Goal: Task Accomplishment & Management: Use online tool/utility

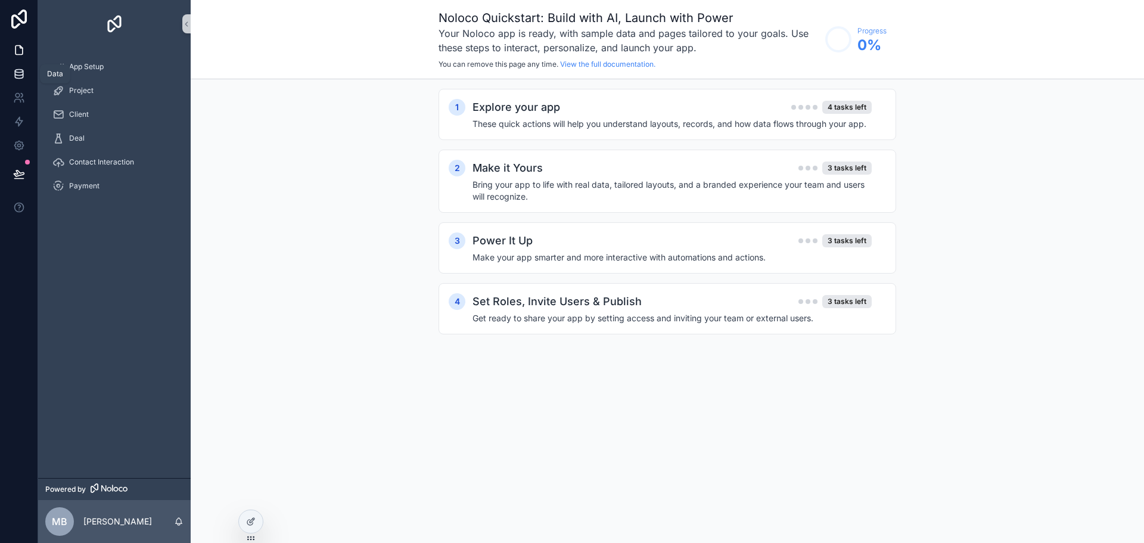
click at [20, 69] on icon at bounding box center [19, 74] width 12 height 12
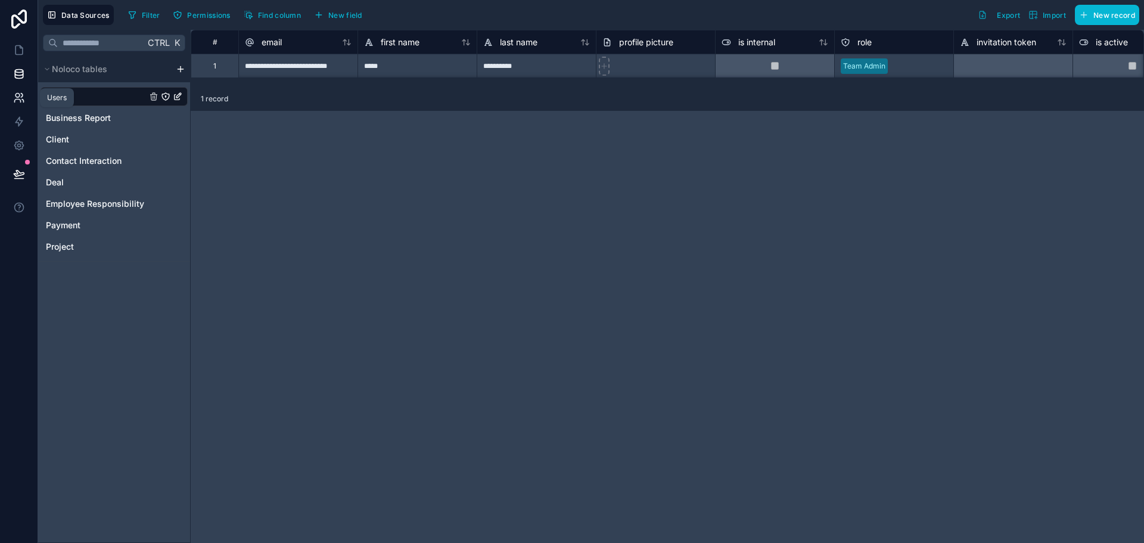
click at [17, 102] on icon at bounding box center [19, 98] width 12 height 12
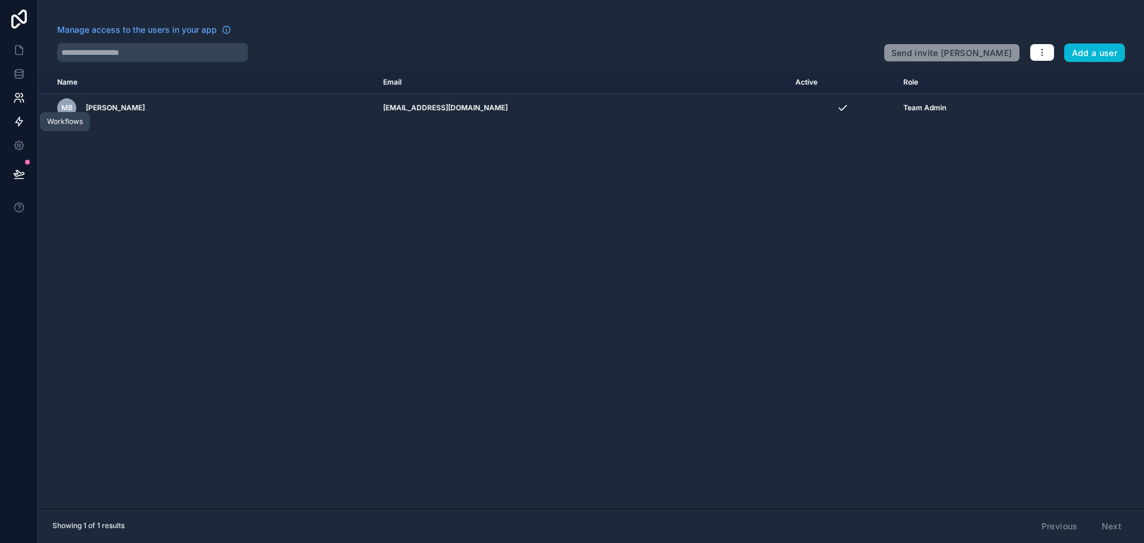
click at [23, 119] on icon at bounding box center [19, 122] width 12 height 12
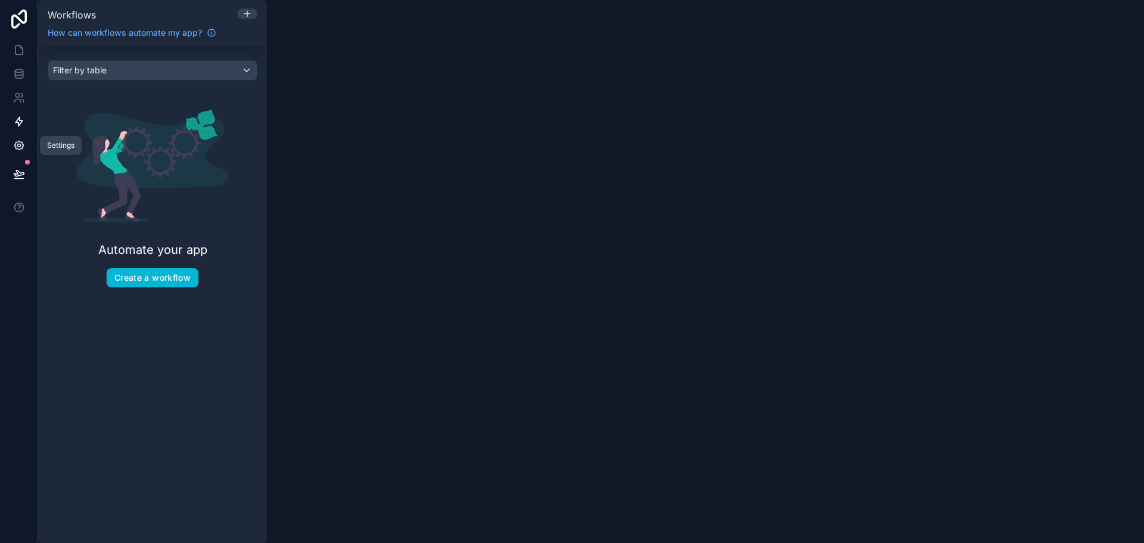
click at [19, 146] on icon at bounding box center [19, 145] width 12 height 12
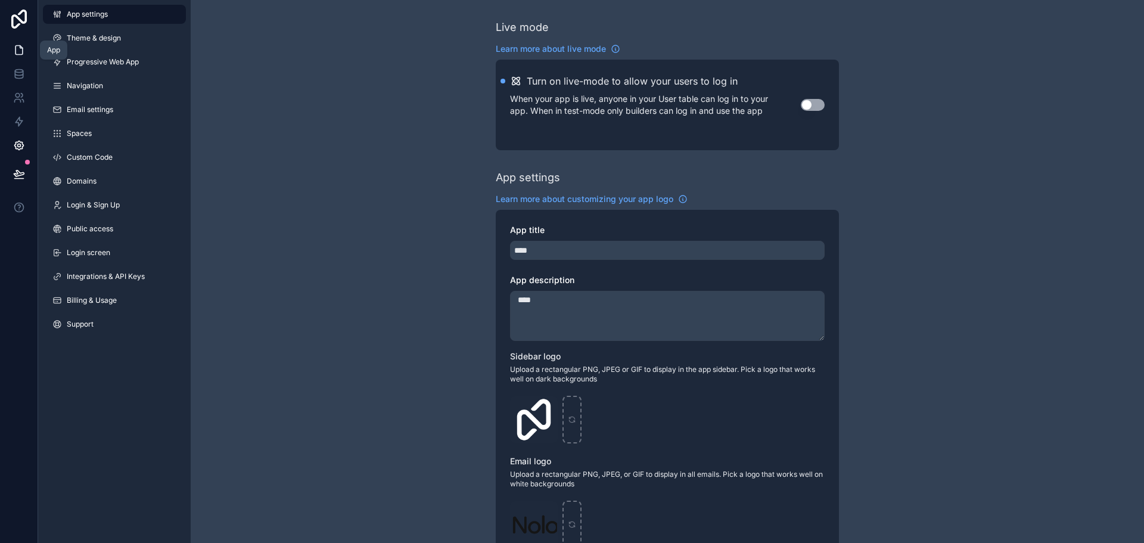
click at [22, 43] on link at bounding box center [19, 50] width 38 height 24
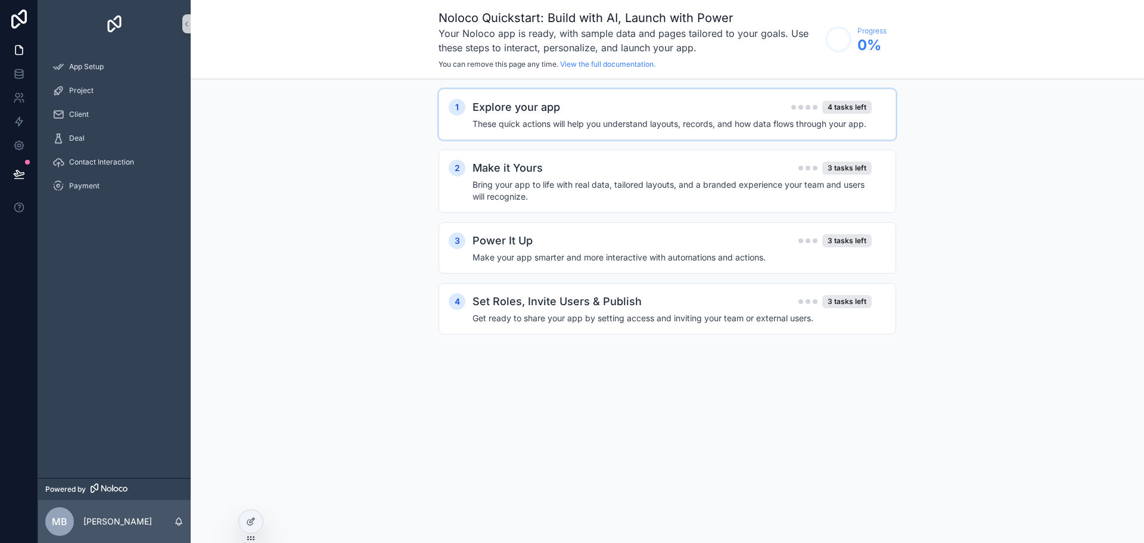
click at [795, 129] on h4 "These quick actions will help you understand layouts, records, and how data flo…" at bounding box center [671, 124] width 399 height 12
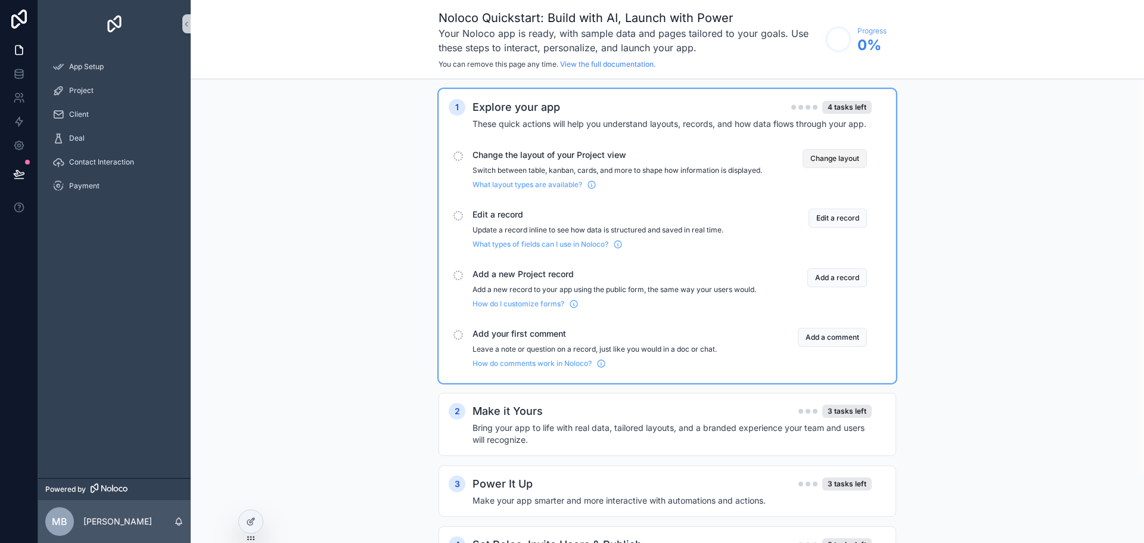
click at [855, 160] on button "Change layout" at bounding box center [834, 158] width 64 height 19
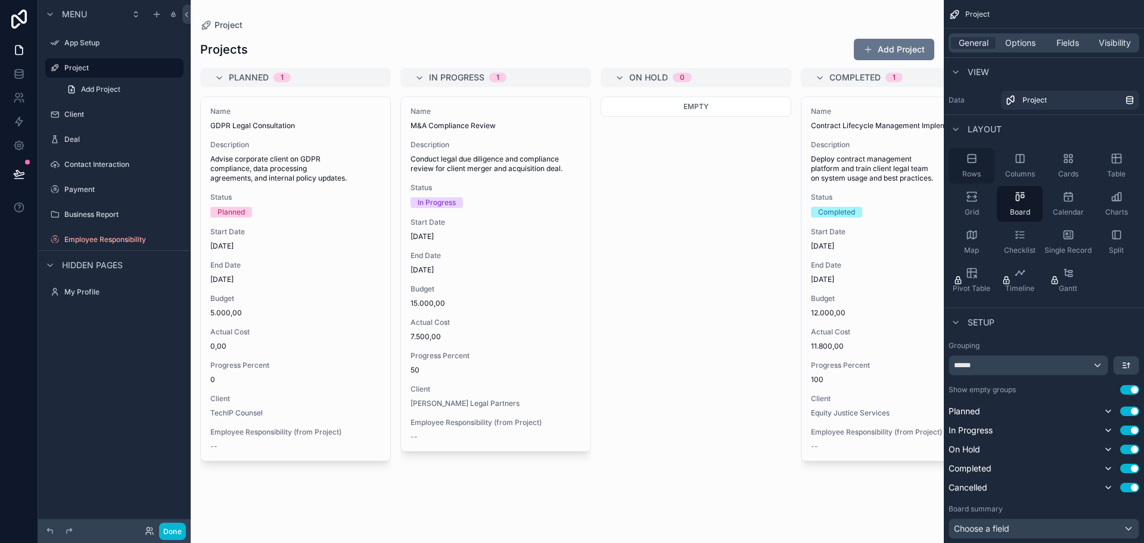
click at [983, 162] on div "Rows" at bounding box center [971, 166] width 46 height 36
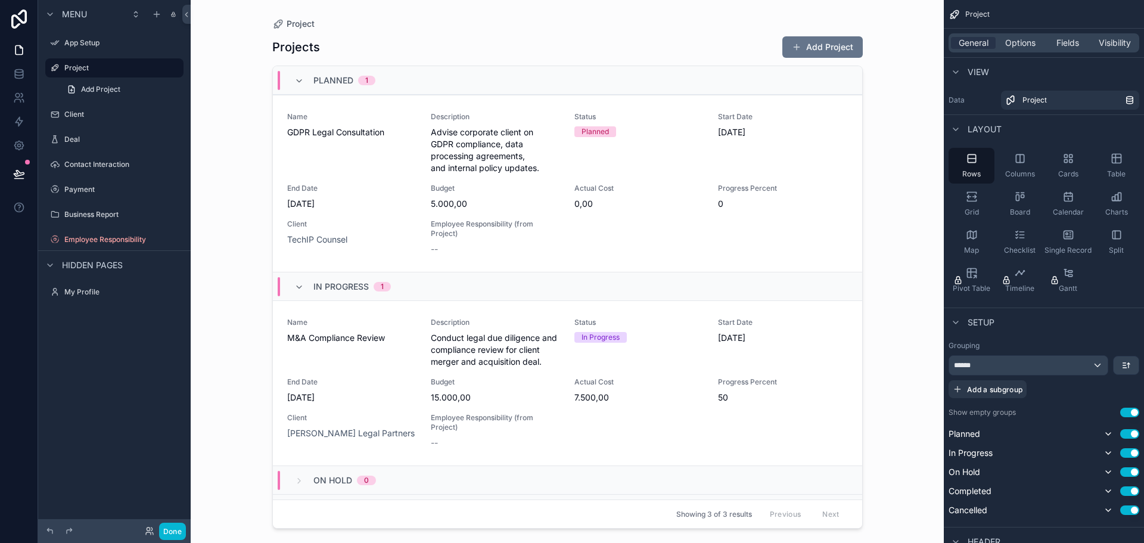
drag, startPoint x: 858, startPoint y: 295, endPoint x: 863, endPoint y: 335, distance: 40.2
click at [863, 335] on div "scrollable content" at bounding box center [567, 264] width 609 height 528
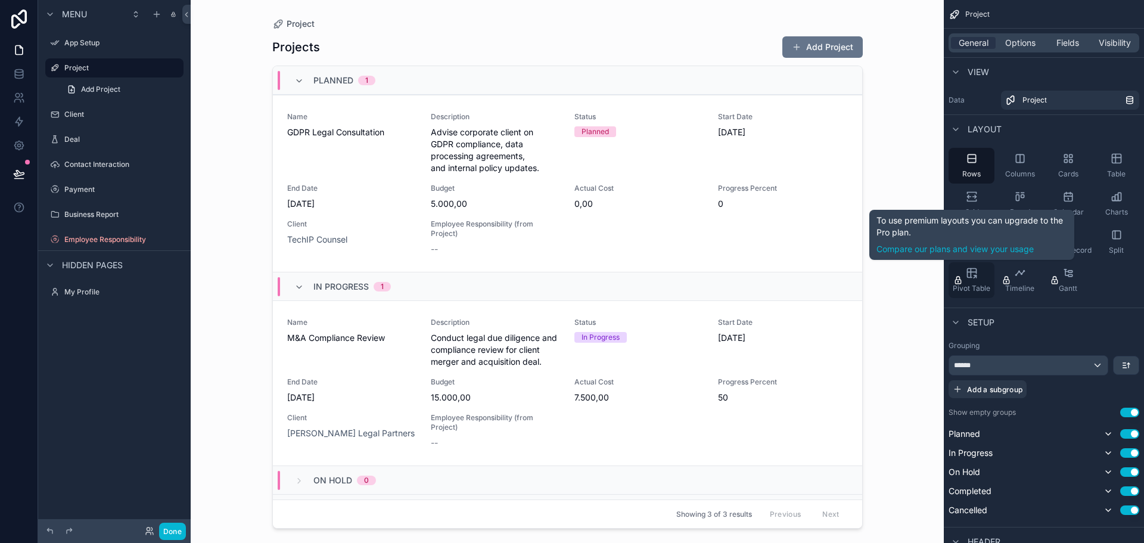
click at [982, 281] on div "Pivot Table" at bounding box center [971, 280] width 46 height 36
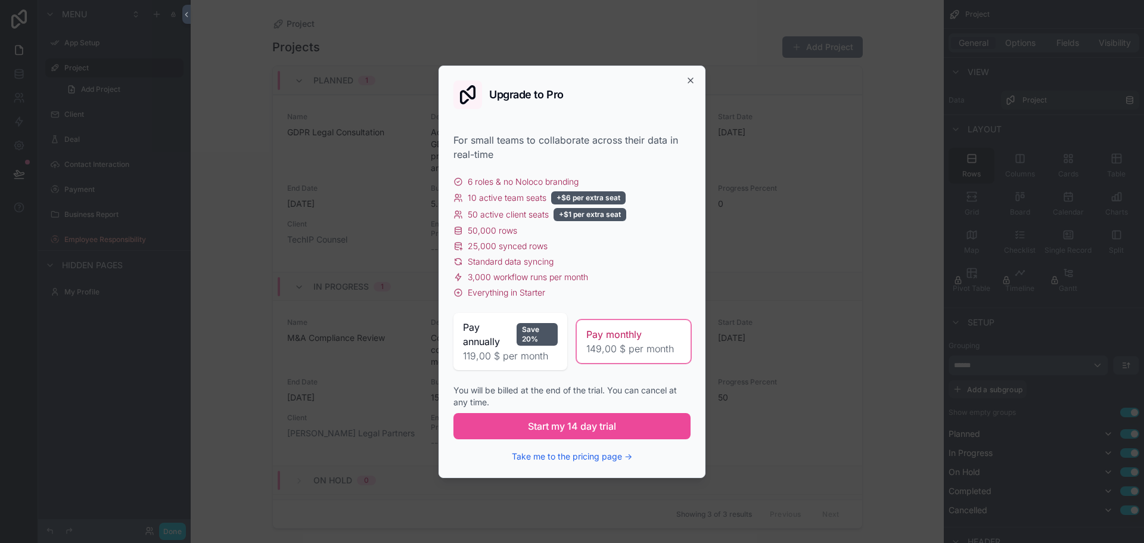
click at [494, 320] on span "Pay annually" at bounding box center [487, 334] width 49 height 29
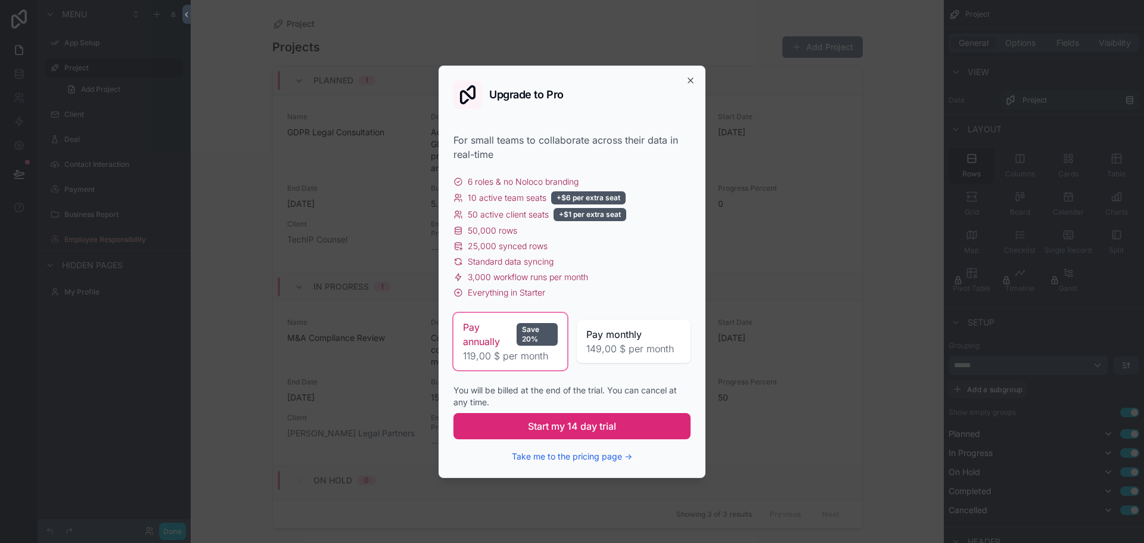
click at [588, 421] on span "Start my 14 day trial" at bounding box center [572, 426] width 88 height 14
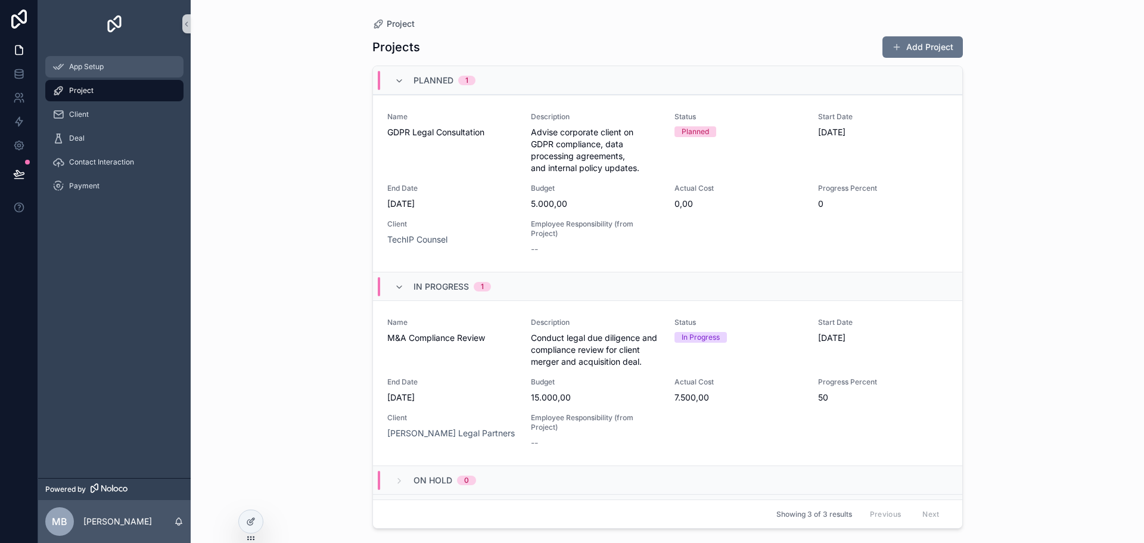
click at [85, 71] on div "App Setup" at bounding box center [114, 66] width 124 height 19
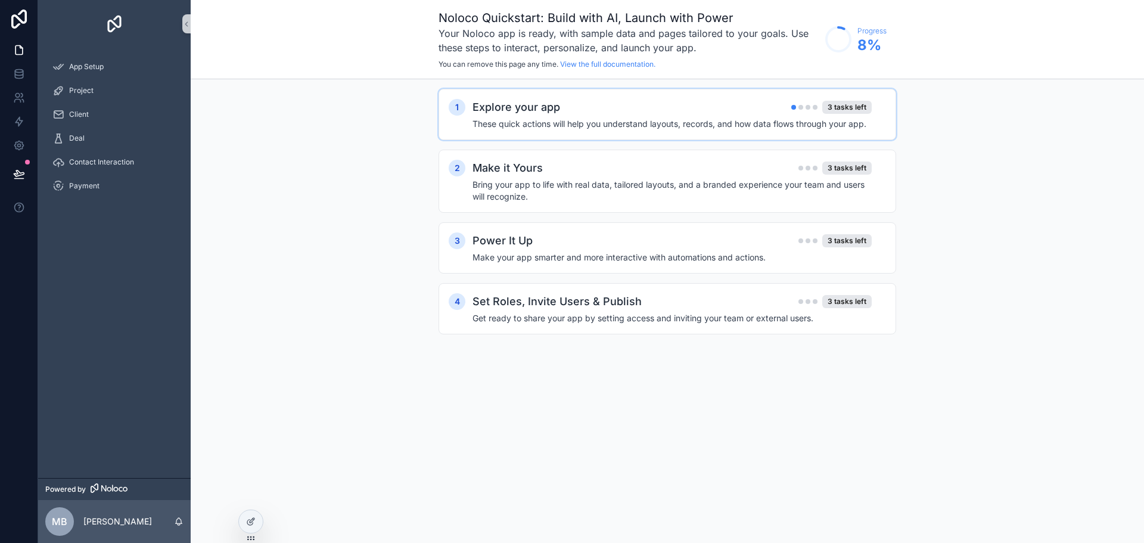
click at [858, 99] on div "Explore your app 3 tasks left" at bounding box center [671, 107] width 399 height 17
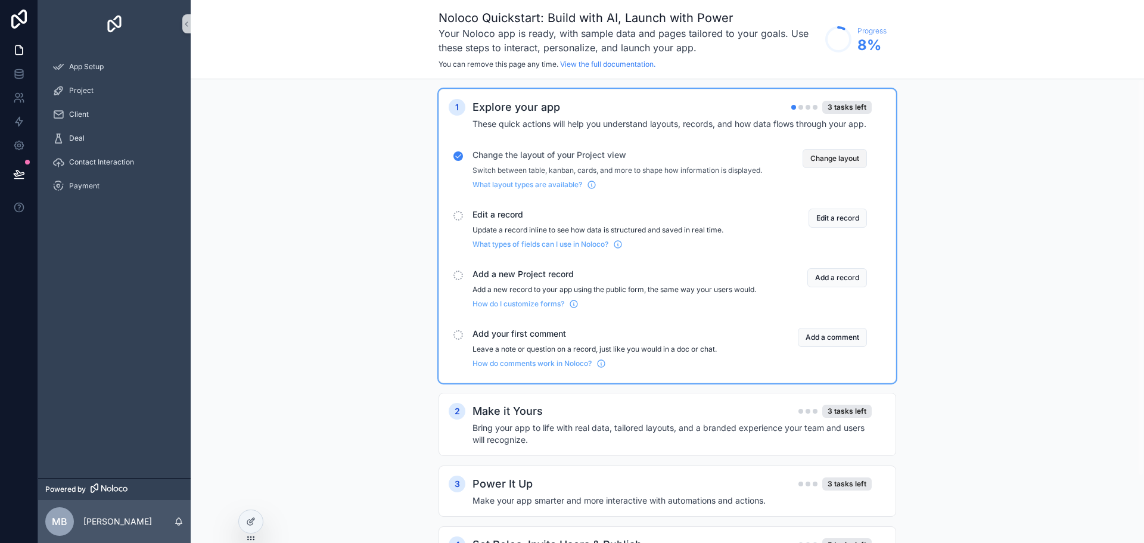
click at [848, 160] on button "Change layout" at bounding box center [834, 158] width 64 height 19
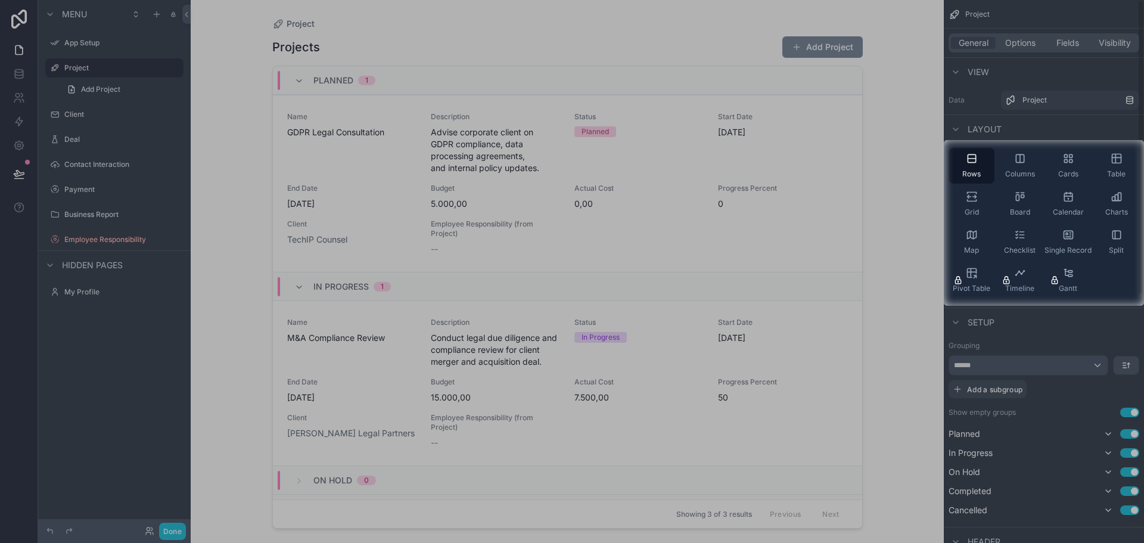
click at [1108, 110] on div at bounding box center [572, 70] width 1144 height 140
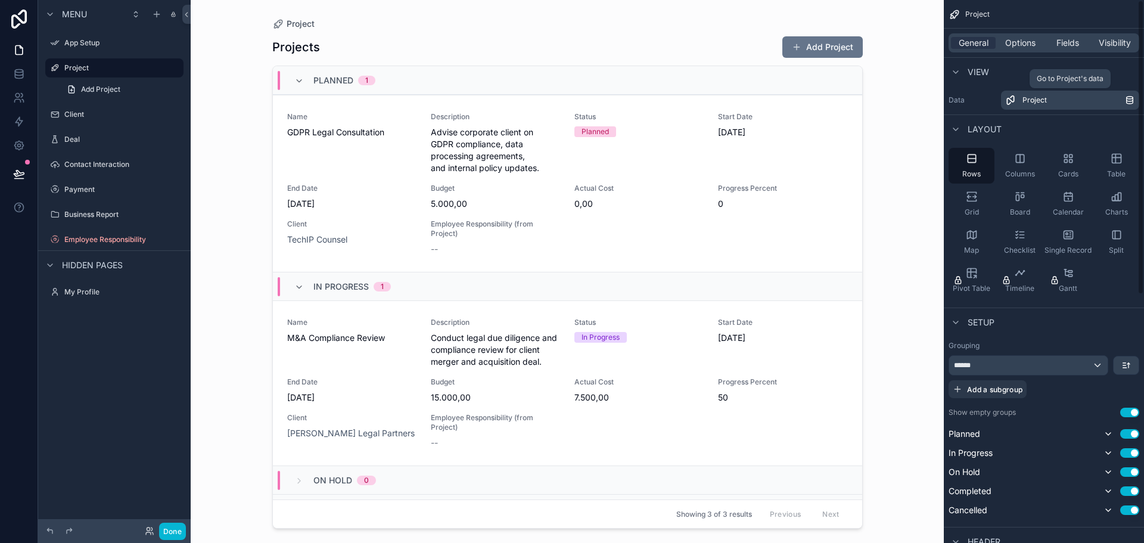
click at [1100, 98] on div "Project" at bounding box center [1073, 100] width 102 height 10
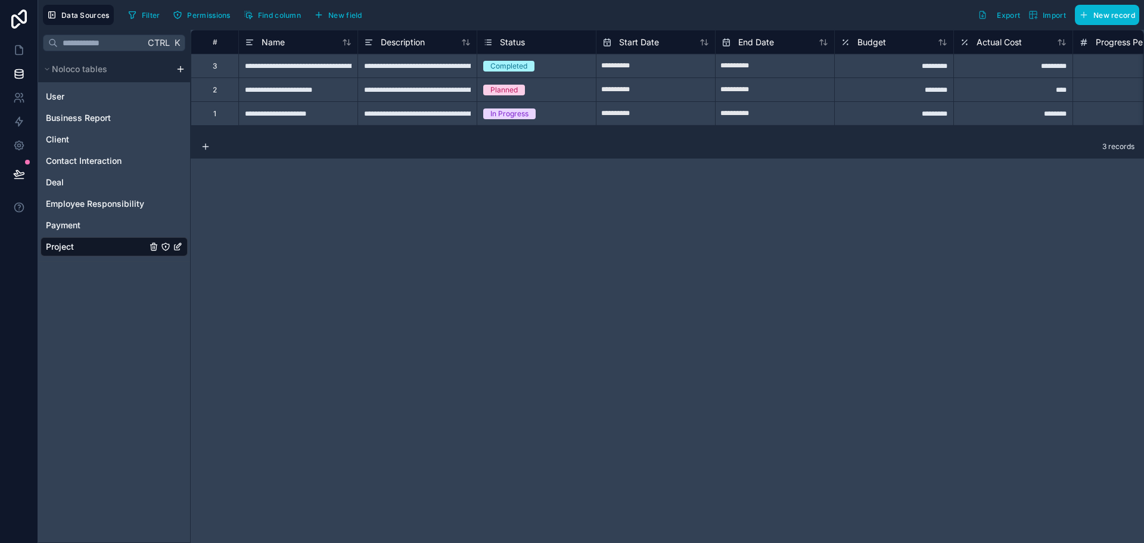
click at [66, 251] on span "Project" at bounding box center [60, 247] width 28 height 12
click at [1039, 14] on span "Import" at bounding box center [1047, 15] width 38 height 10
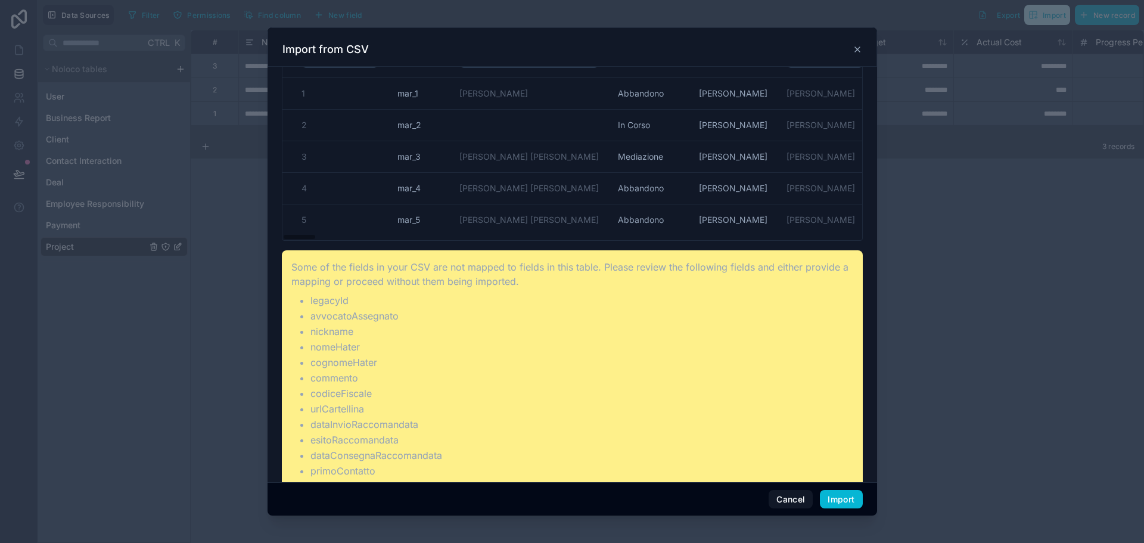
scroll to position [119, 0]
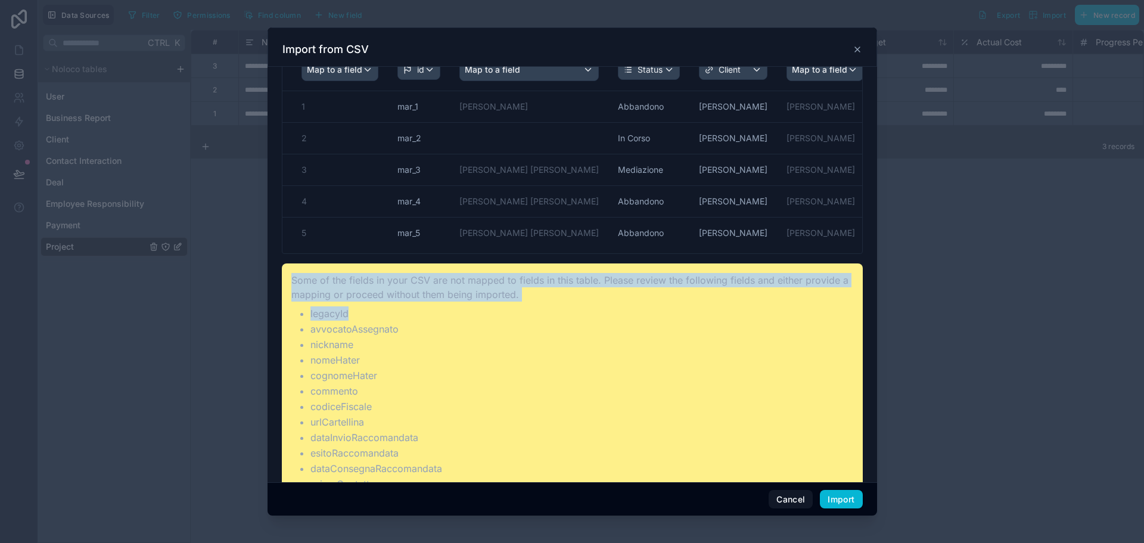
drag, startPoint x: 298, startPoint y: 282, endPoint x: 553, endPoint y: 306, distance: 256.1
click at [553, 306] on li "legacyId" at bounding box center [581, 313] width 543 height 14
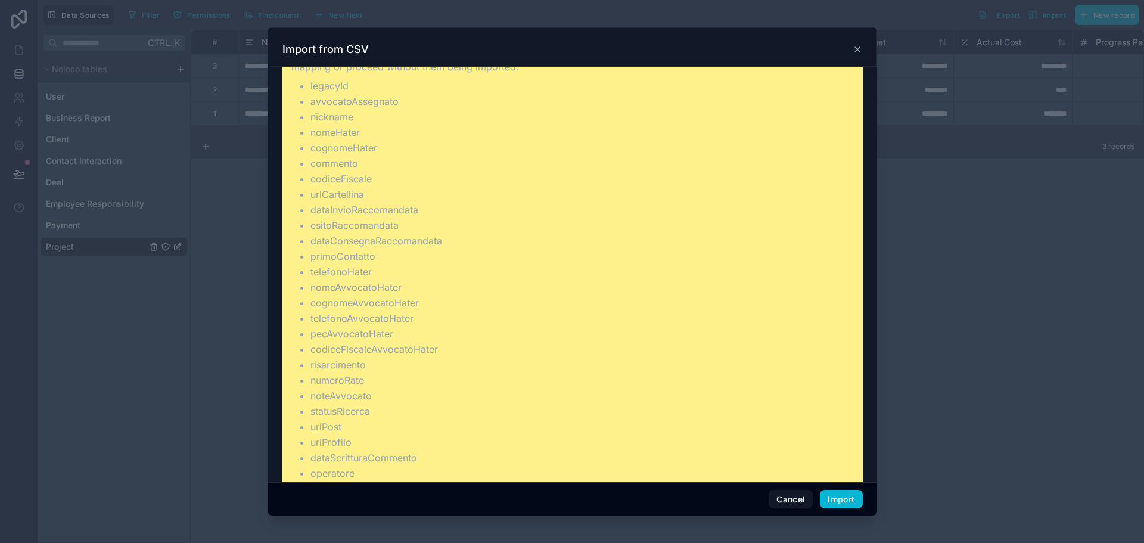
scroll to position [0, 0]
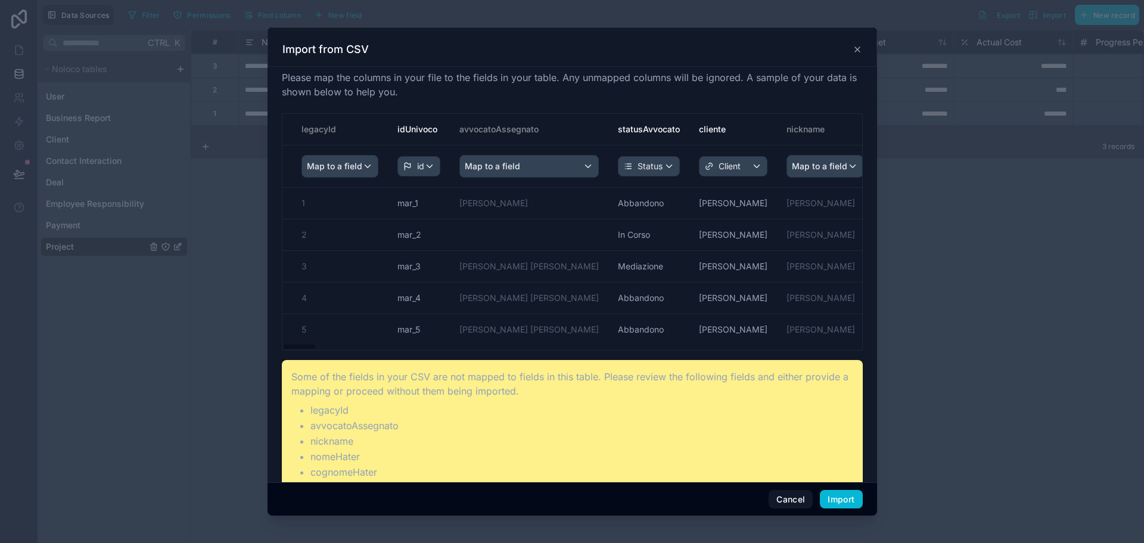
drag, startPoint x: 423, startPoint y: 129, endPoint x: 712, endPoint y: 167, distance: 291.3
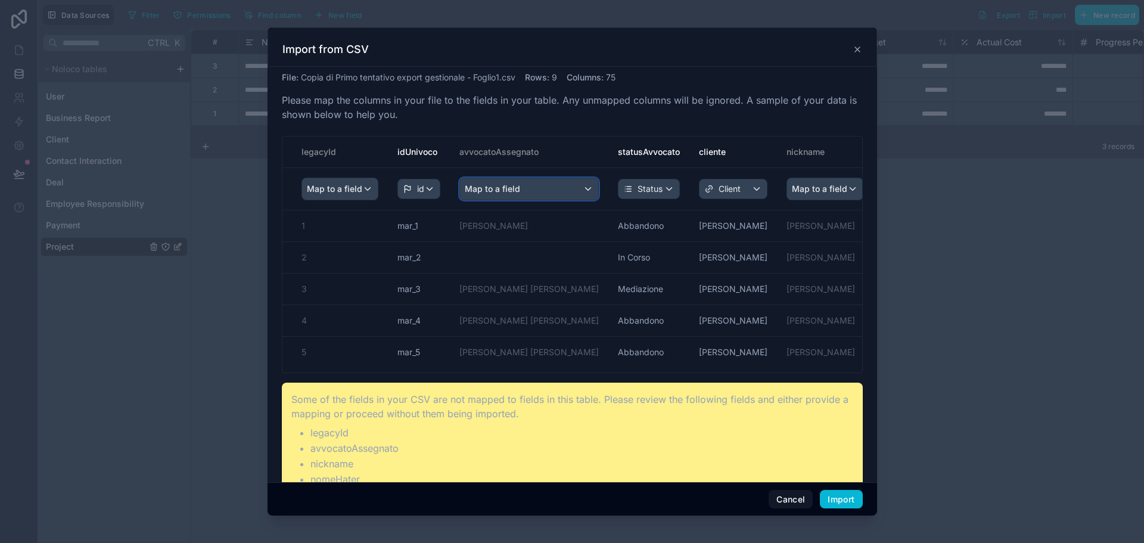
click at [538, 187] on div "Map to a field" at bounding box center [529, 188] width 138 height 21
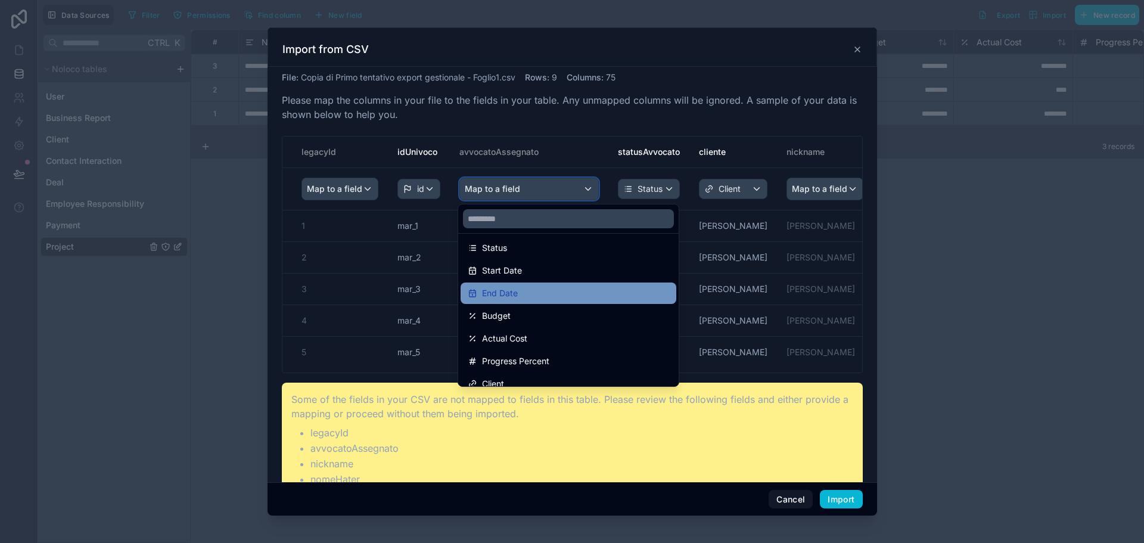
scroll to position [175, 0]
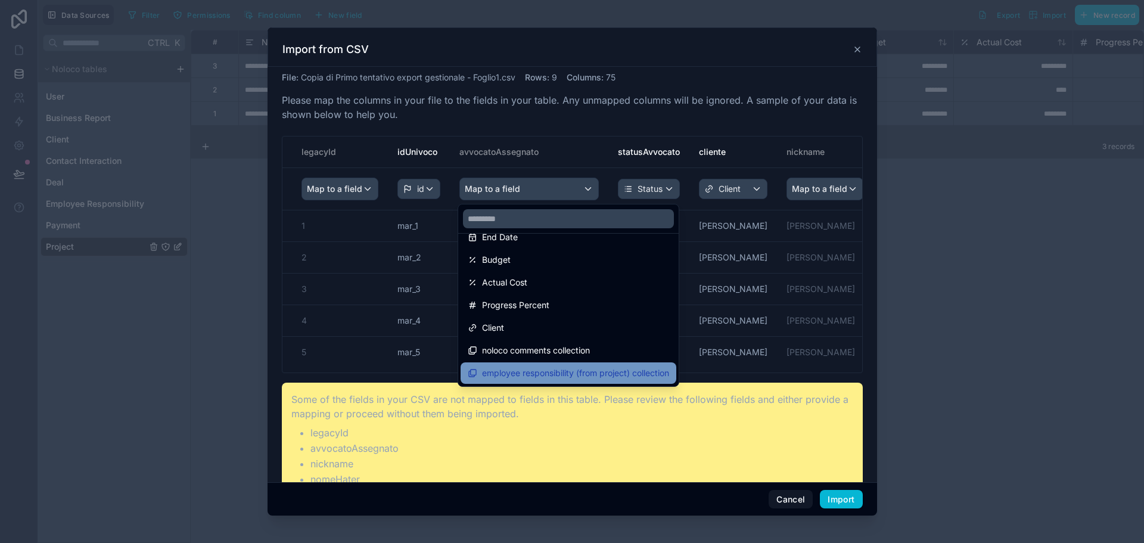
click at [592, 372] on span "employee responsibility (from project) collection" at bounding box center [575, 373] width 187 height 14
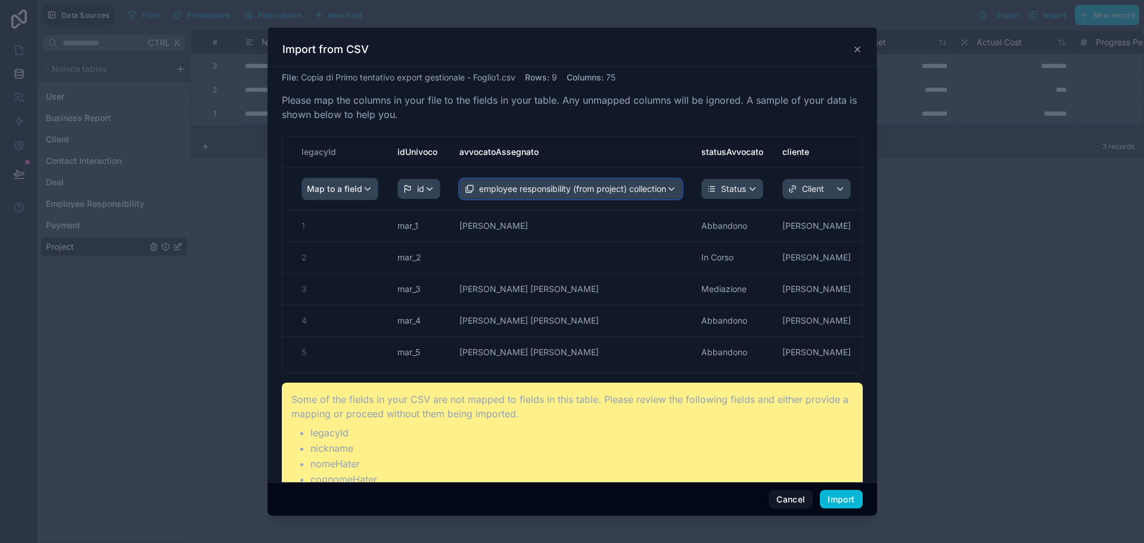
click at [646, 189] on span "employee responsibility (from project) collection" at bounding box center [572, 189] width 187 height 12
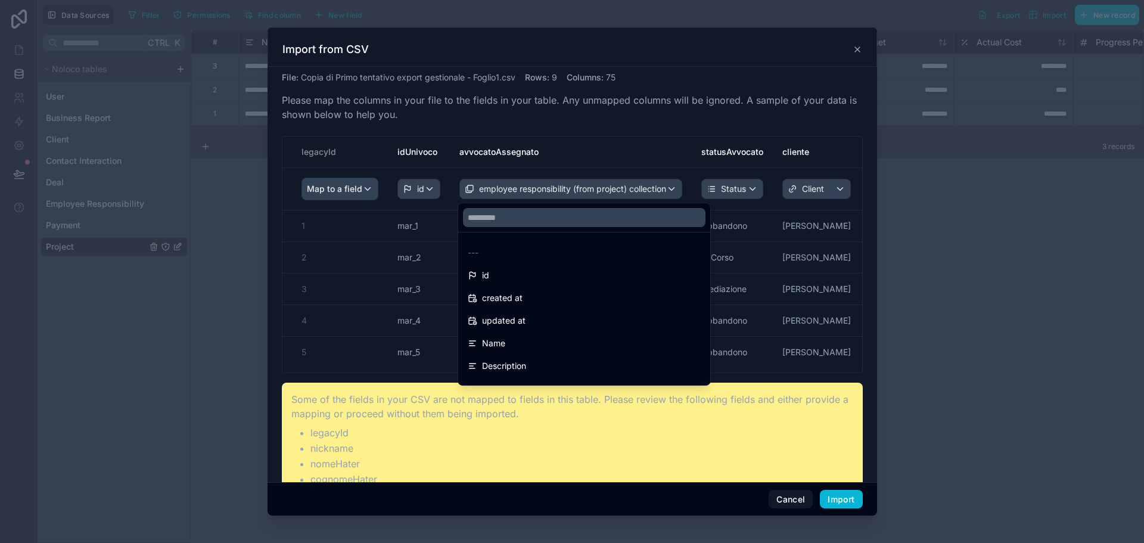
click at [655, 186] on div "scrollable content" at bounding box center [571, 271] width 609 height 488
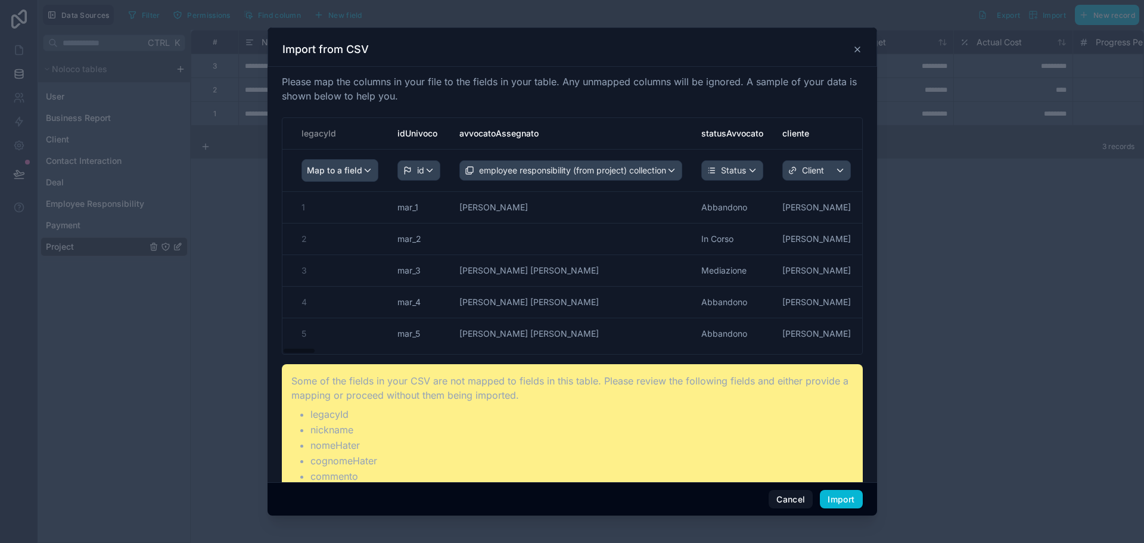
drag, startPoint x: 676, startPoint y: 140, endPoint x: 787, endPoint y: 150, distance: 111.2
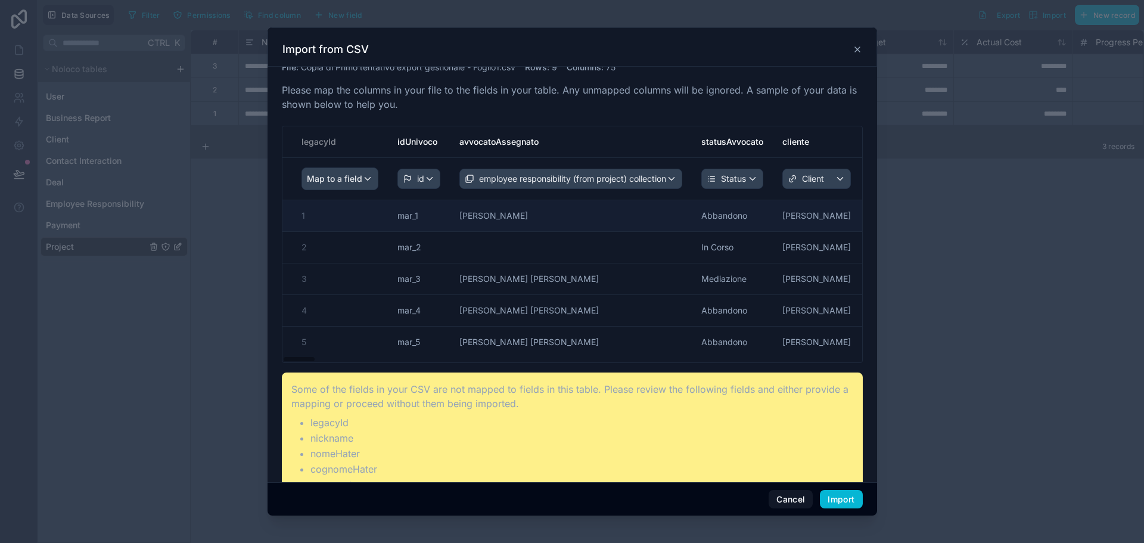
scroll to position [0, 0]
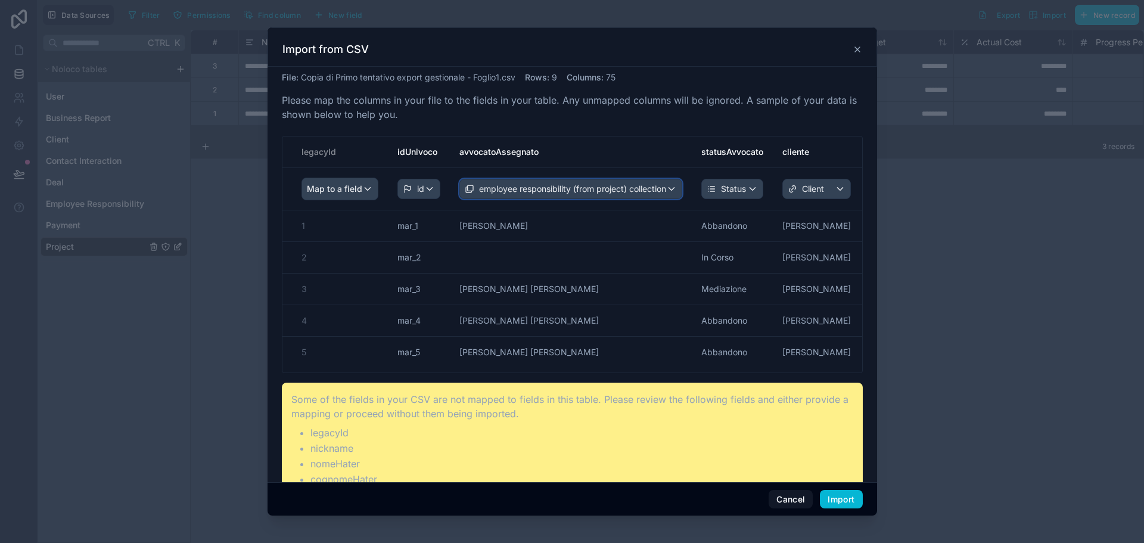
click at [651, 181] on div "employee responsibility (from project) collection" at bounding box center [571, 188] width 222 height 19
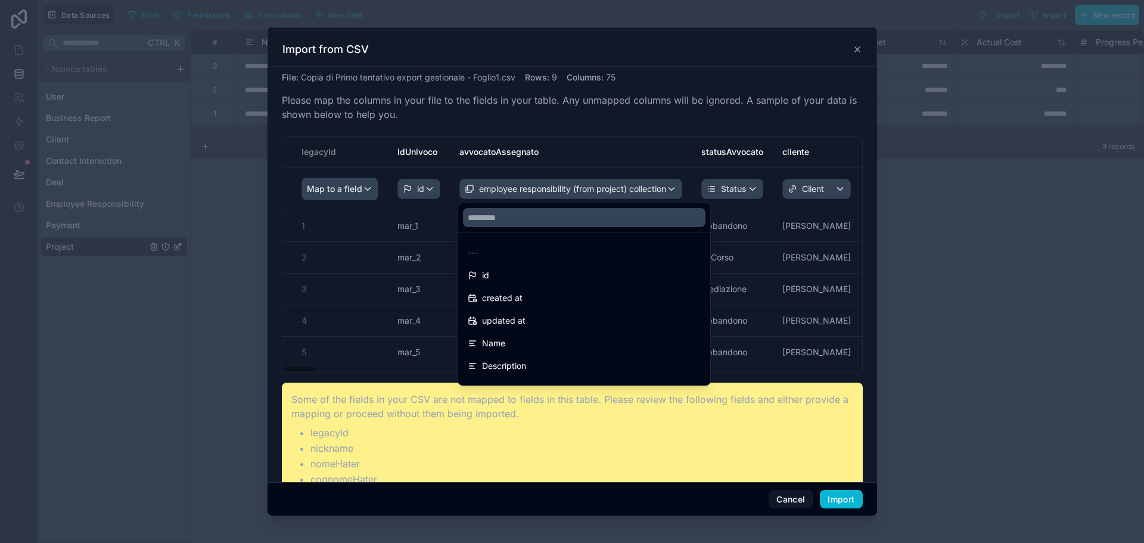
click at [678, 140] on div "scrollable content" at bounding box center [571, 271] width 609 height 488
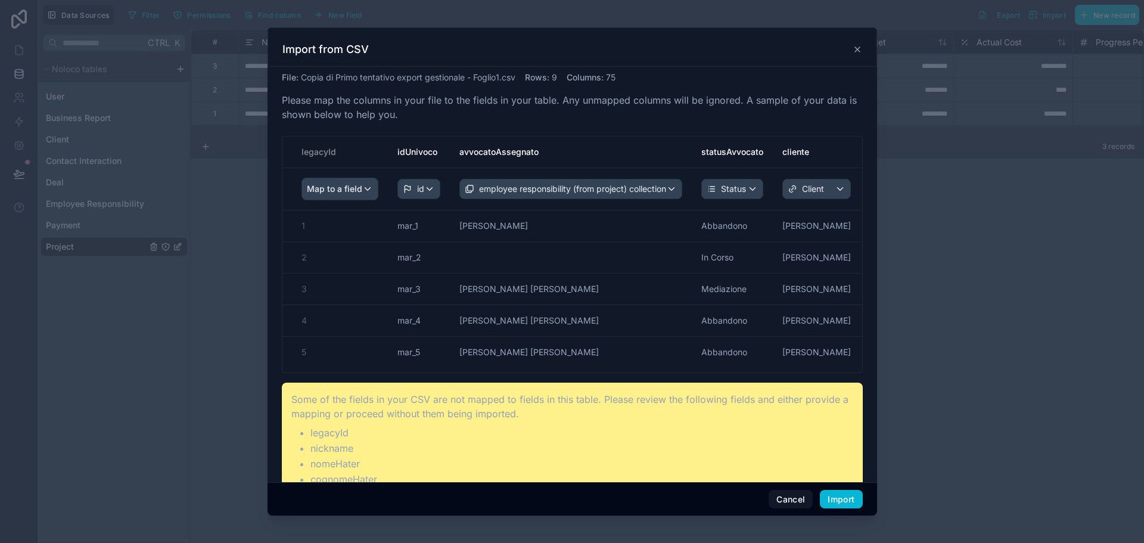
drag, startPoint x: 614, startPoint y: 122, endPoint x: 768, endPoint y: 130, distance: 153.9
drag, startPoint x: 593, startPoint y: 158, endPoint x: 533, endPoint y: 154, distance: 60.3
drag, startPoint x: 587, startPoint y: 152, endPoint x: 502, endPoint y: 148, distance: 85.9
click at [502, 148] on th "avvocatoAssegnato" at bounding box center [571, 152] width 242 height 32
click at [562, 145] on th "avvocatoAssegnato" at bounding box center [571, 152] width 242 height 32
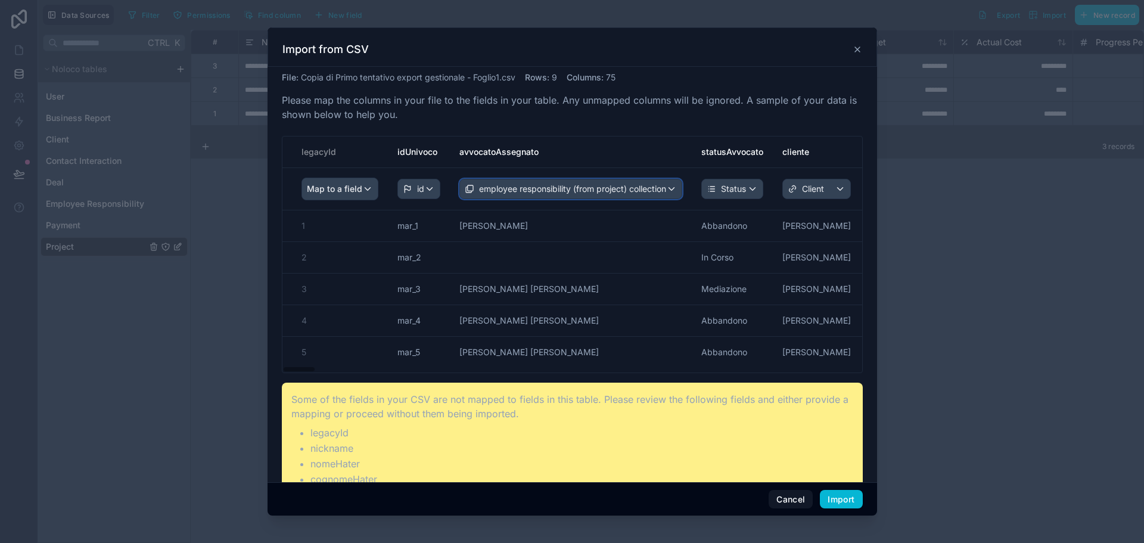
click at [500, 184] on span "employee responsibility (from project) collection" at bounding box center [572, 189] width 187 height 12
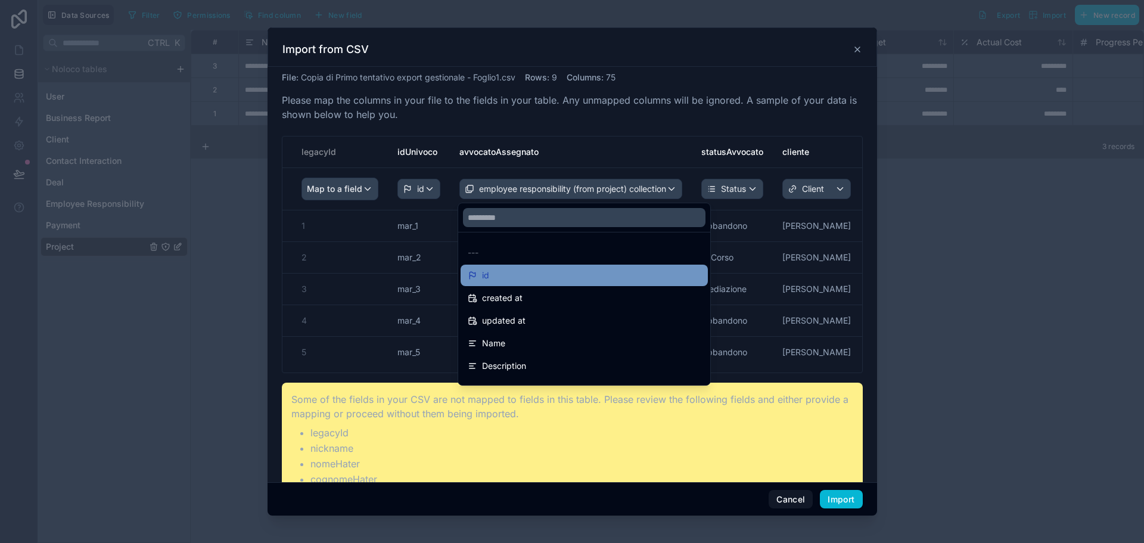
click at [517, 275] on div "id" at bounding box center [584, 275] width 233 height 14
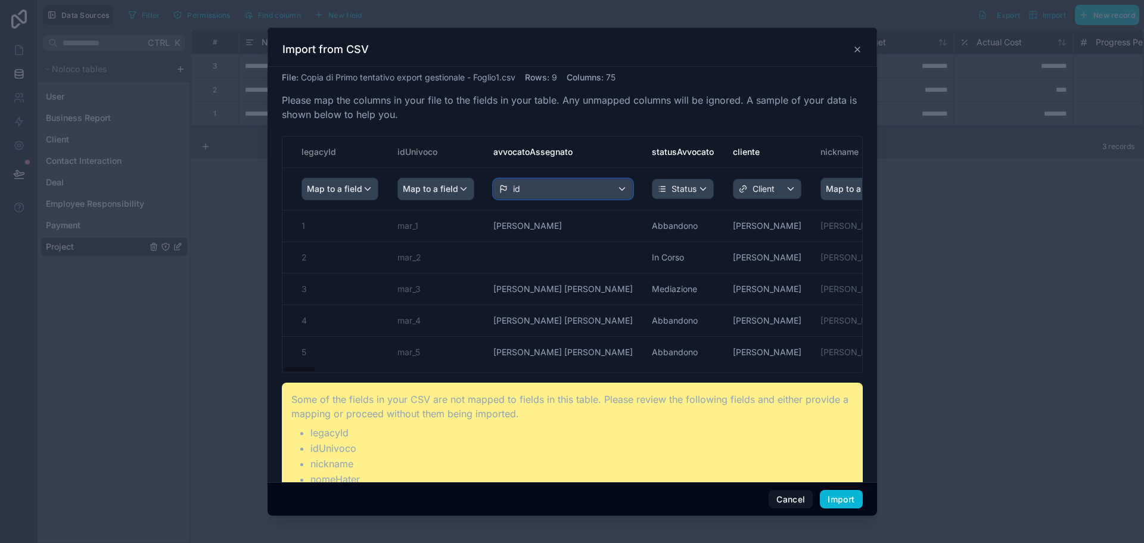
click at [556, 181] on div "id" at bounding box center [563, 188] width 138 height 19
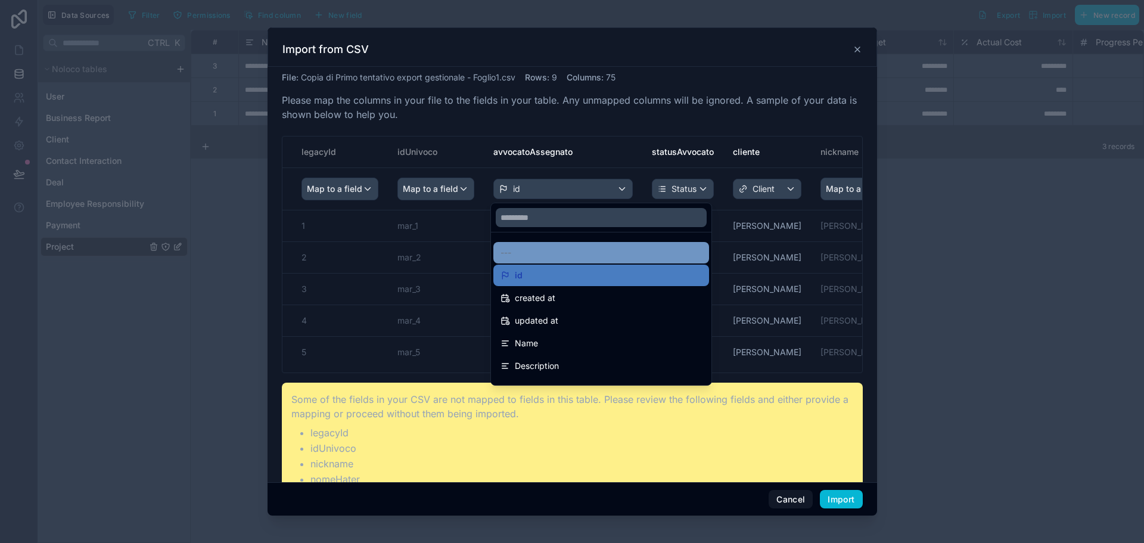
click at [556, 258] on div "---" at bounding box center [600, 252] width 201 height 14
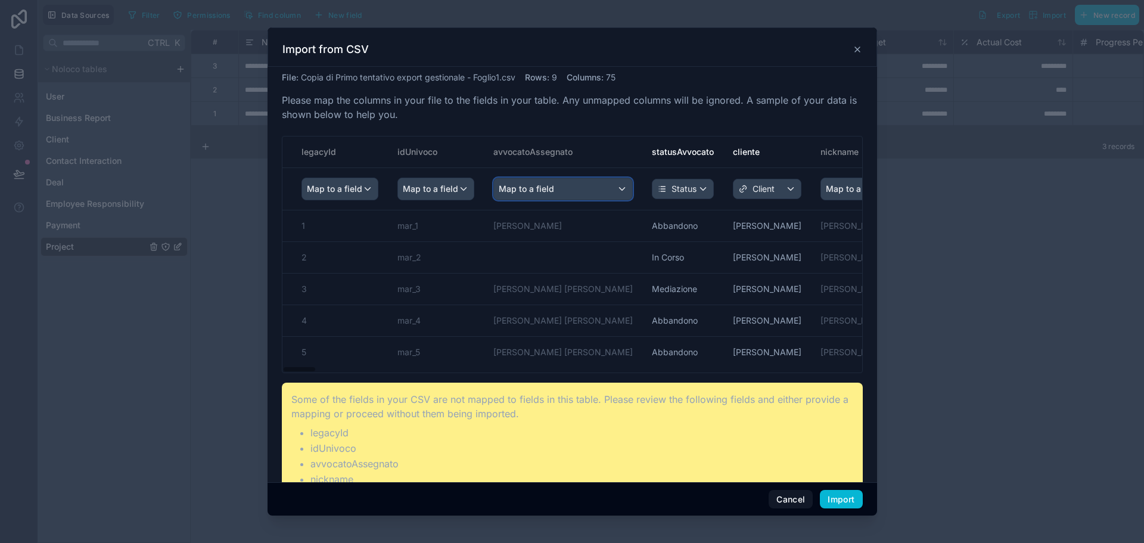
click at [557, 185] on div "Map to a field" at bounding box center [563, 188] width 138 height 21
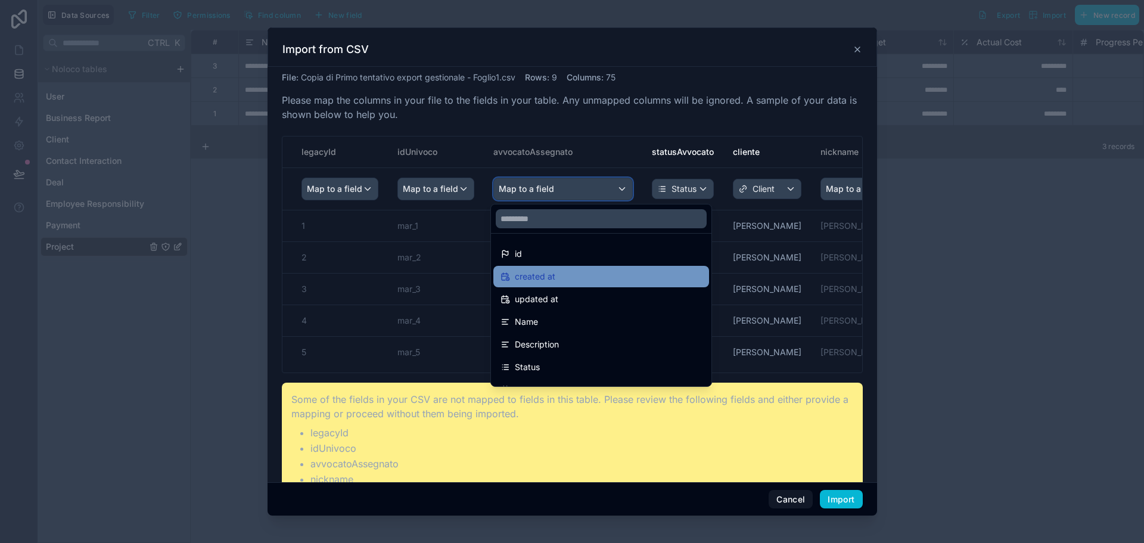
scroll to position [60, 0]
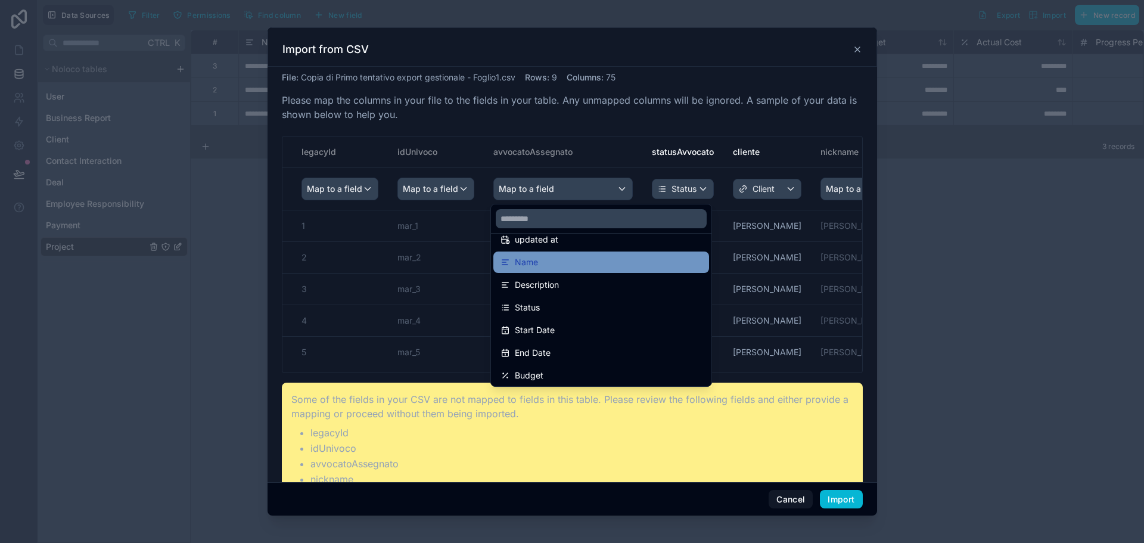
click at [587, 266] on div "Name" at bounding box center [600, 262] width 201 height 14
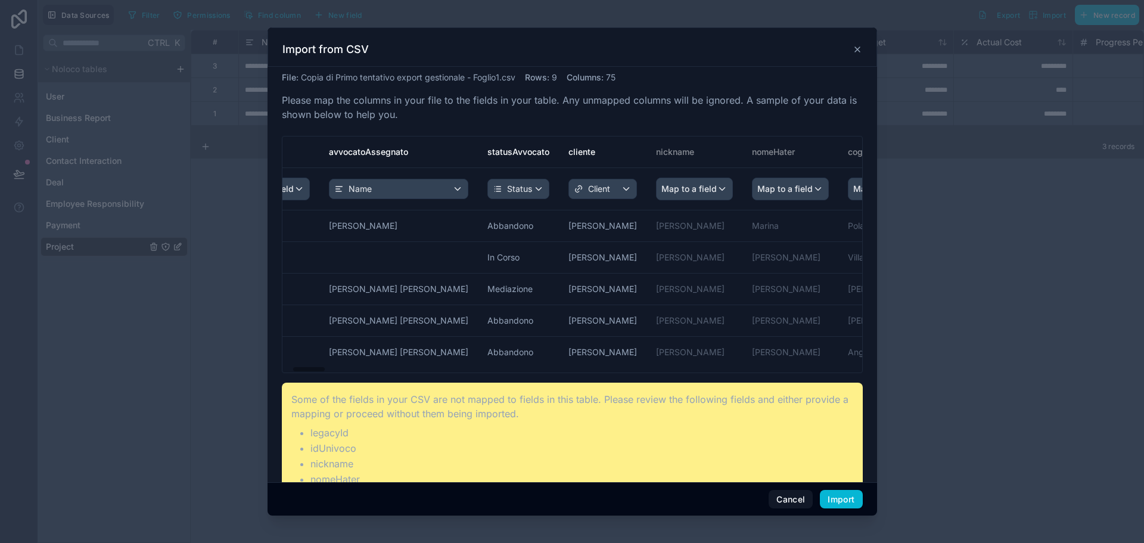
drag, startPoint x: 629, startPoint y: 153, endPoint x: 669, endPoint y: 155, distance: 39.9
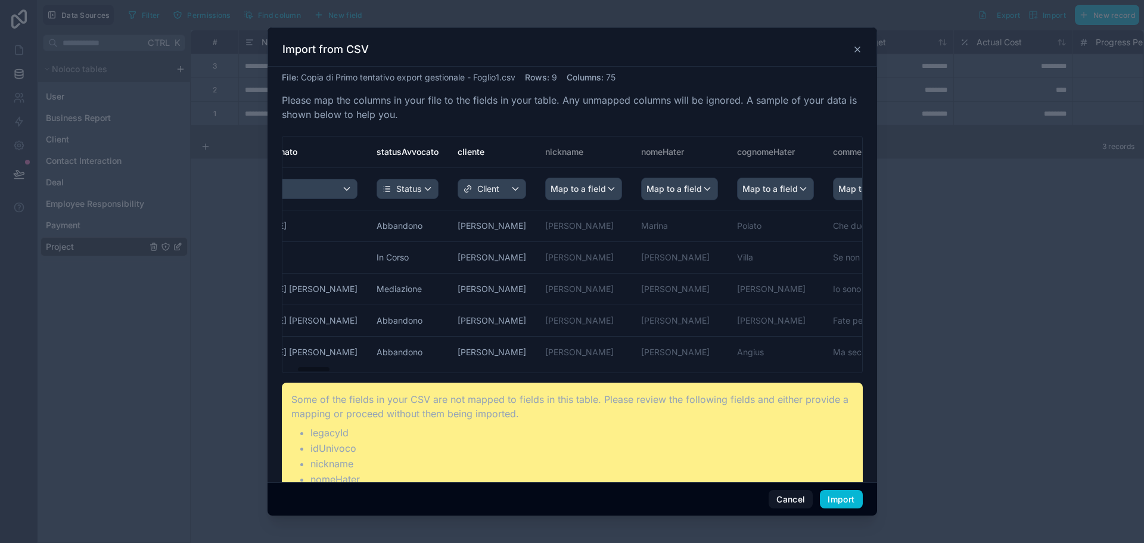
drag, startPoint x: 670, startPoint y: 155, endPoint x: 709, endPoint y: 158, distance: 40.0
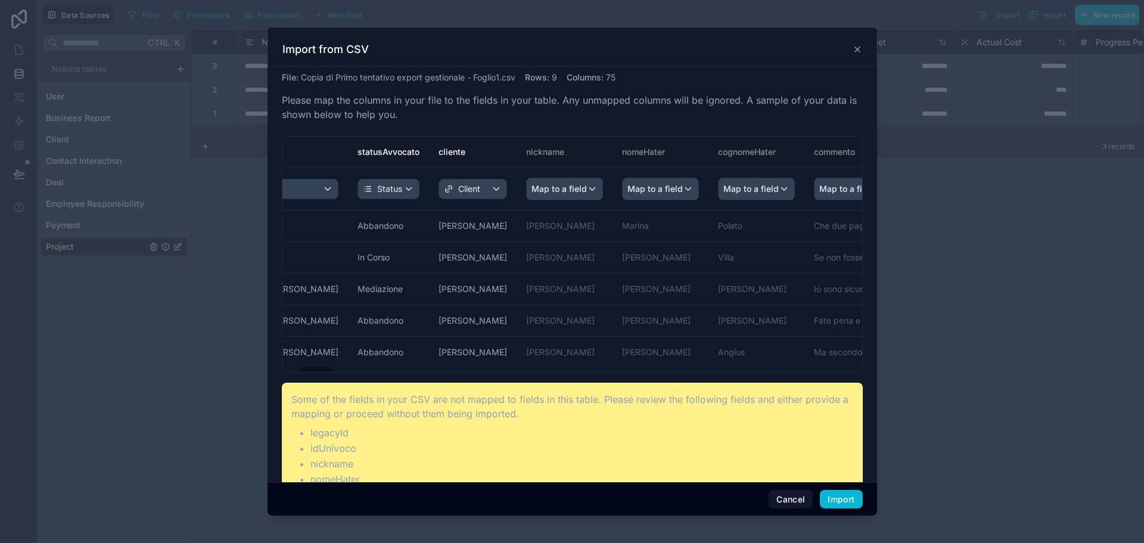
click at [708, 158] on th "cognomeHater" at bounding box center [756, 152] width 96 height 32
click at [565, 190] on div "Map to a field" at bounding box center [565, 188] width 76 height 21
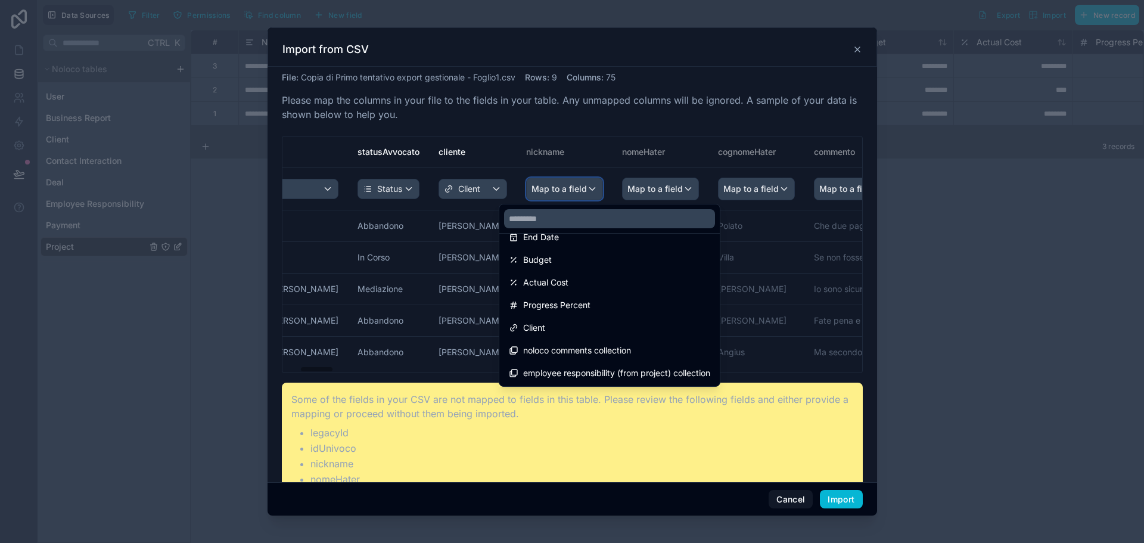
scroll to position [0, 0]
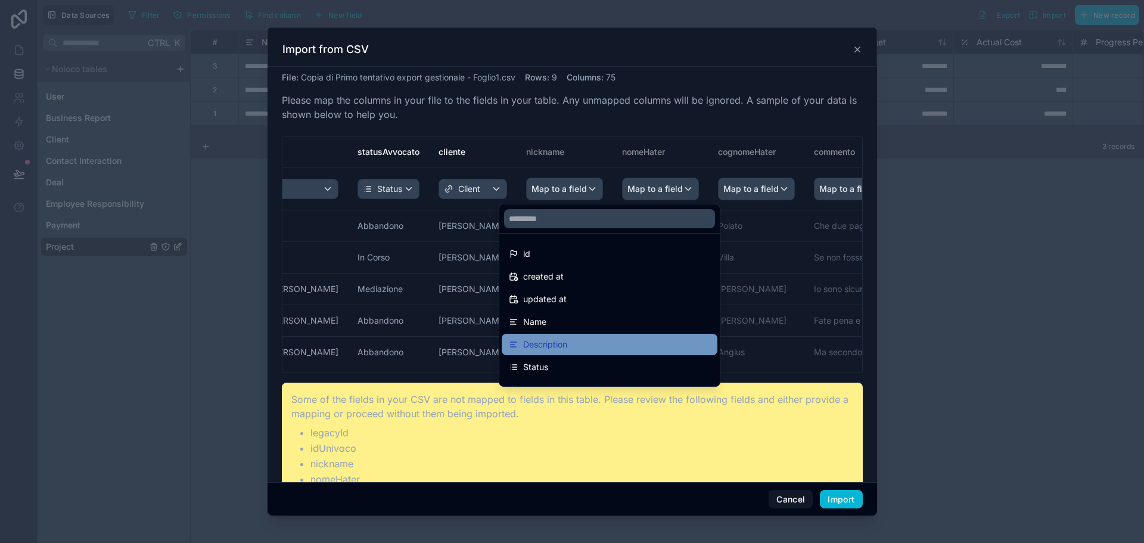
click at [618, 349] on div "Description" at bounding box center [609, 344] width 201 height 14
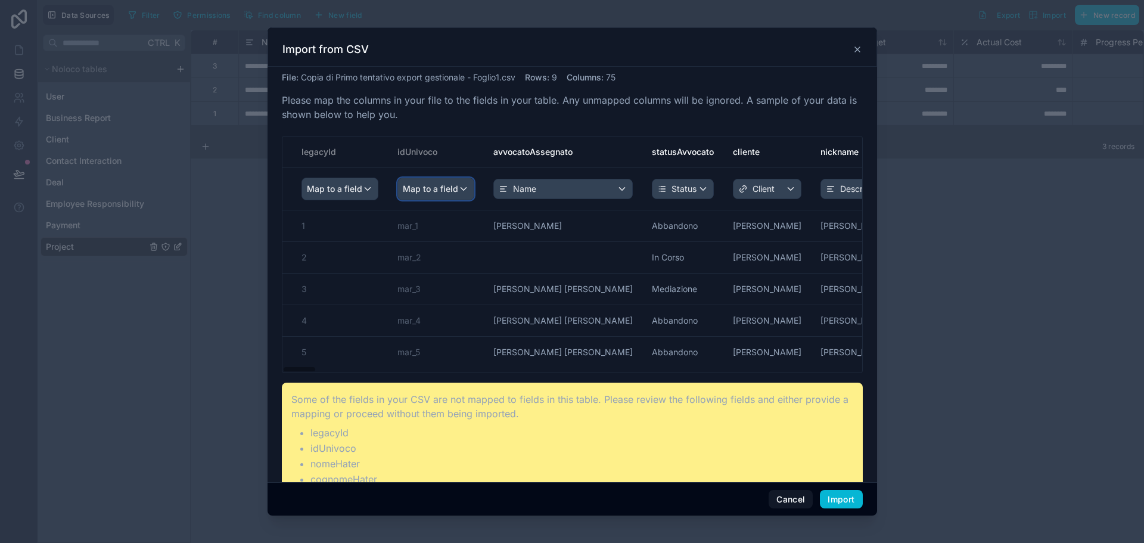
click at [463, 194] on div "Map to a field" at bounding box center [436, 188] width 76 height 21
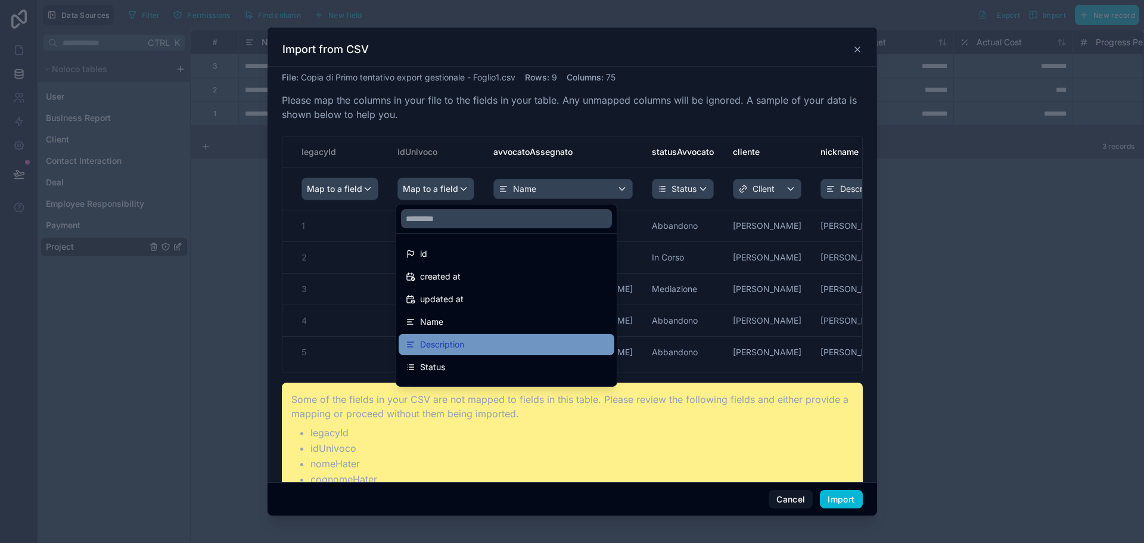
click at [486, 343] on div "Description" at bounding box center [506, 344] width 201 height 14
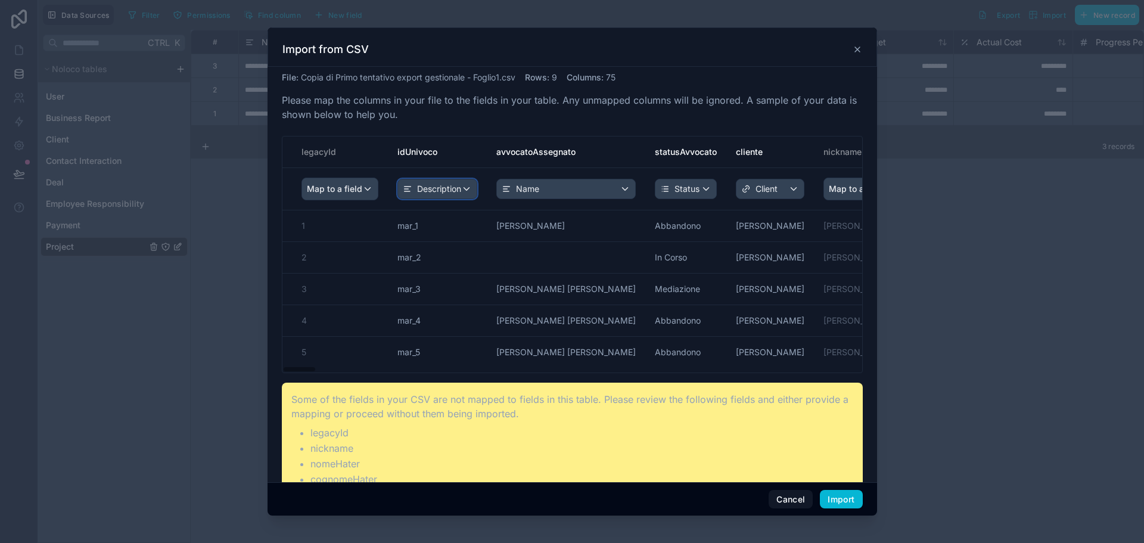
click at [434, 199] on th "Description" at bounding box center [437, 188] width 99 height 42
click at [464, 189] on div "Description" at bounding box center [437, 188] width 79 height 19
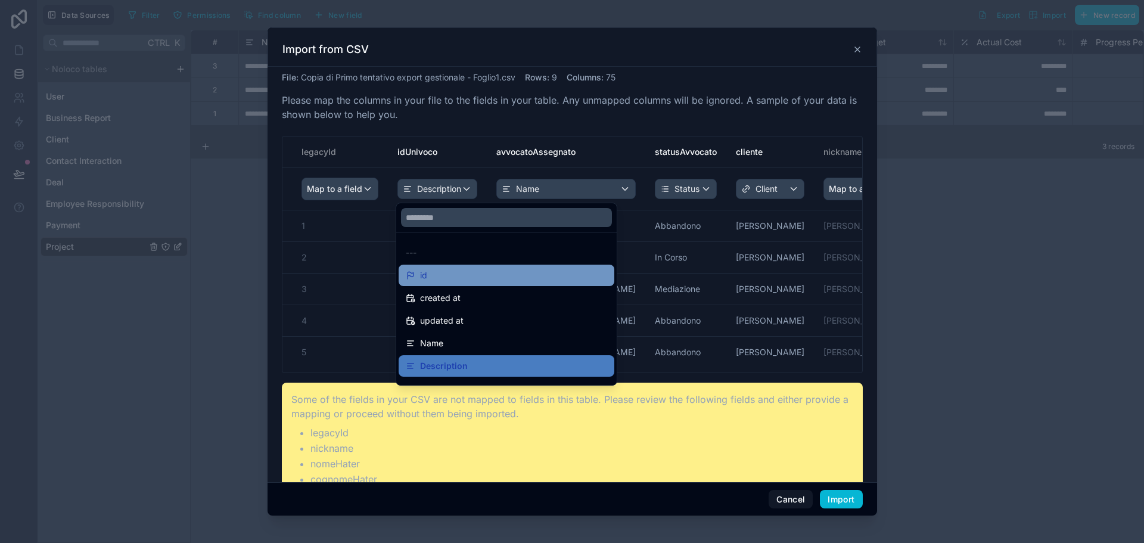
click at [452, 273] on div "id" at bounding box center [506, 275] width 201 height 14
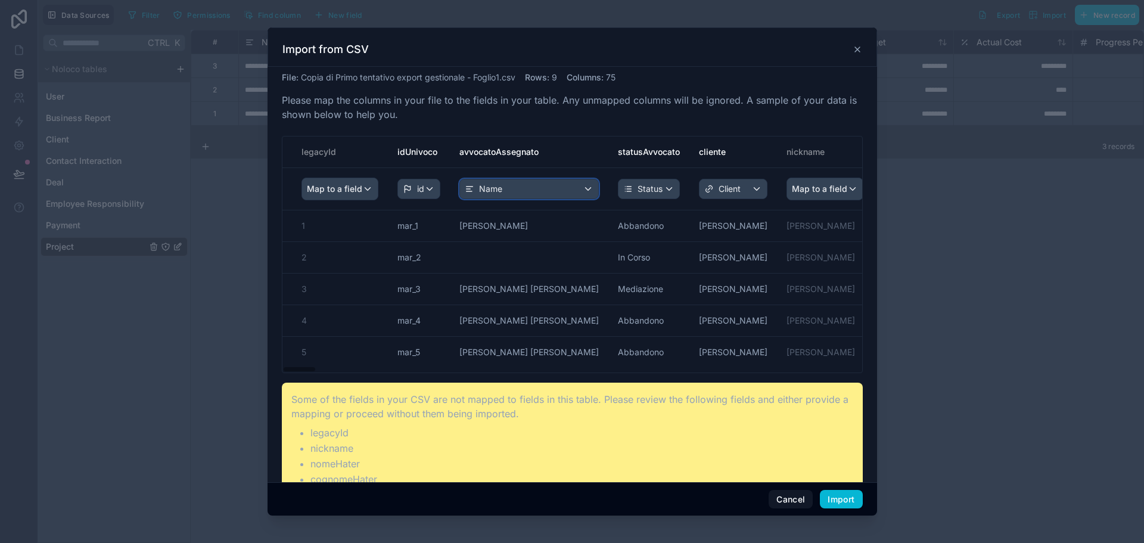
click at [546, 191] on div "Name" at bounding box center [529, 188] width 138 height 19
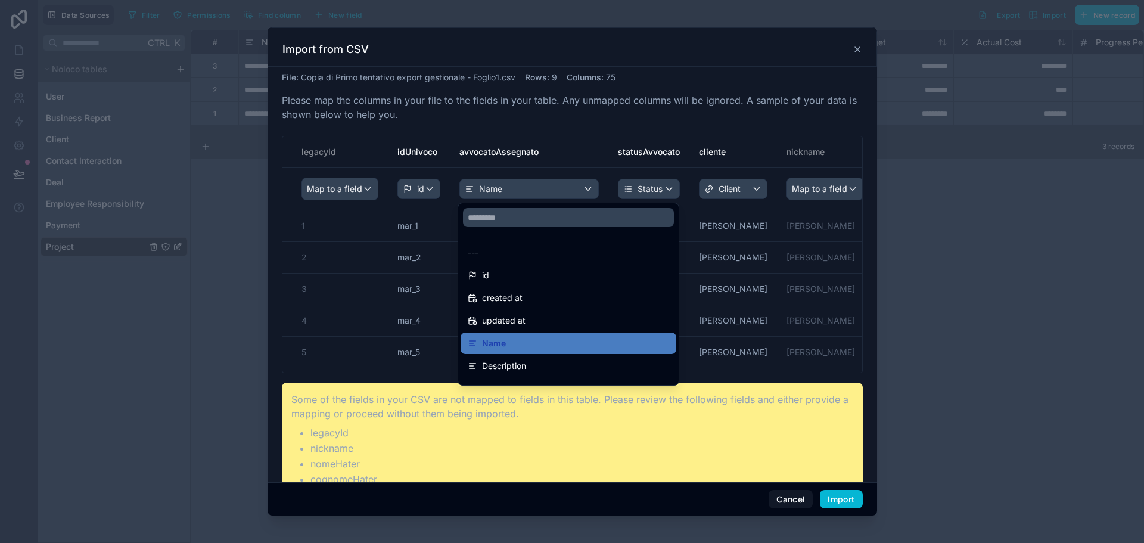
click at [546, 191] on div "scrollable content" at bounding box center [571, 271] width 609 height 488
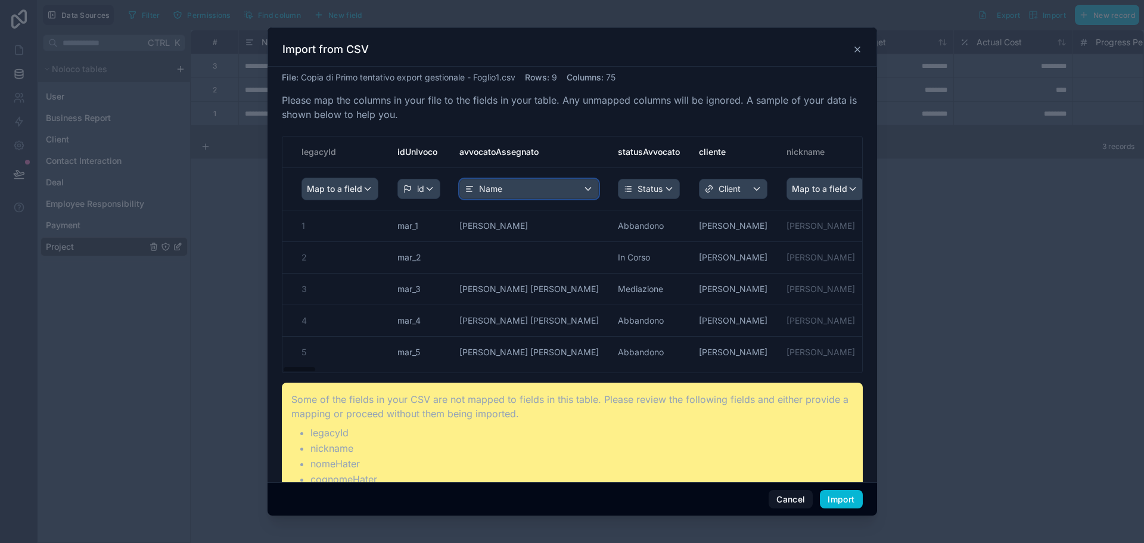
click at [547, 189] on div "Name" at bounding box center [529, 188] width 138 height 19
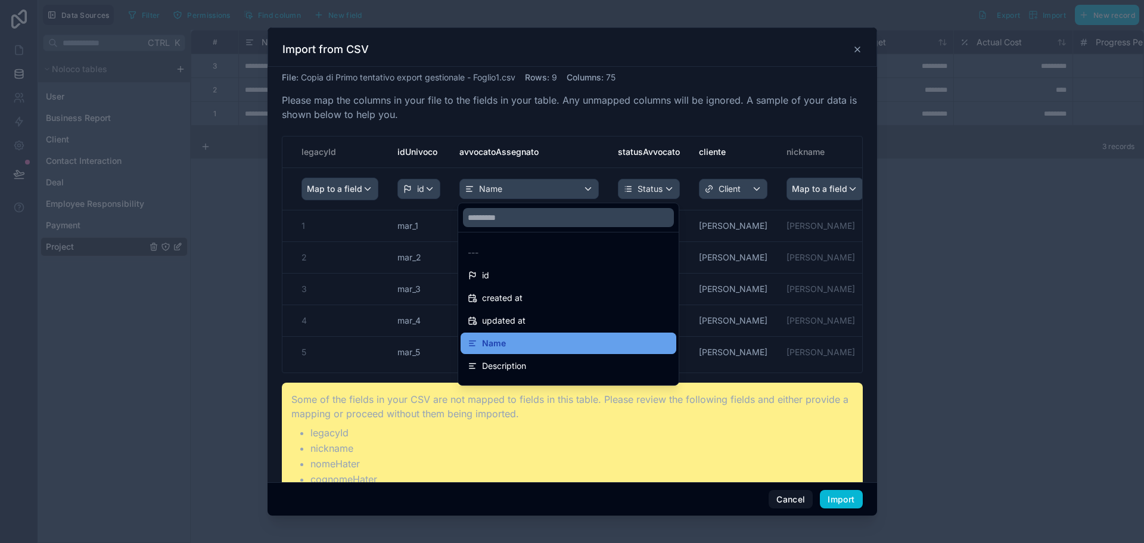
click at [558, 344] on div "Name" at bounding box center [568, 343] width 201 height 14
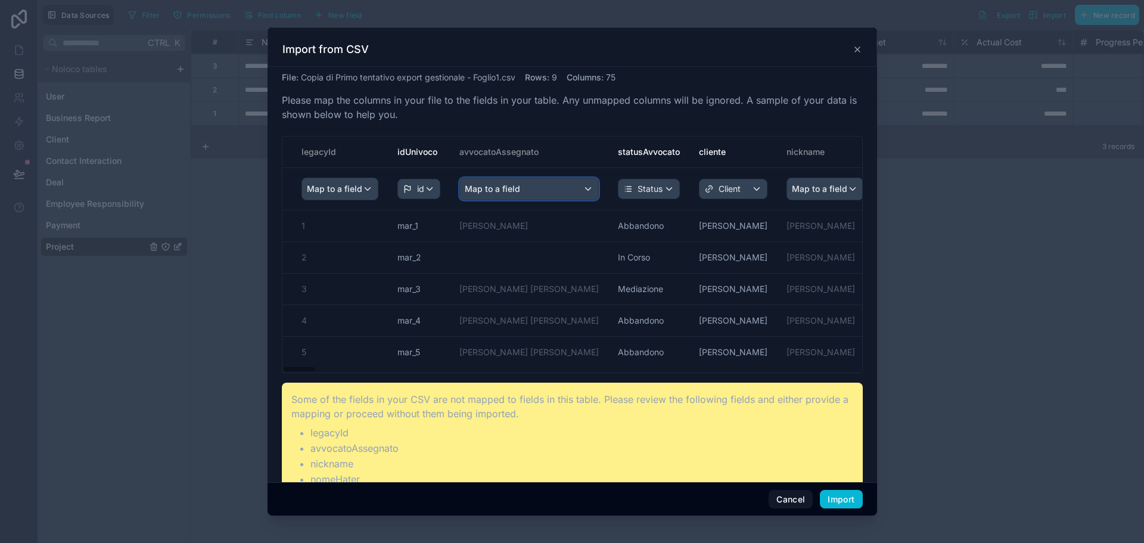
click at [525, 198] on div "Map to a field" at bounding box center [529, 188] width 138 height 21
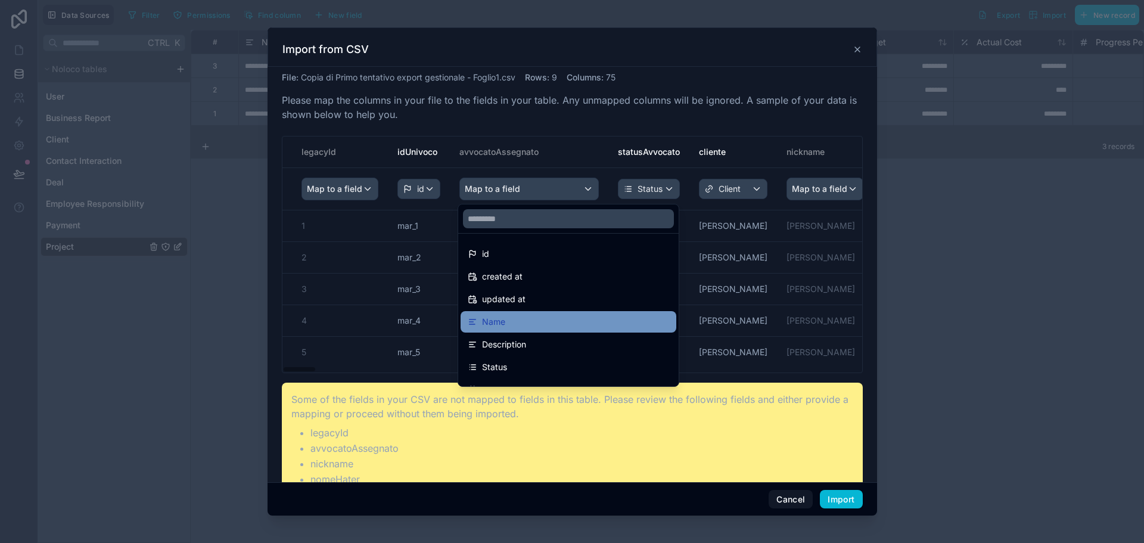
click at [529, 317] on div "Name" at bounding box center [568, 322] width 201 height 14
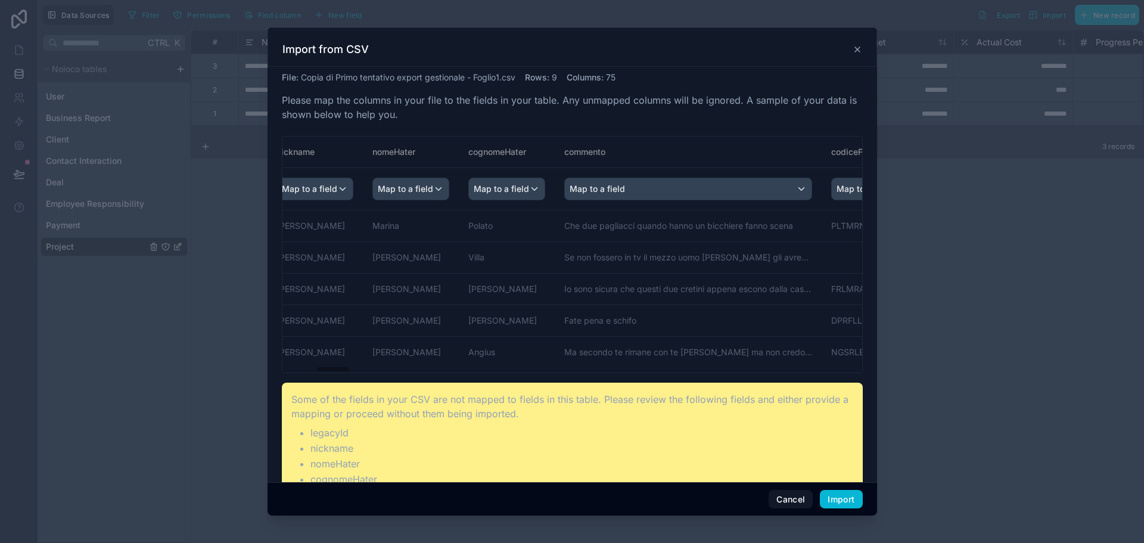
drag, startPoint x: 541, startPoint y: 154, endPoint x: 469, endPoint y: 148, distance: 71.8
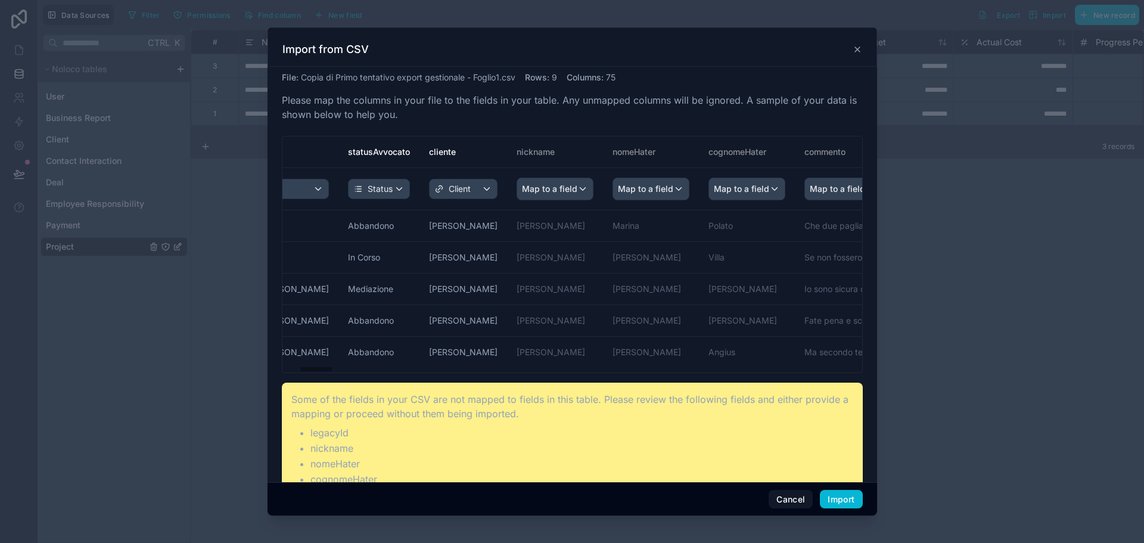
scroll to position [0, 280]
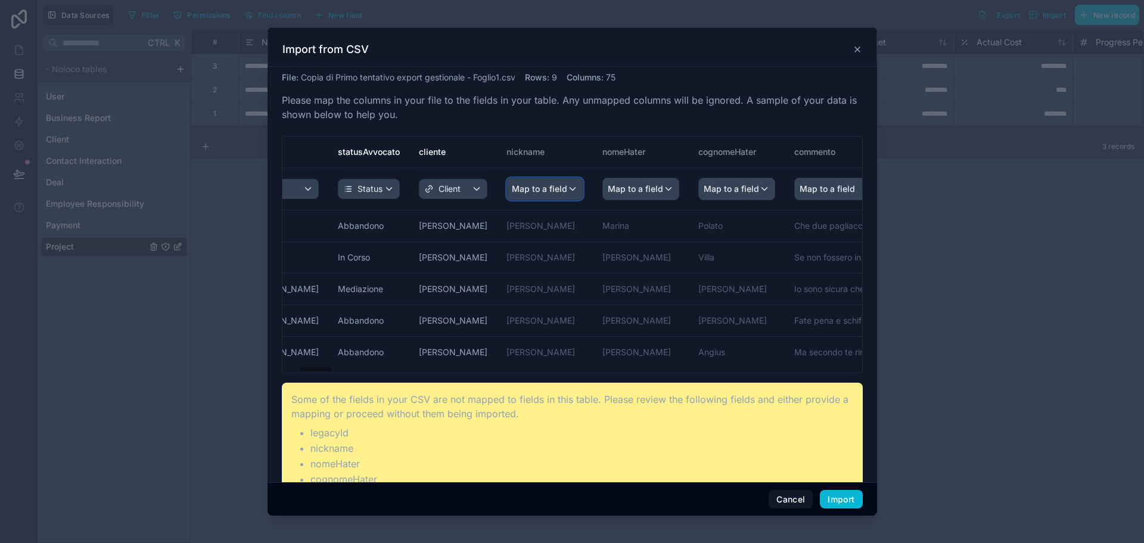
click at [537, 191] on span "Map to a field" at bounding box center [539, 188] width 55 height 21
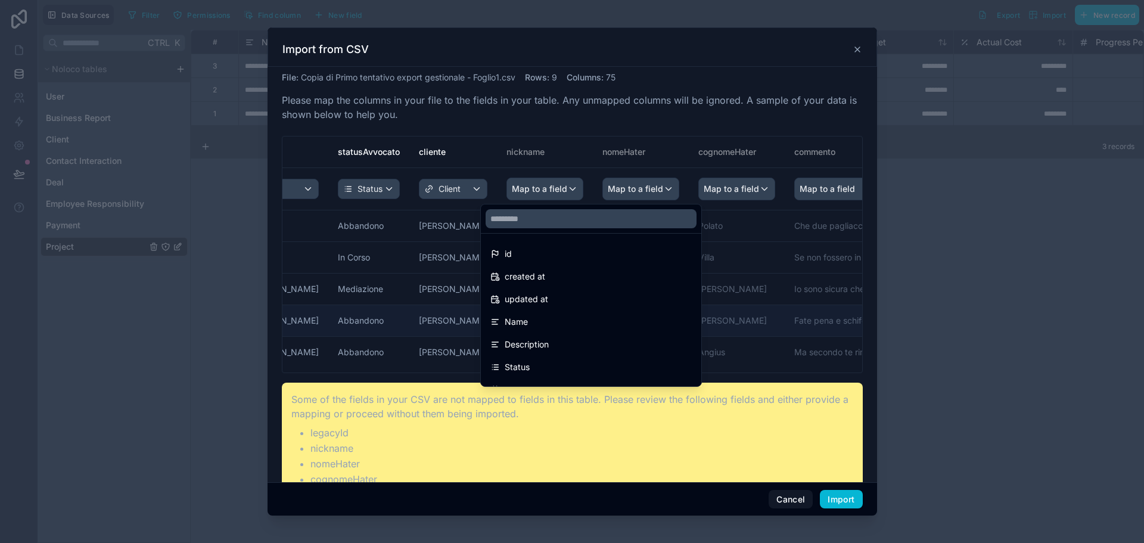
click at [547, 318] on div "Name" at bounding box center [590, 322] width 201 height 14
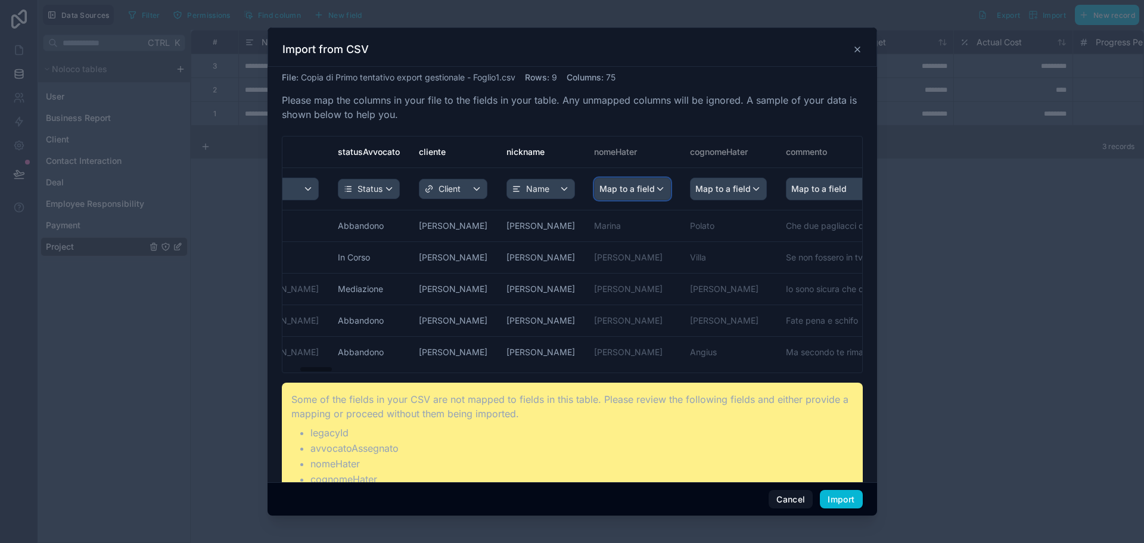
click at [607, 191] on span "Map to a field" at bounding box center [626, 188] width 55 height 21
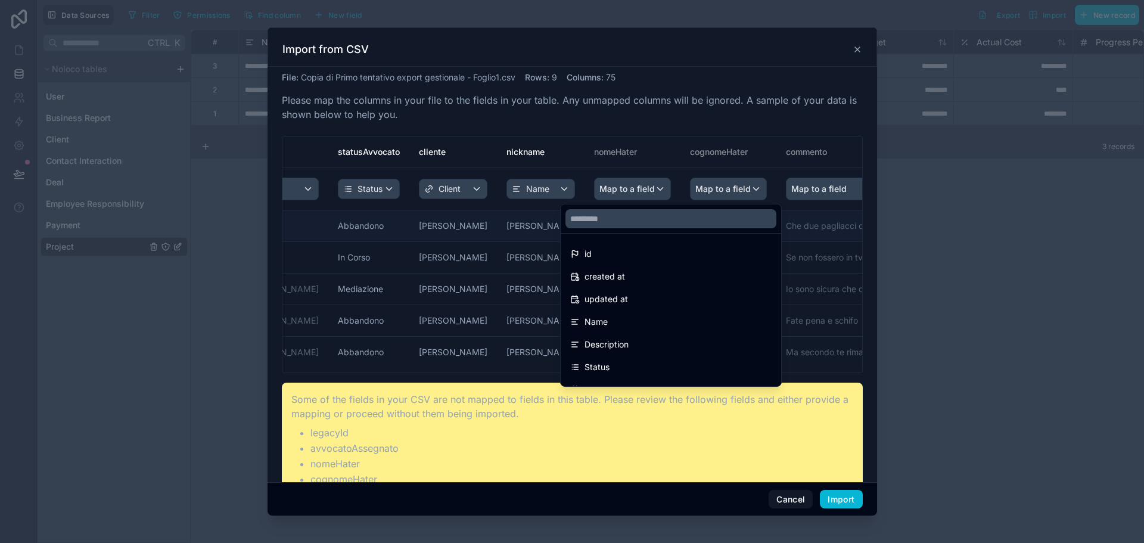
drag, startPoint x: 611, startPoint y: 317, endPoint x: 647, endPoint y: 229, distance: 95.7
click at [611, 318] on div "Name" at bounding box center [670, 322] width 201 height 14
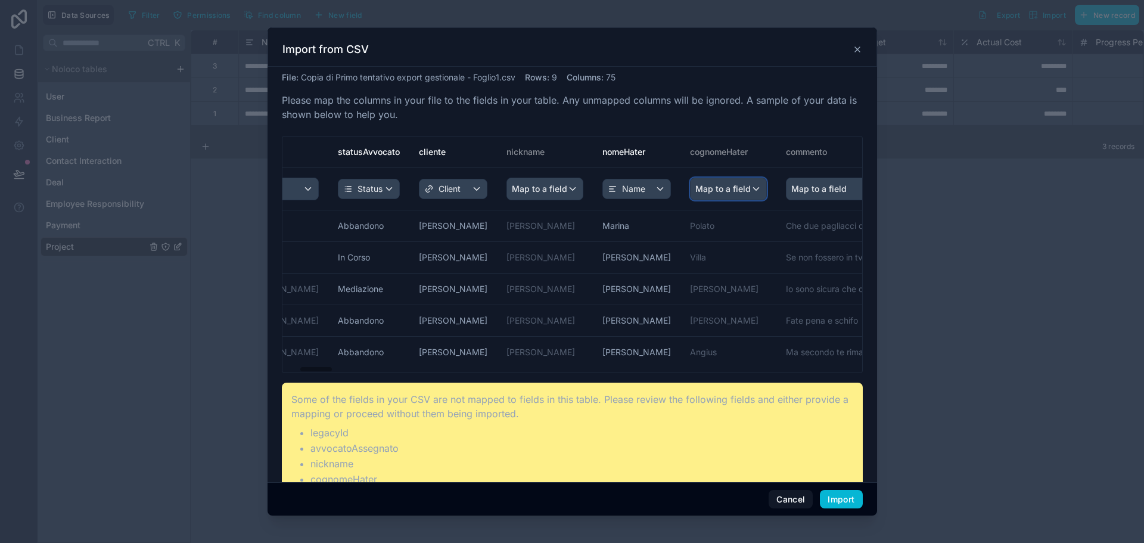
click at [695, 183] on span "Map to a field" at bounding box center [722, 188] width 55 height 21
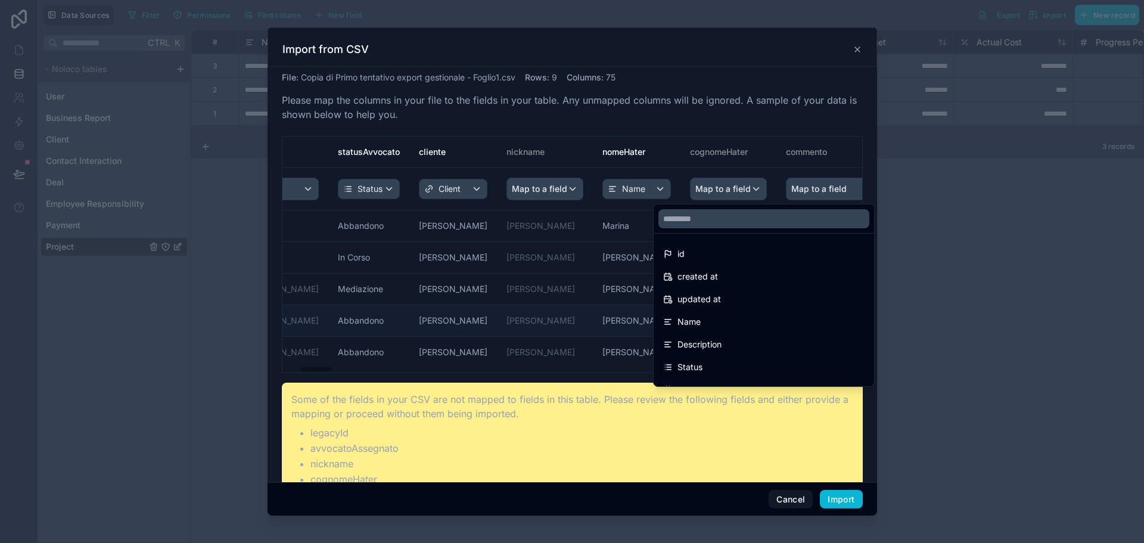
click at [694, 318] on span "Name" at bounding box center [688, 322] width 23 height 14
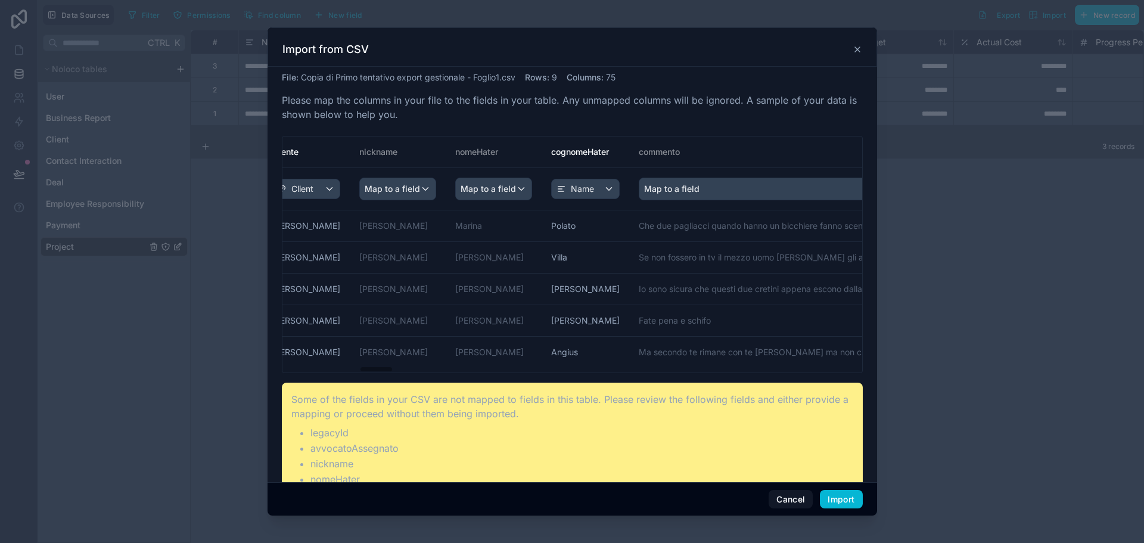
scroll to position [0, 0]
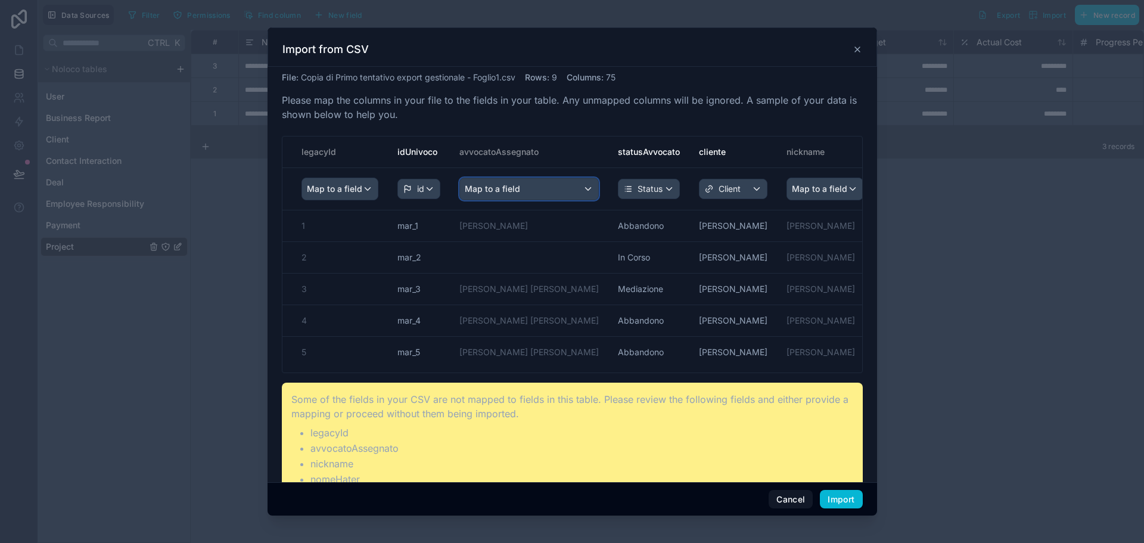
click at [511, 195] on span "Map to a field" at bounding box center [492, 188] width 55 height 21
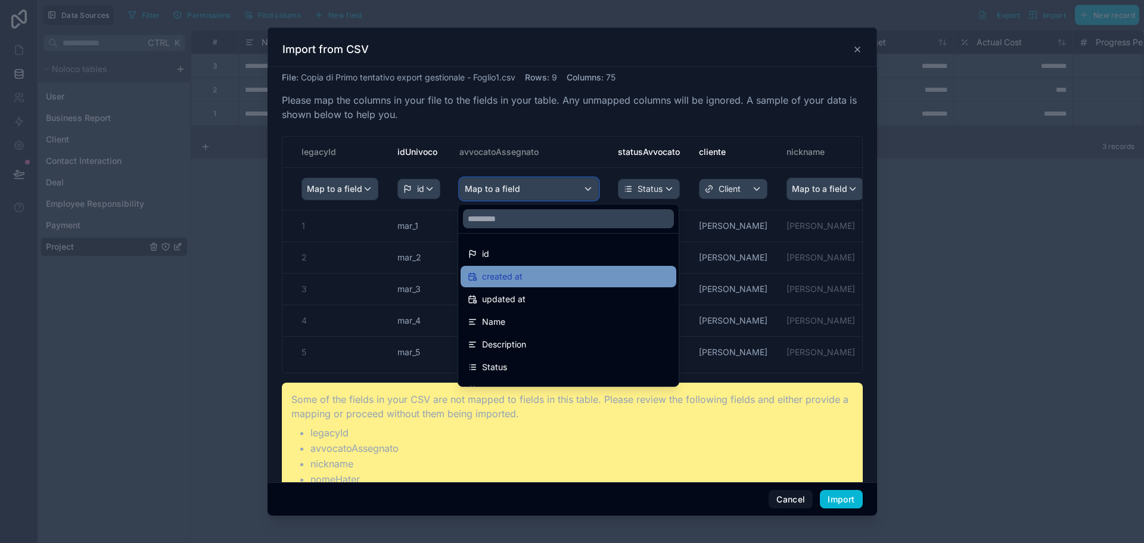
scroll to position [60, 0]
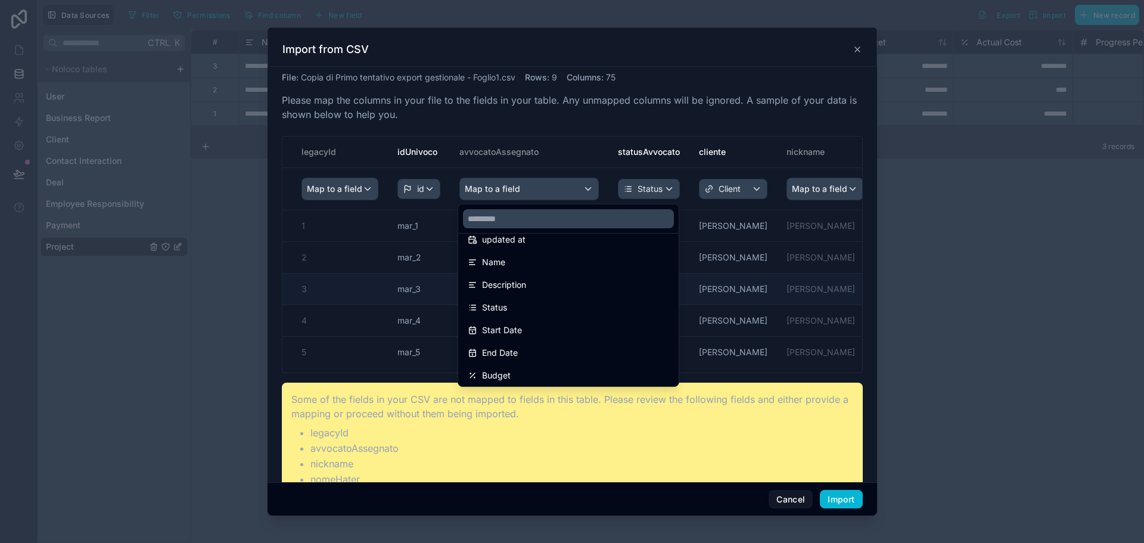
click at [562, 282] on div "Description" at bounding box center [568, 285] width 201 height 14
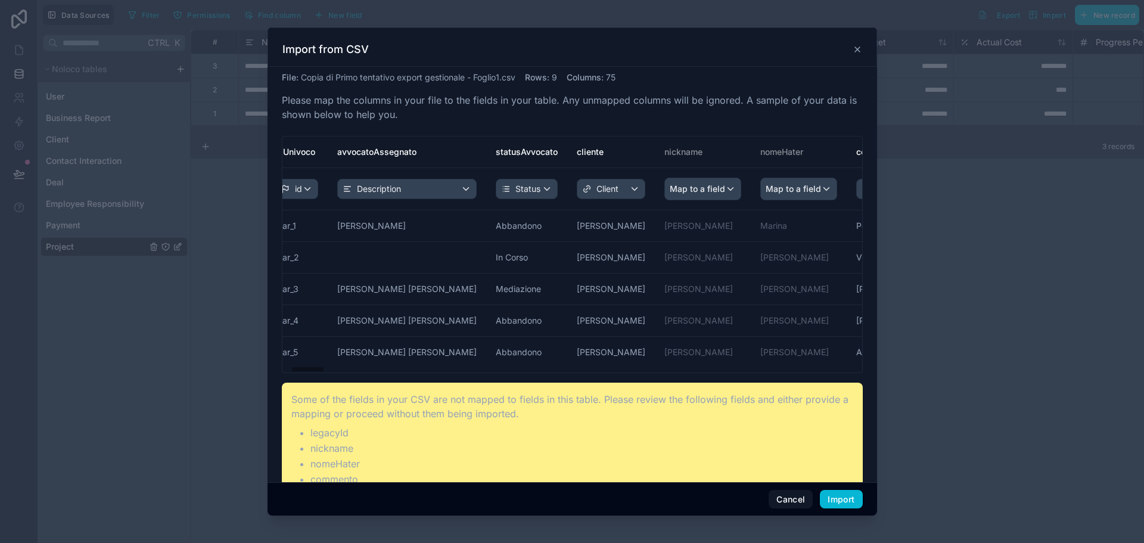
scroll to position [0, 181]
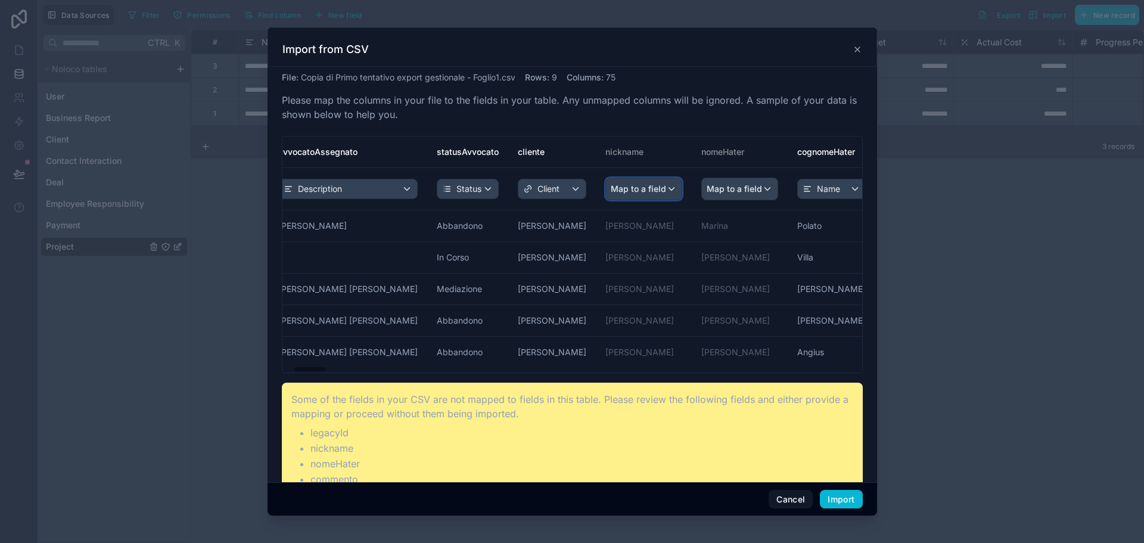
click at [625, 183] on span "Map to a field" at bounding box center [638, 188] width 55 height 21
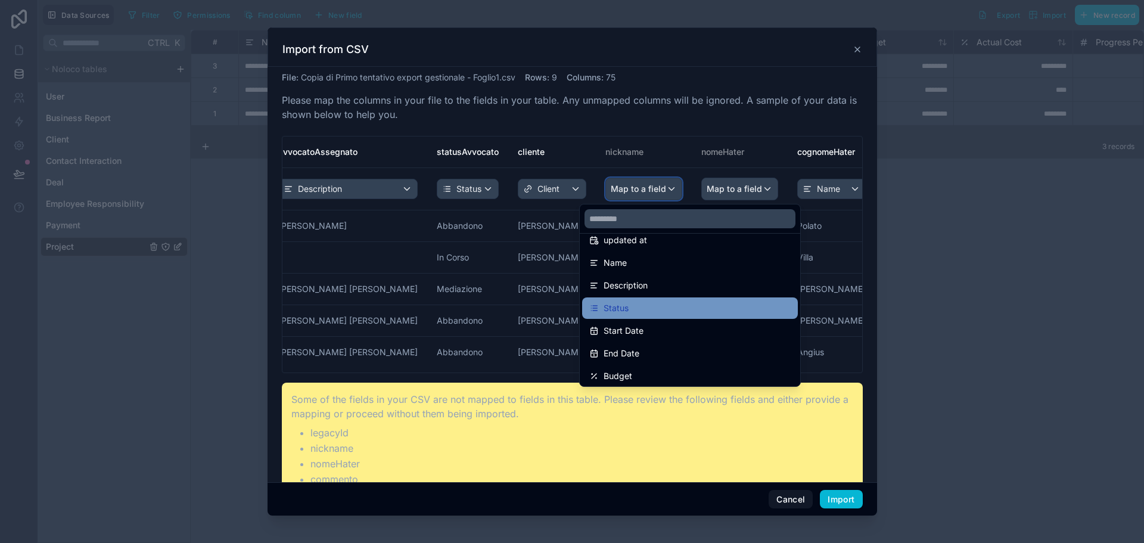
scroll to position [60, 0]
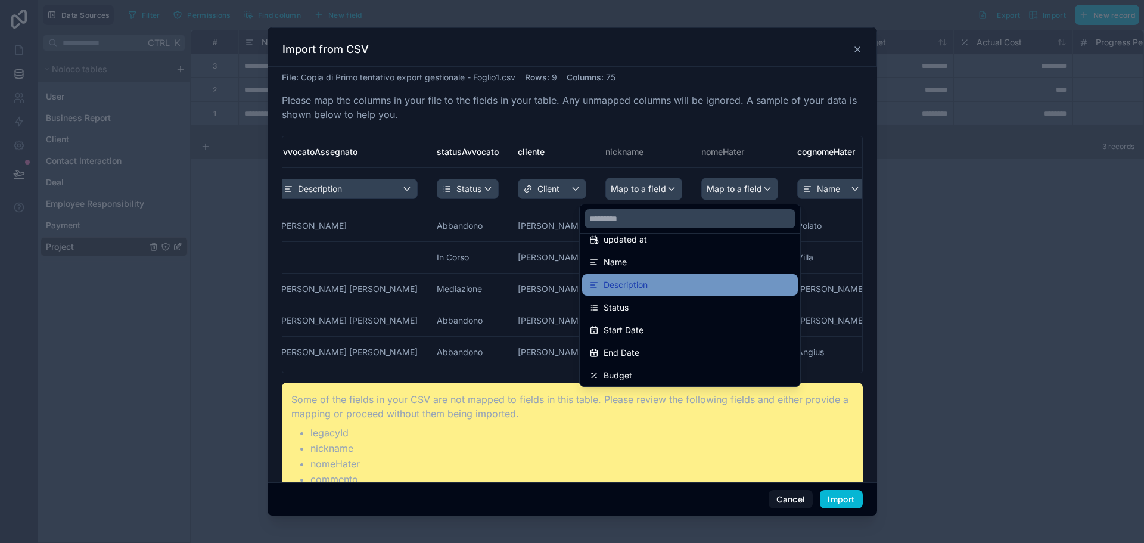
click at [662, 279] on div "Description" at bounding box center [689, 285] width 201 height 14
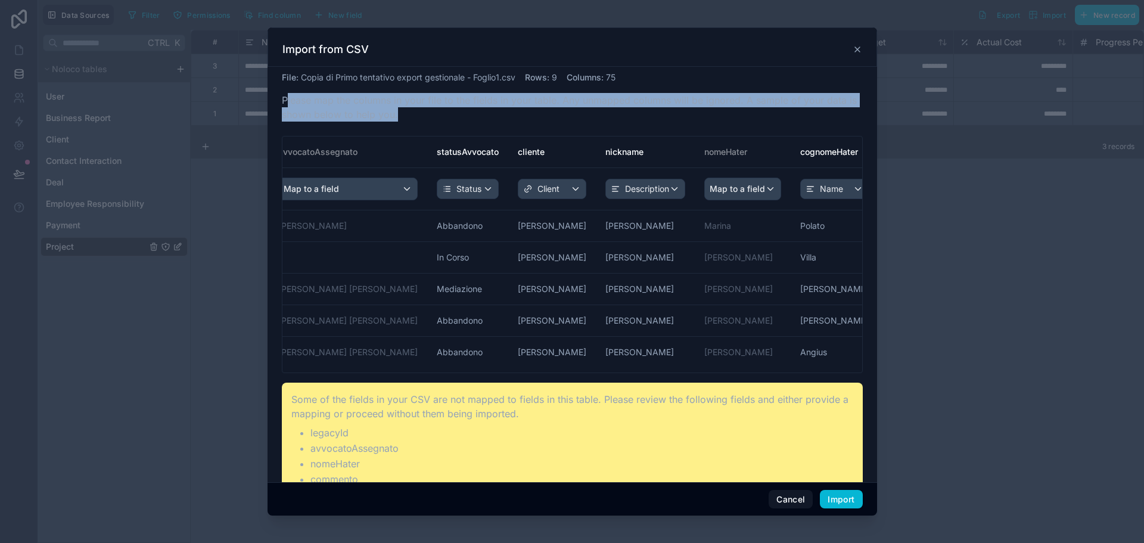
drag, startPoint x: 348, startPoint y: 107, endPoint x: 574, endPoint y: 111, distance: 226.4
click at [574, 111] on p "Please map the columns in your file to the fields in your table. Any unmapped c…" at bounding box center [572, 107] width 581 height 29
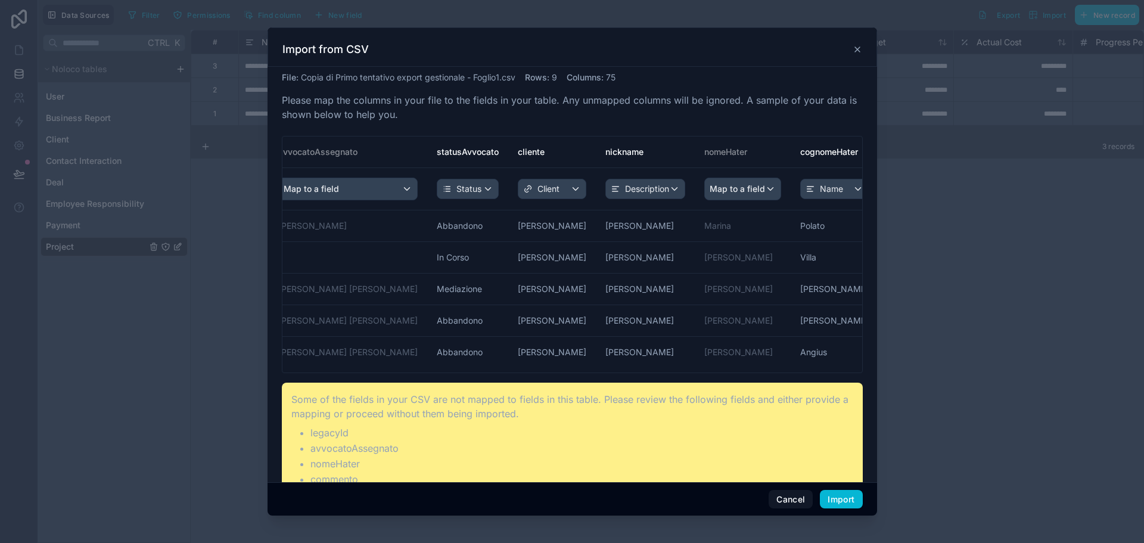
drag, startPoint x: 494, startPoint y: 103, endPoint x: 335, endPoint y: 85, distance: 160.7
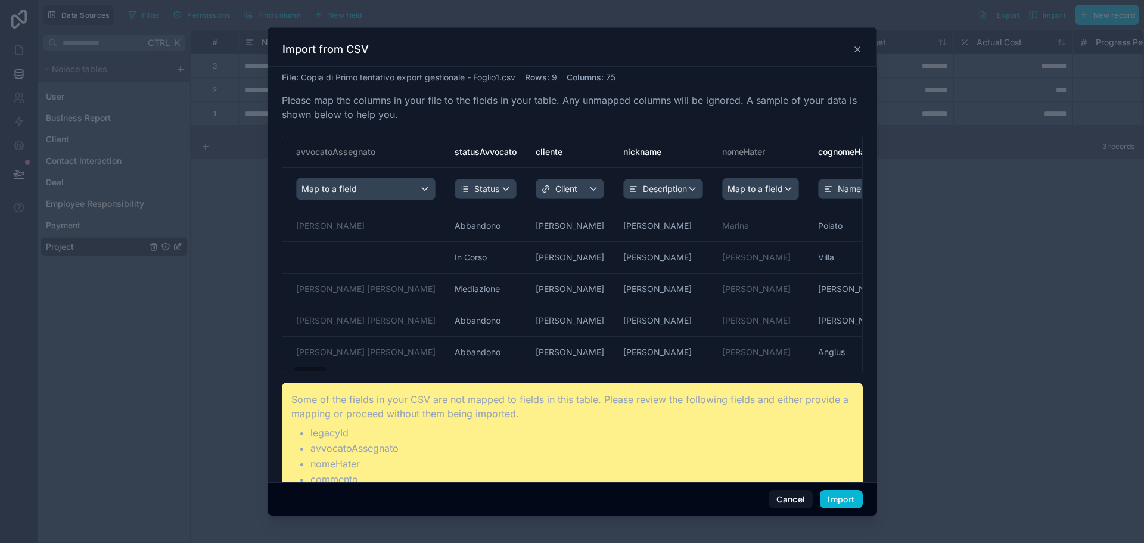
scroll to position [0, 0]
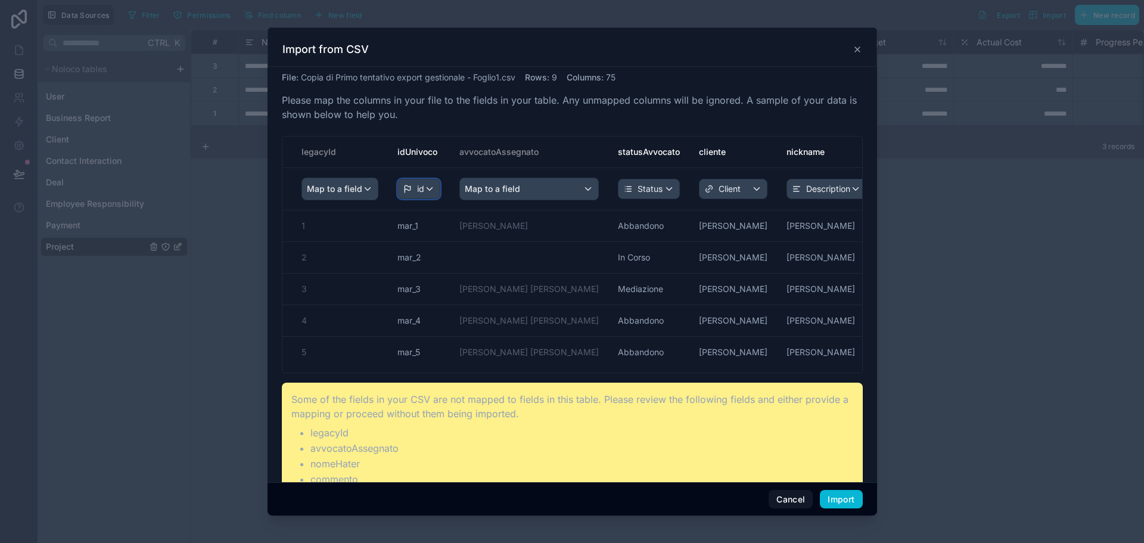
click at [431, 189] on div "id" at bounding box center [419, 188] width 42 height 19
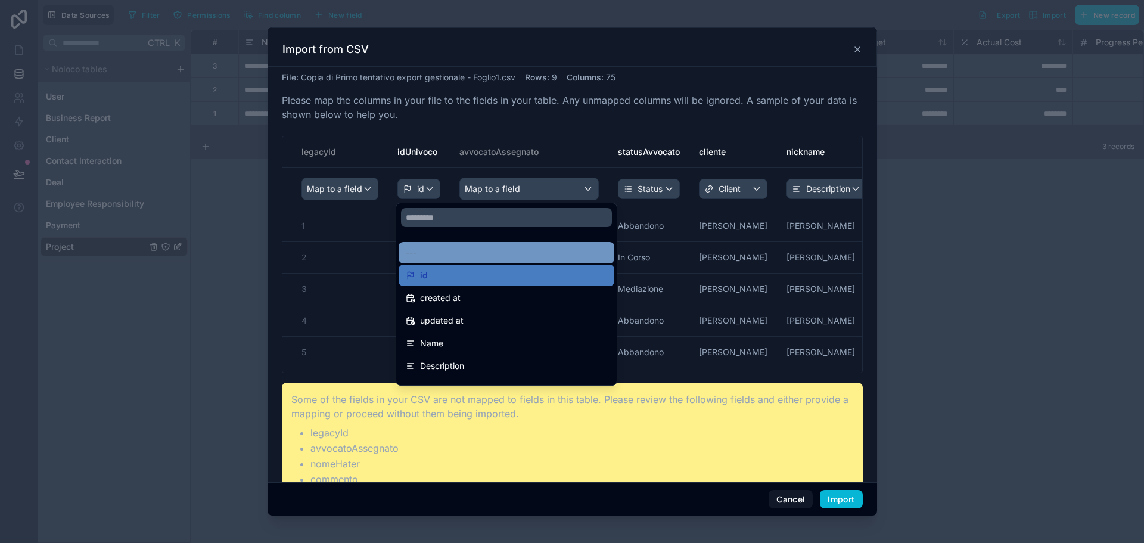
click at [434, 254] on div "---" at bounding box center [506, 252] width 201 height 14
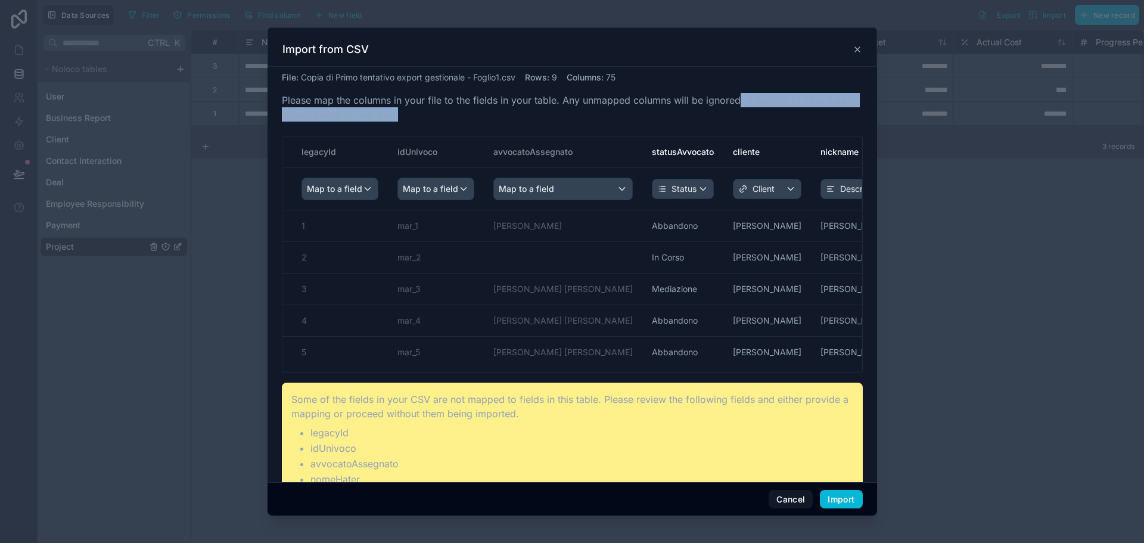
drag, startPoint x: 737, startPoint y: 101, endPoint x: 681, endPoint y: 109, distance: 57.1
click at [681, 109] on p "Please map the columns in your file to the fields in your table. Any unmapped c…" at bounding box center [572, 107] width 581 height 29
click at [681, 108] on p "Please map the columns in your file to the fields in your table. Any unmapped c…" at bounding box center [572, 107] width 581 height 29
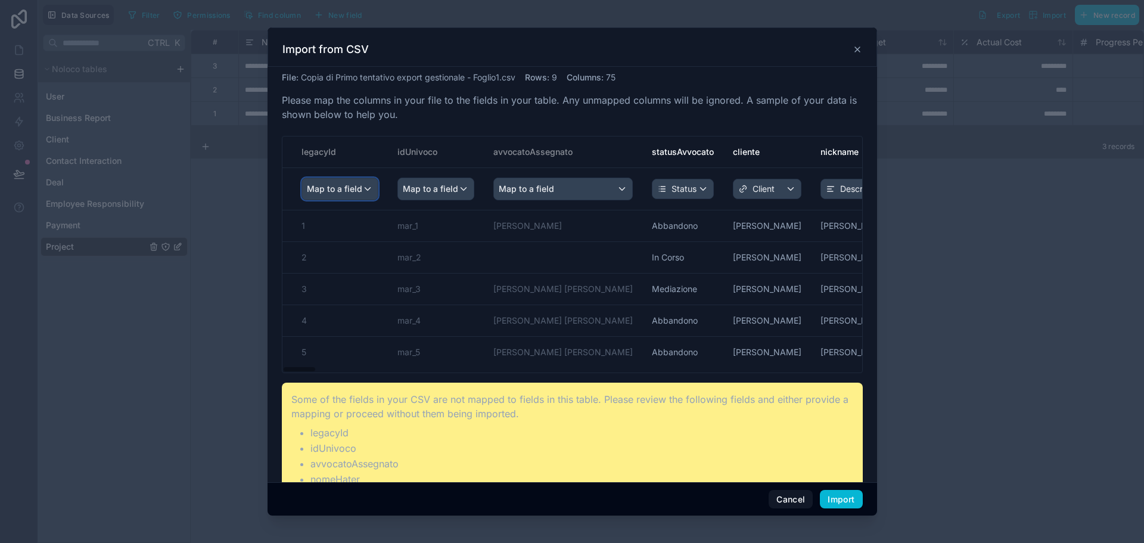
click at [360, 190] on span "Map to a field" at bounding box center [334, 188] width 55 height 21
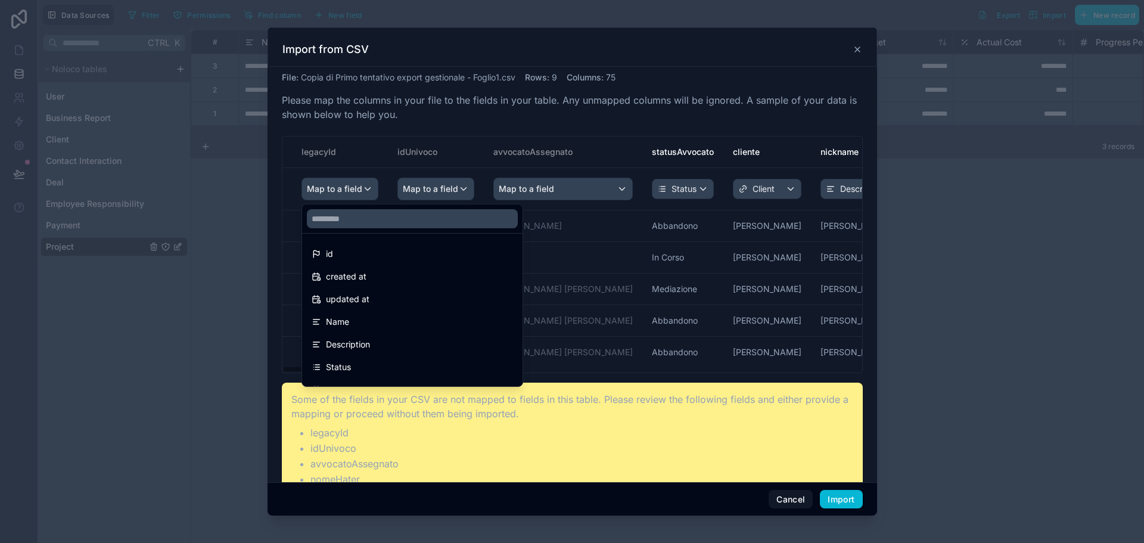
click at [477, 153] on div "scrollable content" at bounding box center [571, 271] width 609 height 488
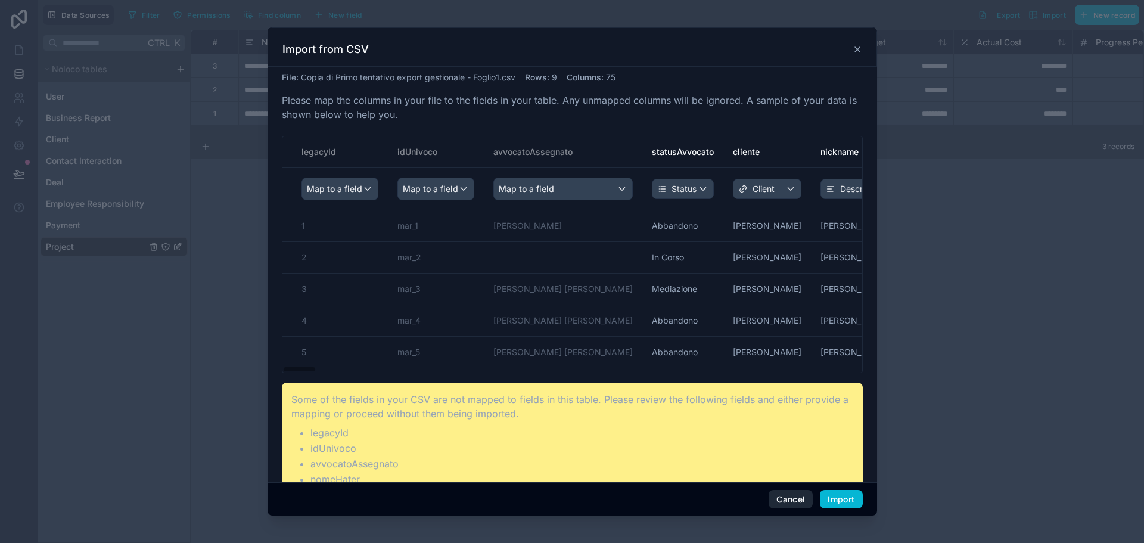
click at [789, 501] on button "Cancel" at bounding box center [790, 499] width 44 height 19
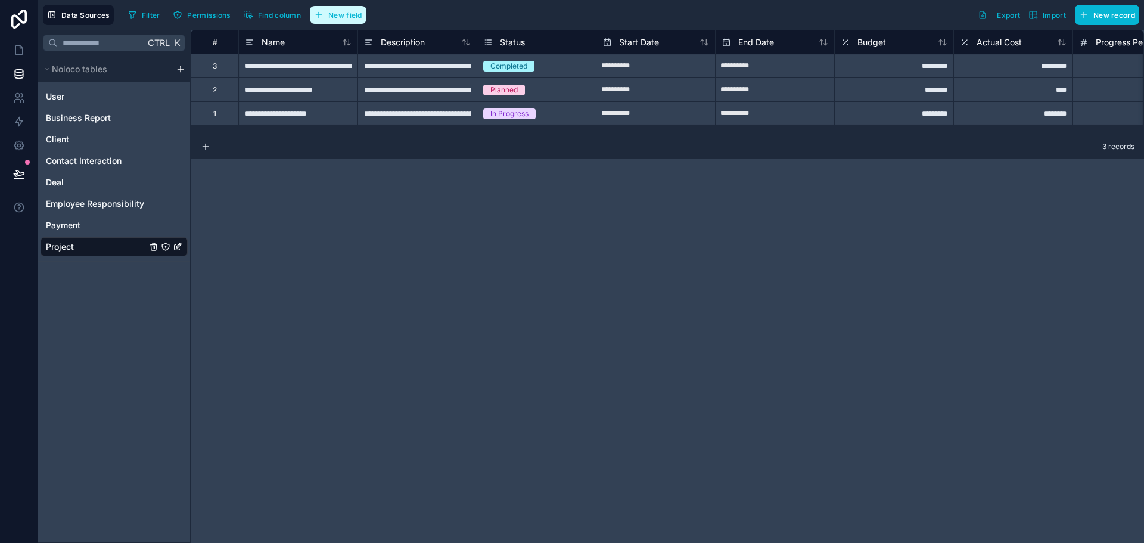
click at [343, 9] on button "New field" at bounding box center [338, 15] width 57 height 18
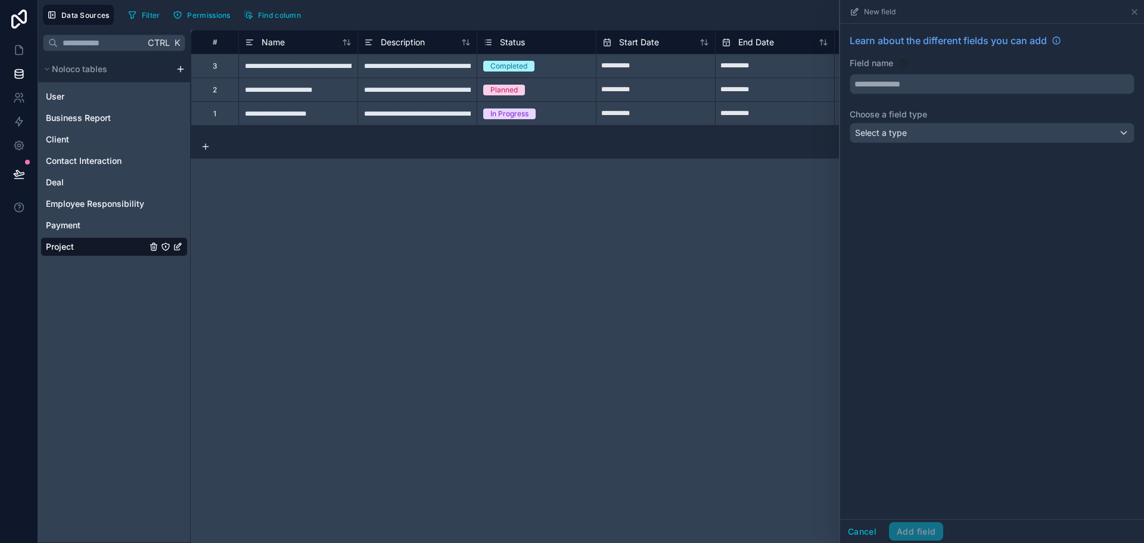
click at [984, 141] on div "Learn about the different fields you can add Field name Choose a field type Sel…" at bounding box center [992, 90] width 304 height 133
click at [974, 131] on div "Select a type" at bounding box center [992, 132] width 284 height 19
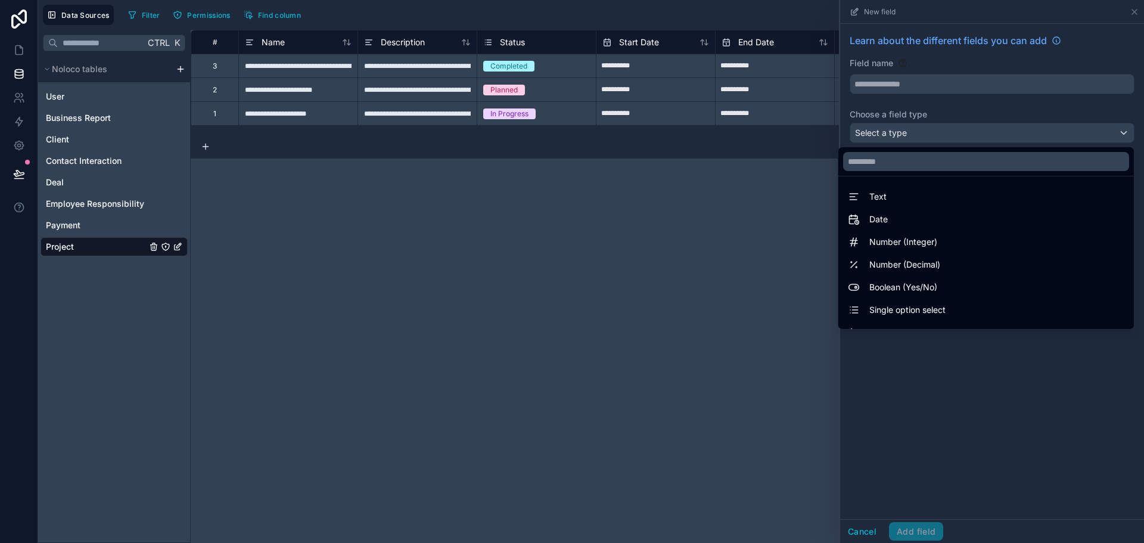
click at [1008, 394] on div at bounding box center [992, 271] width 304 height 543
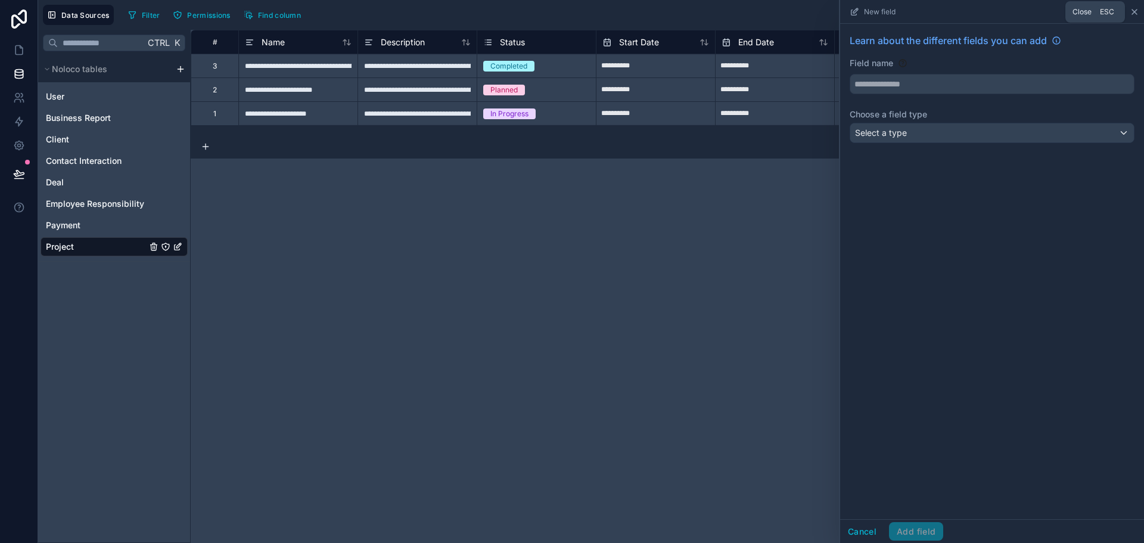
click at [1134, 10] on icon at bounding box center [1134, 12] width 10 height 10
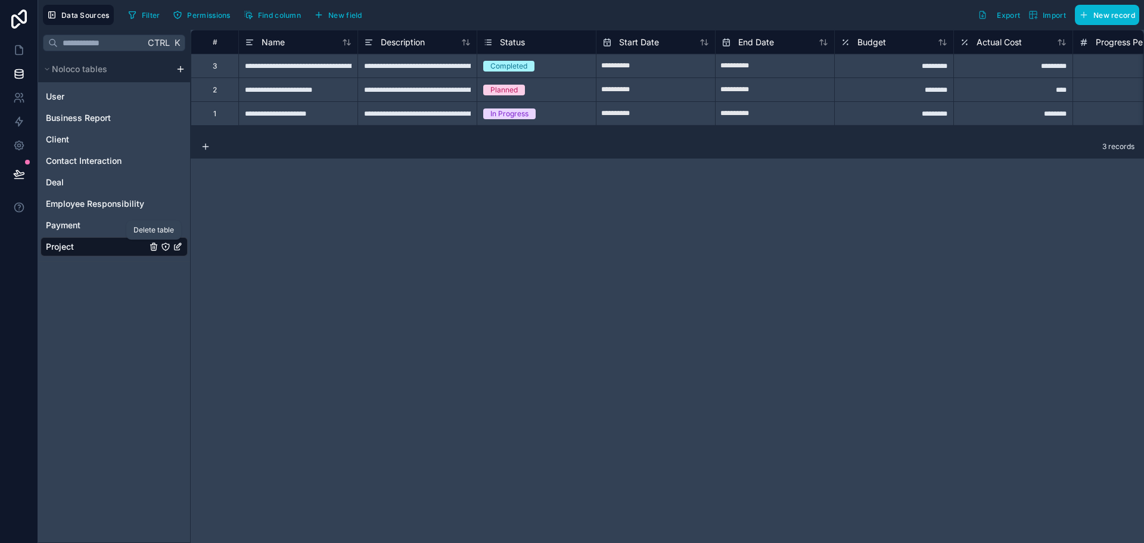
click at [151, 248] on icon "Project" at bounding box center [153, 247] width 5 height 5
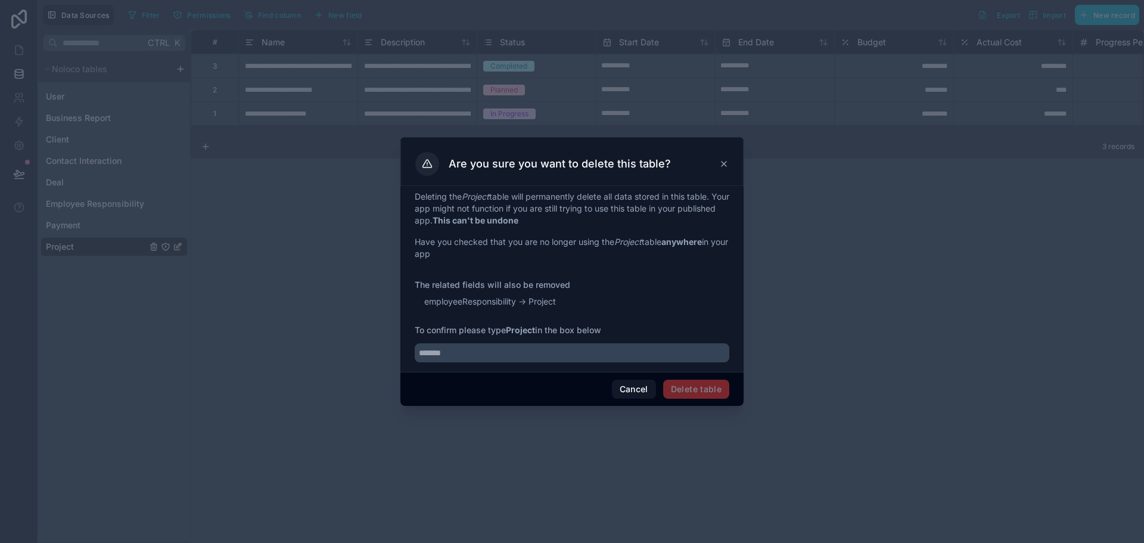
click at [558, 342] on div at bounding box center [572, 349] width 315 height 26
click at [558, 348] on input "text" at bounding box center [572, 352] width 315 height 19
click at [727, 163] on icon at bounding box center [724, 164] width 10 height 10
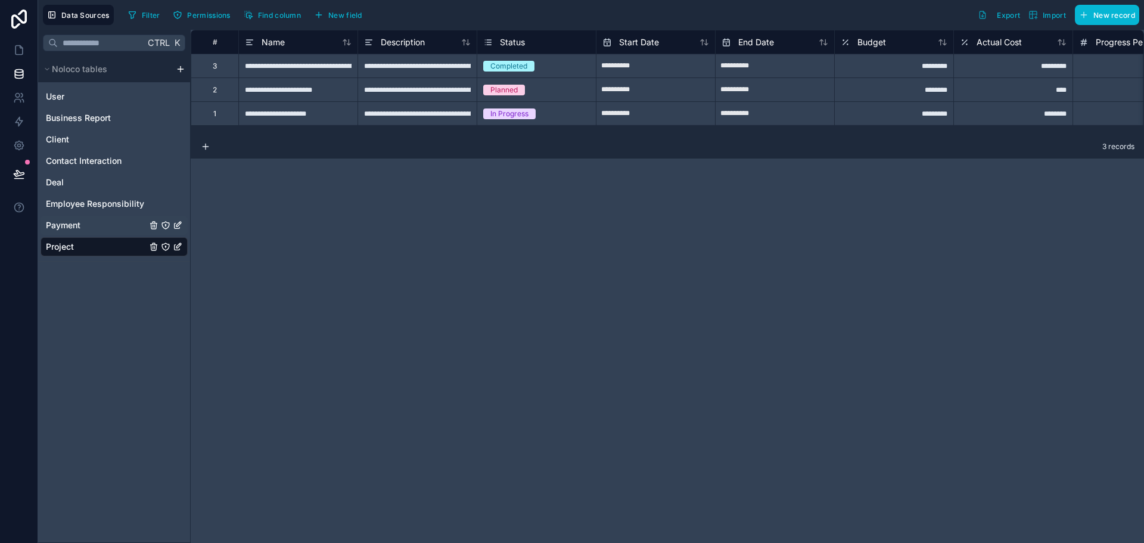
click at [80, 219] on div "Payment" at bounding box center [114, 225] width 147 height 19
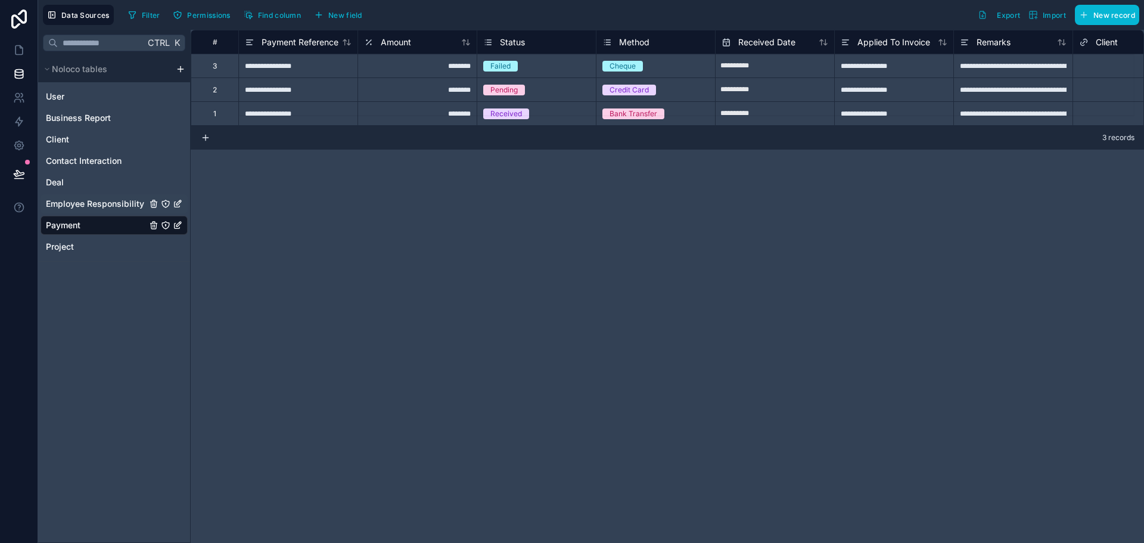
click at [97, 201] on span "Employee Responsibility" at bounding box center [95, 204] width 98 height 12
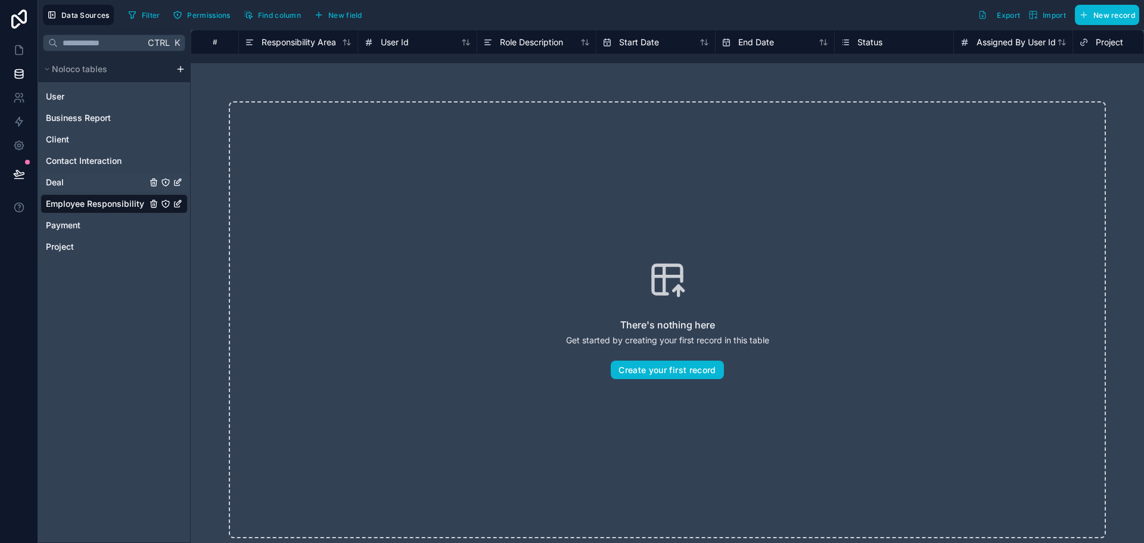
click at [101, 188] on div "Deal" at bounding box center [114, 182] width 147 height 19
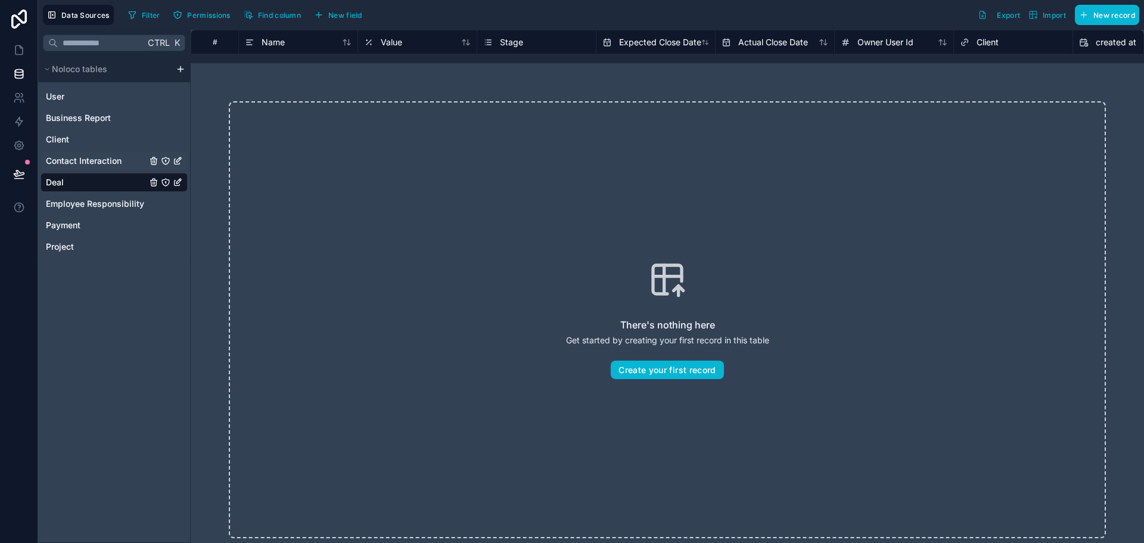
click at [108, 161] on span "Contact Interaction" at bounding box center [84, 161] width 76 height 12
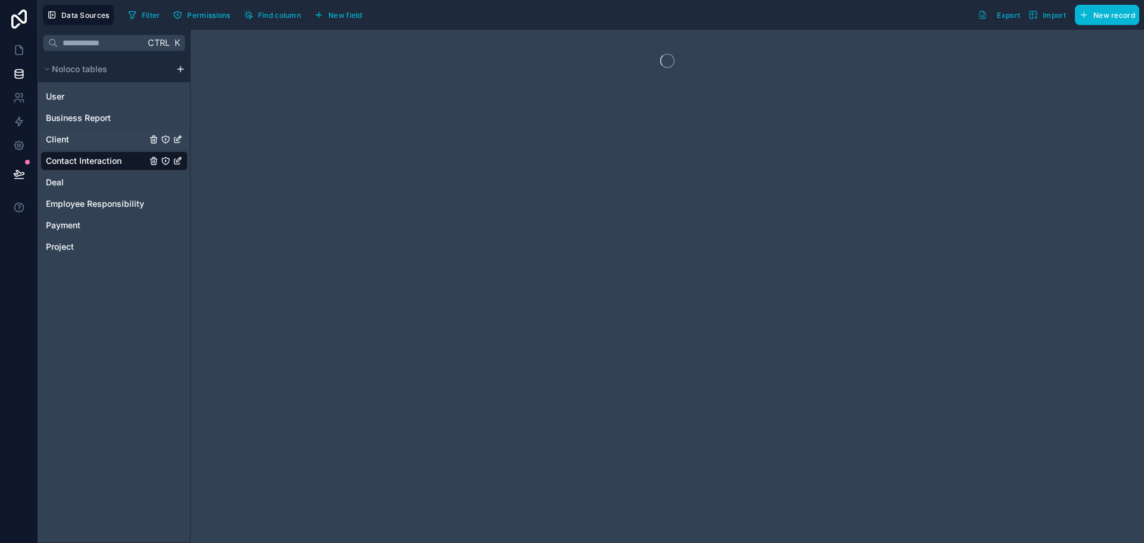
click at [114, 136] on div "Client" at bounding box center [114, 139] width 147 height 19
click at [114, 119] on div "Business Report" at bounding box center [114, 117] width 147 height 19
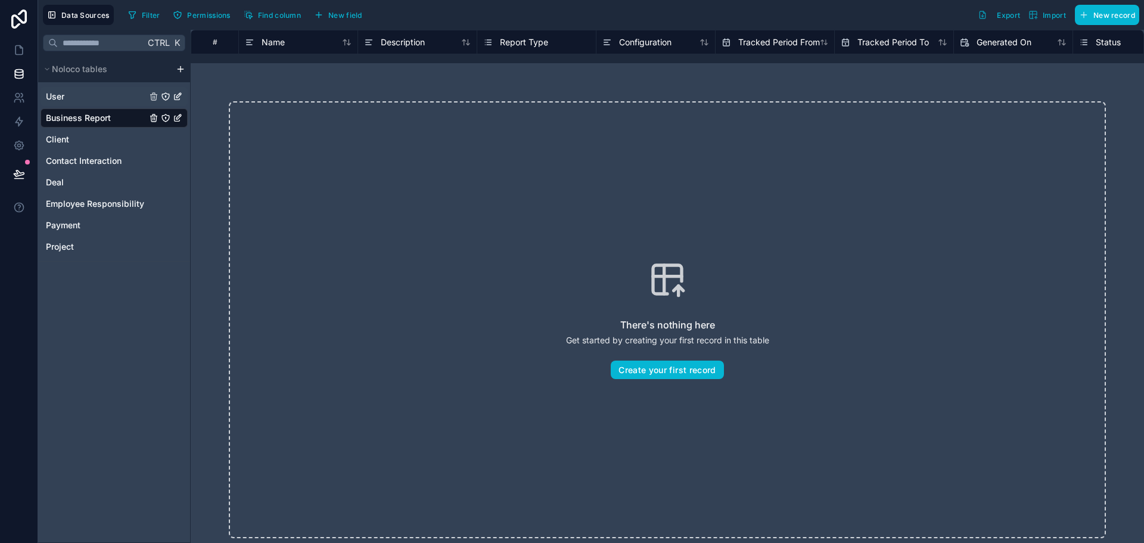
click at [107, 98] on div "User" at bounding box center [114, 96] width 147 height 19
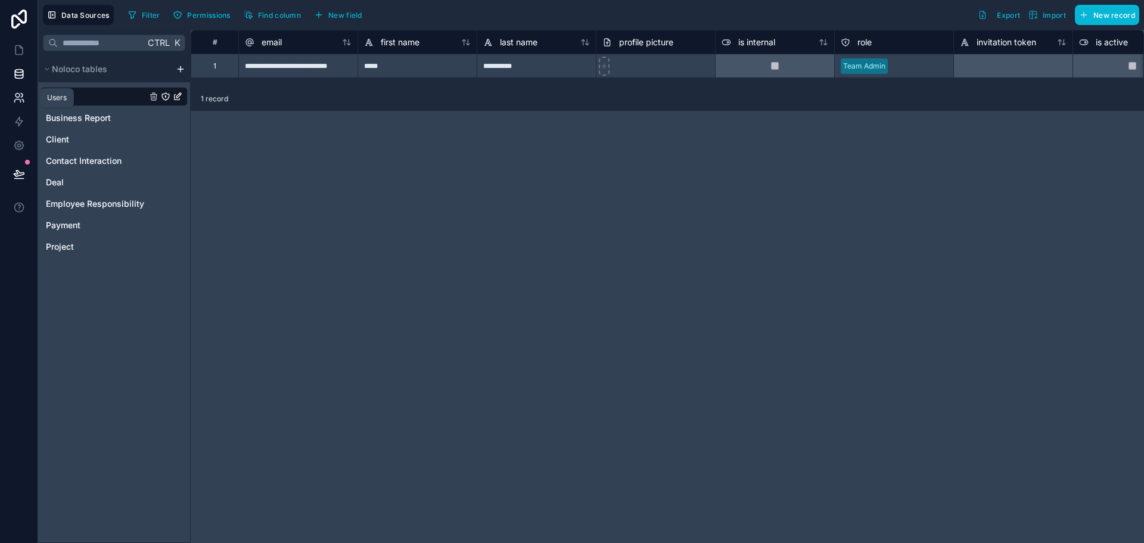
click at [18, 97] on icon at bounding box center [19, 98] width 12 height 12
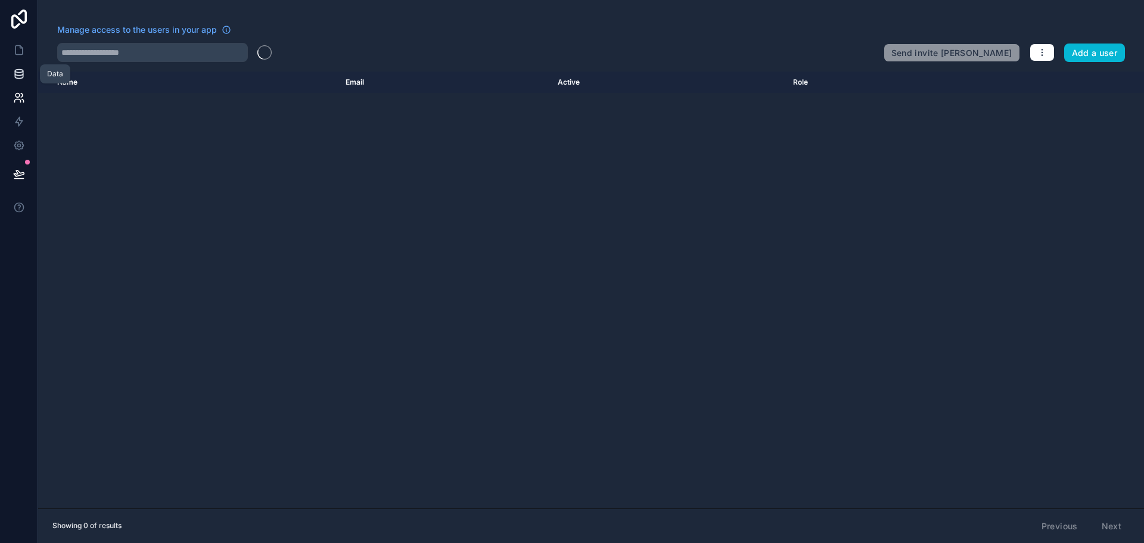
click at [15, 74] on icon at bounding box center [19, 74] width 12 height 12
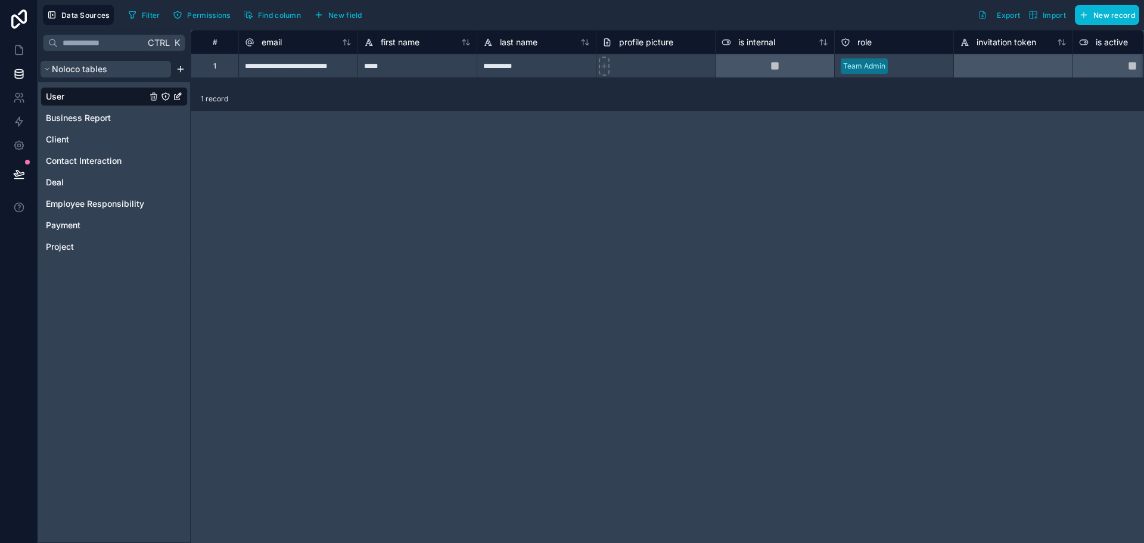
click at [102, 67] on span "Noloco tables" at bounding box center [79, 69] width 55 height 12
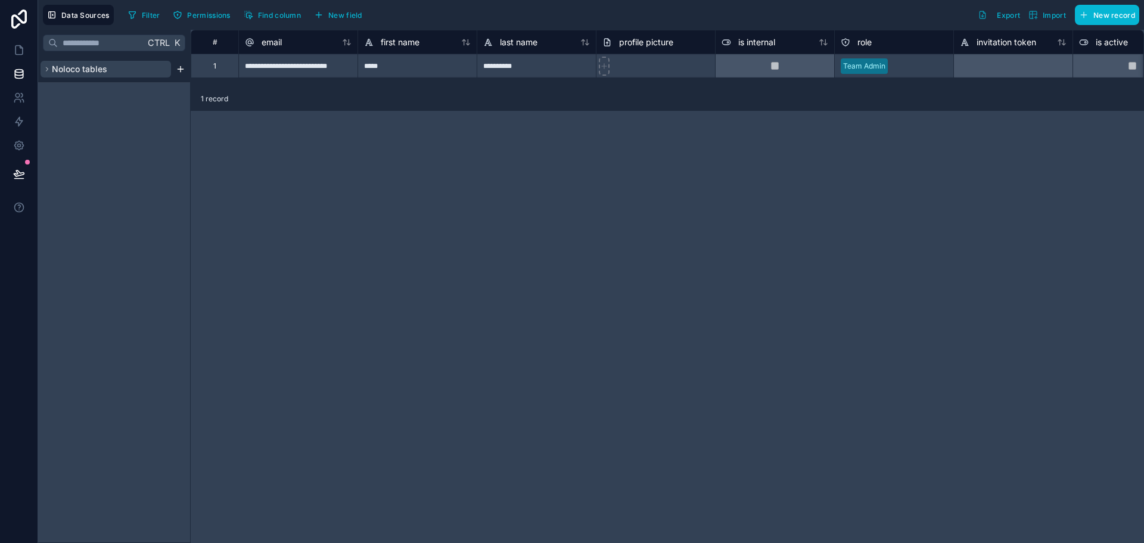
click at [102, 67] on span "Noloco tables" at bounding box center [79, 69] width 55 height 12
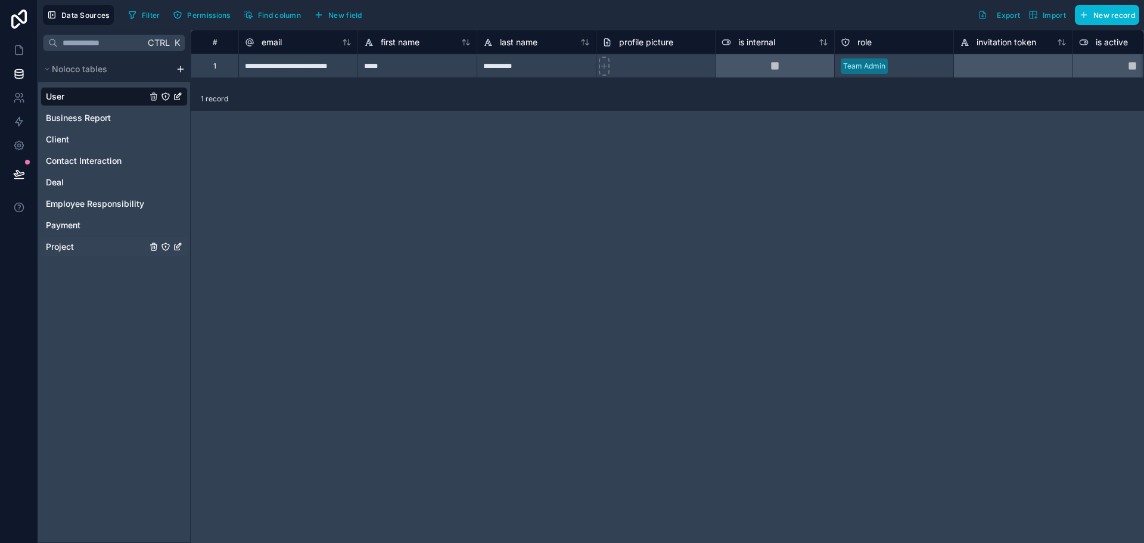
click at [91, 246] on div "Project" at bounding box center [114, 246] width 147 height 19
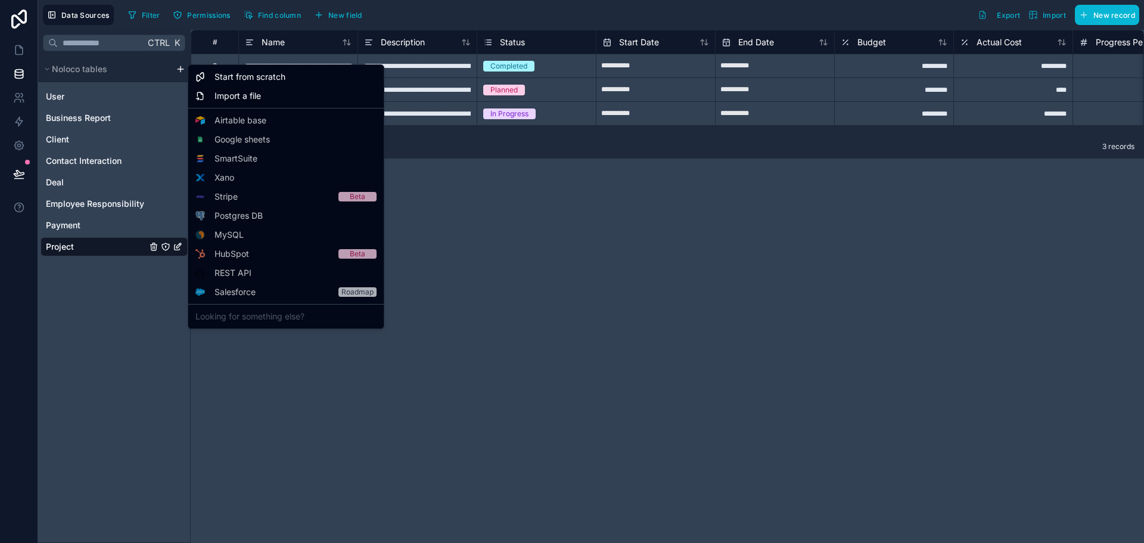
click at [182, 64] on html "**********" at bounding box center [572, 271] width 1144 height 543
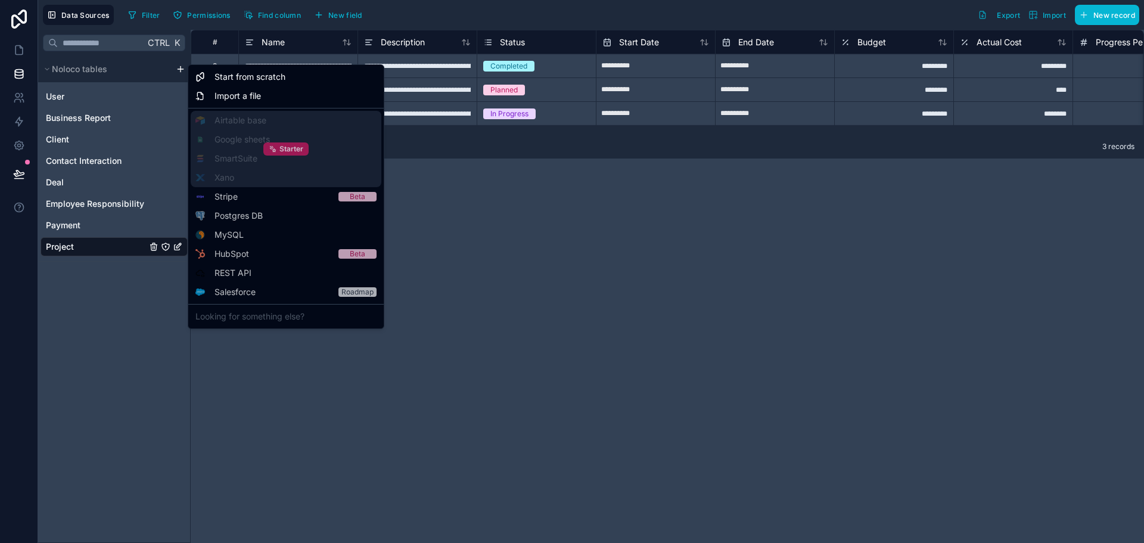
click at [304, 147] on div "Starter" at bounding box center [285, 148] width 45 height 13
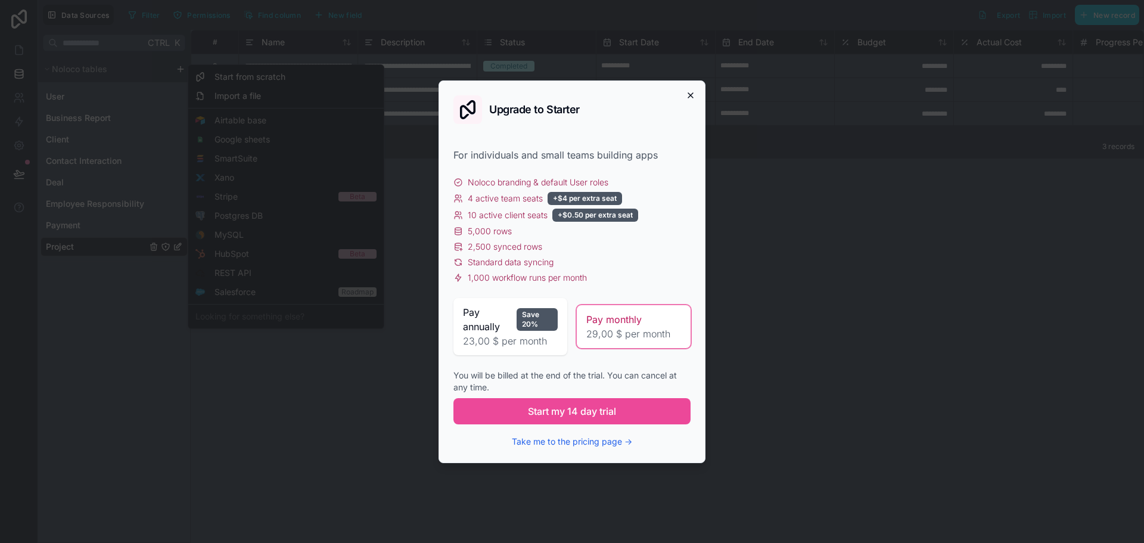
click at [690, 94] on icon "button" at bounding box center [691, 96] width 10 height 10
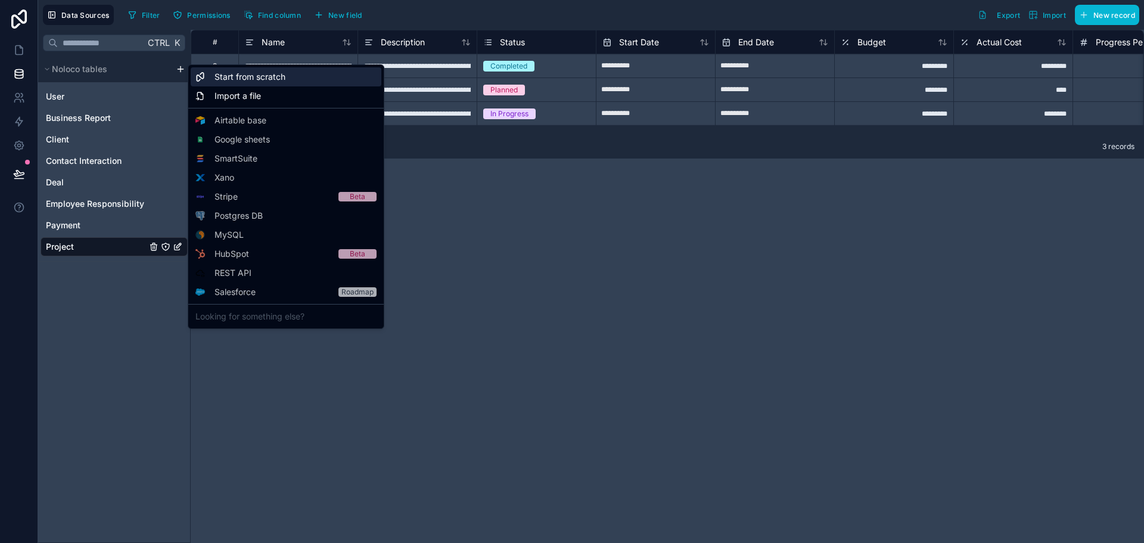
click at [270, 79] on span "Start from scratch" at bounding box center [249, 77] width 71 height 12
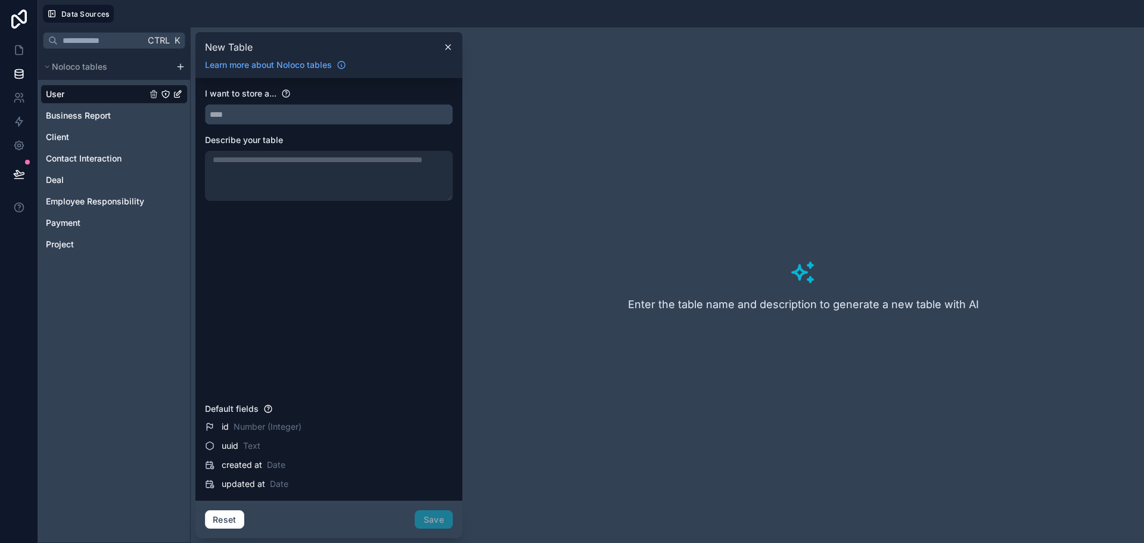
click at [318, 108] on input "text" at bounding box center [329, 114] width 247 height 19
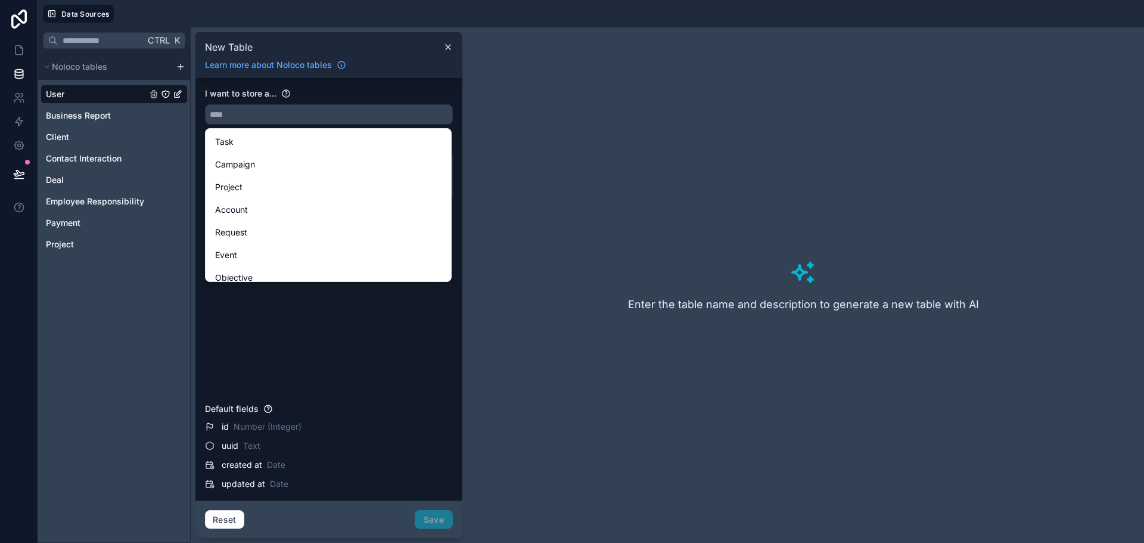
click at [406, 72] on div "New Table Learn more about Noloco tables" at bounding box center [328, 55] width 267 height 46
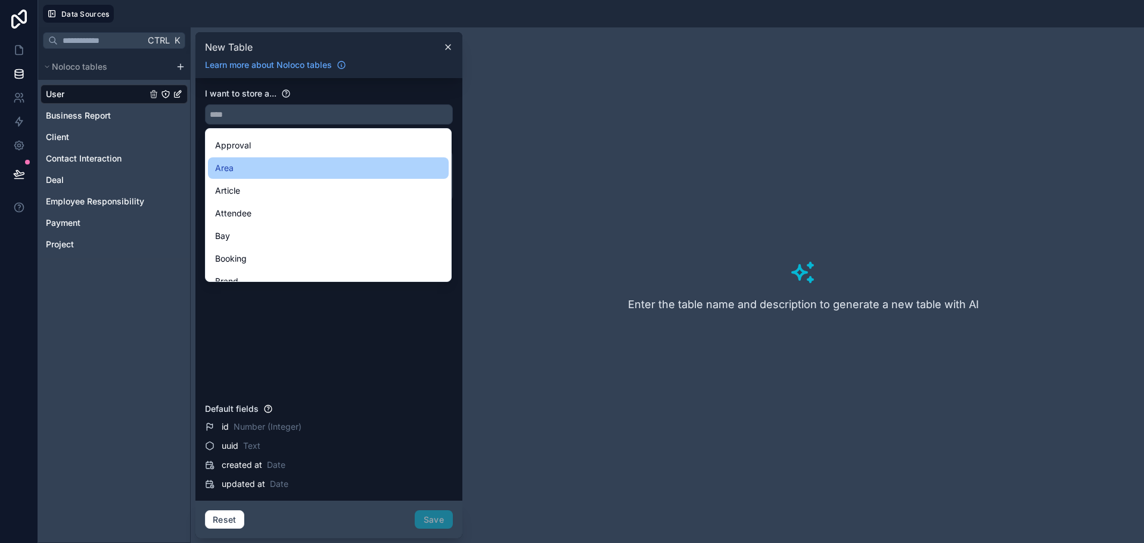
scroll to position [298, 0]
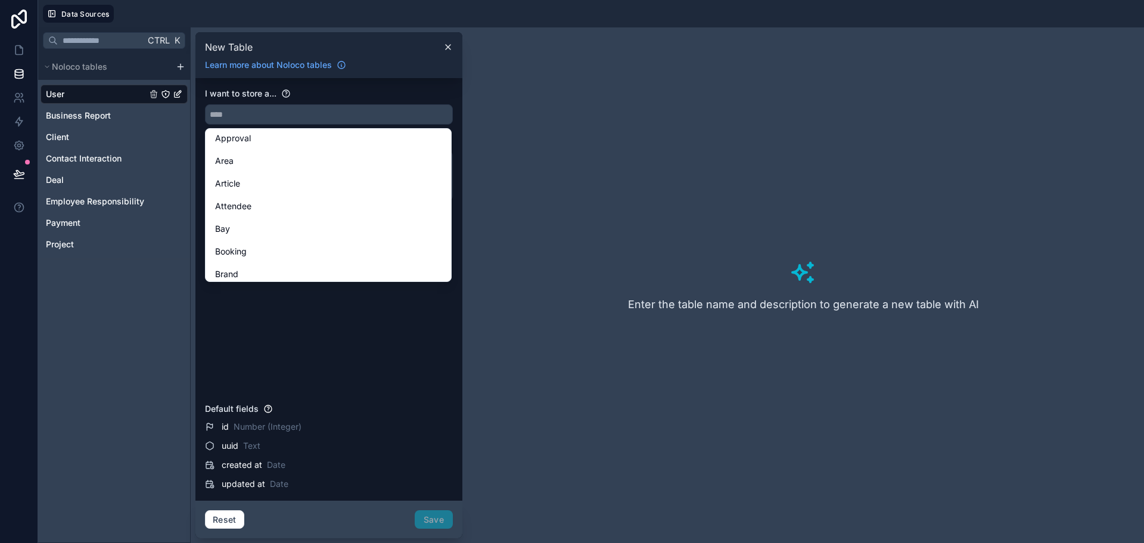
click at [351, 370] on div "I want to store a... Describe your table" at bounding box center [329, 243] width 248 height 310
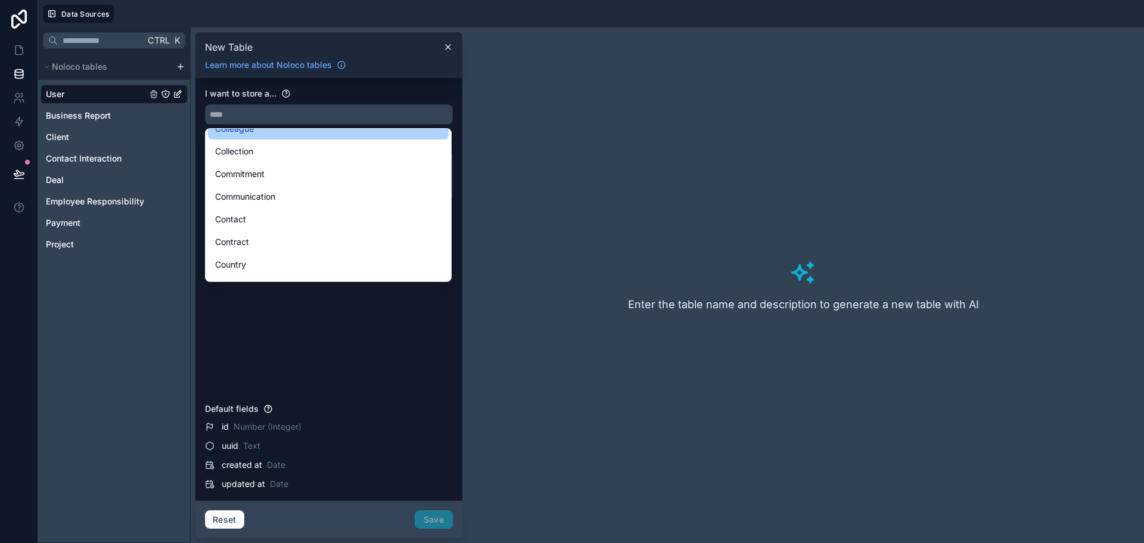
scroll to position [774, 0]
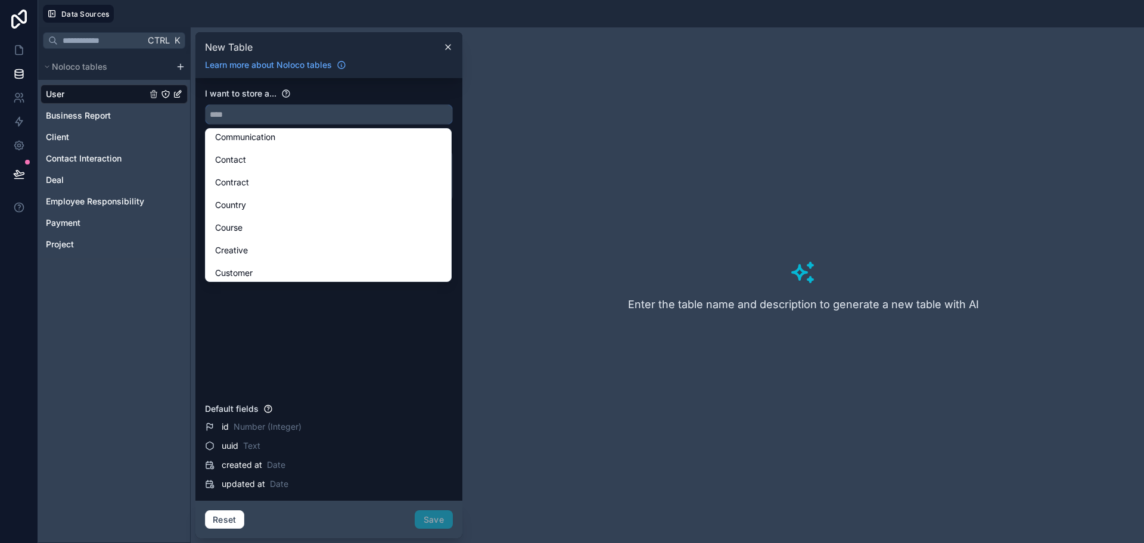
click at [278, 108] on input "text" at bounding box center [329, 114] width 247 height 19
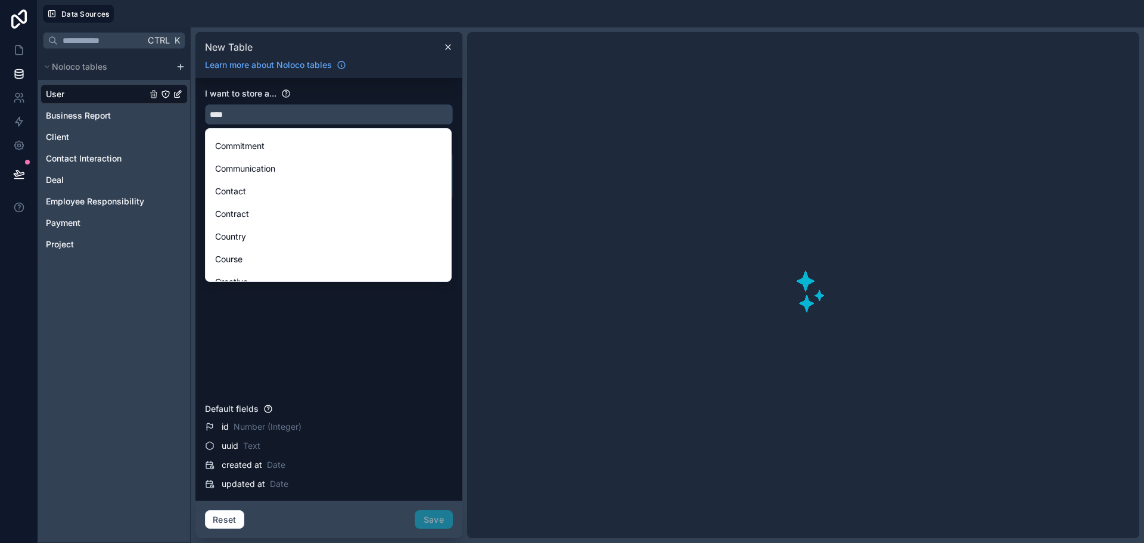
scroll to position [0, 0]
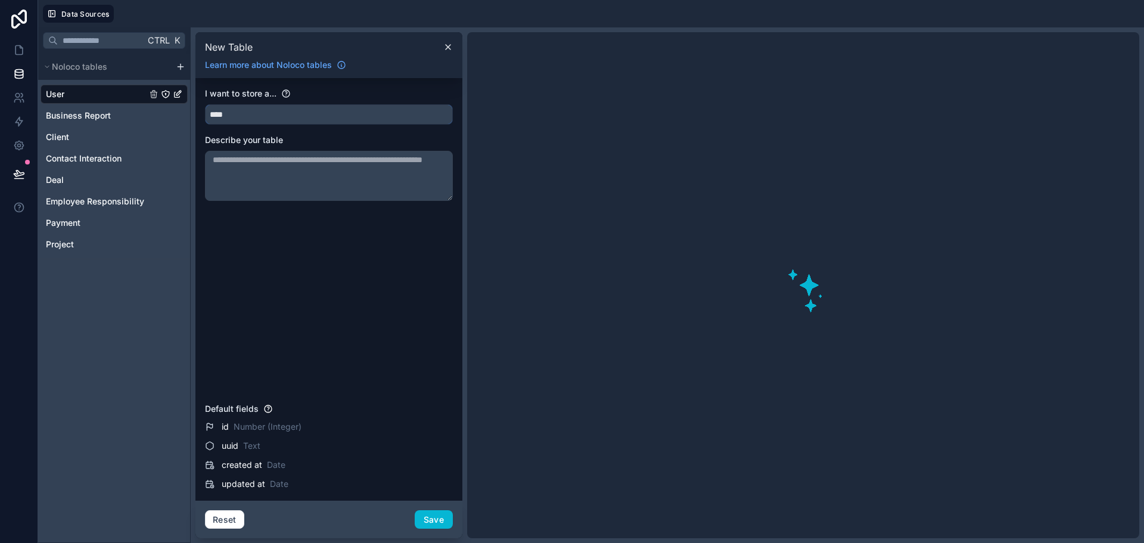
click at [304, 112] on input "****" at bounding box center [329, 114] width 247 height 19
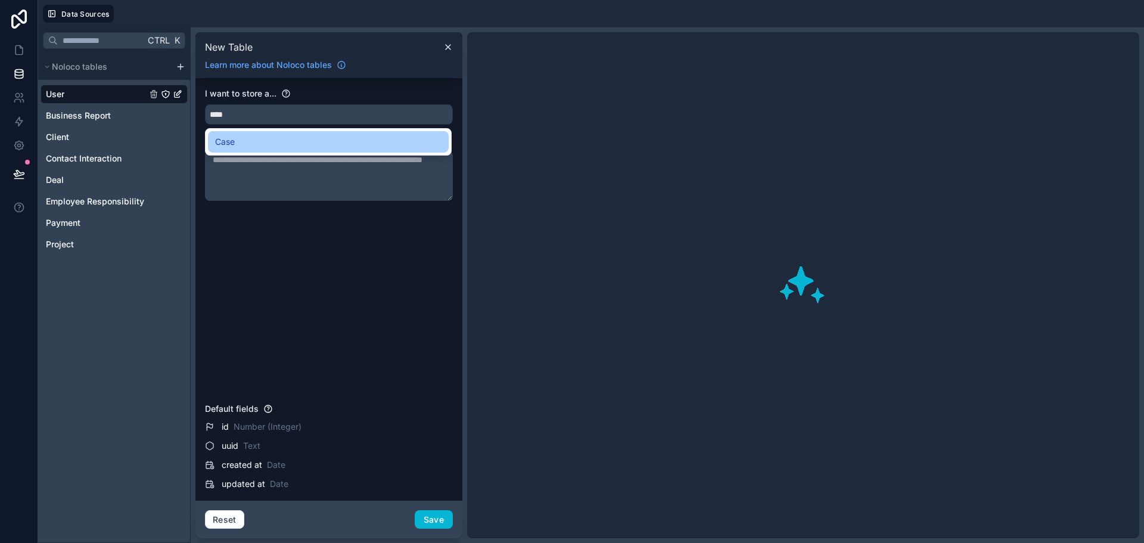
click at [279, 141] on div "Case" at bounding box center [328, 142] width 226 height 14
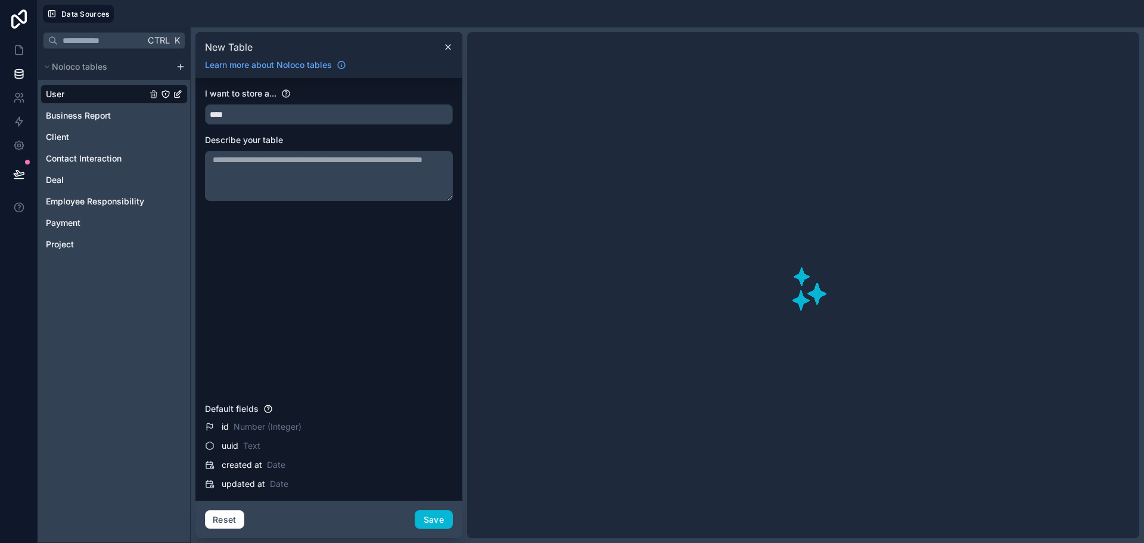
type input "****"
click at [303, 175] on textarea at bounding box center [329, 176] width 248 height 50
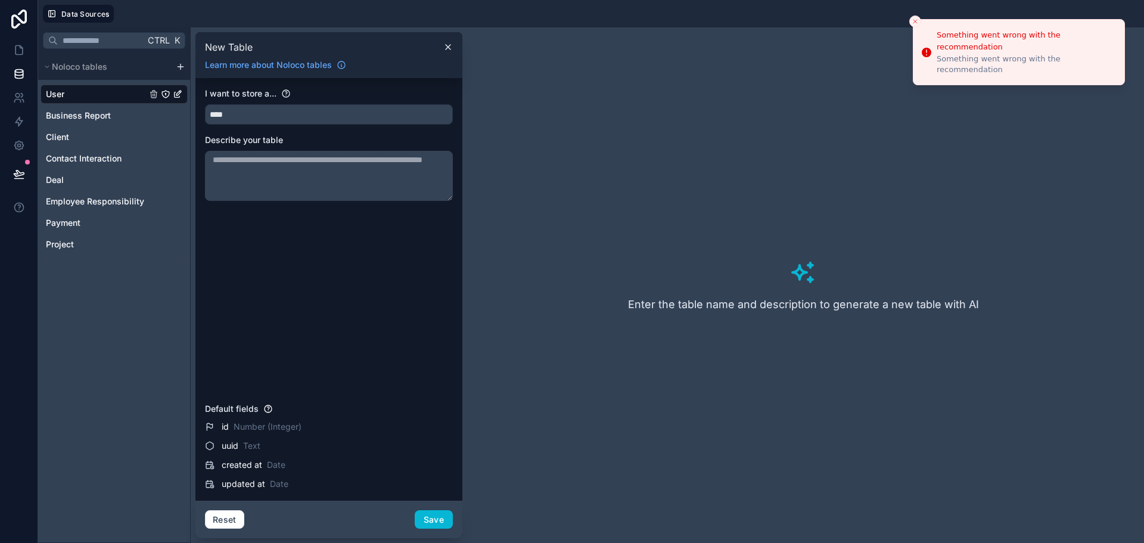
click at [338, 230] on div "I want to store a... **** Describe your table" at bounding box center [329, 243] width 248 height 310
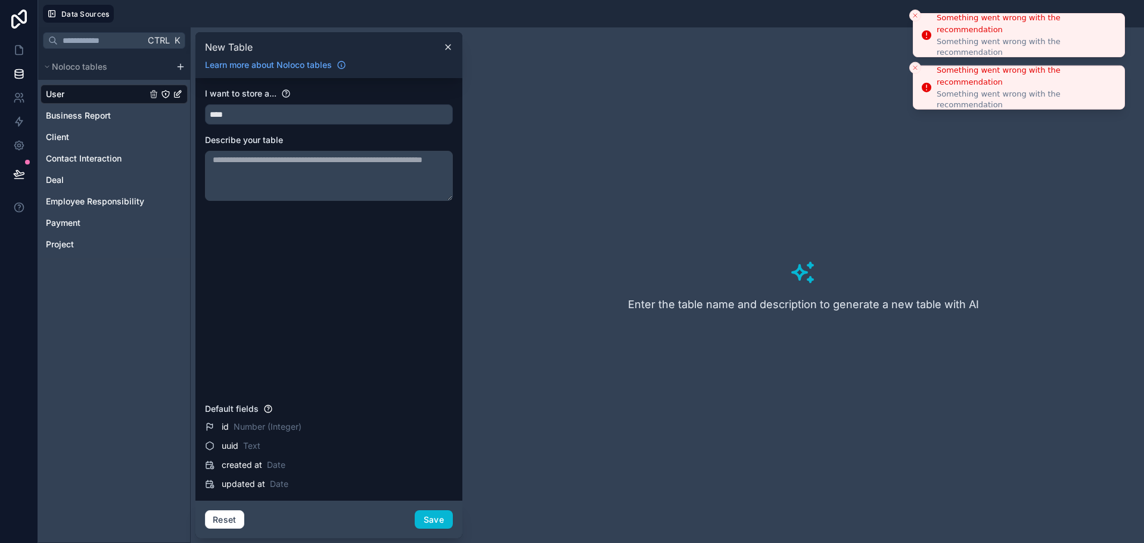
click at [914, 13] on icon "Close toast" at bounding box center [914, 15] width 7 height 7
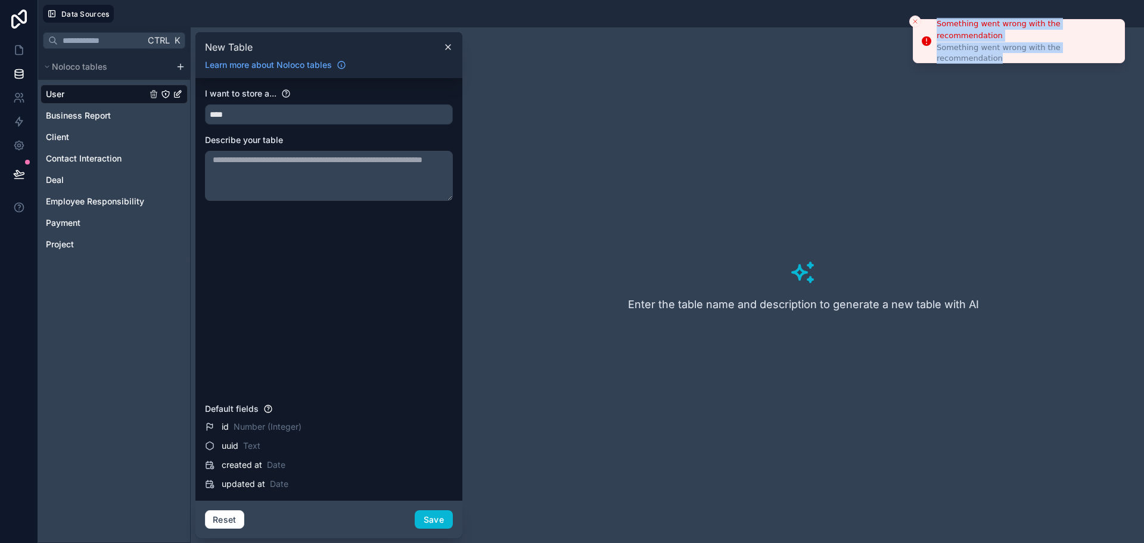
click at [914, 19] on li "Something went wrong with the recommendation Something went wrong with the reco…" at bounding box center [1019, 41] width 212 height 44
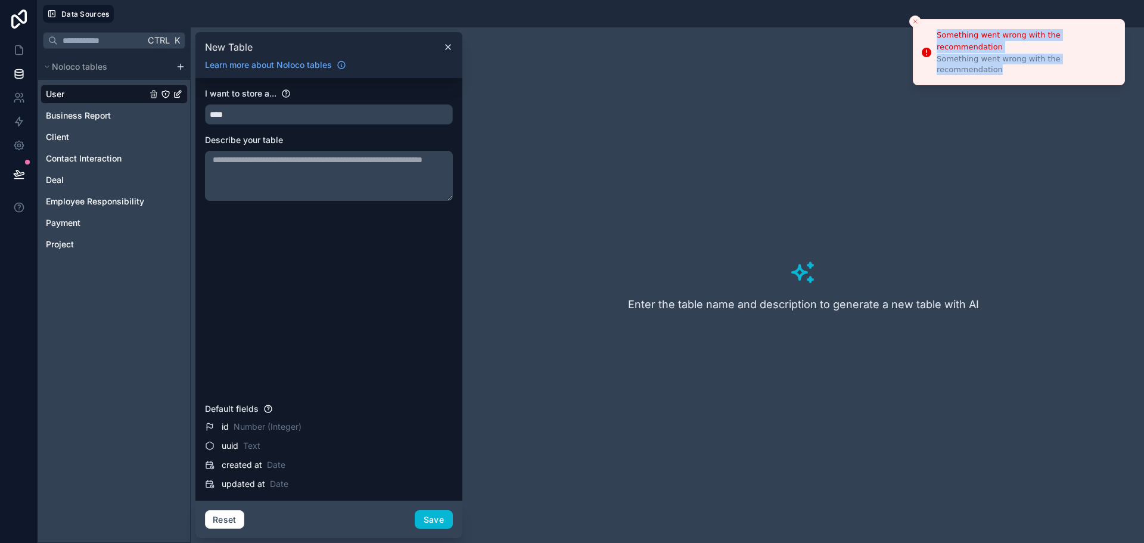
click at [906, 13] on div at bounding box center [906, 13] width 0 height 0
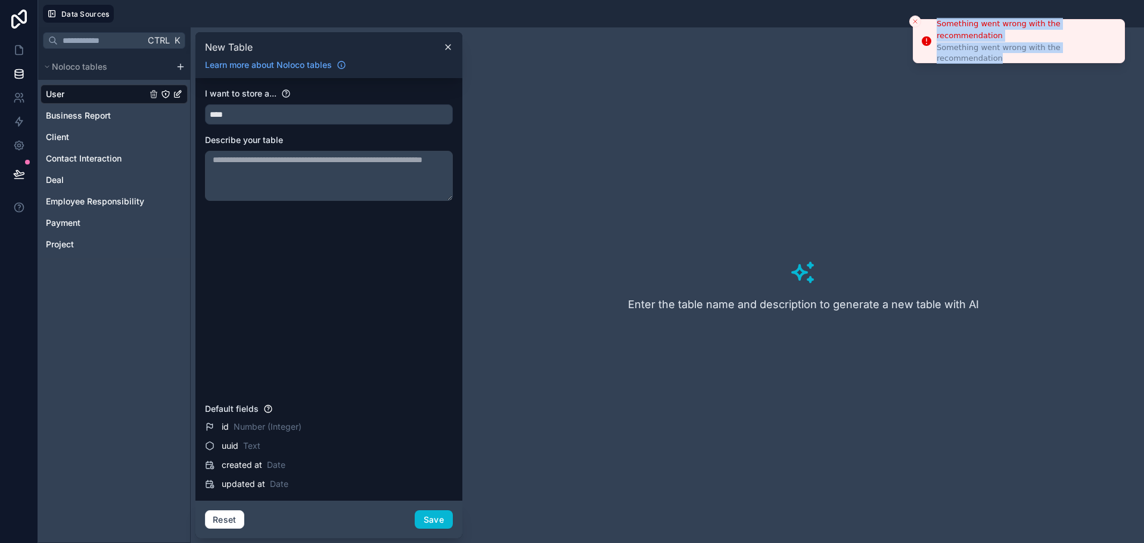
click at [914, 19] on icon "Close toast" at bounding box center [914, 21] width 7 height 7
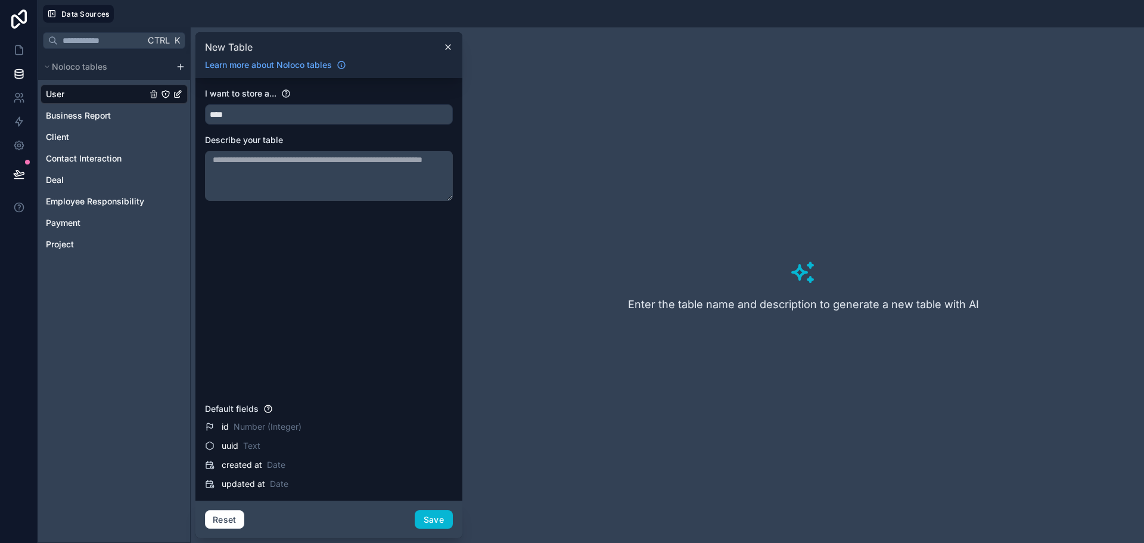
drag, startPoint x: 359, startPoint y: 257, endPoint x: 356, endPoint y: 236, distance: 21.0
click at [359, 256] on div "I want to store a... **** Describe your table" at bounding box center [329, 243] width 248 height 310
click at [340, 176] on textarea at bounding box center [329, 176] width 248 height 50
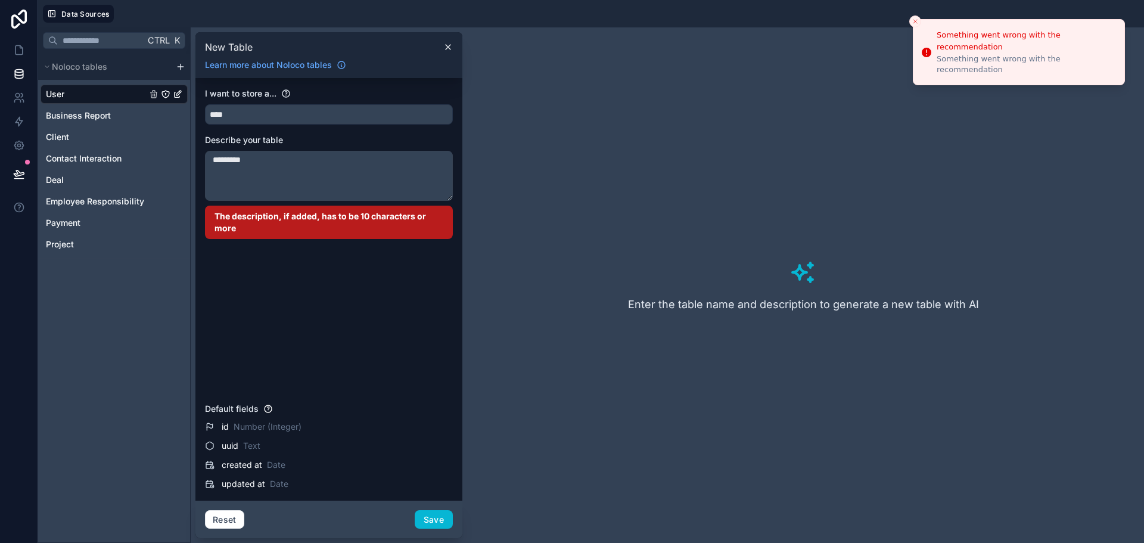
click at [323, 172] on textarea "*********" at bounding box center [329, 176] width 248 height 50
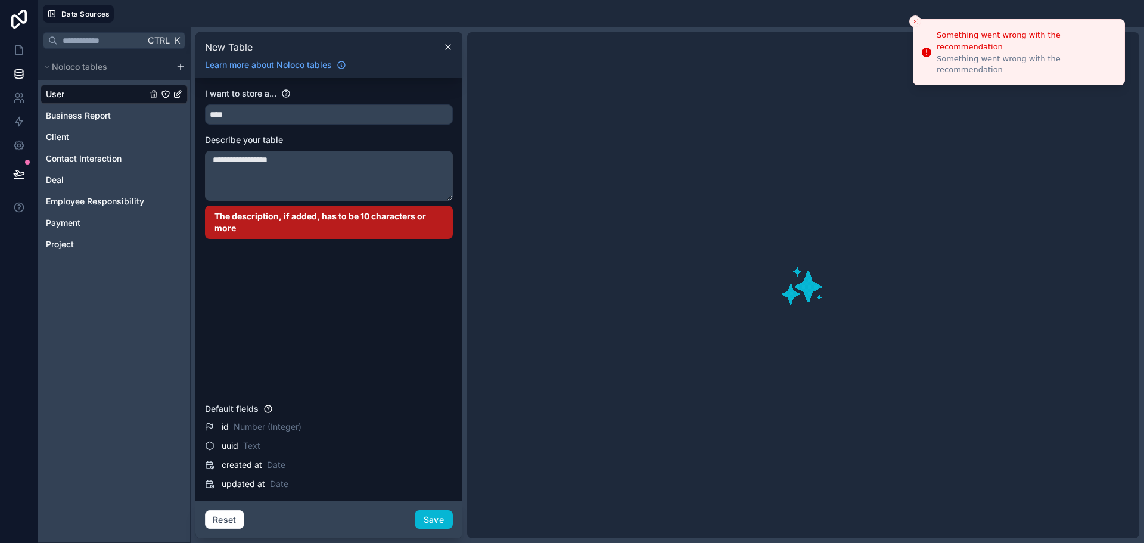
type textarea "**********"
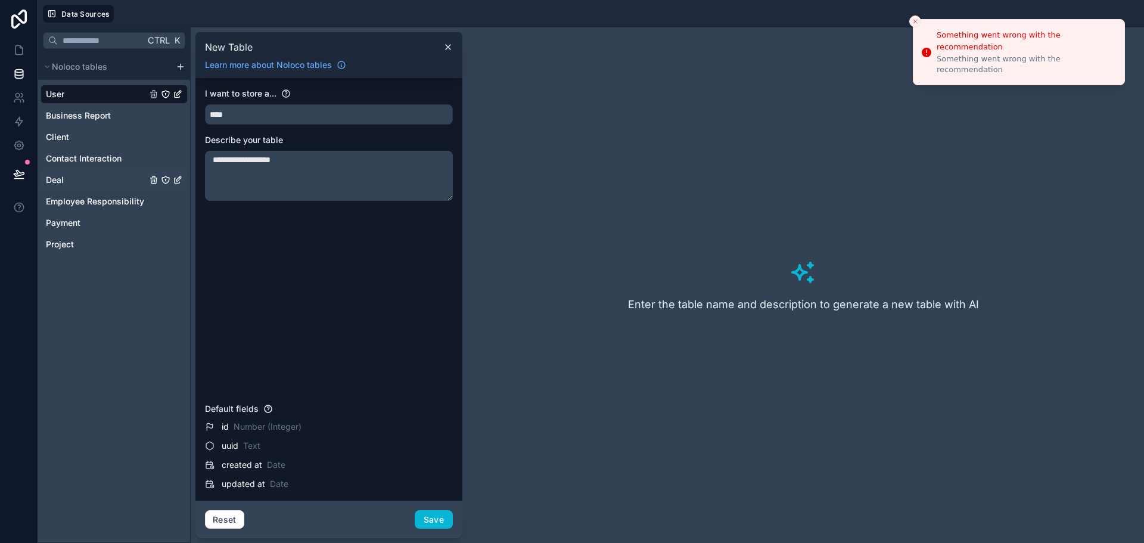
drag, startPoint x: 372, startPoint y: 180, endPoint x: 168, endPoint y: 185, distance: 204.4
click at [168, 185] on div "**********" at bounding box center [591, 284] width 1106 height 515
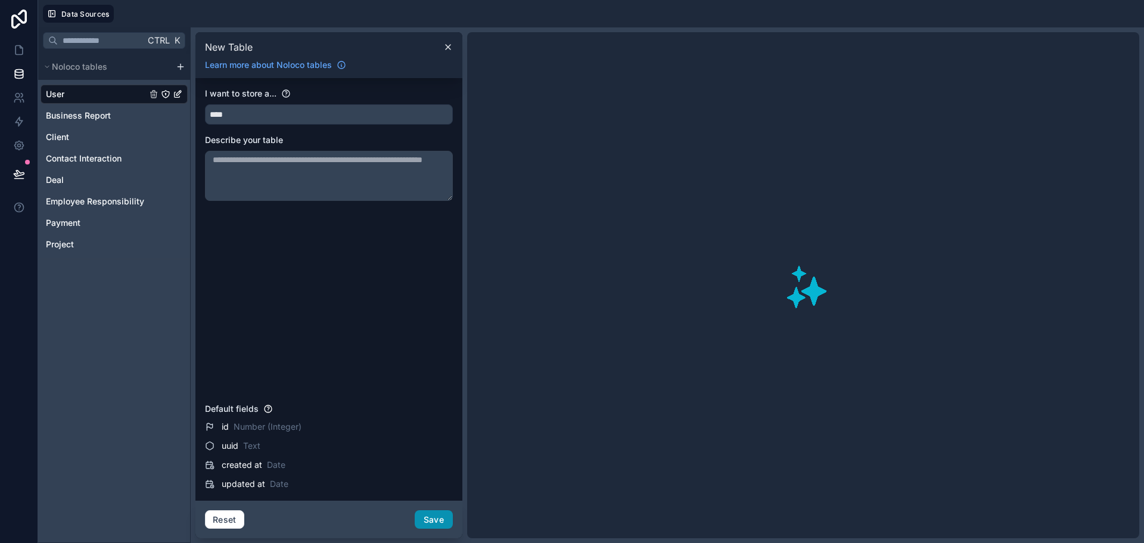
click at [423, 518] on button "Save" at bounding box center [434, 519] width 38 height 19
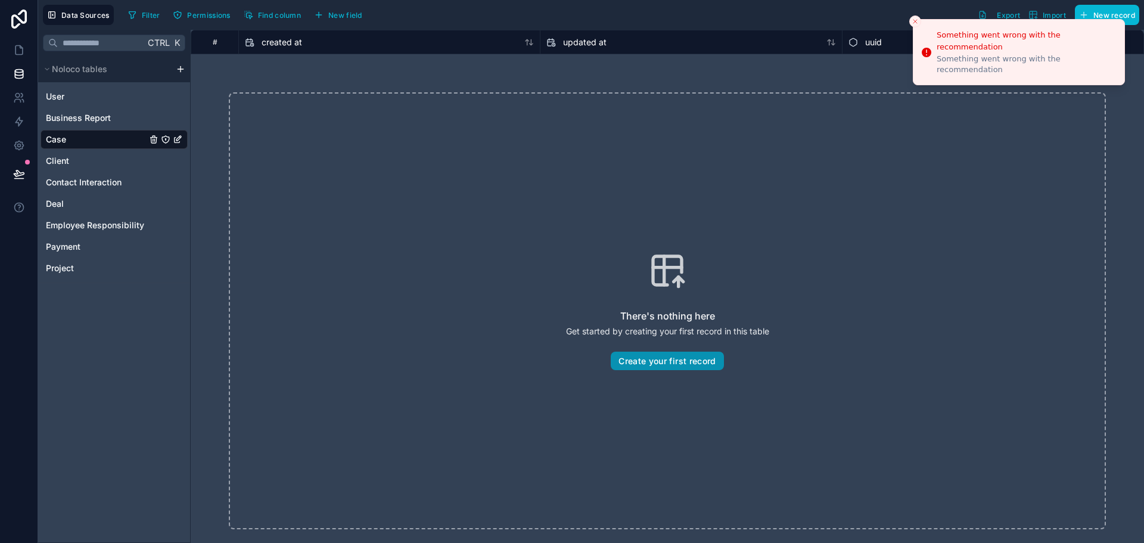
click at [662, 364] on button "Create your first record" at bounding box center [667, 360] width 113 height 19
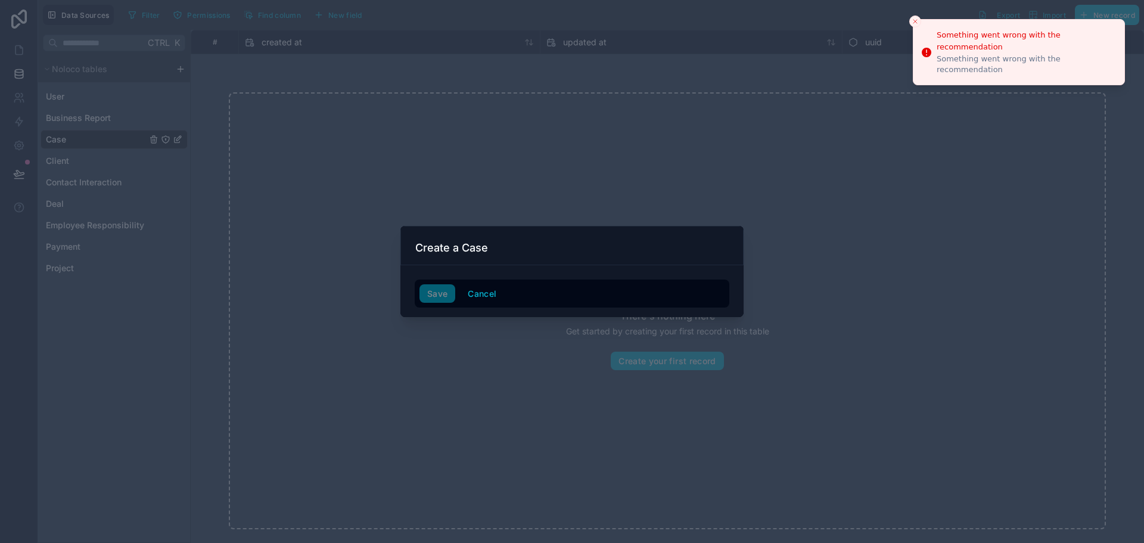
click at [463, 252] on h3 "Create a Case" at bounding box center [451, 248] width 73 height 14
click at [481, 294] on button "Cancel" at bounding box center [482, 293] width 44 height 19
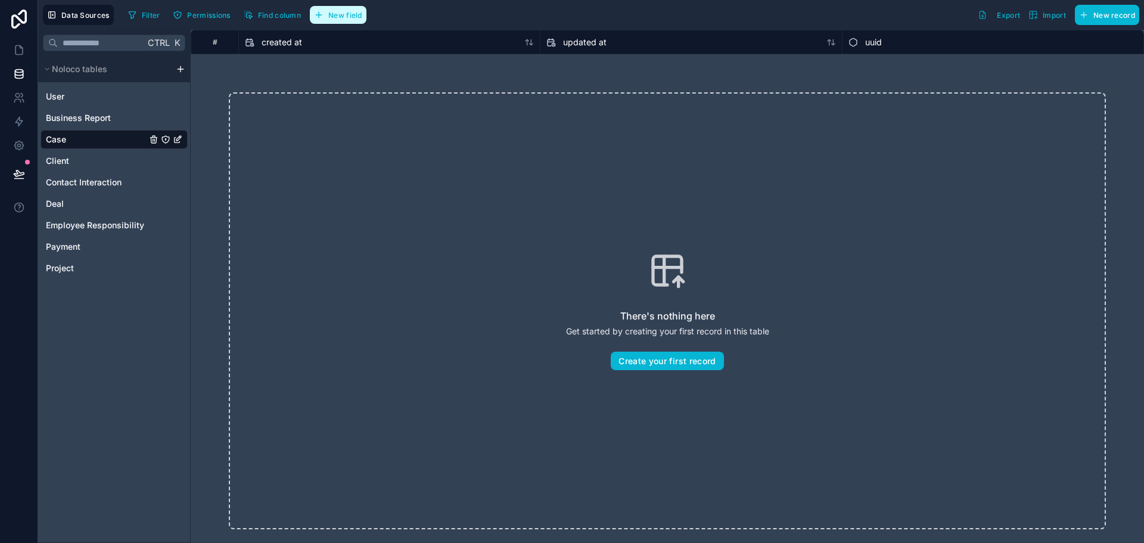
click at [345, 14] on span "New field" at bounding box center [345, 15] width 34 height 9
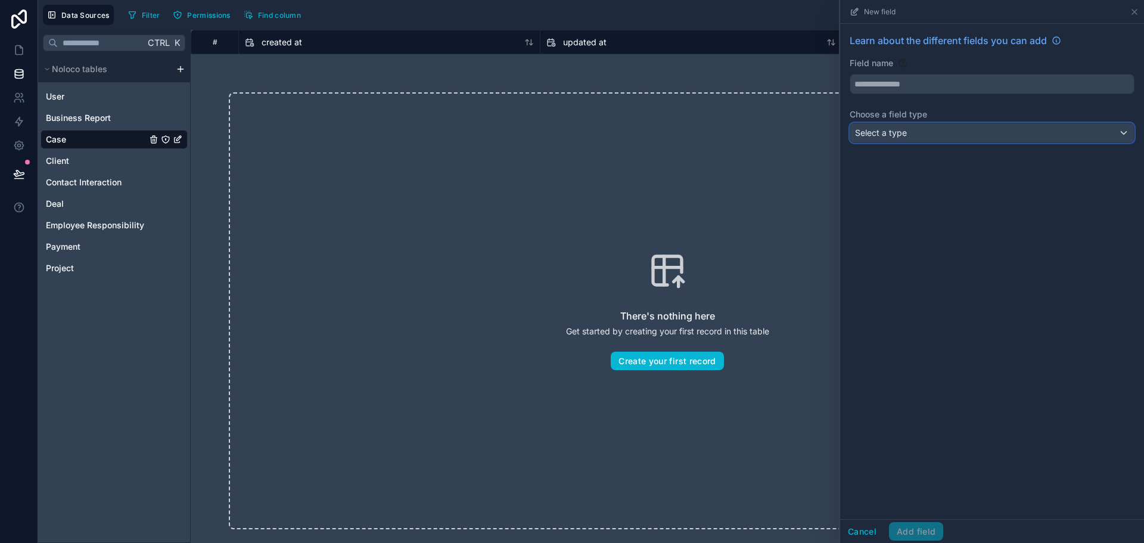
click at [920, 136] on div "Select a type" at bounding box center [992, 132] width 284 height 19
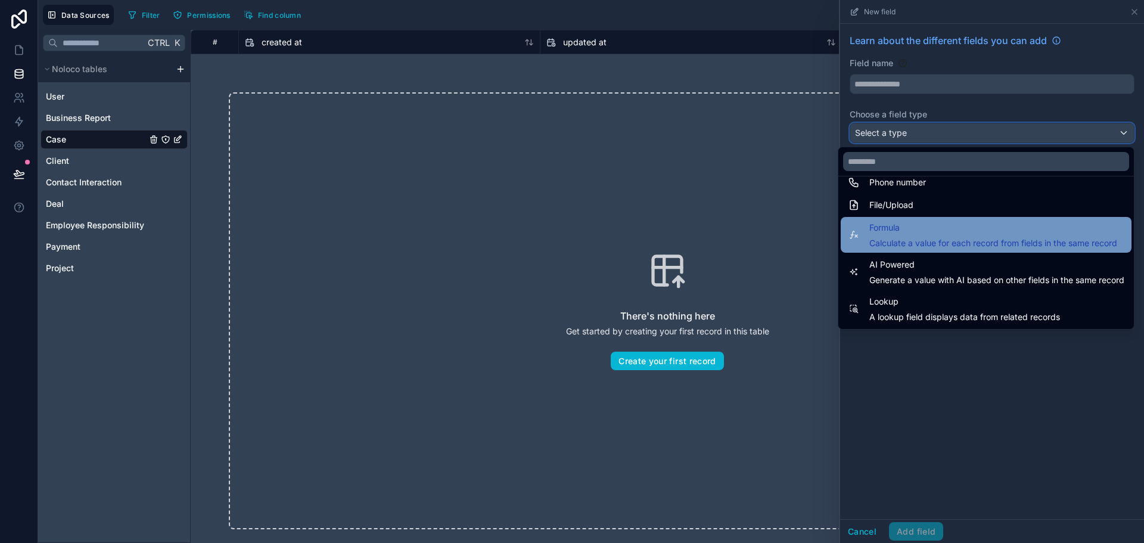
scroll to position [345, 0]
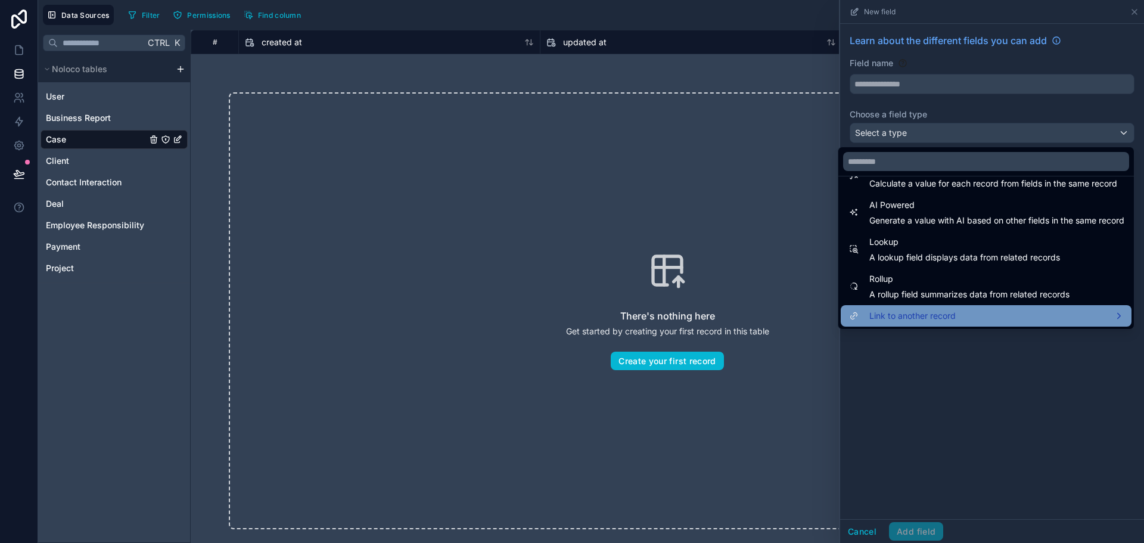
click at [984, 310] on div "Link to another record" at bounding box center [986, 316] width 276 height 14
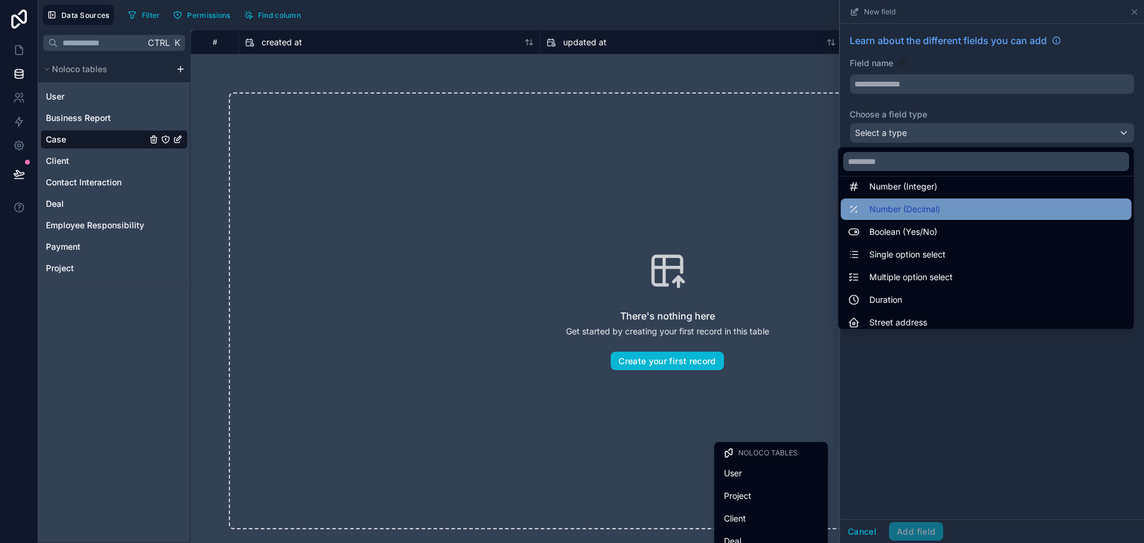
scroll to position [0, 0]
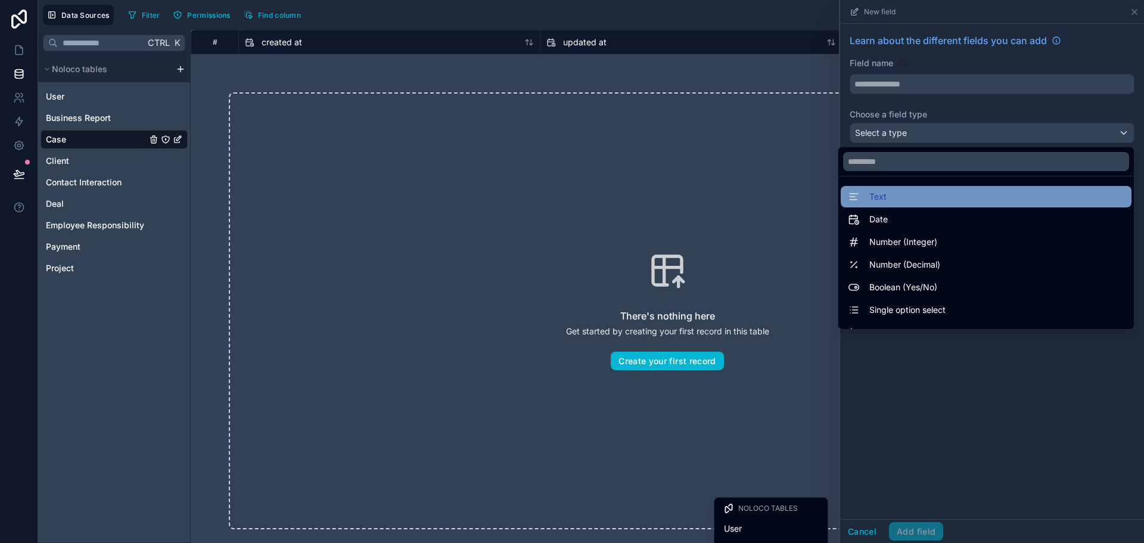
click at [949, 197] on div "Text" at bounding box center [986, 196] width 276 height 14
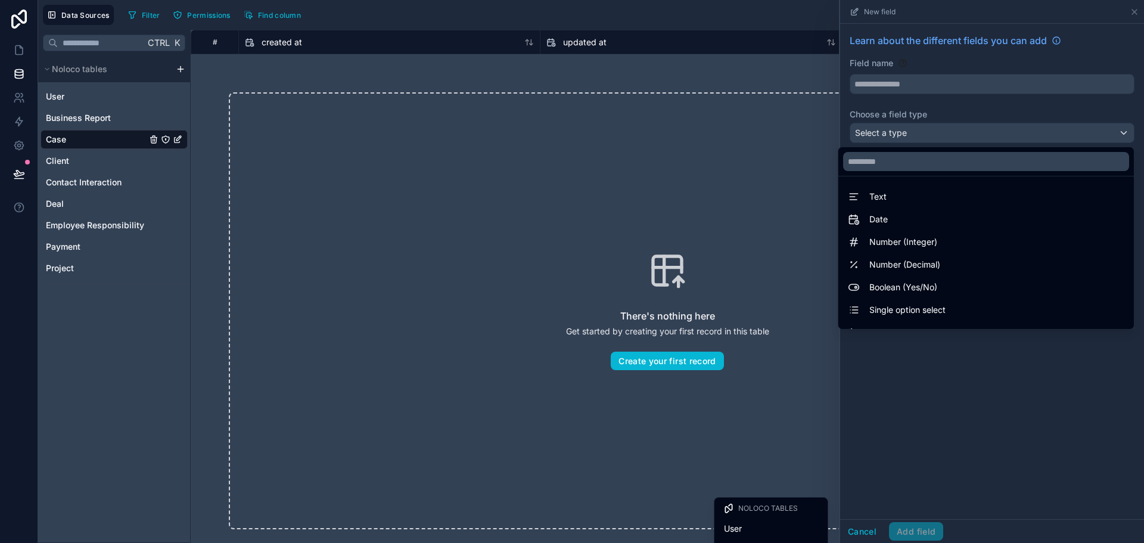
type input "****"
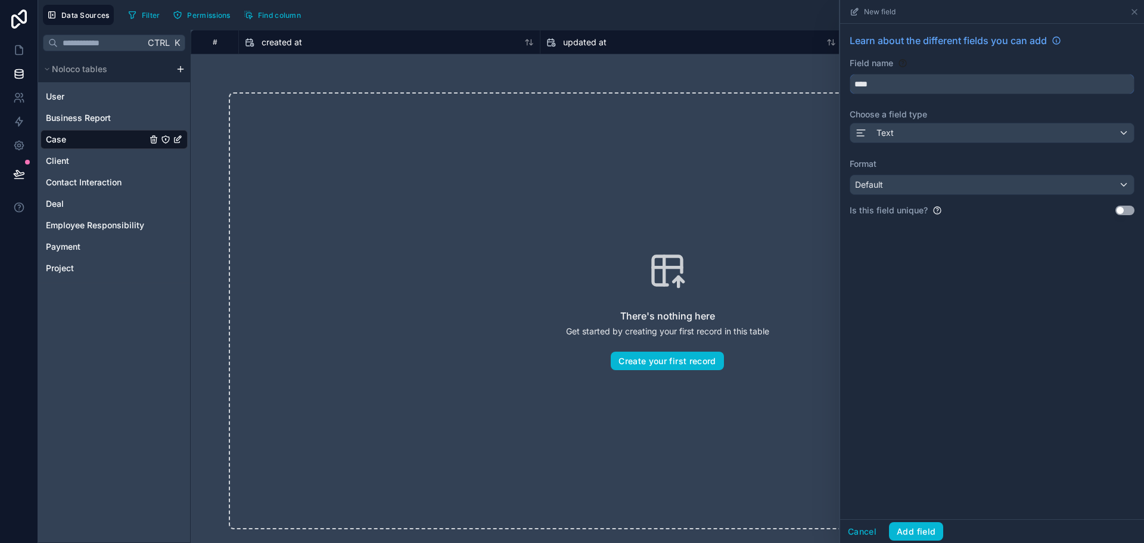
drag, startPoint x: 888, startPoint y: 80, endPoint x: 669, endPoint y: 76, distance: 218.6
click at [721, 85] on div "Data Sources Filter Permissions Find column New field Learn about the different…" at bounding box center [591, 271] width 1106 height 543
click at [1007, 373] on div "Learn about the different fields you can add Field name **** Choose a field typ…" at bounding box center [992, 271] width 304 height 495
click at [1132, 11] on icon at bounding box center [1134, 12] width 10 height 10
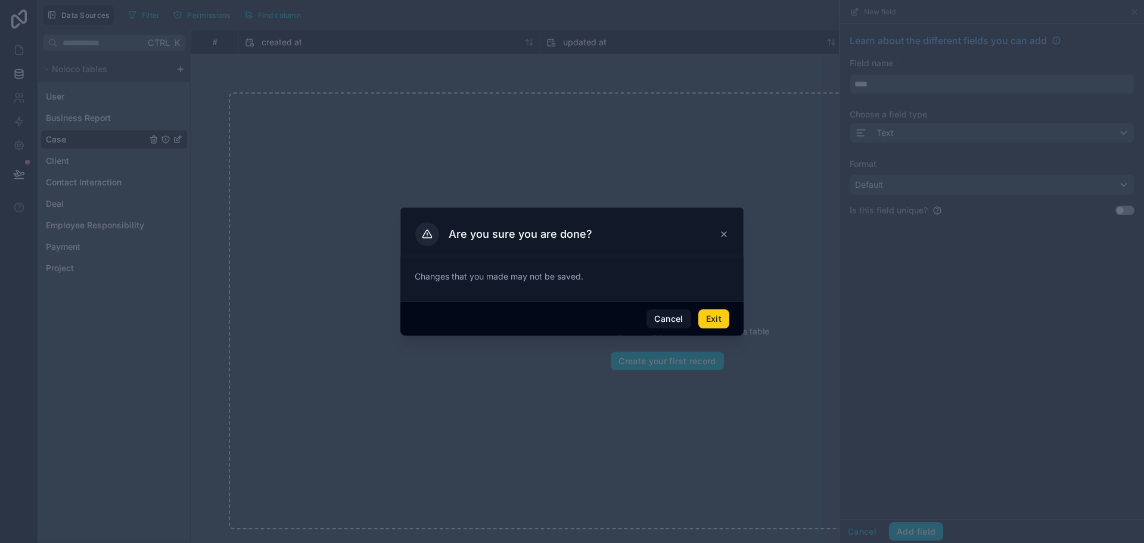
click at [723, 316] on button "Exit" at bounding box center [713, 318] width 31 height 19
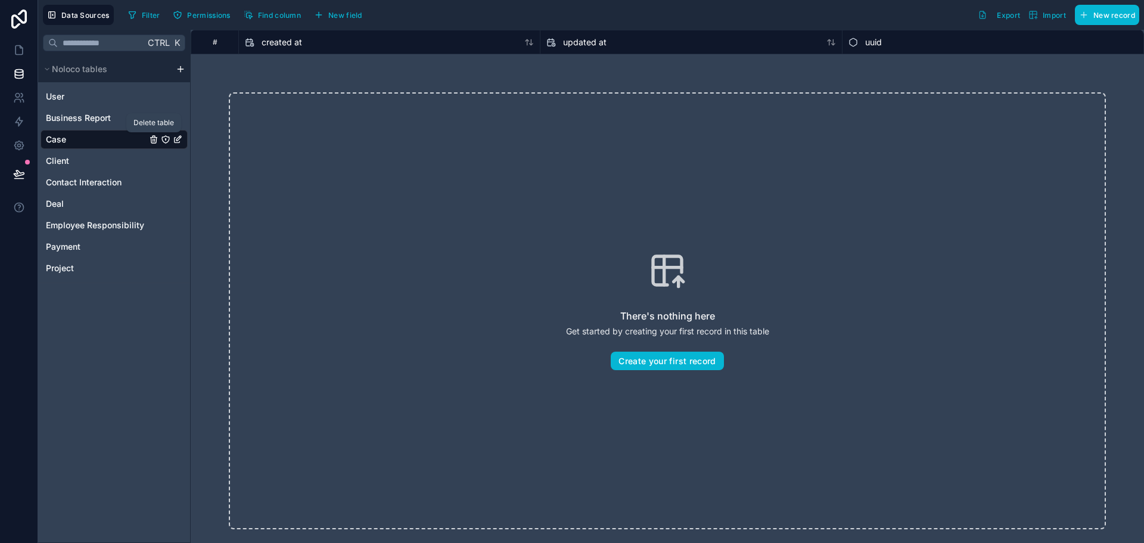
click at [156, 140] on icon "Case" at bounding box center [153, 140] width 5 height 5
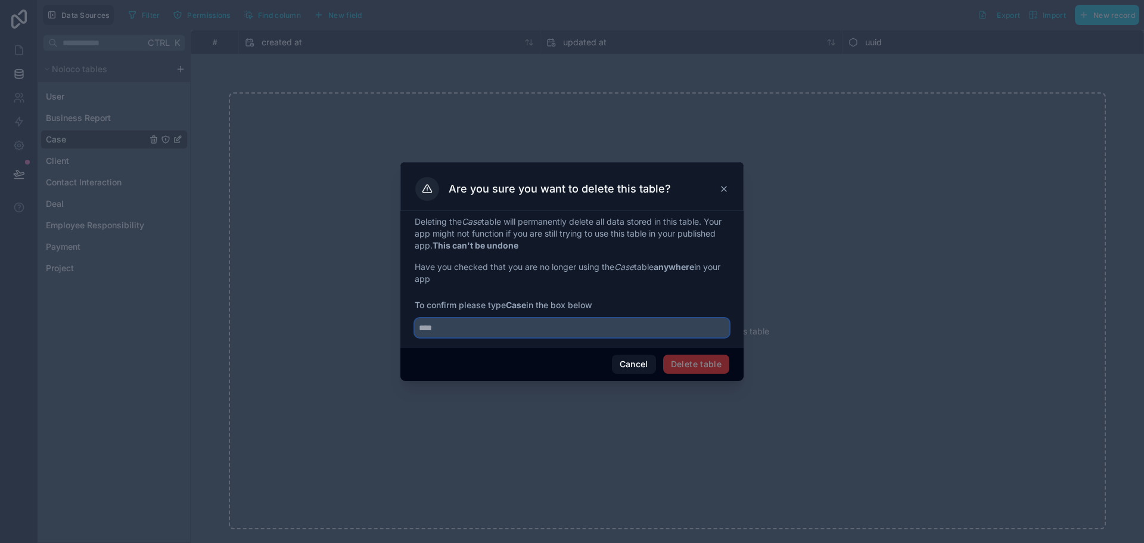
click at [618, 331] on input "text" at bounding box center [572, 327] width 315 height 19
type input "****"
click at [699, 363] on button "Delete table" at bounding box center [696, 363] width 66 height 19
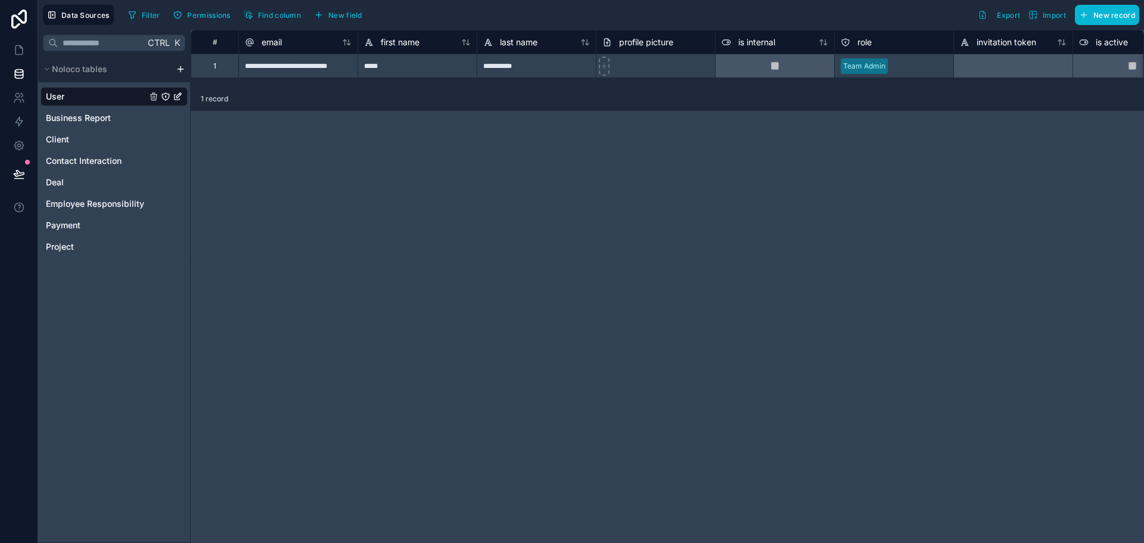
click at [180, 68] on html "**********" at bounding box center [572, 271] width 1144 height 543
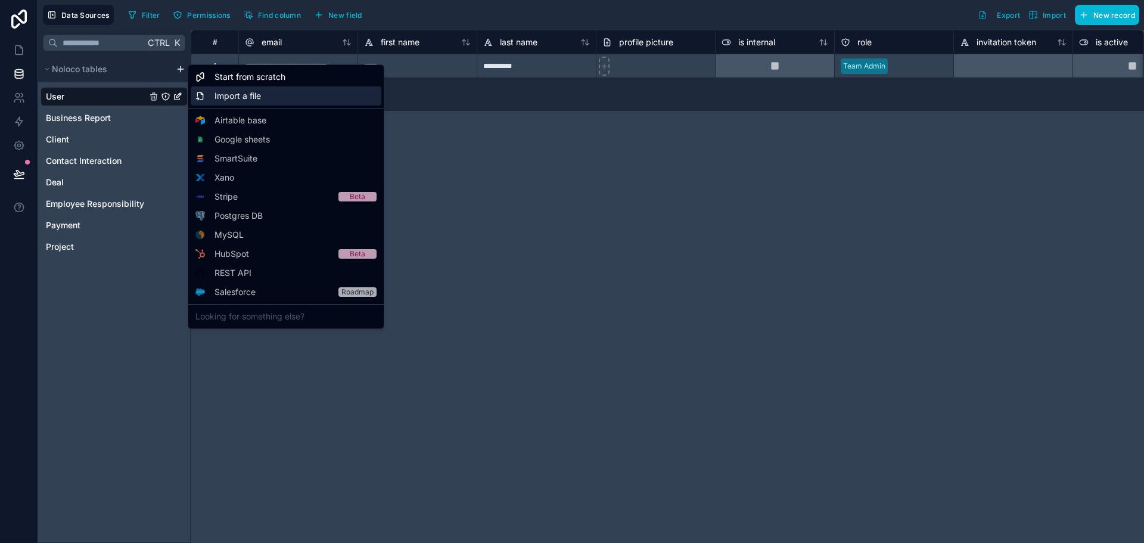
click at [250, 95] on span "Import a file" at bounding box center [237, 96] width 46 height 12
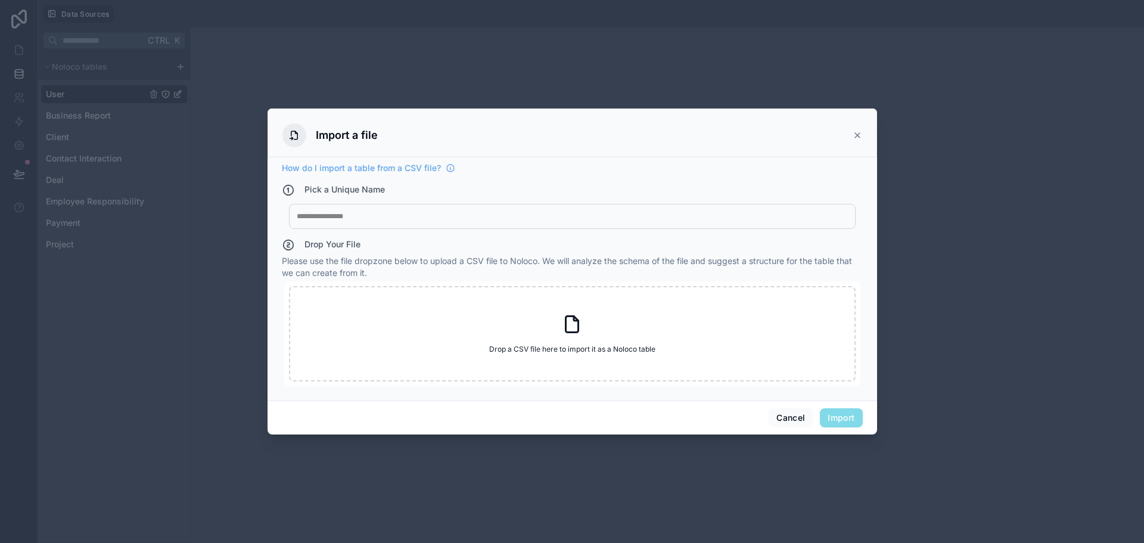
click at [418, 219] on div at bounding box center [572, 216] width 551 height 10
click at [464, 245] on div "Drop Your File" at bounding box center [572, 246] width 581 height 17
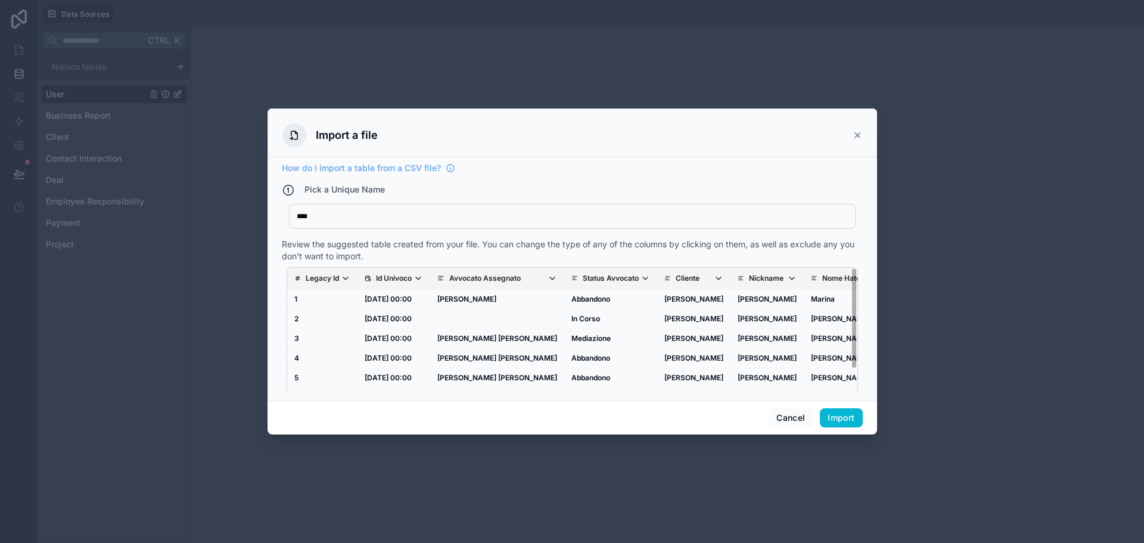
click at [422, 277] on icon "scrollable content" at bounding box center [418, 278] width 10 height 10
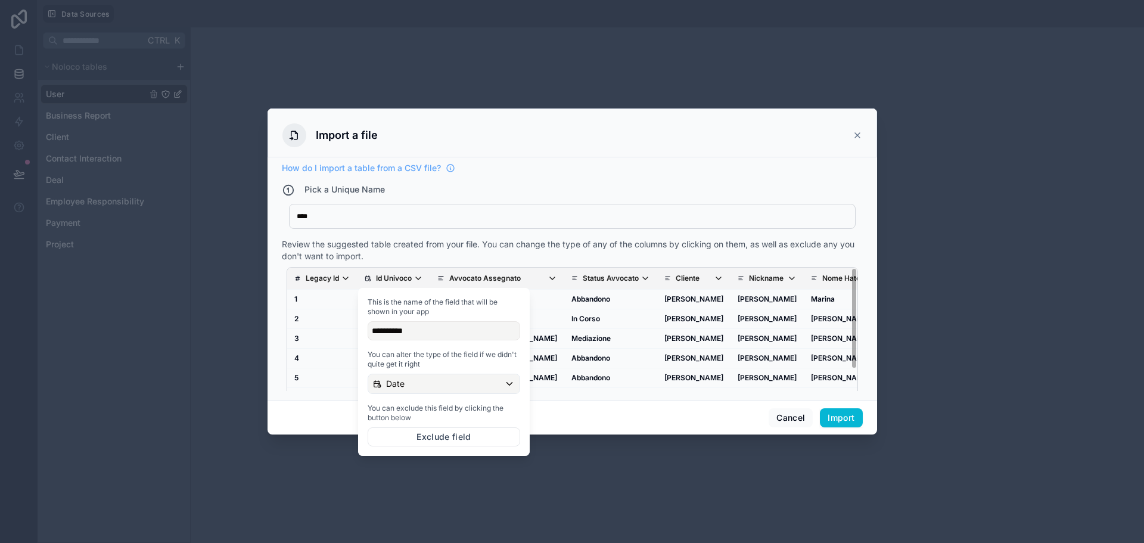
click at [422, 276] on icon "scrollable content" at bounding box center [418, 278] width 10 height 10
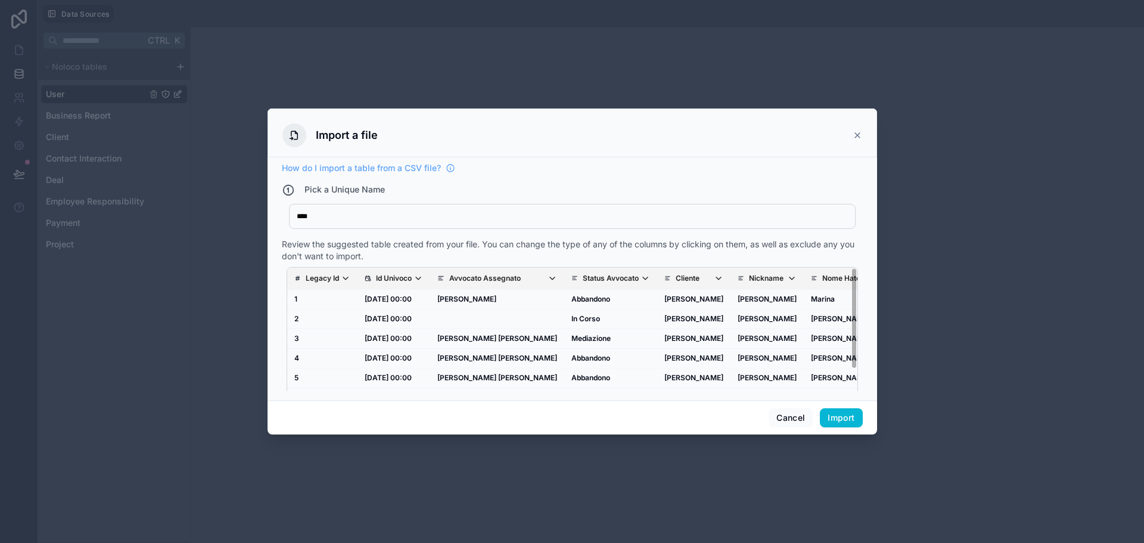
click at [344, 275] on icon "scrollable content" at bounding box center [346, 278] width 10 height 10
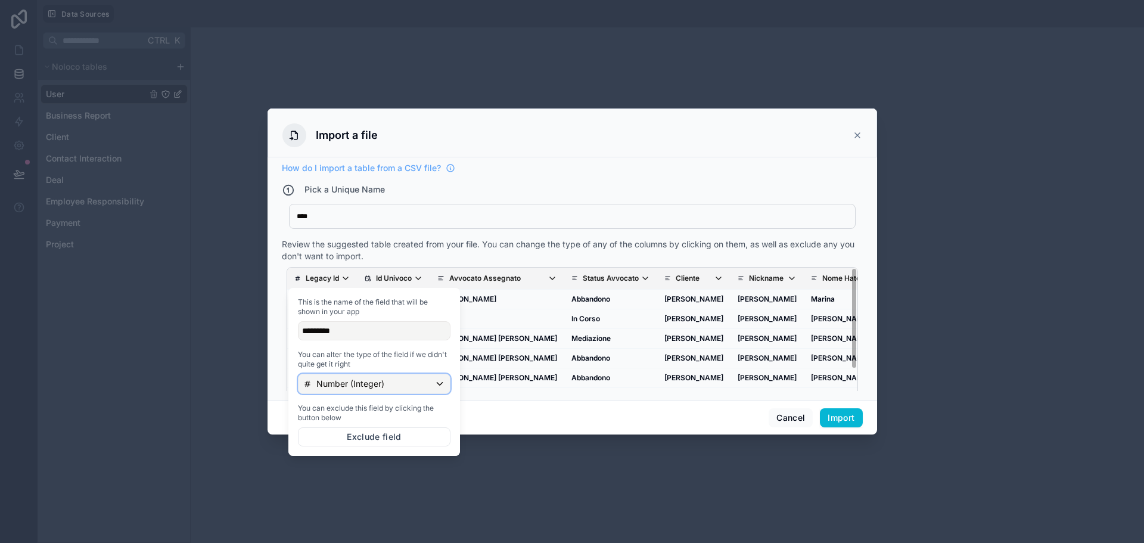
click at [379, 386] on p "Number (Integer)" at bounding box center [350, 384] width 68 height 12
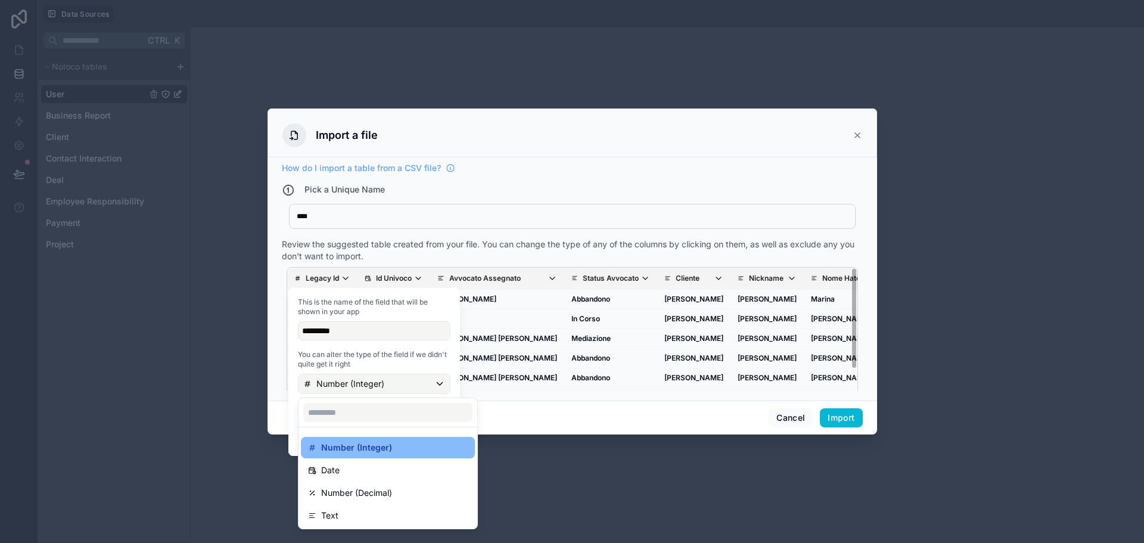
click at [482, 234] on div "How do I import a table from a CSV file? Pick a Unique Name **** Case Review th…" at bounding box center [572, 276] width 581 height 229
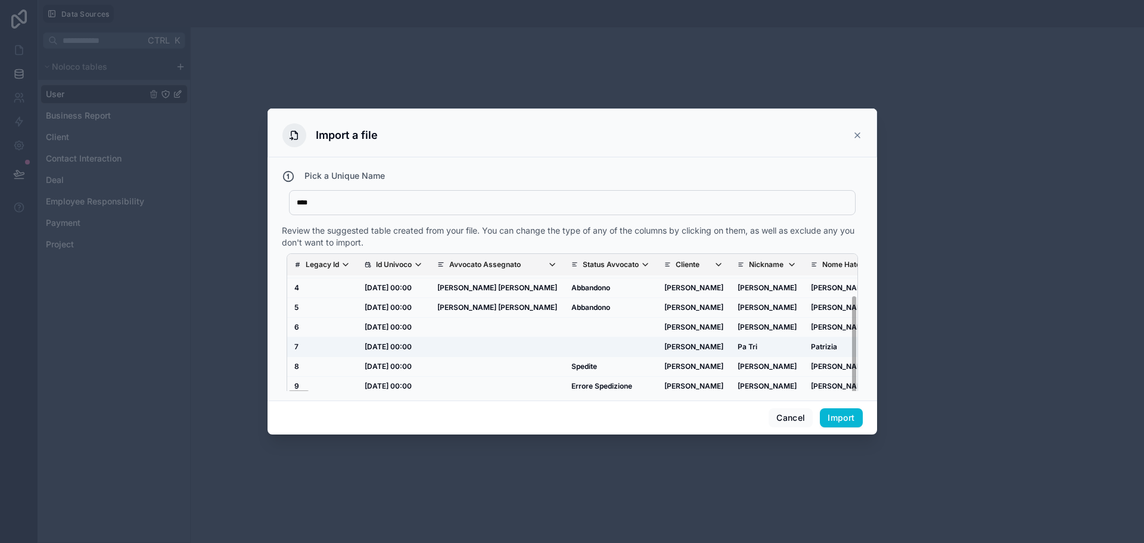
scroll to position [24, 0]
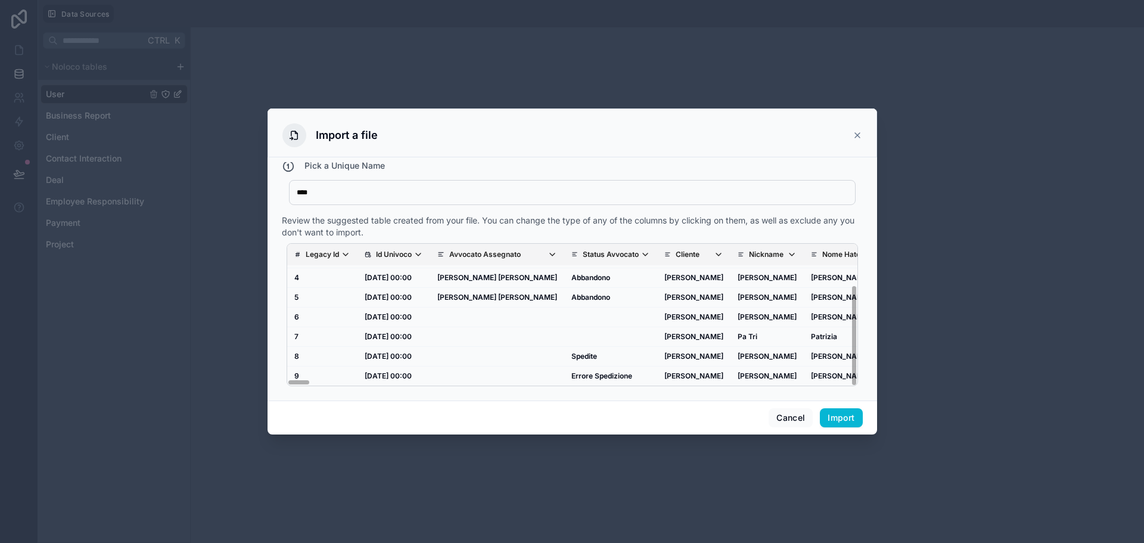
click at [423, 252] on icon "scrollable content" at bounding box center [418, 255] width 10 height 10
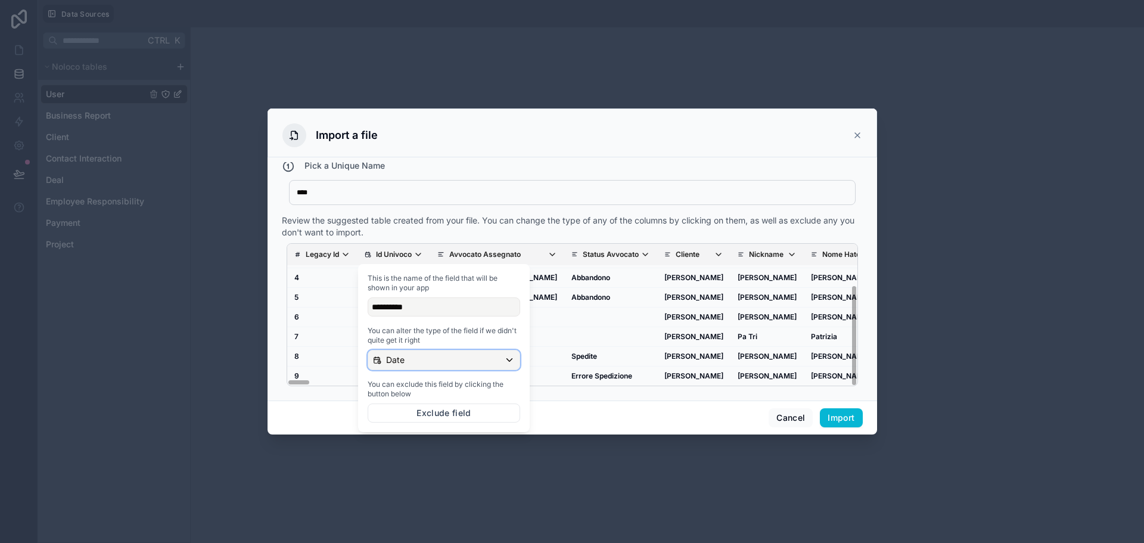
click at [422, 354] on div "Date" at bounding box center [443, 359] width 151 height 19
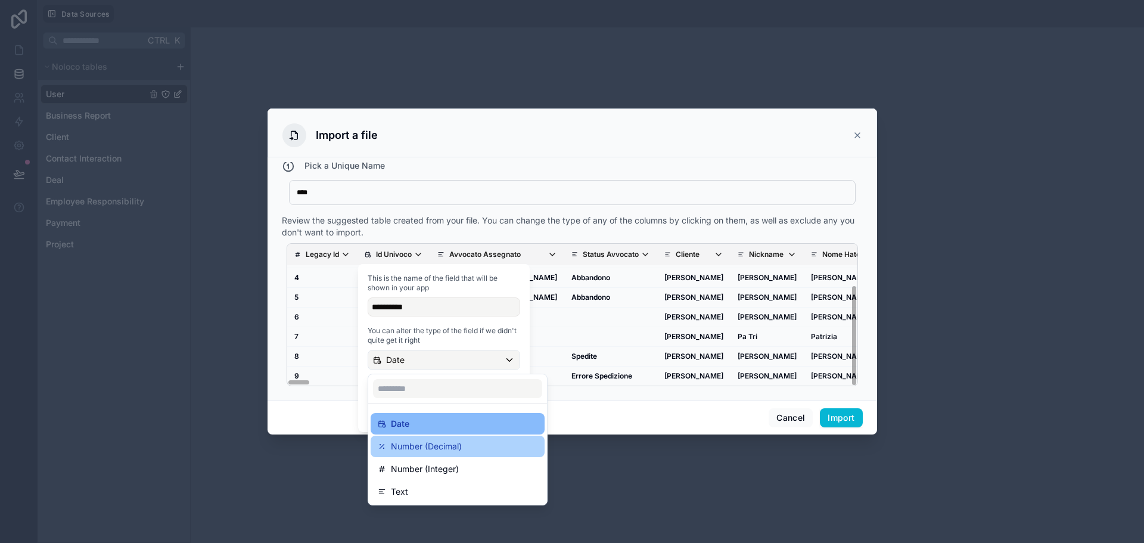
click at [416, 442] on p "Number (Decimal)" at bounding box center [426, 446] width 71 height 14
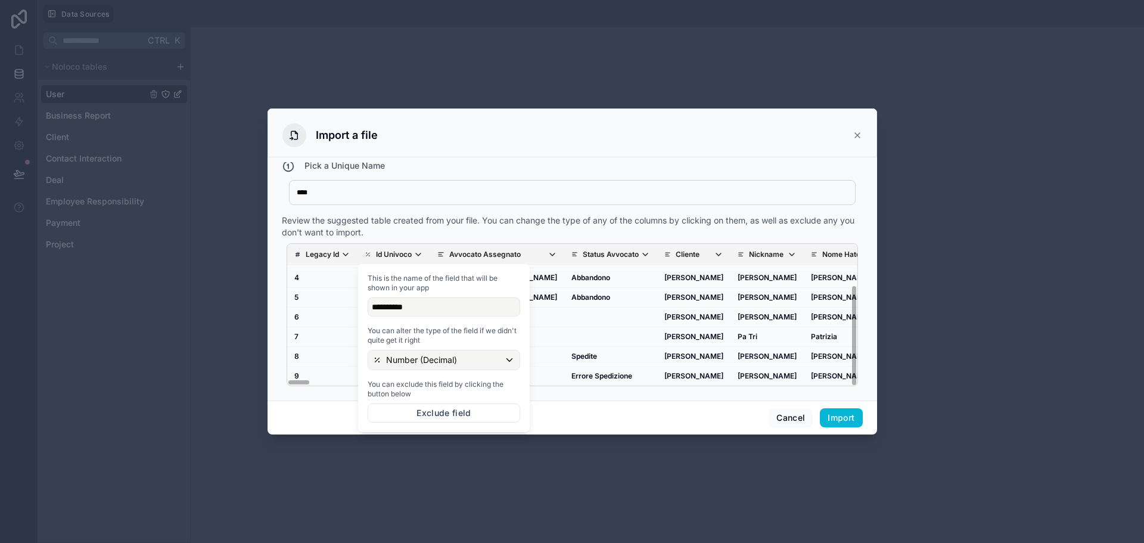
click at [565, 422] on div "Cancel Import" at bounding box center [571, 417] width 609 height 34
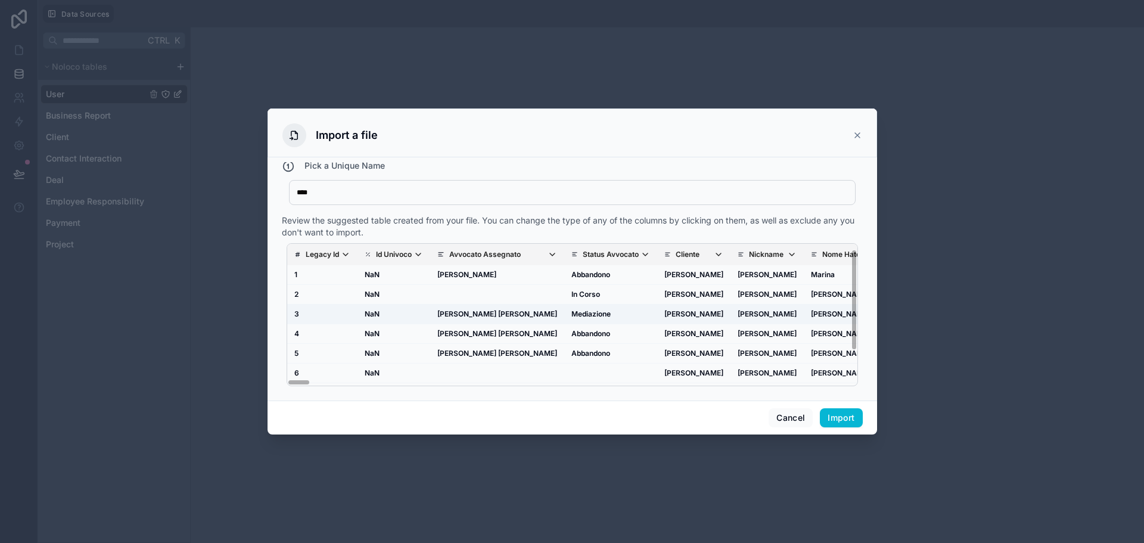
scroll to position [0, 0]
click at [407, 256] on p "Id Univoco" at bounding box center [394, 255] width 36 height 10
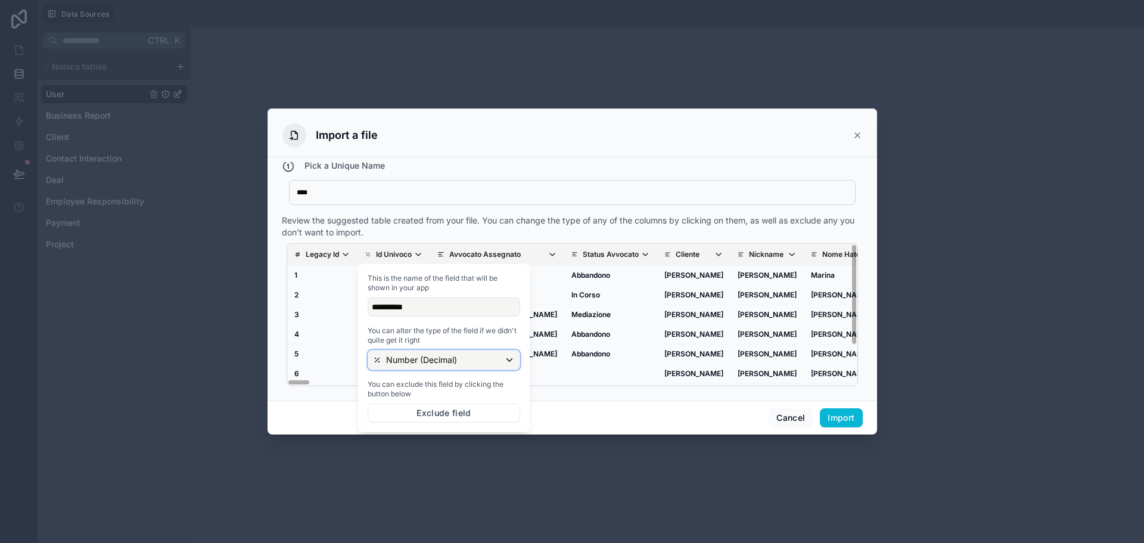
click at [447, 360] on p "Number (Decimal)" at bounding box center [421, 360] width 71 height 12
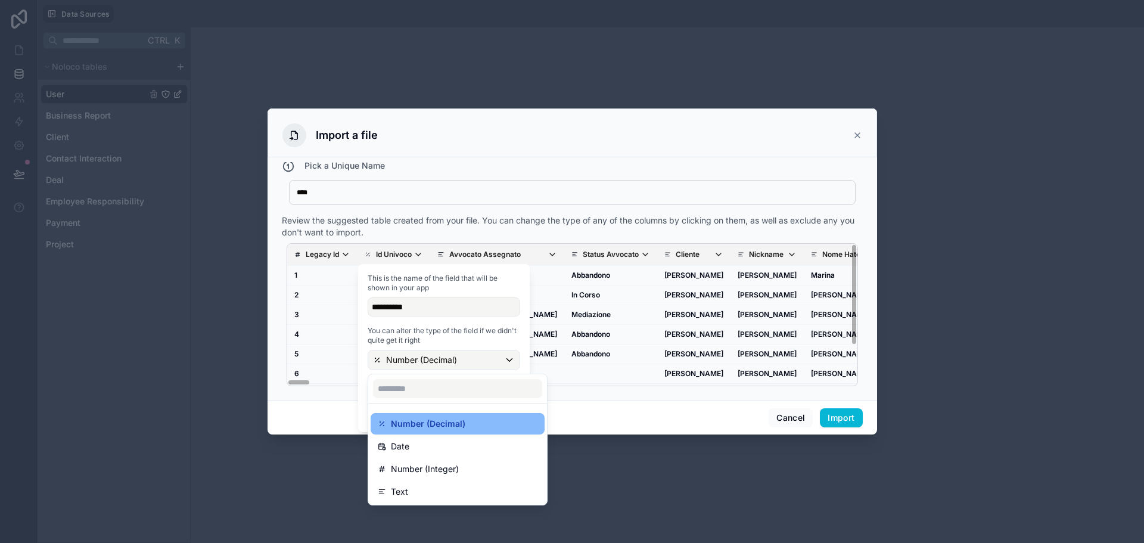
click at [462, 486] on div "Text" at bounding box center [458, 491] width 160 height 14
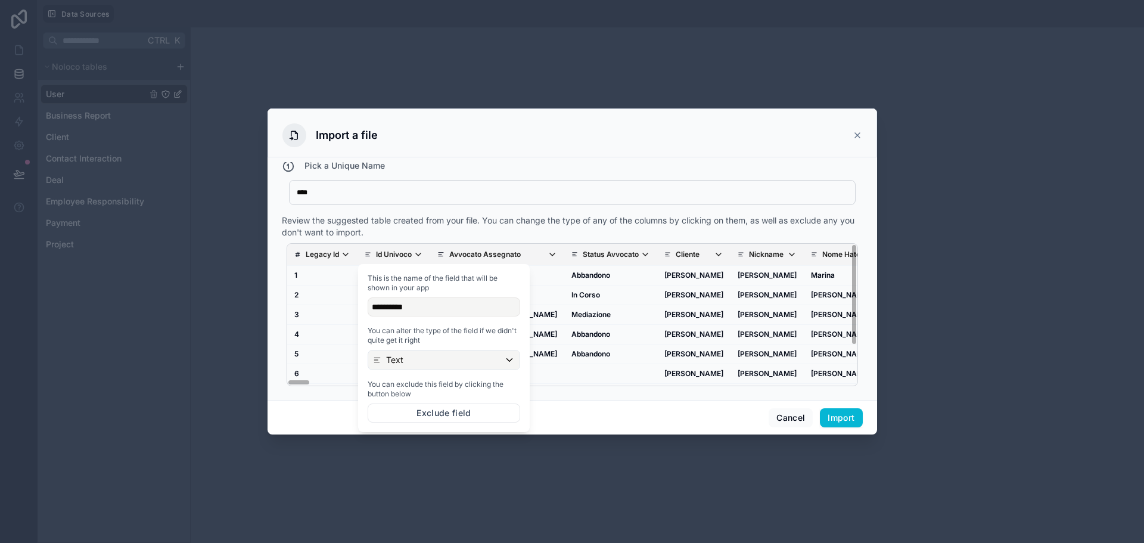
click at [577, 410] on div "Cancel Import" at bounding box center [571, 417] width 609 height 34
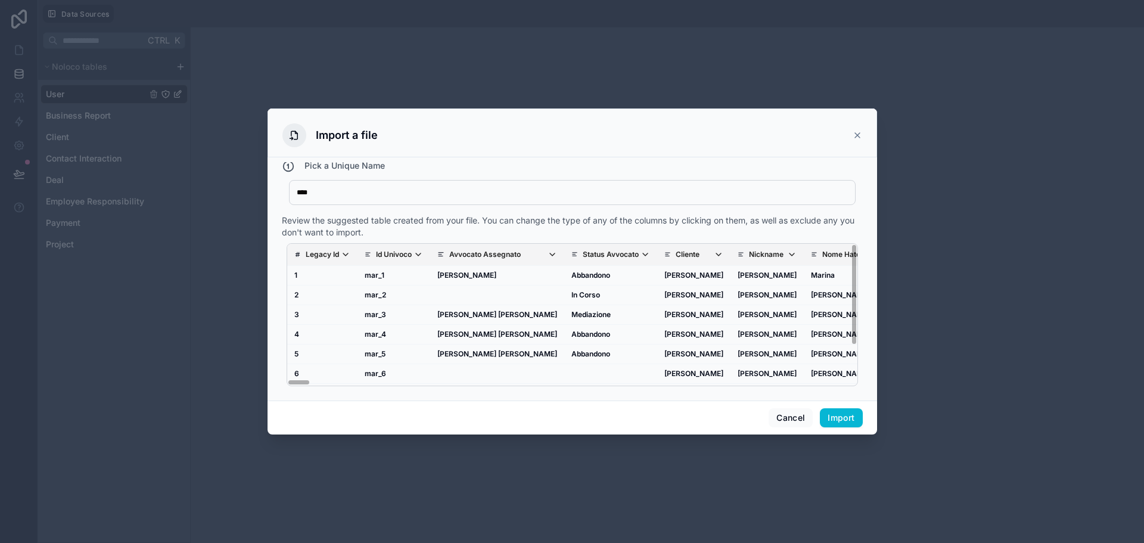
click at [547, 257] on icon "scrollable content" at bounding box center [552, 255] width 10 height 10
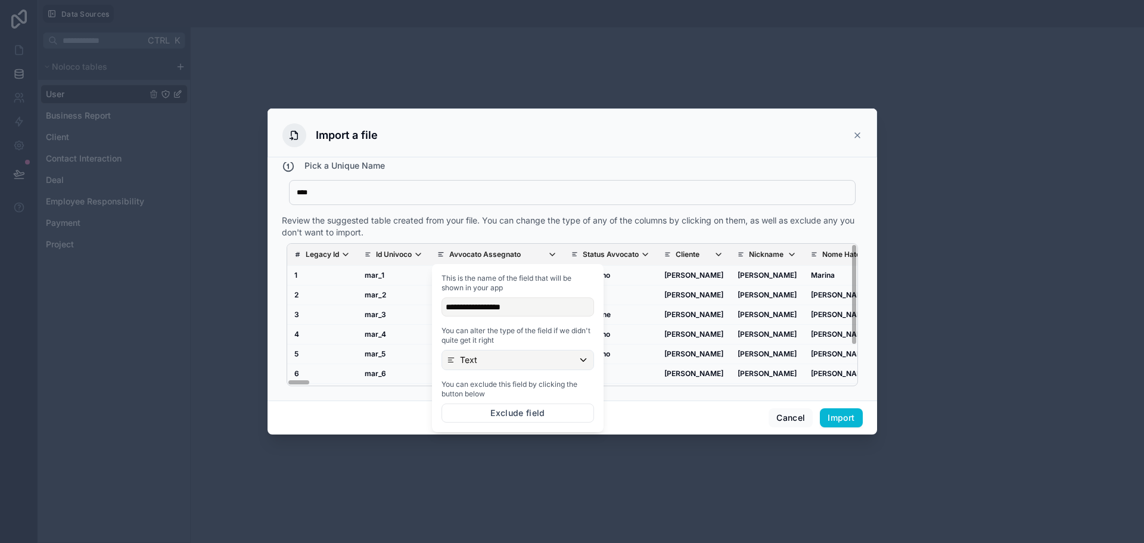
click at [603, 242] on div "Legacy Id Id Univoco Avvocato Assegnato Status Avvocato Cliente Nickname Nome H…" at bounding box center [572, 314] width 581 height 152
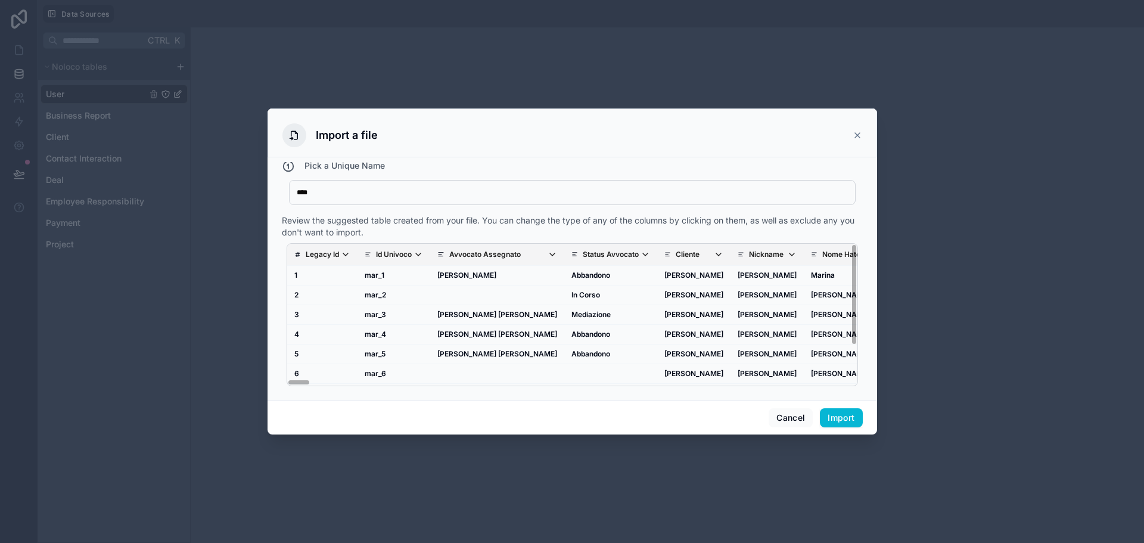
click at [603, 251] on p "Status Avvocato" at bounding box center [611, 255] width 56 height 10
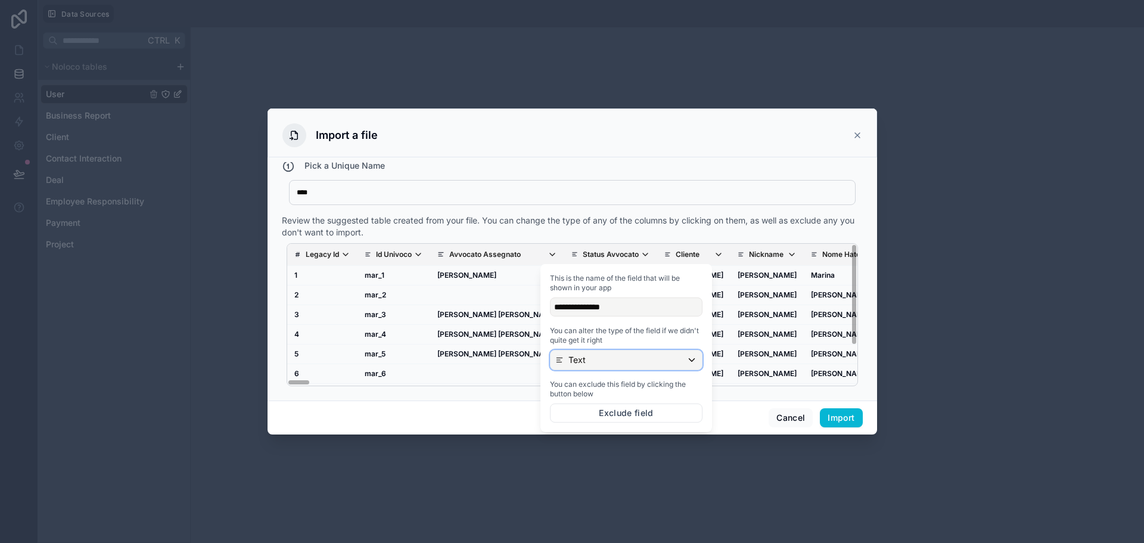
click at [627, 358] on div "Text" at bounding box center [625, 359] width 151 height 19
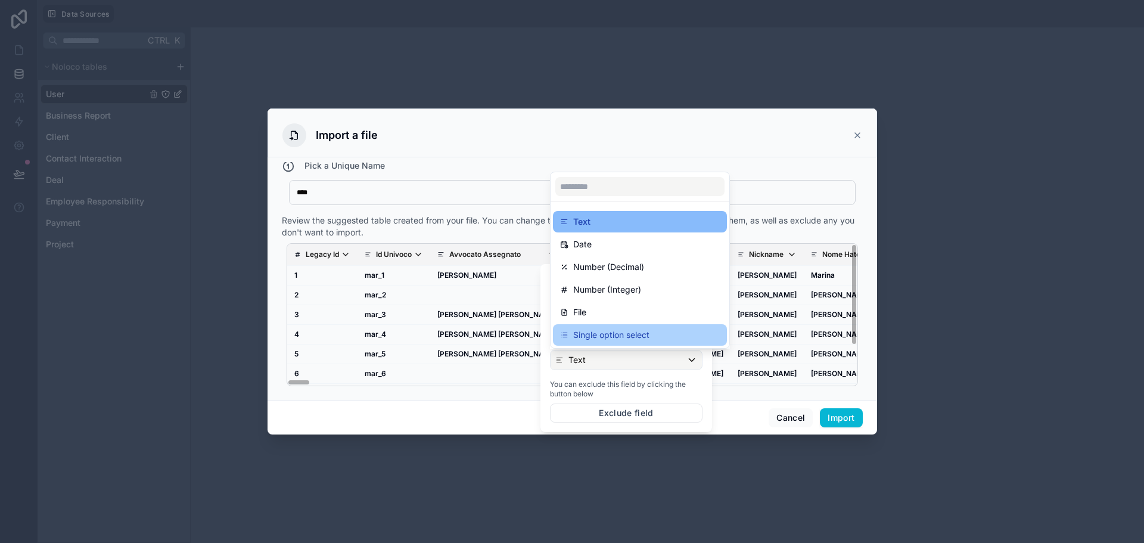
click at [658, 334] on div "Single option select" at bounding box center [640, 335] width 160 height 14
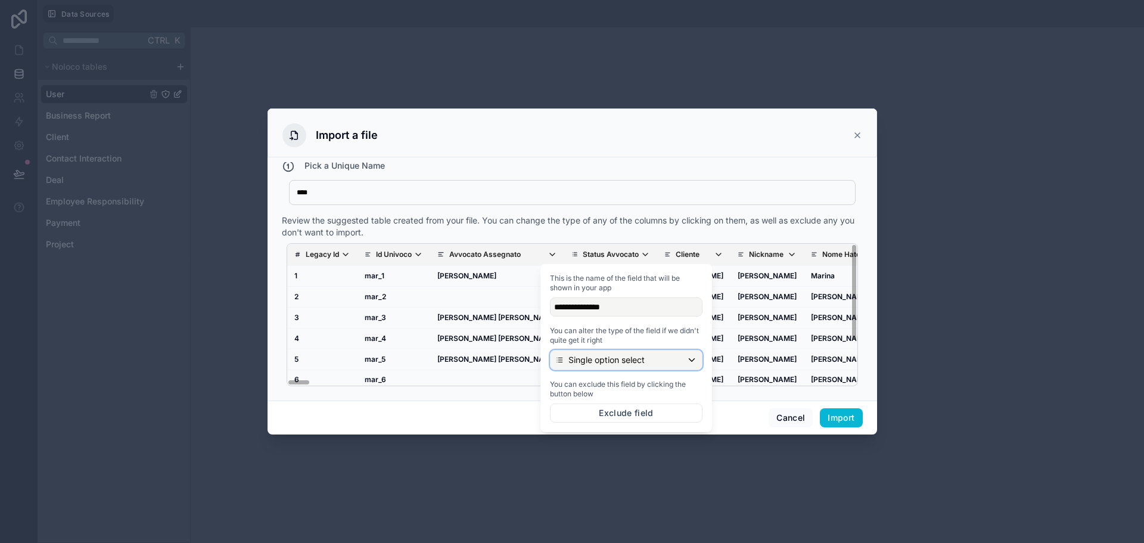
click at [667, 354] on div "Single option select" at bounding box center [625, 359] width 151 height 19
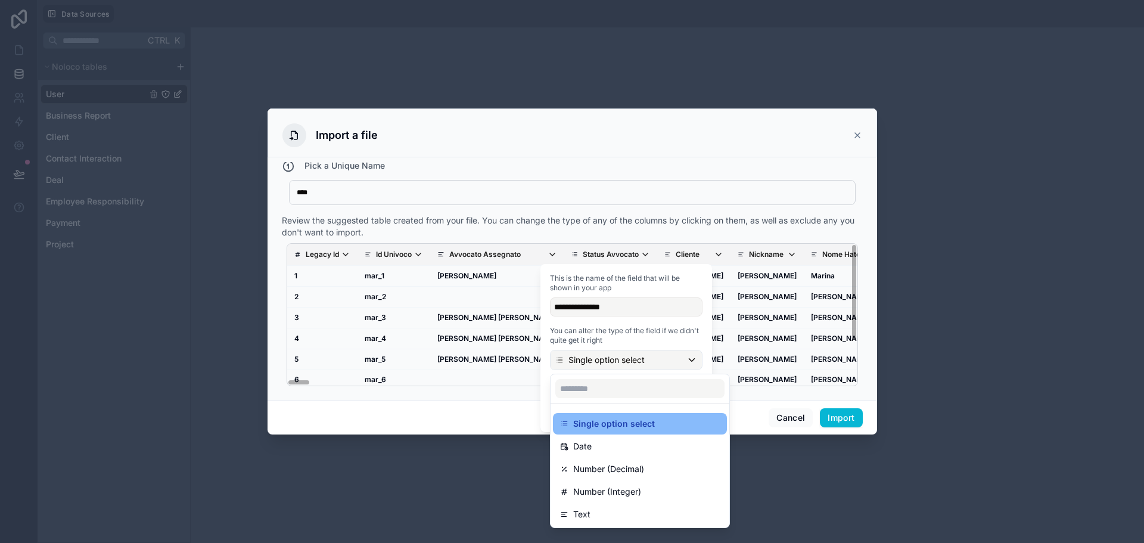
click at [662, 365] on div at bounding box center [626, 348] width 172 height 168
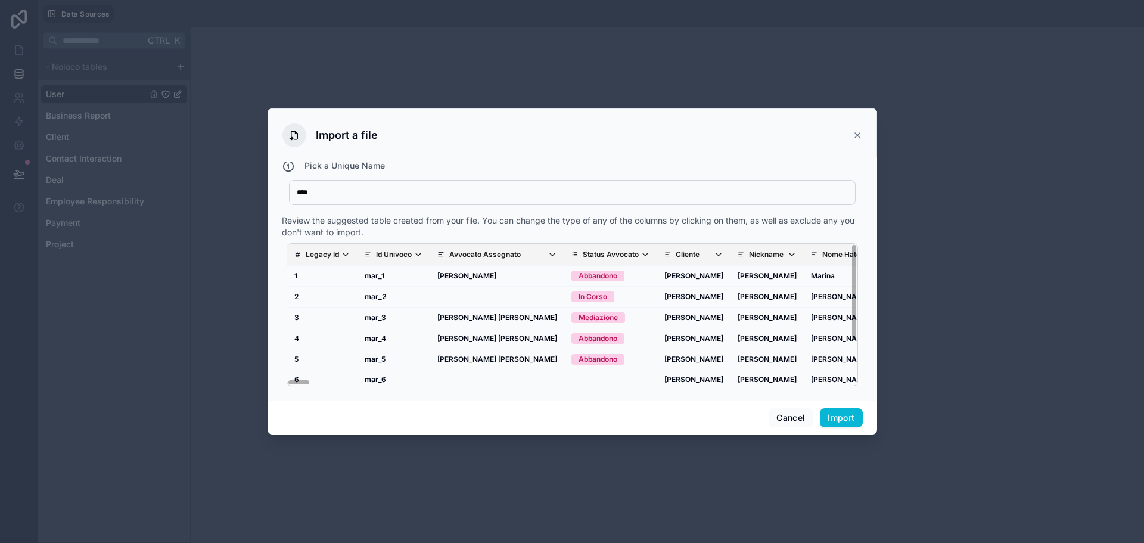
click at [482, 420] on div "Cancel Import" at bounding box center [571, 417] width 609 height 34
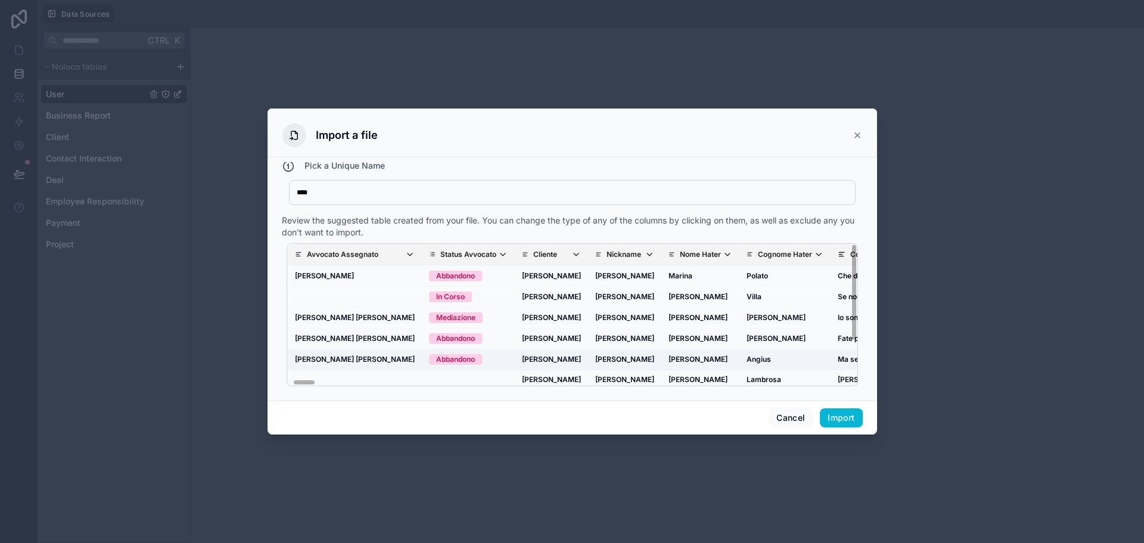
drag, startPoint x: 295, startPoint y: 382, endPoint x: 356, endPoint y: 356, distance: 66.7
click at [301, 380] on div "Legacy Id Id Univoco Avvocato Assegnato Status Avvocato Cliente Nickname Nome H…" at bounding box center [572, 314] width 571 height 143
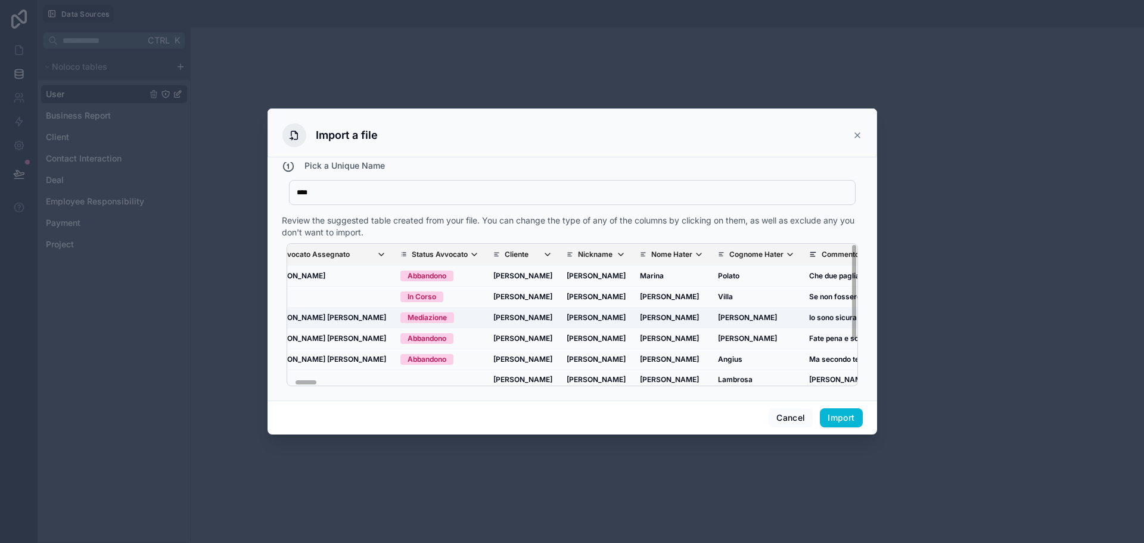
click at [407, 317] on div "Mediazione" at bounding box center [426, 317] width 39 height 11
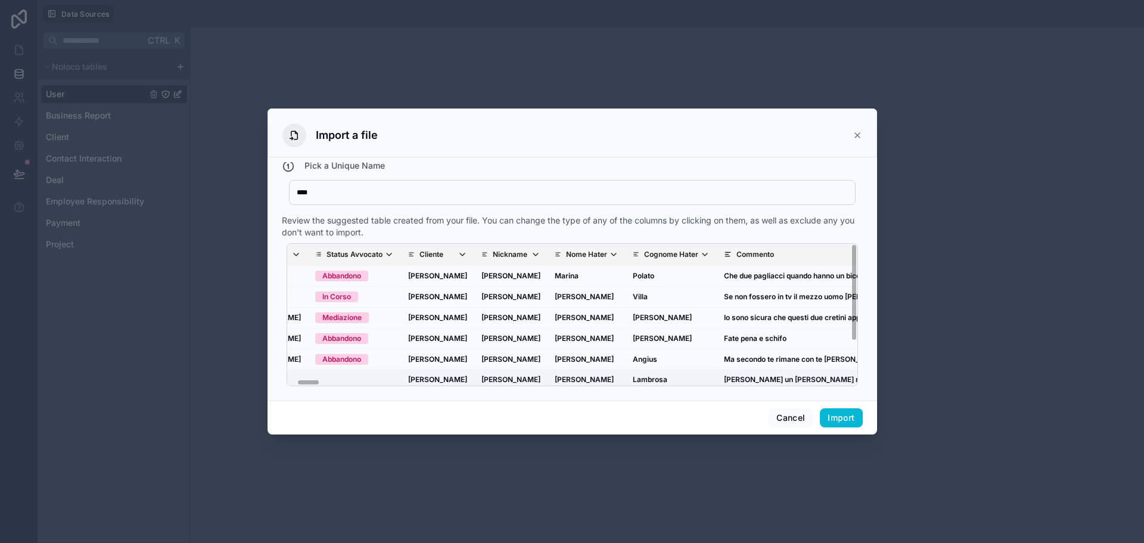
drag, startPoint x: 309, startPoint y: 381, endPoint x: 328, endPoint y: 372, distance: 21.3
click at [314, 381] on div "Legacy Id Id Univoco Avvocato Assegnato Status Avvocato Cliente Nickname Nome H…" at bounding box center [572, 314] width 571 height 143
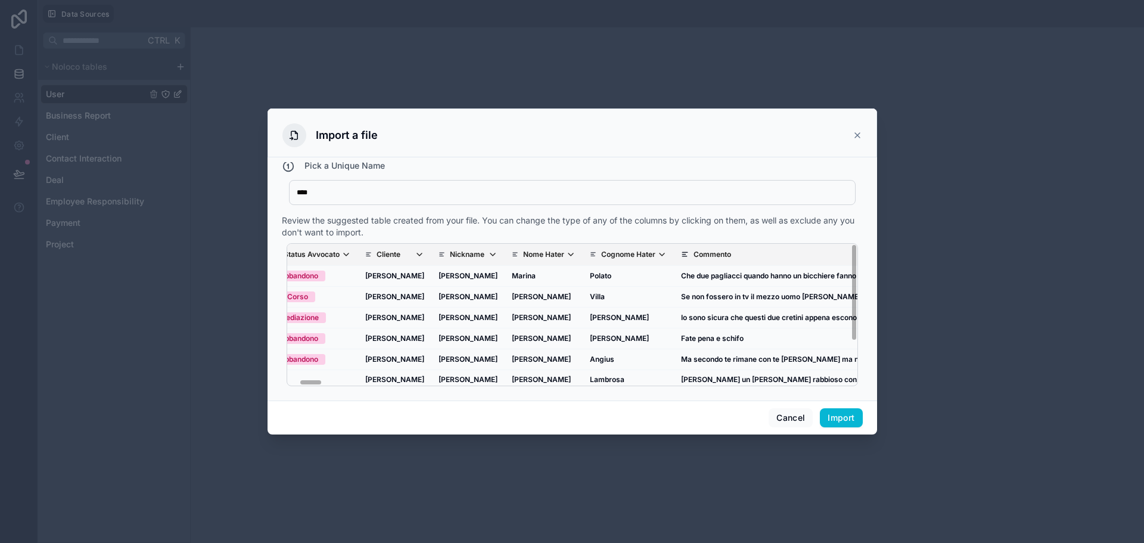
click at [415, 254] on icon "scrollable content" at bounding box center [420, 255] width 10 height 10
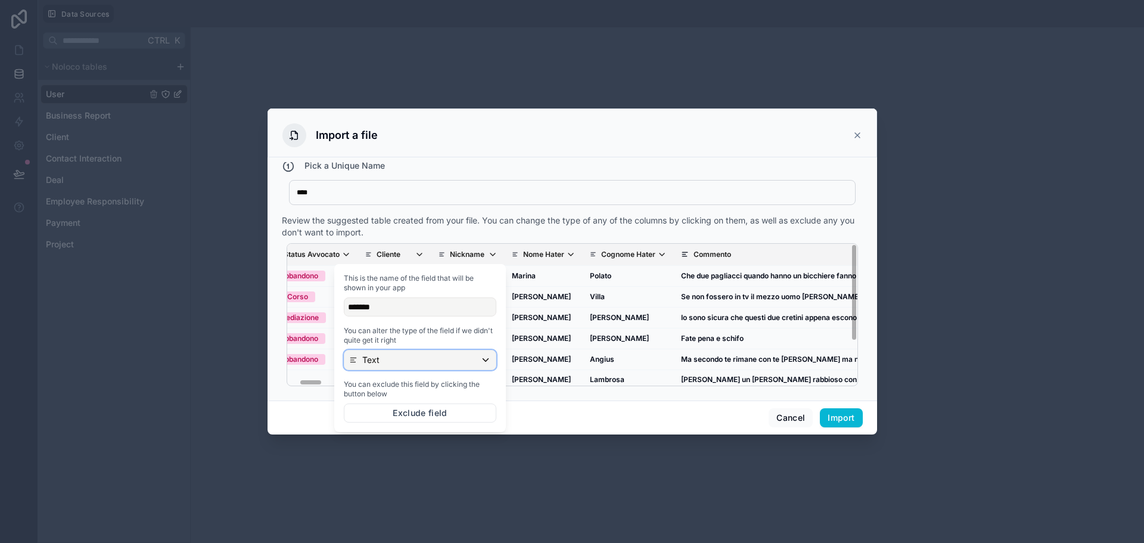
click at [403, 359] on div "Text" at bounding box center [419, 359] width 151 height 19
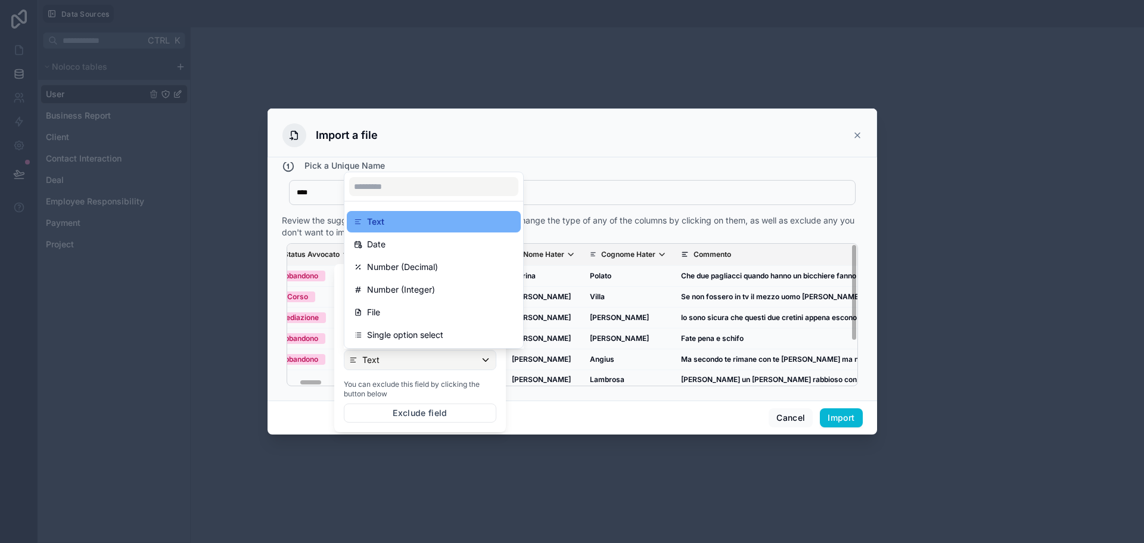
click at [467, 222] on div "Text" at bounding box center [434, 221] width 160 height 14
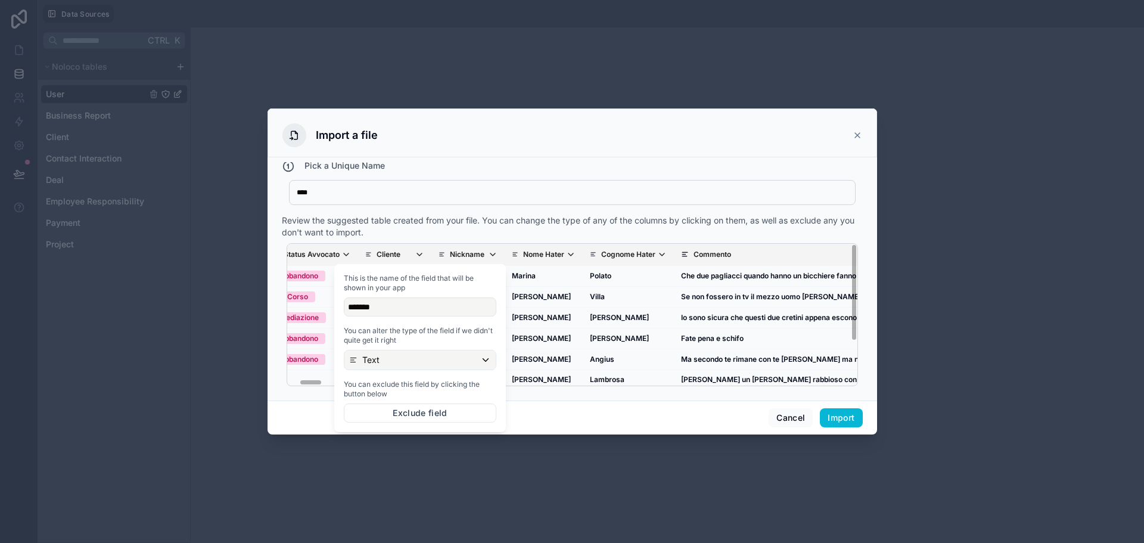
click at [490, 255] on th "Nickname" at bounding box center [467, 255] width 73 height 22
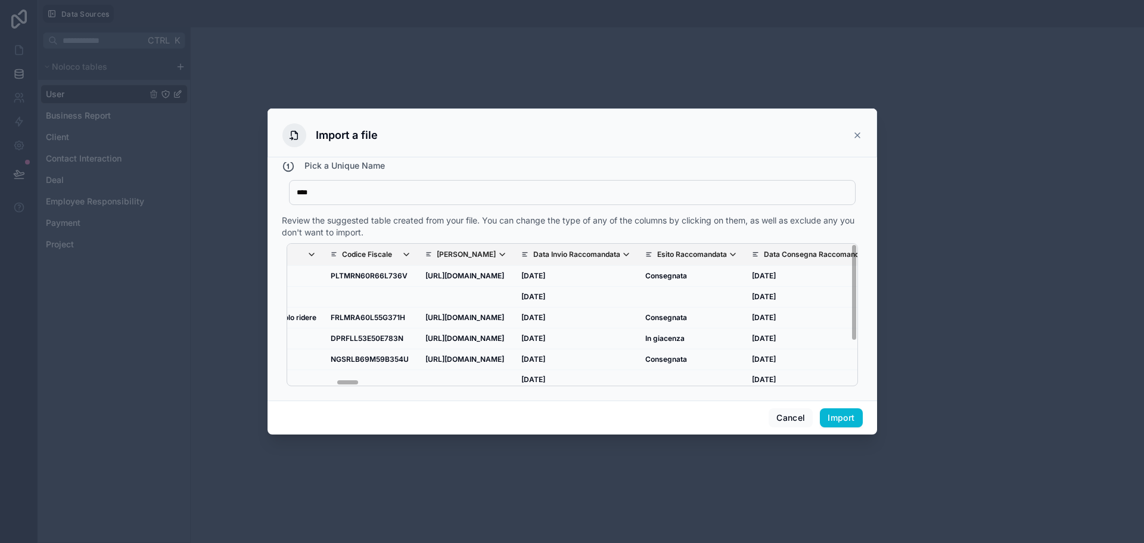
scroll to position [0, 1252]
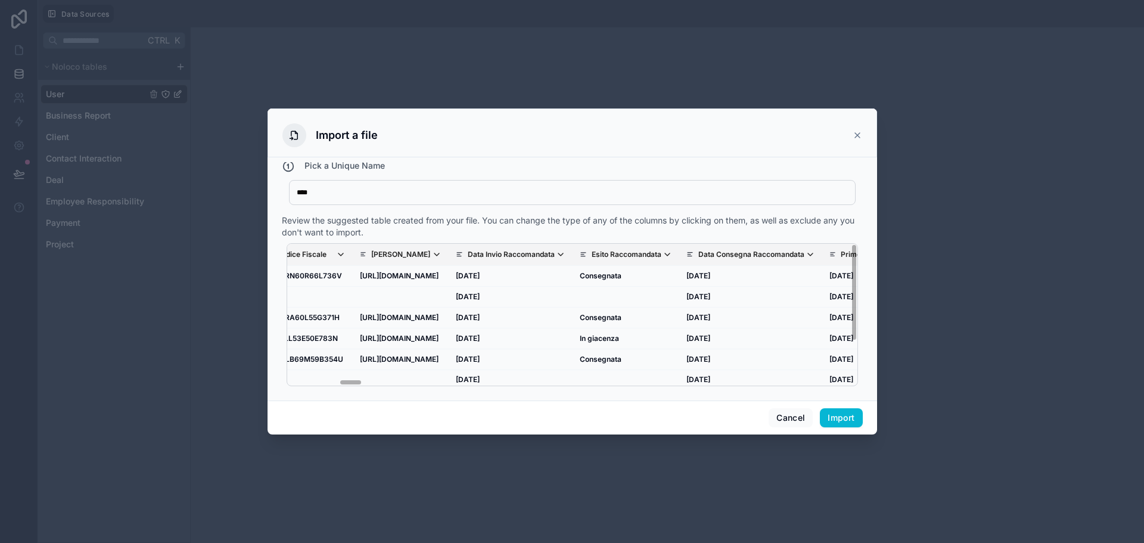
click at [441, 256] on icon "scrollable content" at bounding box center [437, 255] width 10 height 10
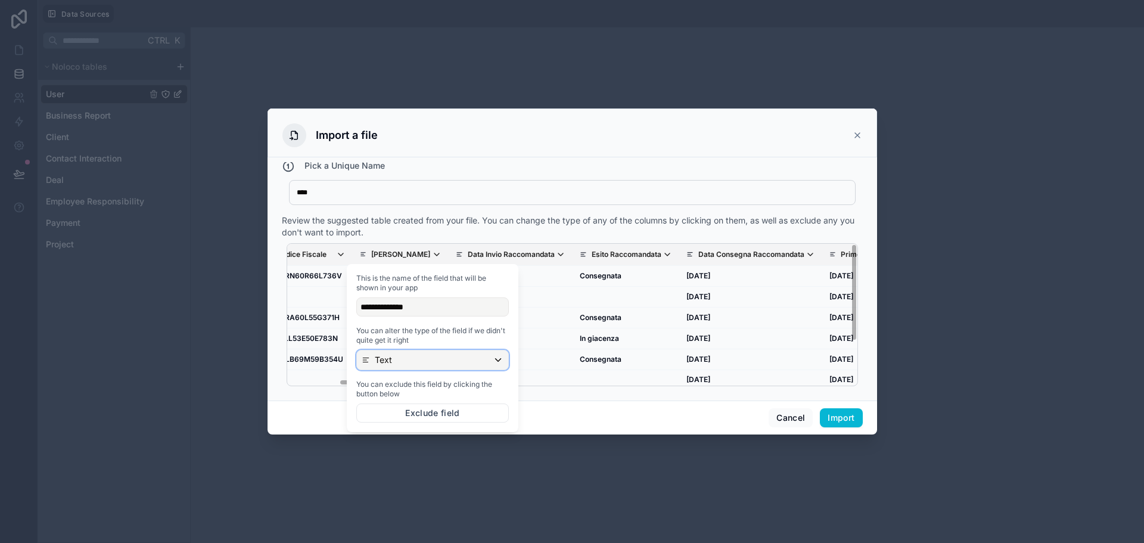
click at [471, 357] on div "Text" at bounding box center [432, 359] width 151 height 19
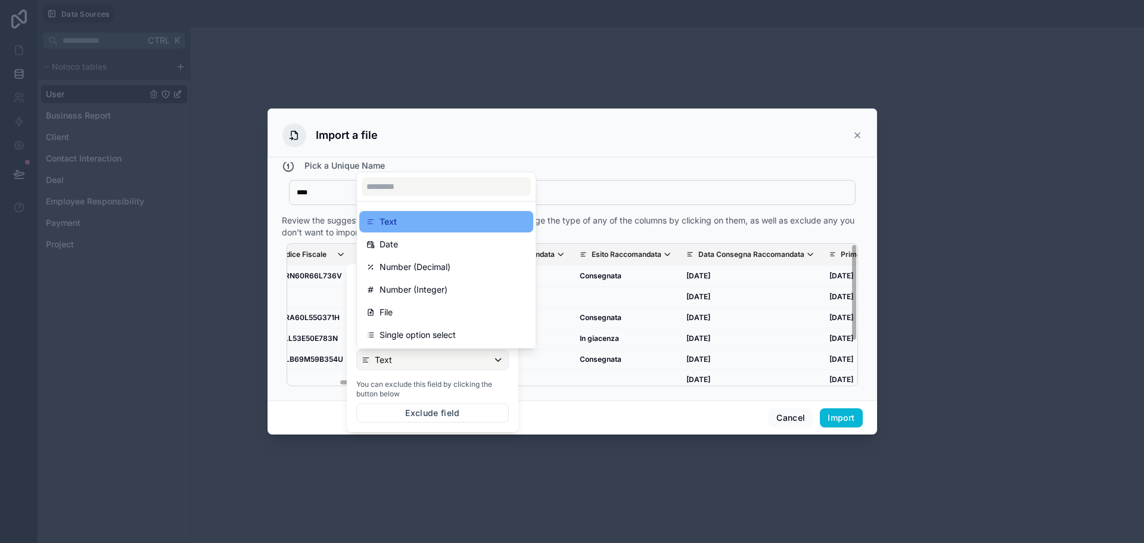
click at [457, 222] on div "Text" at bounding box center [446, 221] width 160 height 14
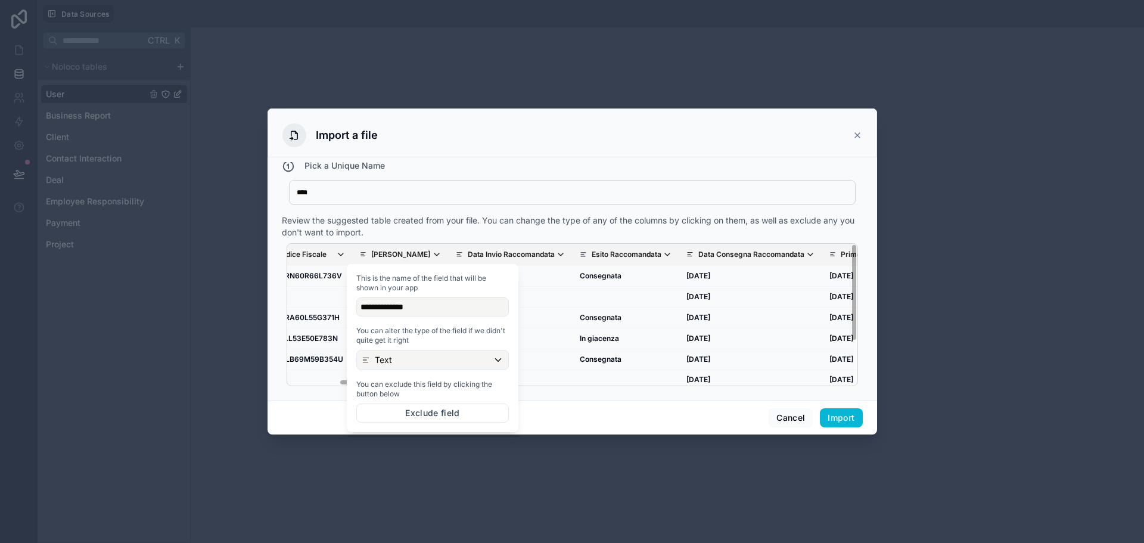
click at [566, 231] on div "Review the suggested table created from your file. You can change the type of a…" at bounding box center [572, 226] width 581 height 24
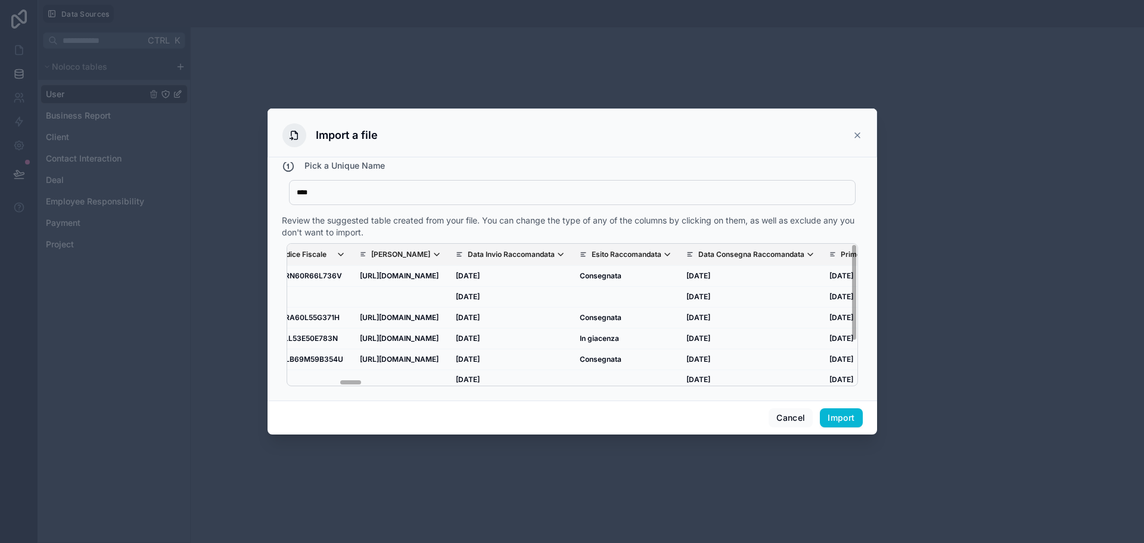
click at [565, 256] on icon "scrollable content" at bounding box center [561, 255] width 10 height 10
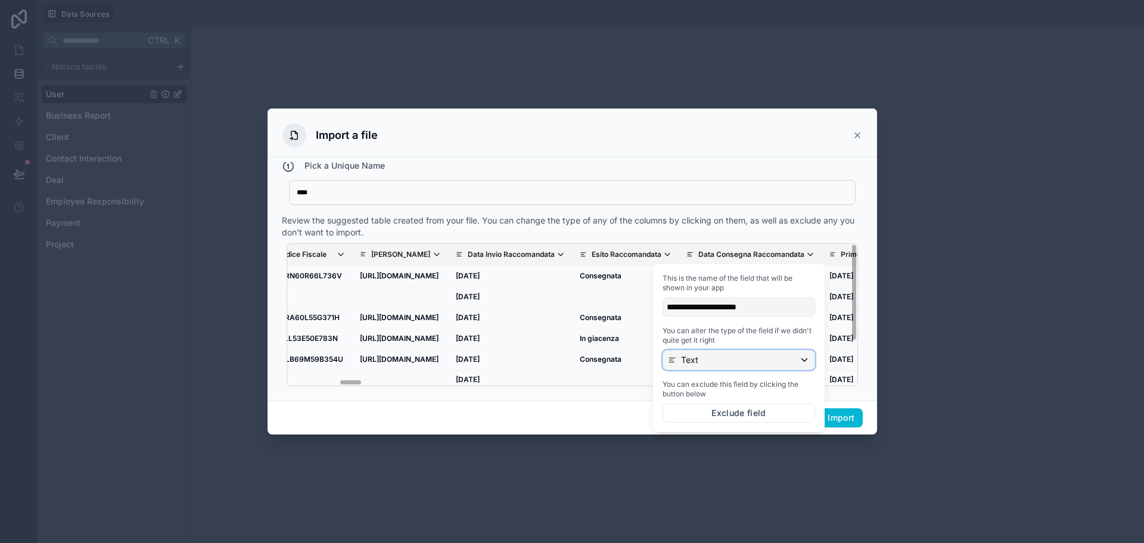
click at [721, 365] on div "Text" at bounding box center [738, 359] width 151 height 19
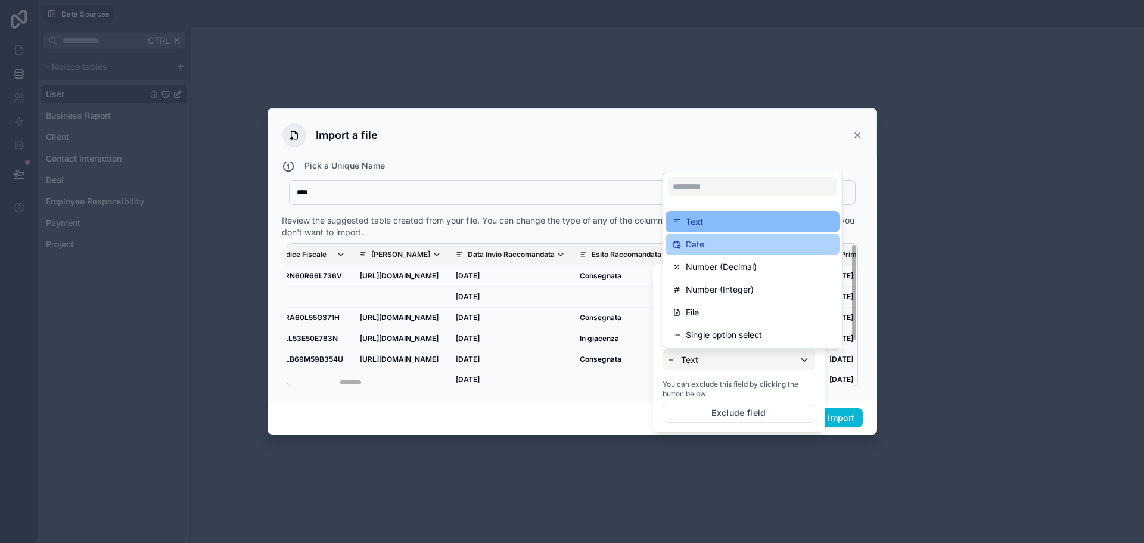
click at [724, 252] on div "Date" at bounding box center [752, 243] width 174 height 21
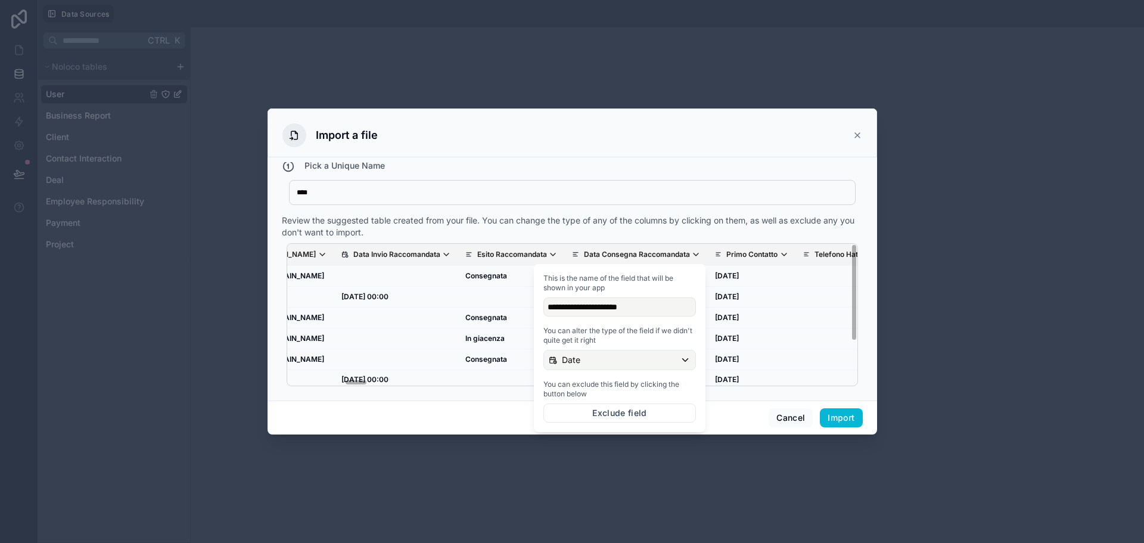
scroll to position [0, 1371]
click at [640, 220] on div "Review the suggested table created from your file. You can change the type of a…" at bounding box center [572, 226] width 581 height 24
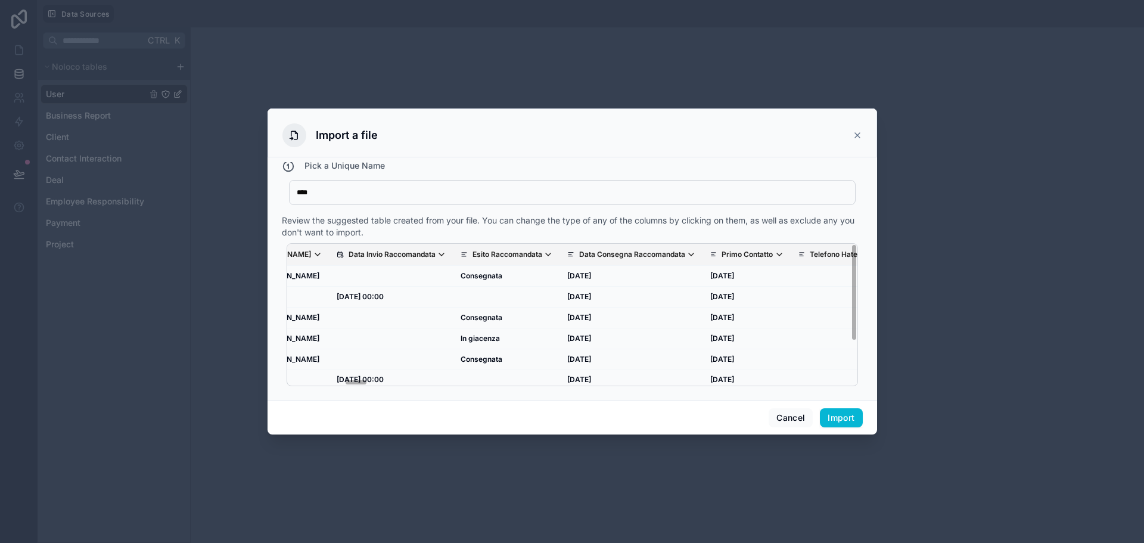
click at [453, 260] on th "Data Invio Raccomandata" at bounding box center [391, 255] width 124 height 22
click at [435, 253] on p "Data Invio Raccomandata" at bounding box center [391, 255] width 87 height 10
click at [609, 362] on div "Date" at bounding box center [619, 359] width 151 height 19
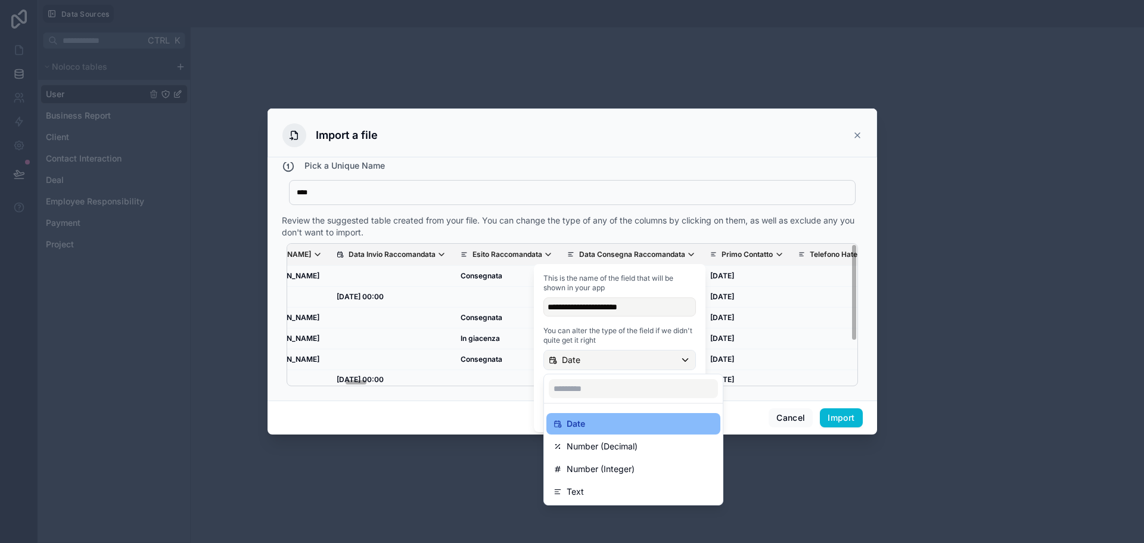
click at [614, 421] on div "Date" at bounding box center [633, 423] width 160 height 14
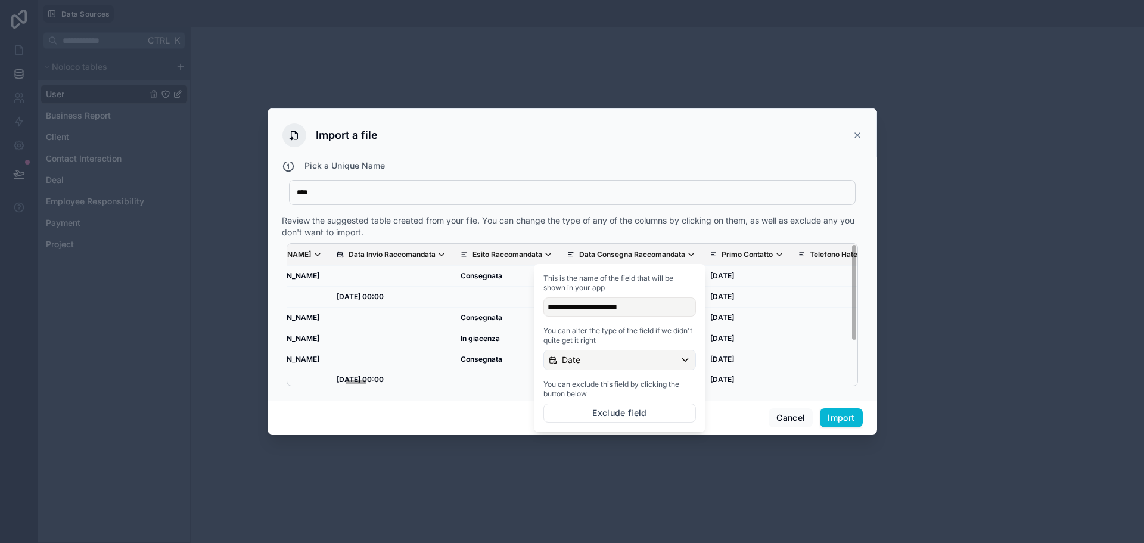
click at [628, 184] on div "**** Case" at bounding box center [572, 192] width 566 height 25
click at [553, 251] on icon "scrollable content" at bounding box center [548, 255] width 10 height 10
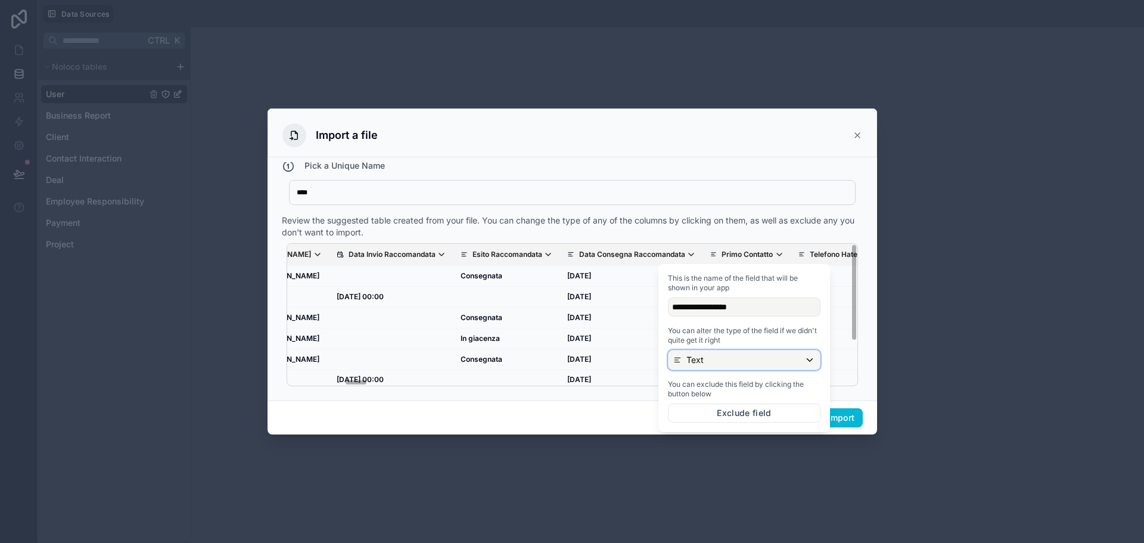
click at [739, 356] on div "Text" at bounding box center [743, 359] width 151 height 19
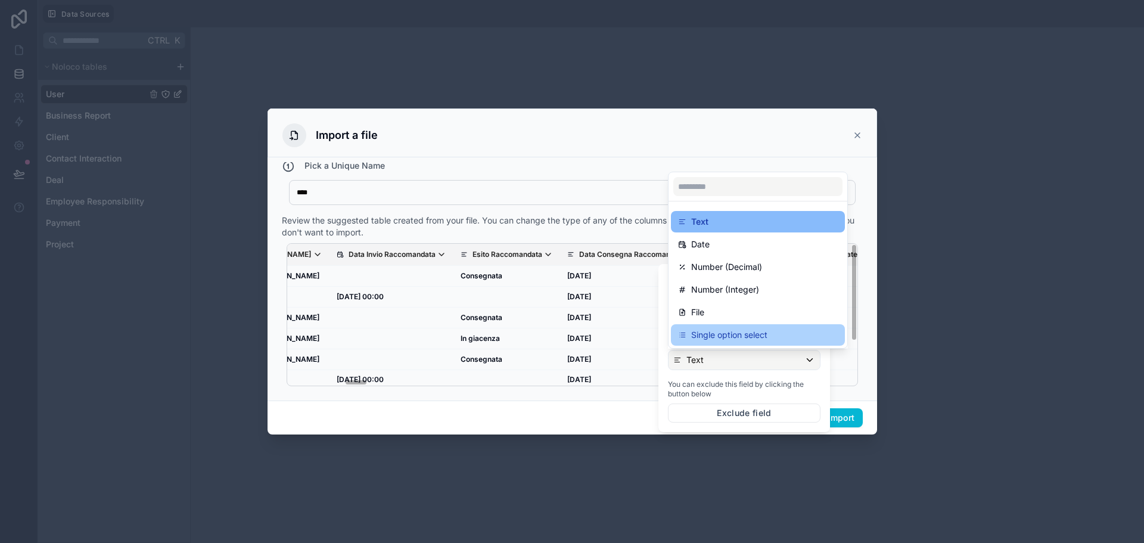
click at [754, 336] on p "Single option select" at bounding box center [729, 335] width 76 height 14
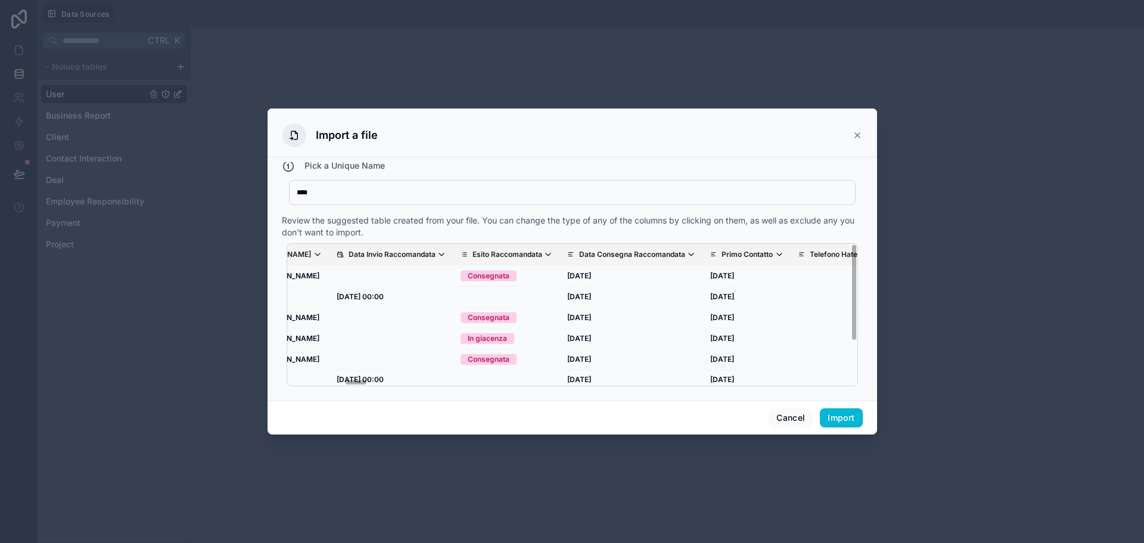
click at [612, 413] on div "Cancel Import" at bounding box center [571, 417] width 609 height 34
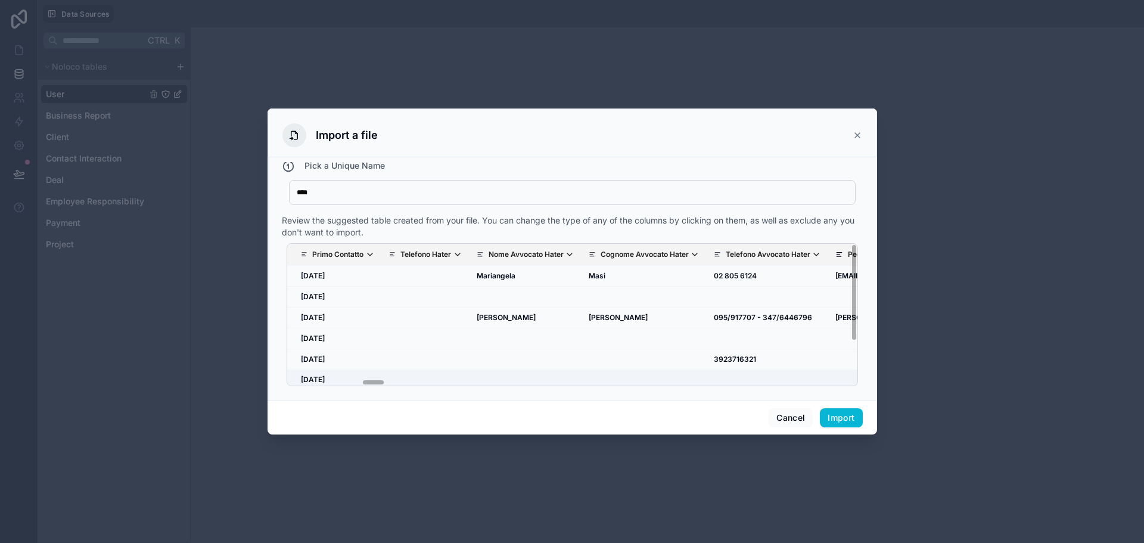
scroll to position [0, 1766]
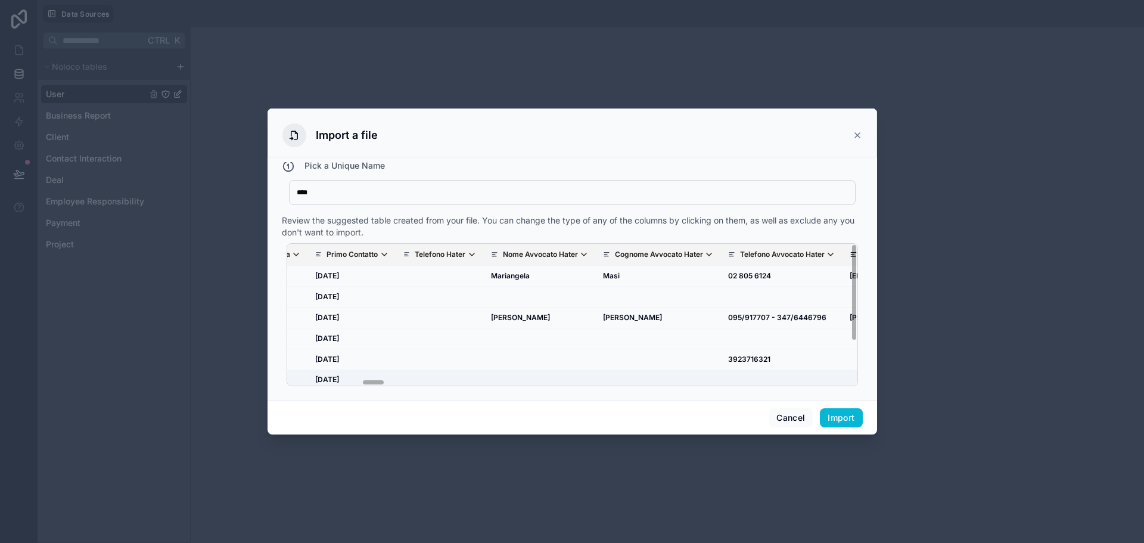
drag, startPoint x: 358, startPoint y: 381, endPoint x: 374, endPoint y: 382, distance: 16.2
click at [374, 382] on div "Legacy Id Id Univoco Avvocato Assegnato Status Avvocato Cliente Nickname Nome H…" at bounding box center [572, 314] width 571 height 143
click at [298, 254] on icon "scrollable content" at bounding box center [296, 254] width 5 height 2
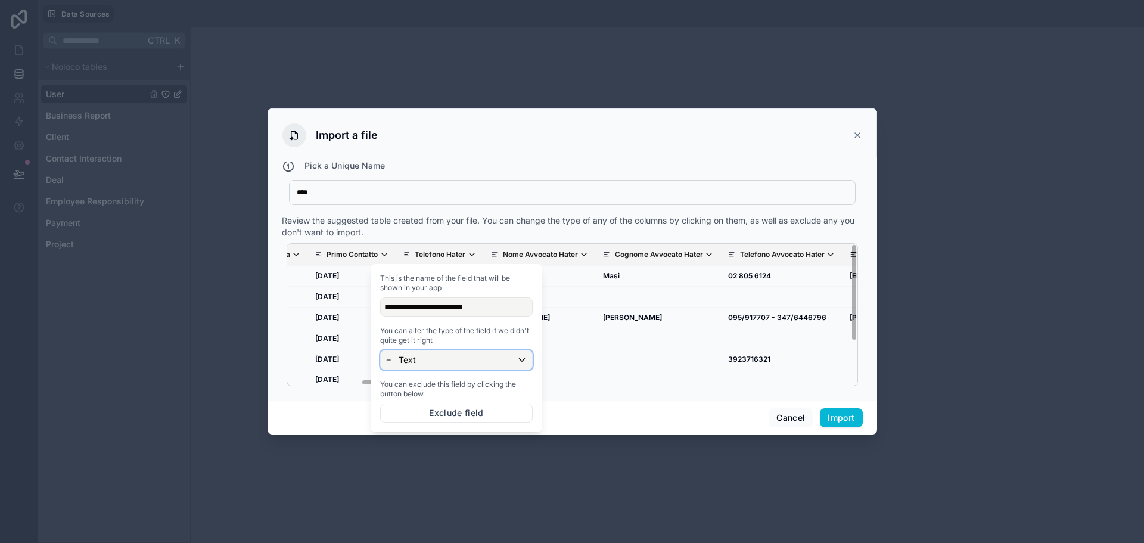
click at [474, 366] on div "Text" at bounding box center [456, 359] width 151 height 19
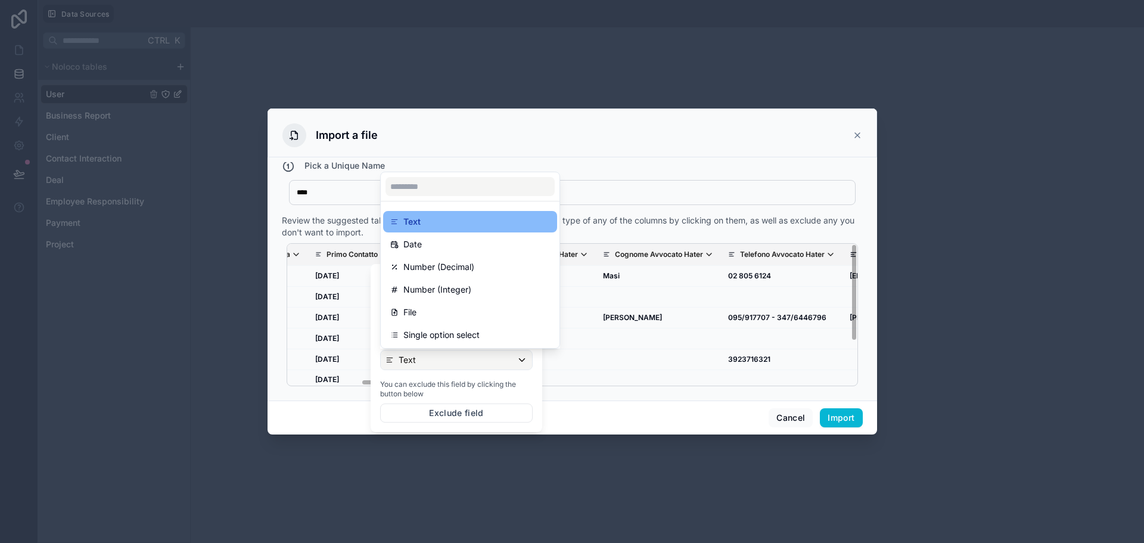
click at [449, 248] on div "Date" at bounding box center [470, 244] width 160 height 14
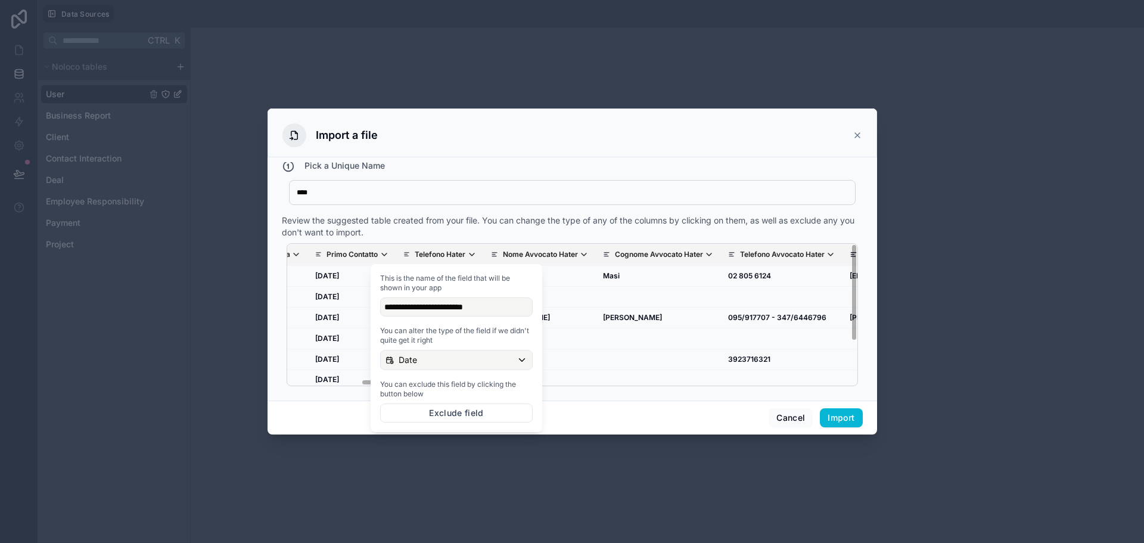
click at [378, 253] on p "Primo Contatto" at bounding box center [351, 255] width 51 height 10
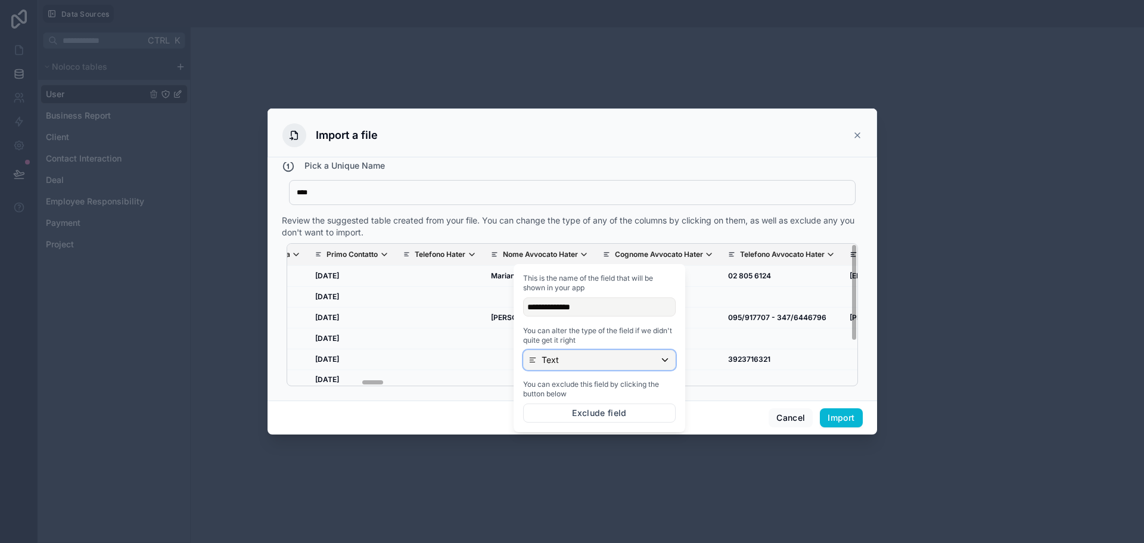
click at [577, 360] on div "Text" at bounding box center [599, 359] width 151 height 19
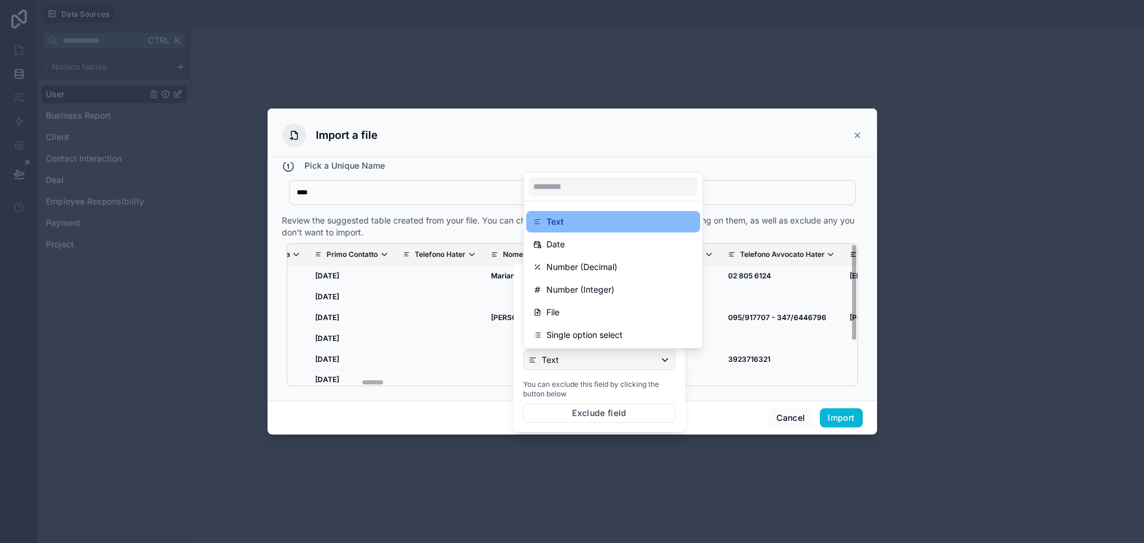
click at [572, 247] on div "Date" at bounding box center [613, 244] width 160 height 14
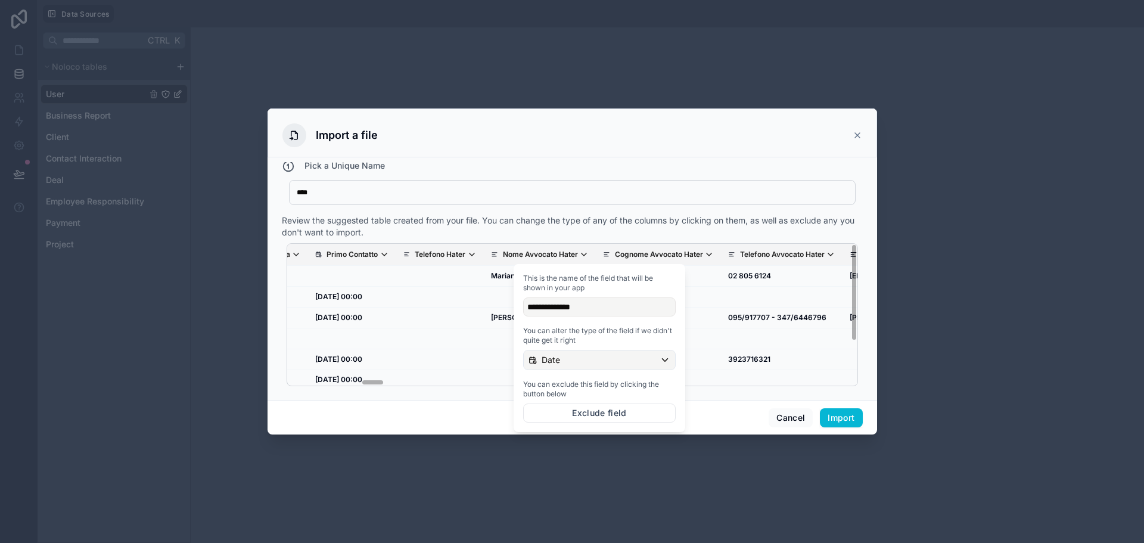
click at [686, 236] on div "Review the suggested table created from your file. You can change the type of a…" at bounding box center [572, 226] width 581 height 24
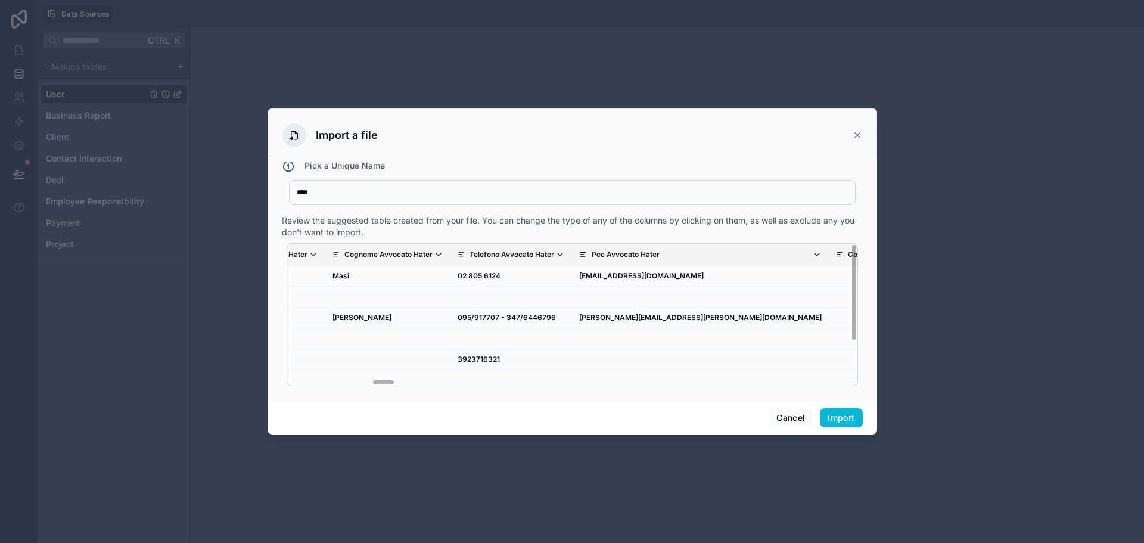
scroll to position [0, 2051]
drag, startPoint x: 374, startPoint y: 383, endPoint x: 386, endPoint y: 384, distance: 11.9
click at [386, 384] on div "Legacy Id Id Univoco Avvocato Assegnato Status Avvocato Cliente Nickname Nome H…" at bounding box center [572, 314] width 571 height 143
click at [192, 254] on icon "scrollable content" at bounding box center [187, 255] width 10 height 10
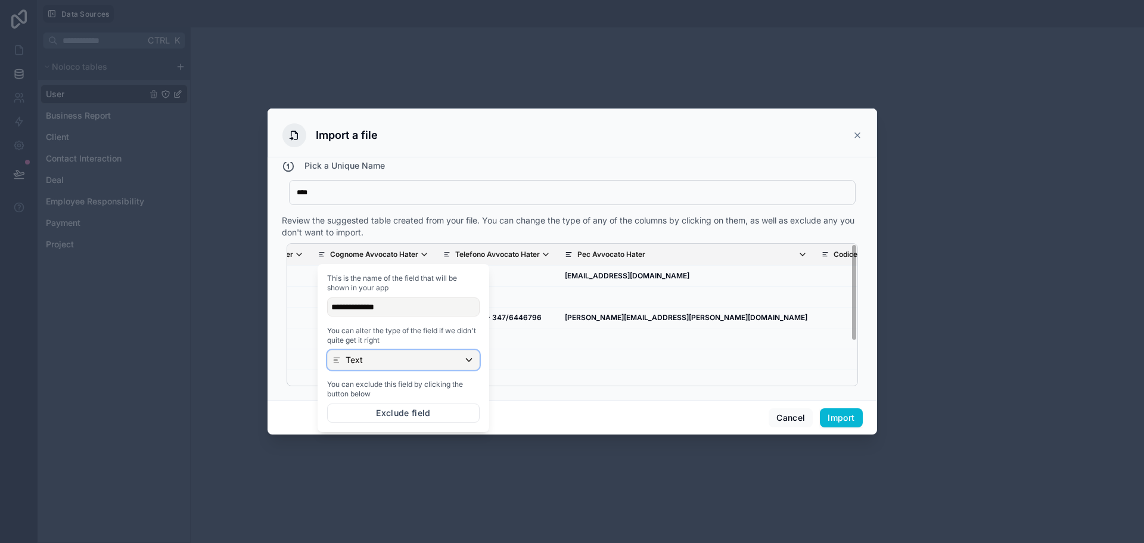
click at [413, 362] on div "Text" at bounding box center [403, 359] width 151 height 19
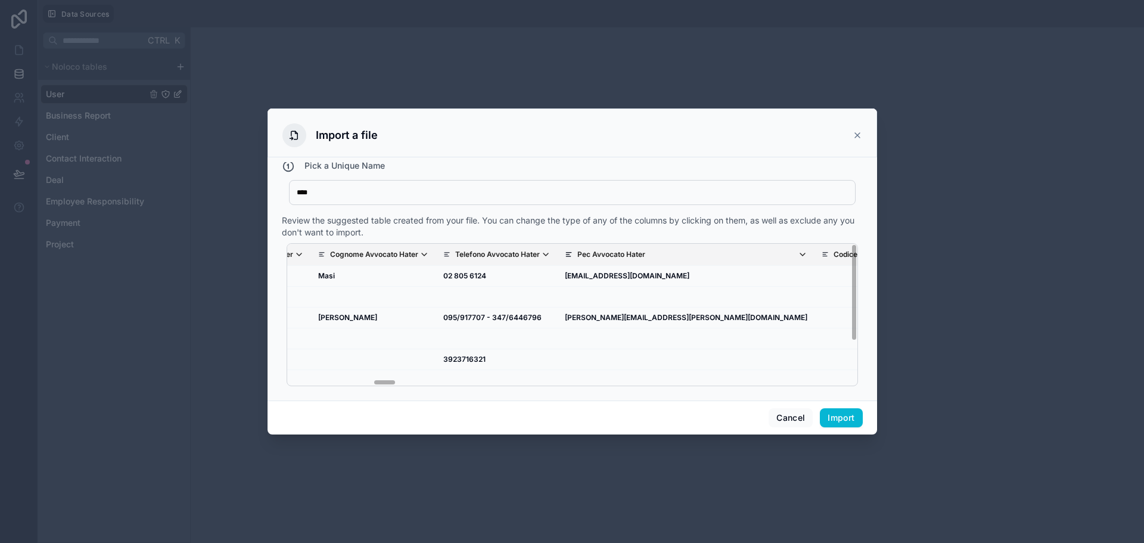
click at [544, 197] on div "****" at bounding box center [568, 193] width 542 height 10
click at [304, 252] on icon "scrollable content" at bounding box center [299, 255] width 10 height 10
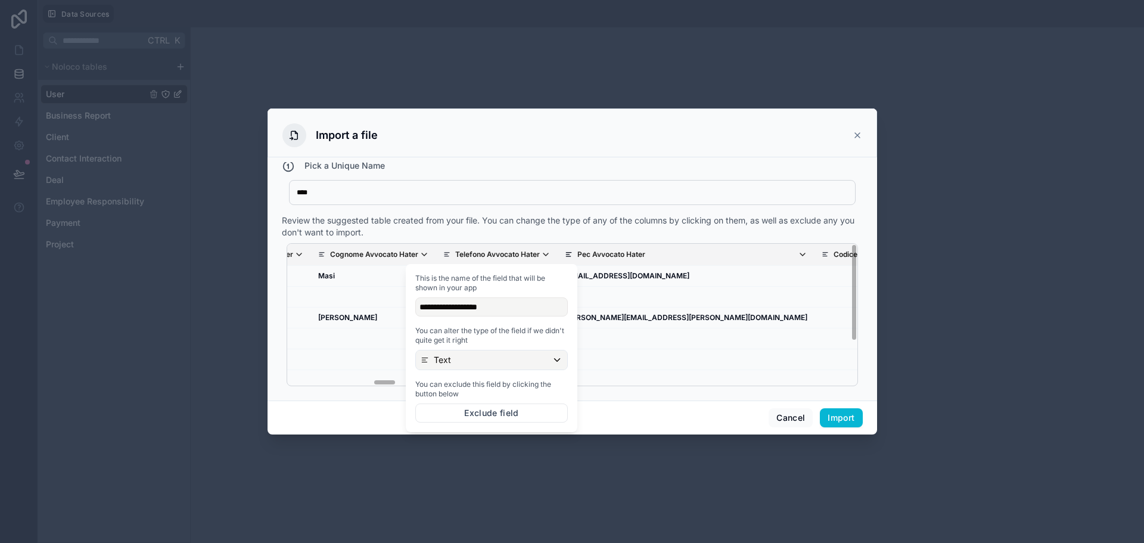
click at [524, 225] on div "Review the suggested table created from your file. You can change the type of a…" at bounding box center [572, 226] width 581 height 24
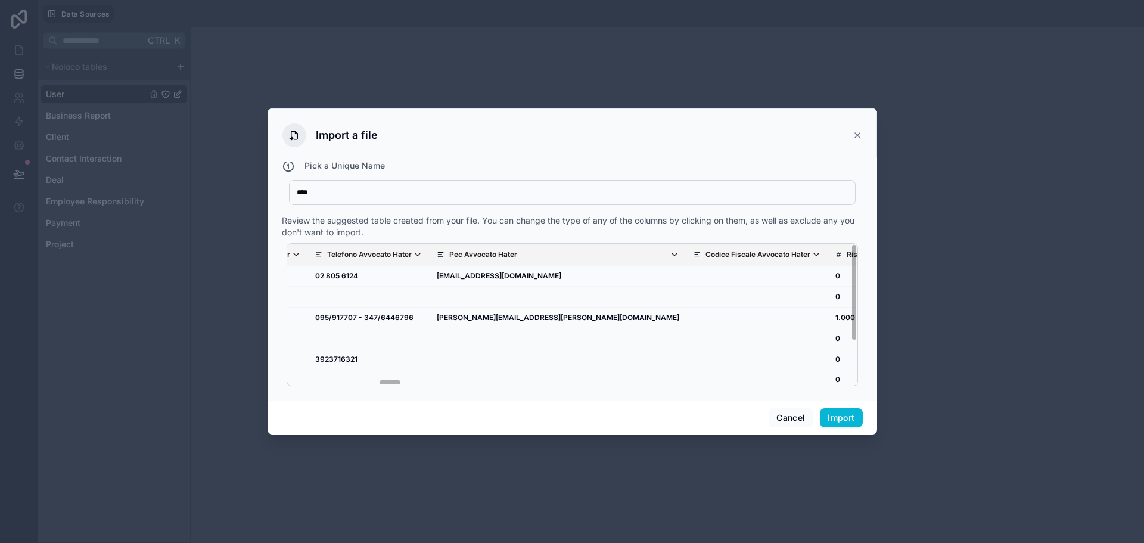
scroll to position [0, 2150]
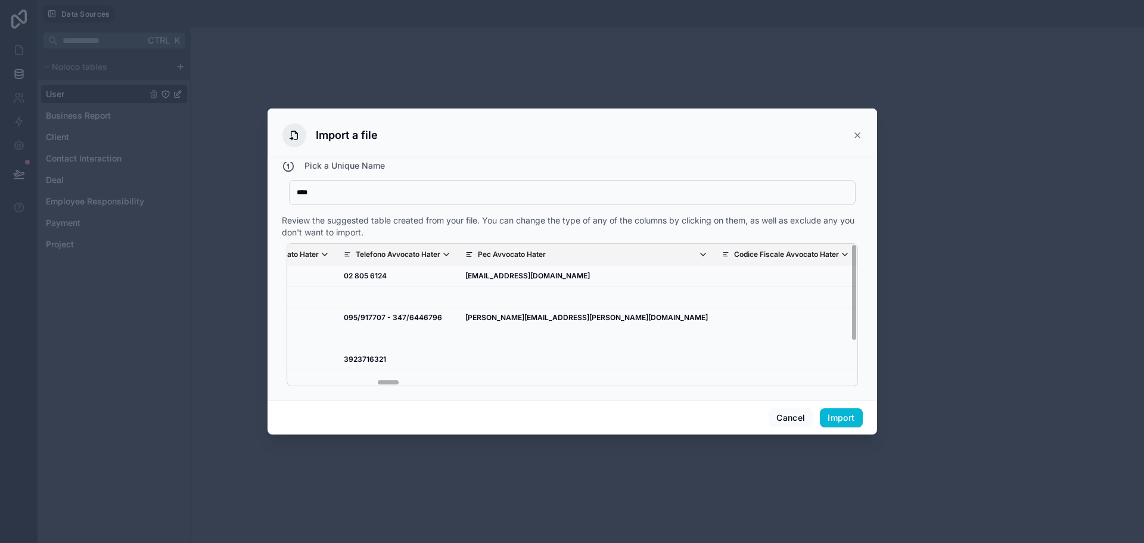
click at [394, 381] on div "Legacy Id Id Univoco Avvocato Assegnato Status Avvocato Cliente Nickname Nome H…" at bounding box center [572, 314] width 571 height 143
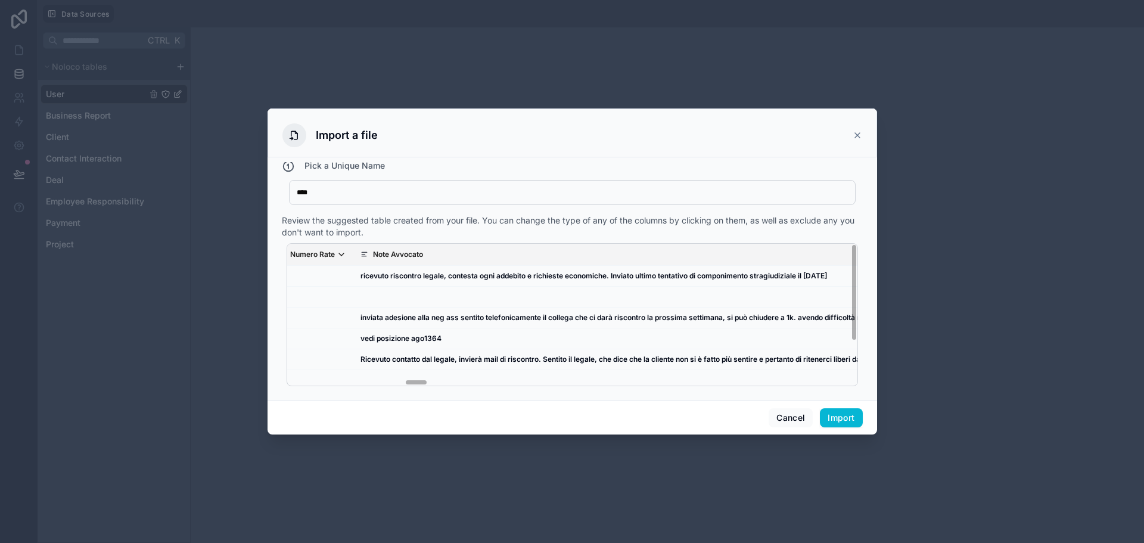
scroll to position [0, 2841]
click at [322, 253] on icon "scrollable content" at bounding box center [318, 255] width 10 height 10
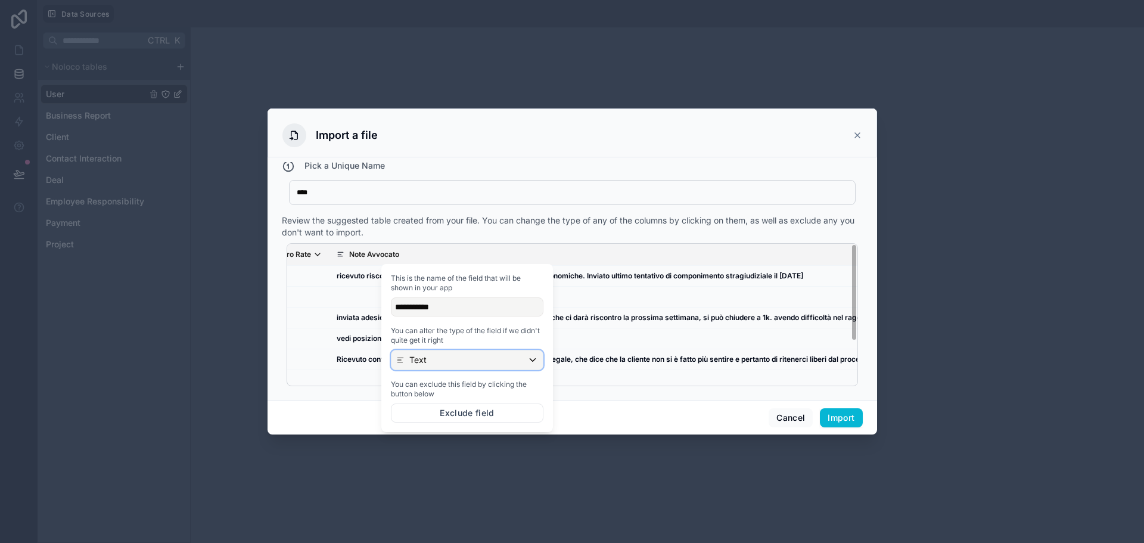
click at [473, 363] on div "Text" at bounding box center [466, 359] width 151 height 19
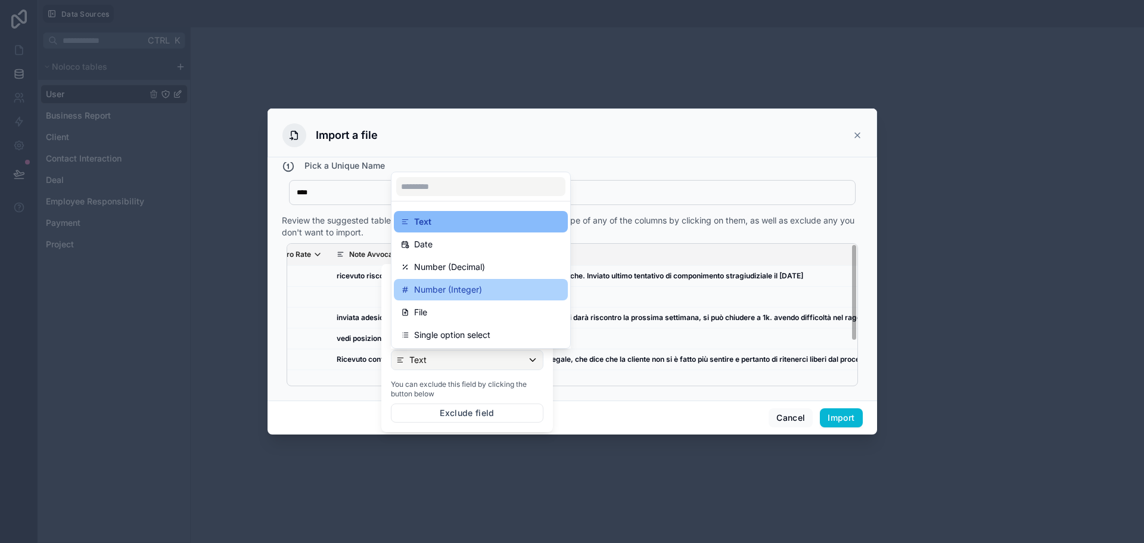
click at [518, 291] on div "Number (Integer)" at bounding box center [481, 289] width 160 height 14
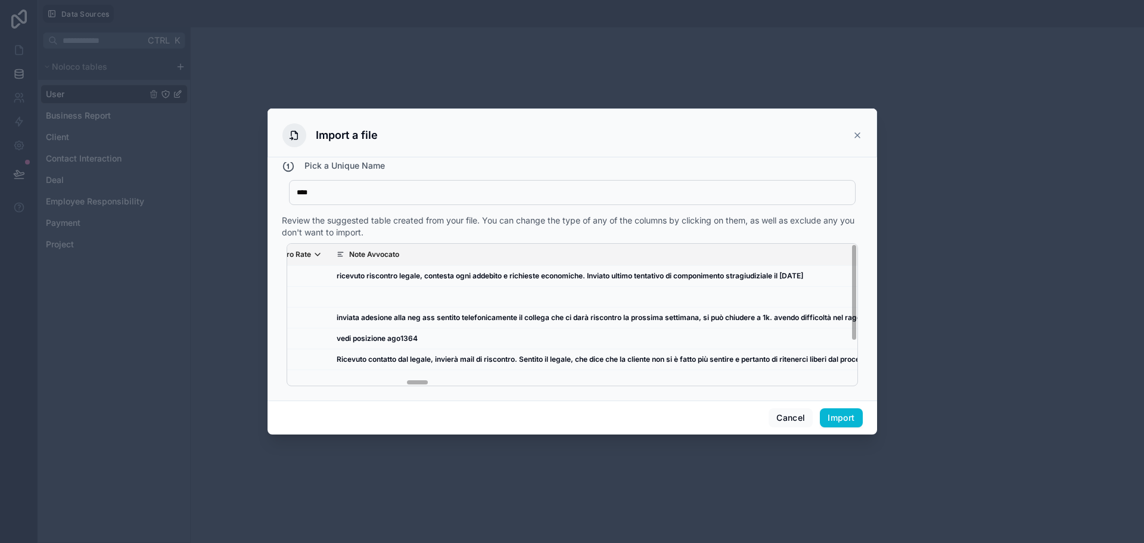
click at [572, 232] on div "Review the suggested table created from your file. You can change the type of a…" at bounding box center [572, 226] width 581 height 24
click at [512, 225] on div "Review the suggested table created from your file. You can change the type of a…" at bounding box center [572, 226] width 581 height 24
click at [415, 382] on div "Legacy Id Id Univoco Avvocato Assegnato Status Avvocato Cliente Nickname Nome H…" at bounding box center [572, 314] width 571 height 143
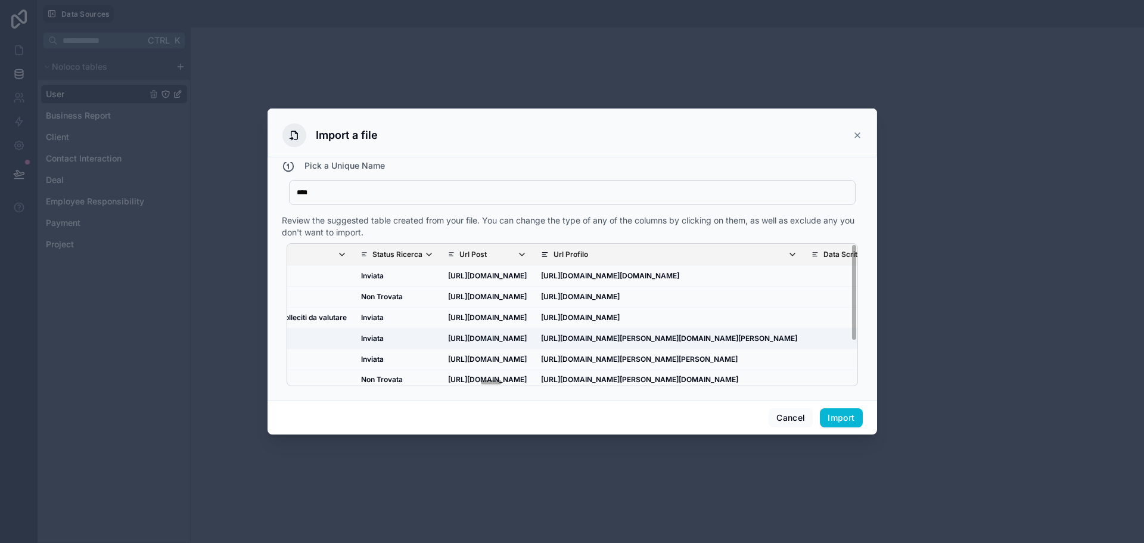
scroll to position [0, 4652]
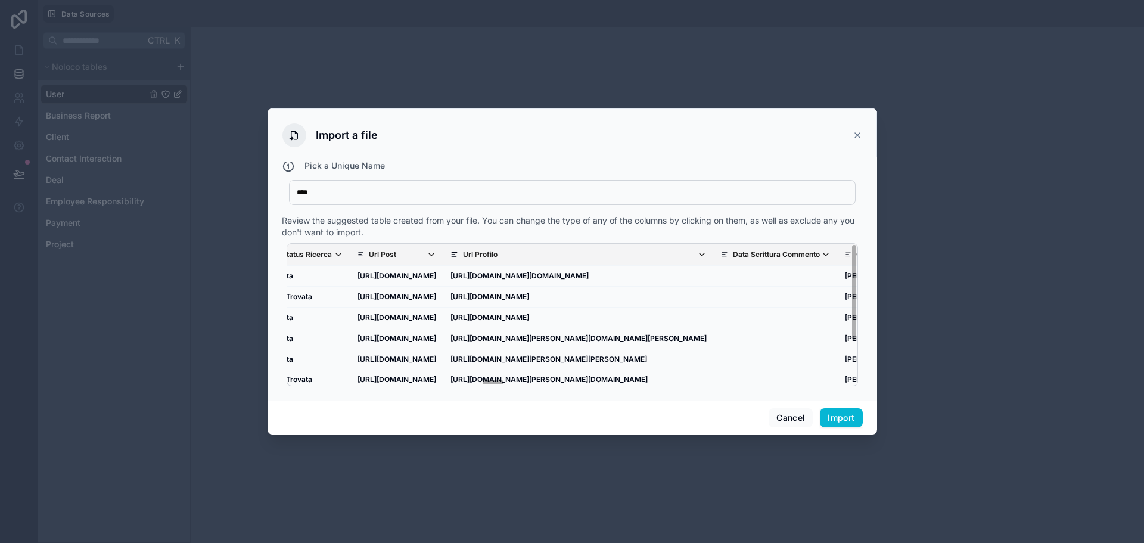
click at [343, 254] on icon "scrollable content" at bounding box center [339, 255] width 10 height 10
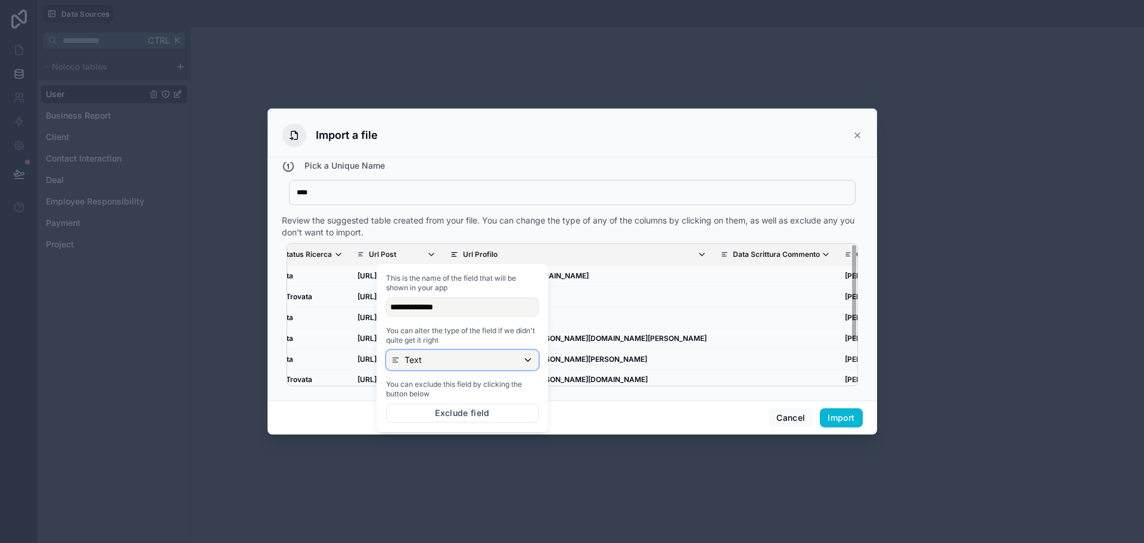
click at [443, 365] on div "Text" at bounding box center [462, 359] width 151 height 19
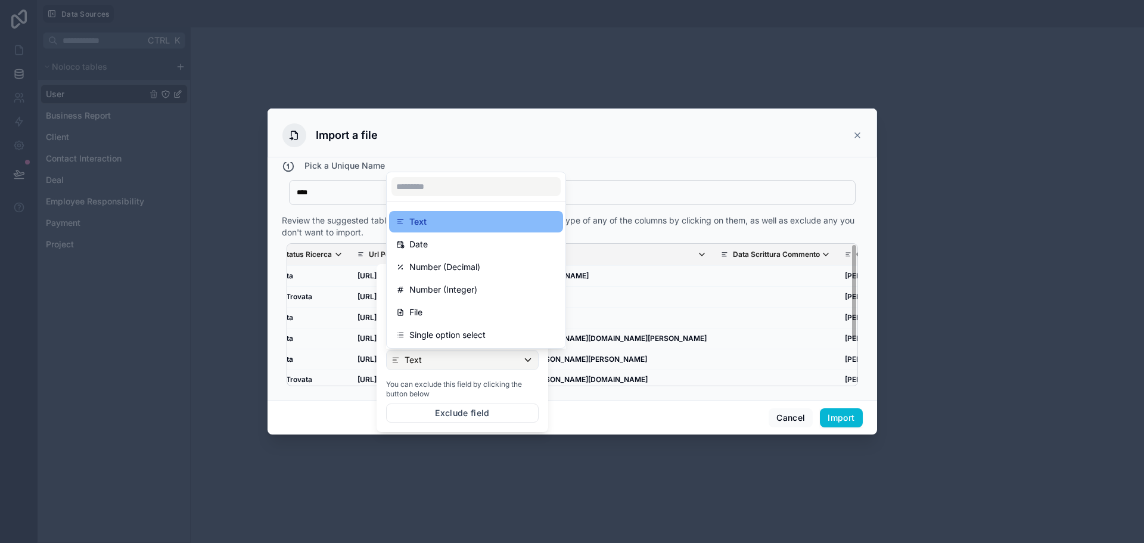
click at [481, 334] on p "Single option select" at bounding box center [447, 335] width 76 height 14
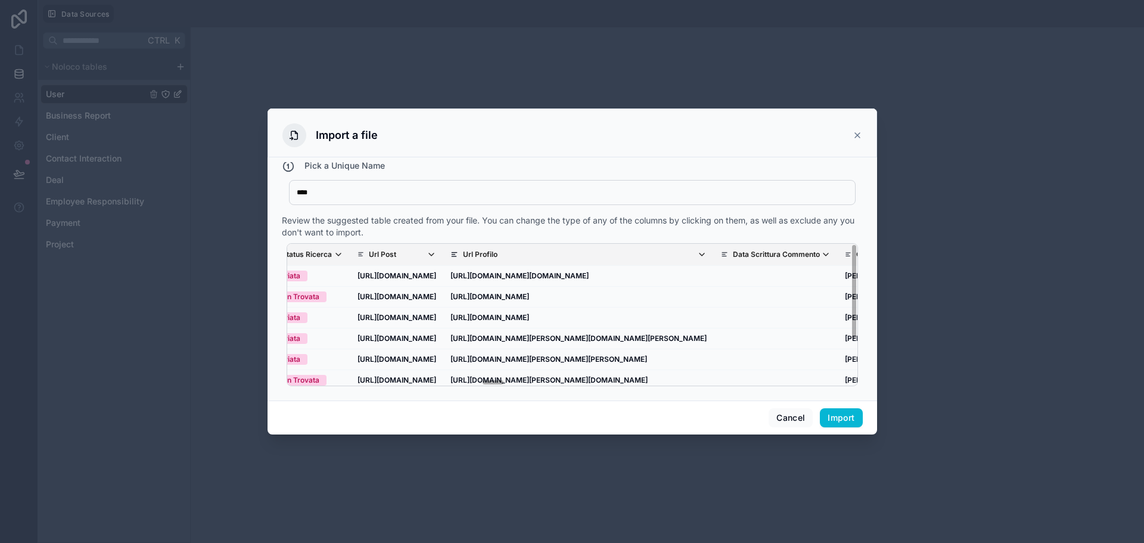
click at [622, 407] on div "Cancel Import" at bounding box center [571, 417] width 609 height 34
click at [495, 381] on div "Legacy Id Id Univoco Avvocato Assegnato Status Avvocato Cliente Nickname Nome H…" at bounding box center [572, 314] width 571 height 143
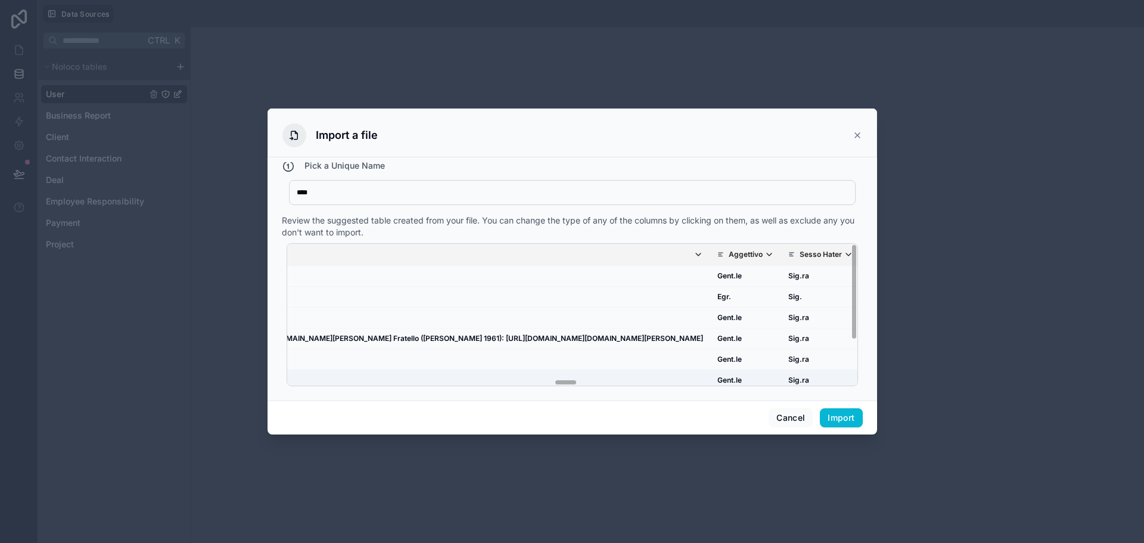
scroll to position [0, 6701]
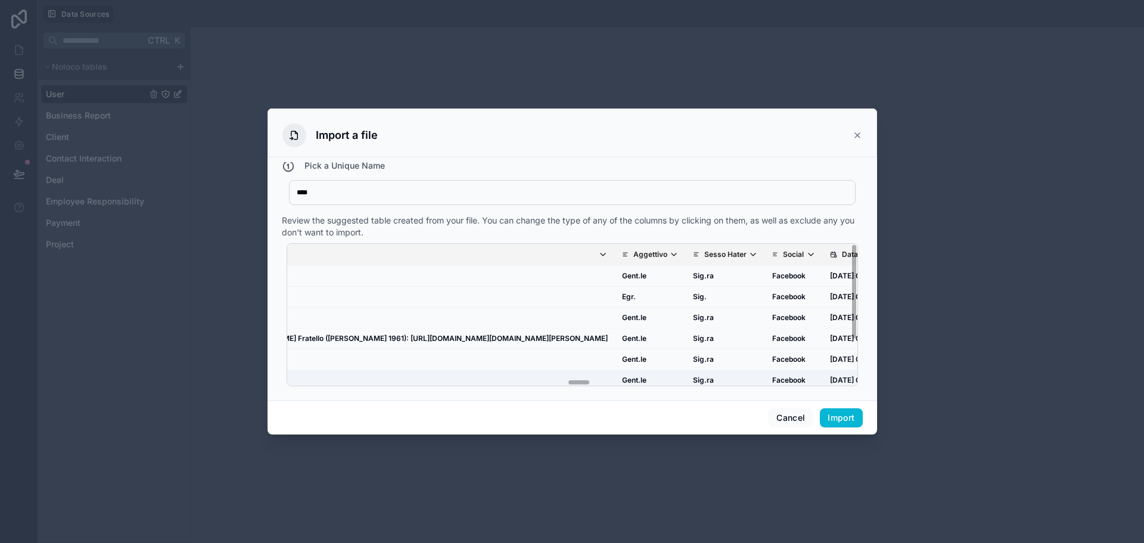
drag, startPoint x: 562, startPoint y: 380, endPoint x: 556, endPoint y: 378, distance: 6.4
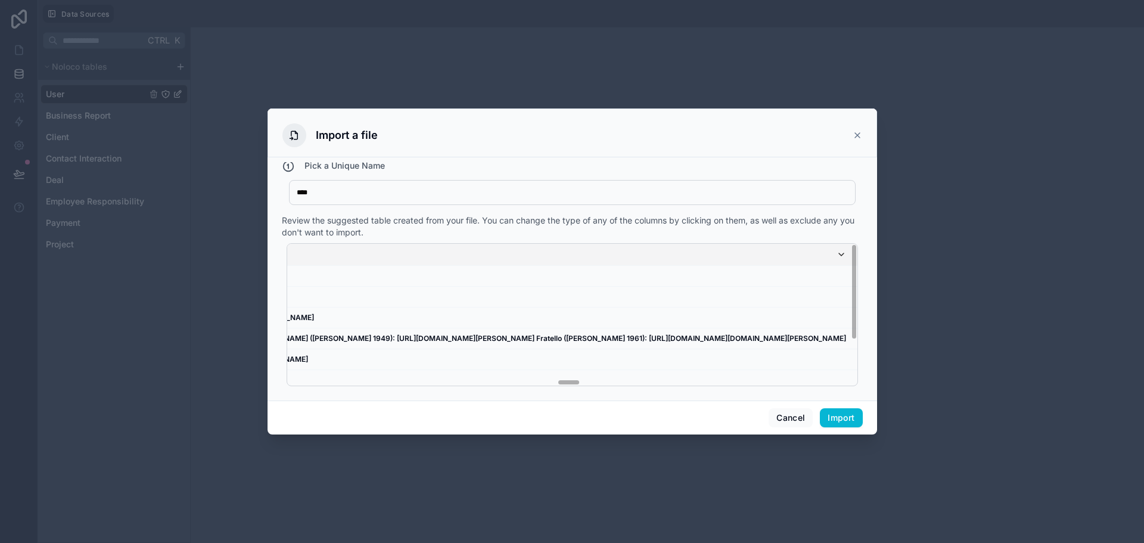
scroll to position [0, 6439]
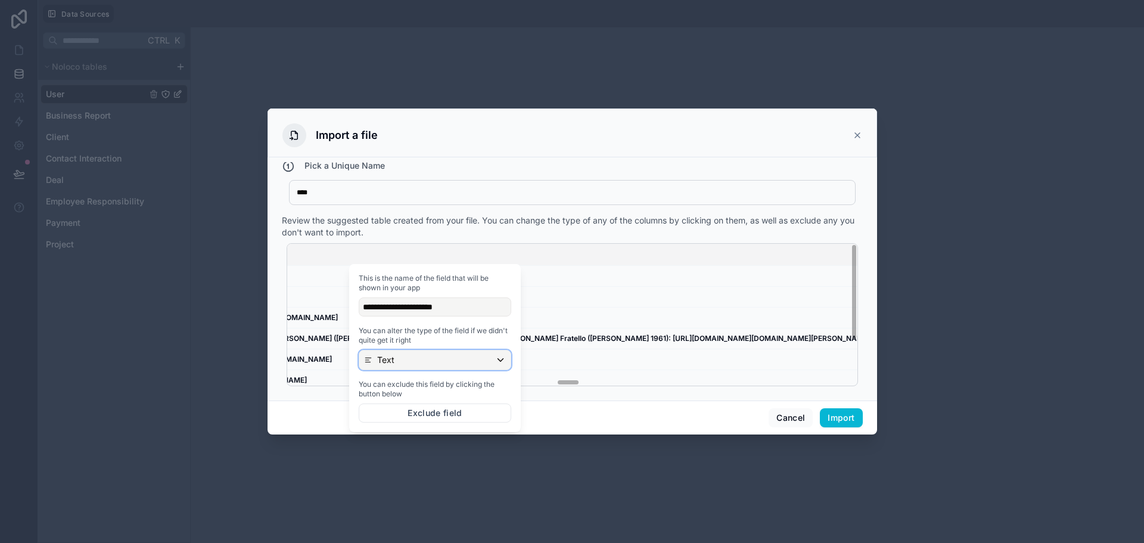
click at [421, 365] on div "Text" at bounding box center [434, 359] width 151 height 19
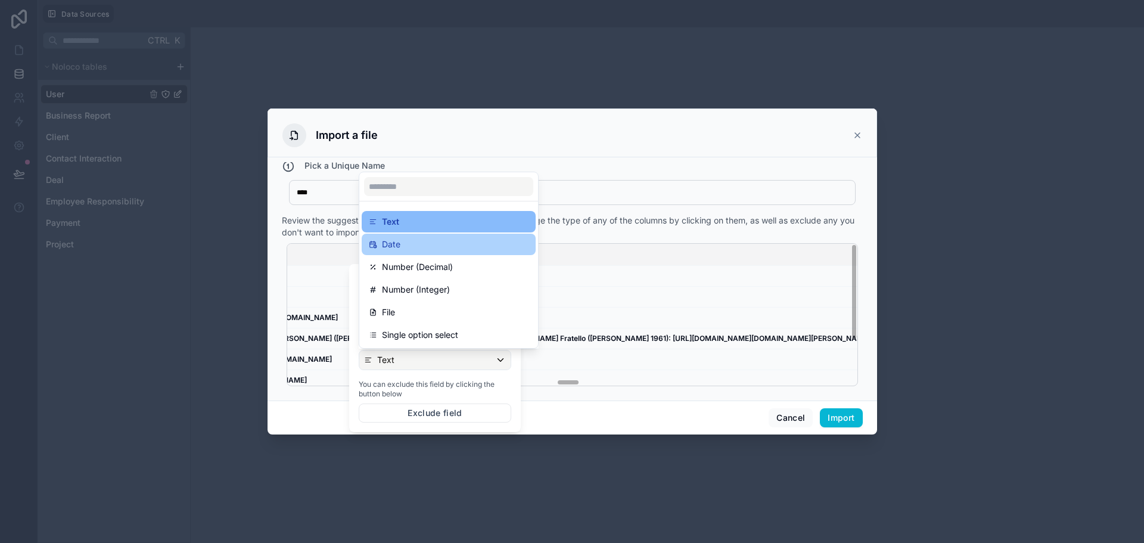
click at [422, 246] on div "Date" at bounding box center [449, 244] width 160 height 14
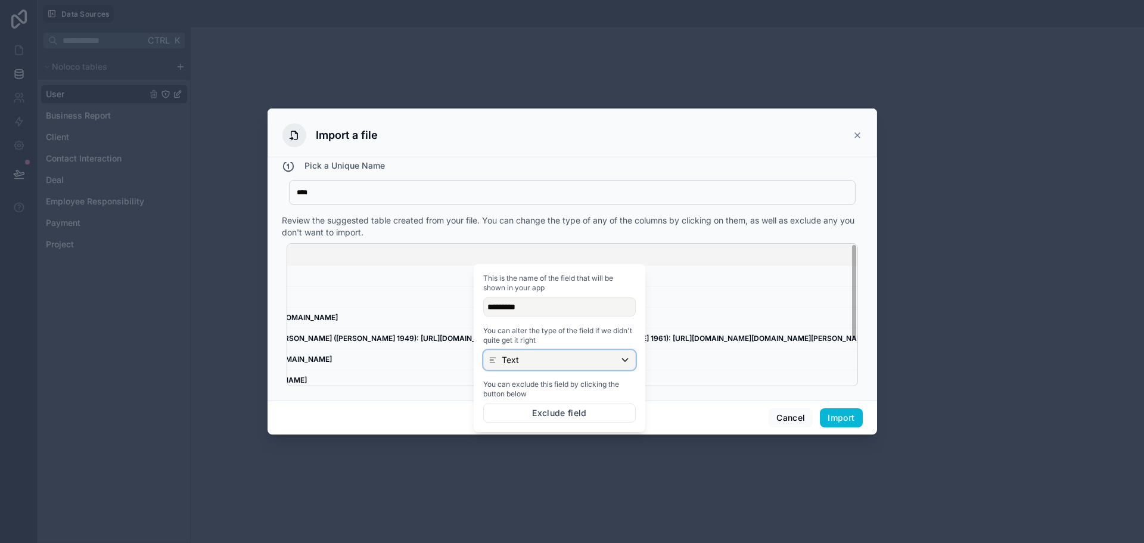
click at [573, 363] on div "Text" at bounding box center [559, 359] width 151 height 19
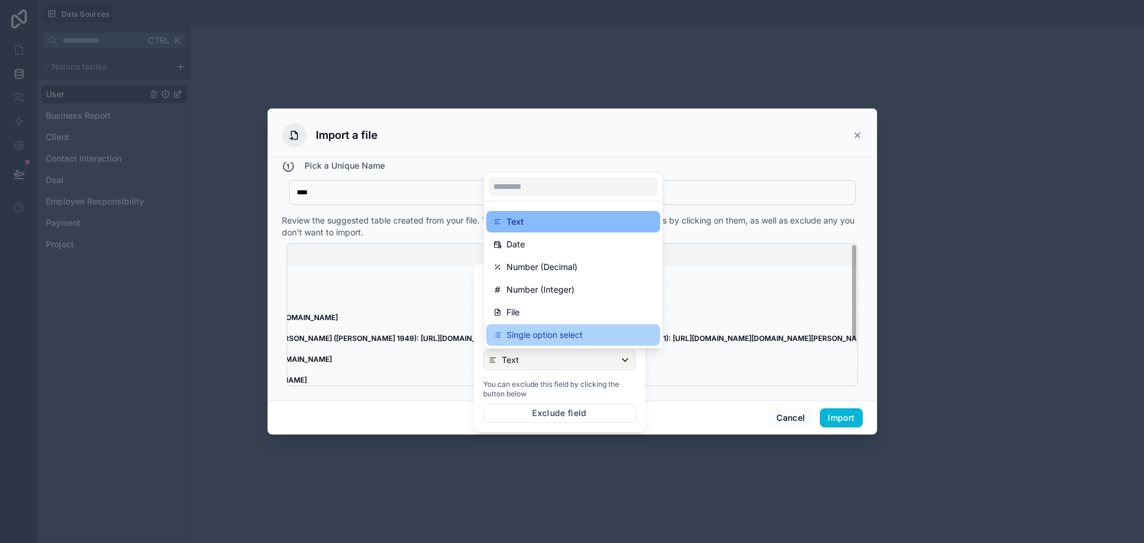
click at [580, 338] on p "Single option select" at bounding box center [544, 335] width 76 height 14
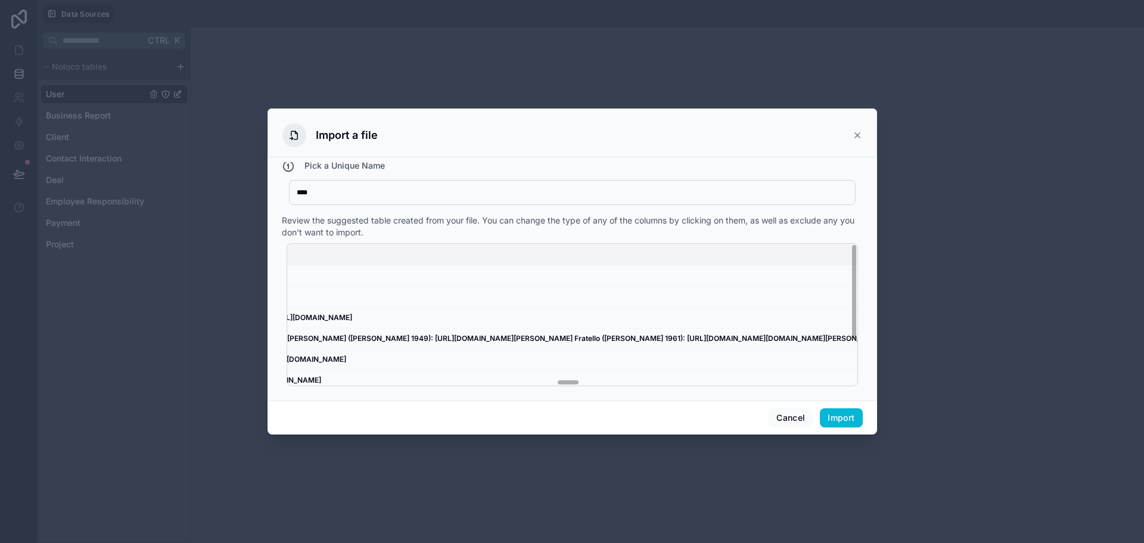
click at [605, 220] on div "Review the suggested table created from your file. You can change the type of a…" at bounding box center [572, 226] width 581 height 24
click at [604, 396] on div "How do I import a table from a CSV file? Pick a Unique Name **** Case Review th…" at bounding box center [571, 278] width 609 height 243
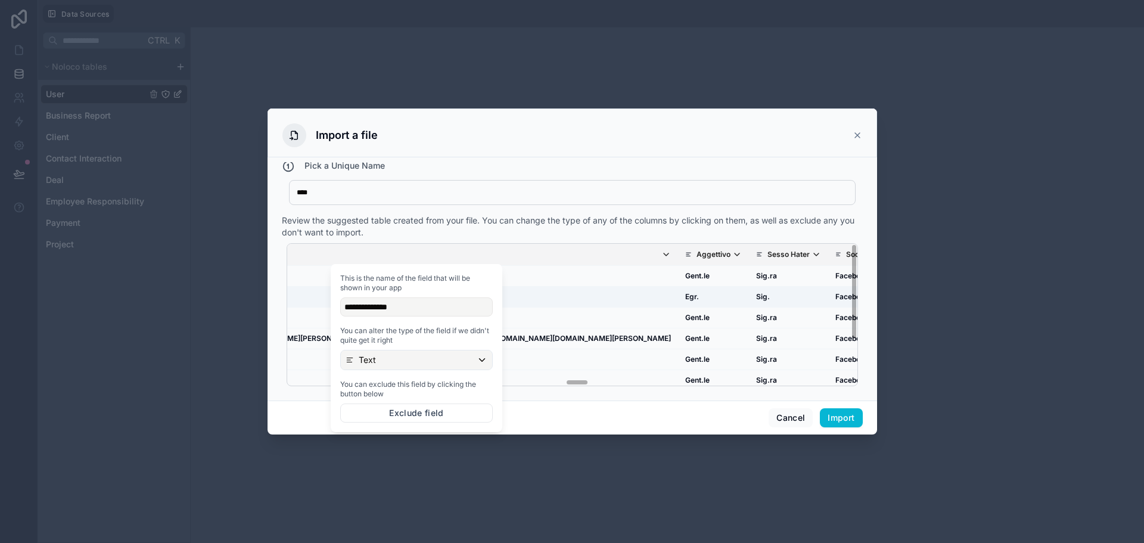
scroll to position [0, 6654]
click at [446, 363] on div "Text" at bounding box center [416, 359] width 151 height 19
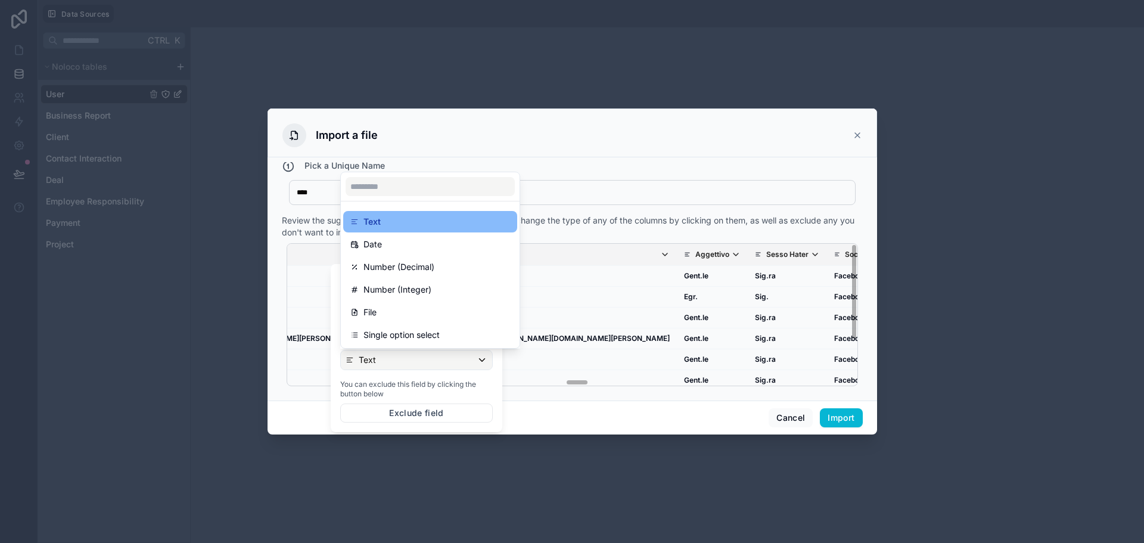
click at [683, 239] on div "Legacy Id Id Univoco Avvocato Assegnato Status Avvocato Cliente Nickname Nome H…" at bounding box center [572, 314] width 581 height 152
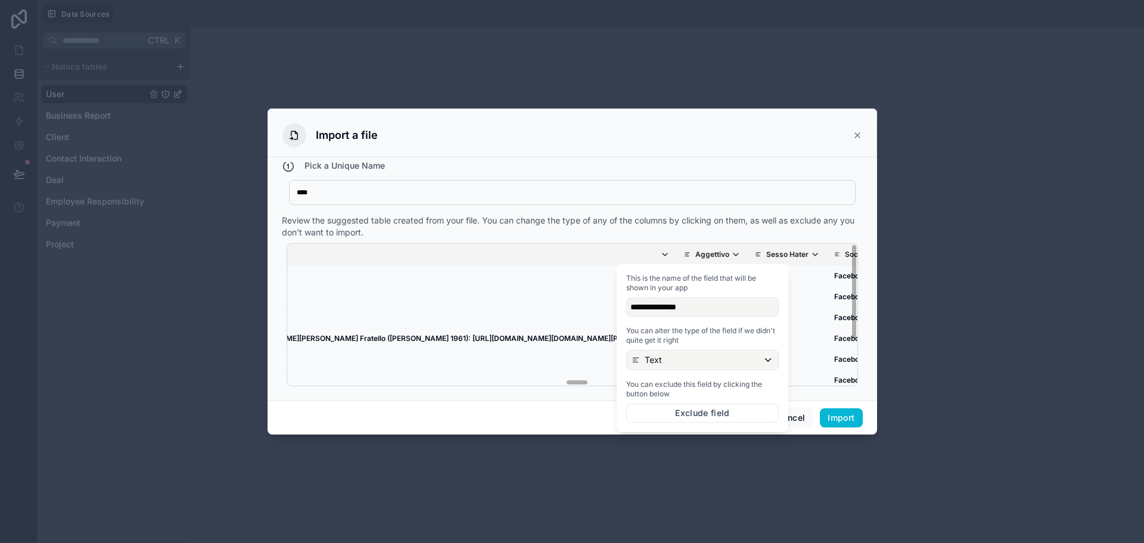
click at [675, 371] on div "**********" at bounding box center [702, 348] width 162 height 158
click at [680, 363] on div "Text" at bounding box center [702, 359] width 151 height 19
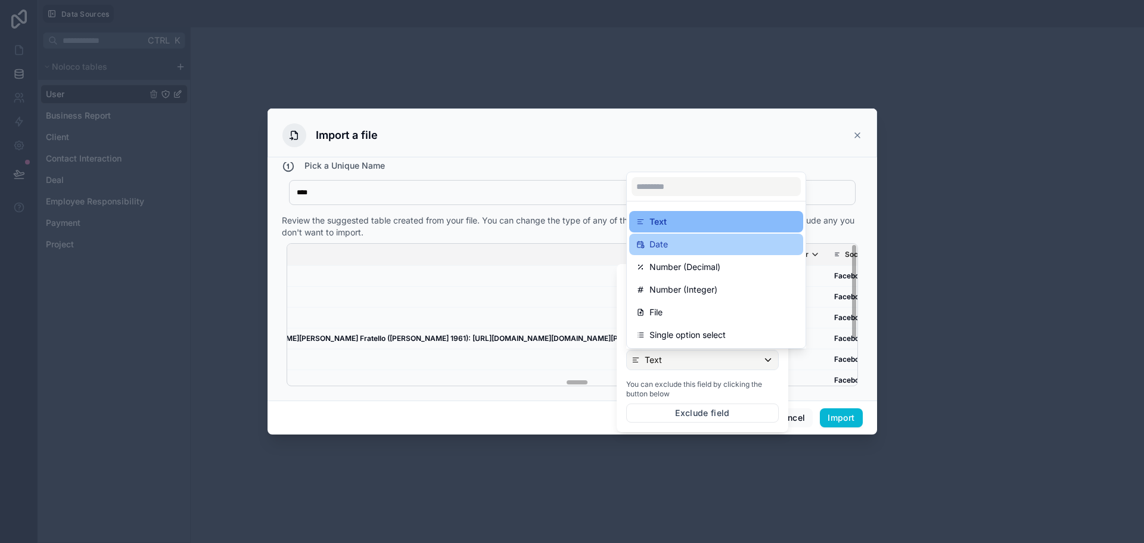
click at [688, 247] on div "Date" at bounding box center [716, 244] width 160 height 14
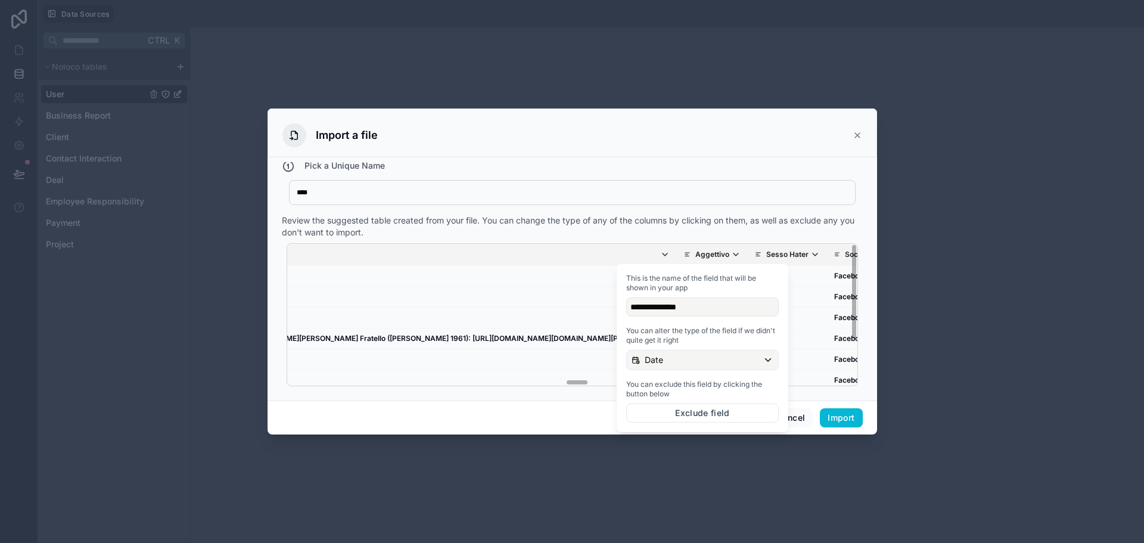
click at [601, 414] on div "Cancel Import" at bounding box center [571, 417] width 609 height 34
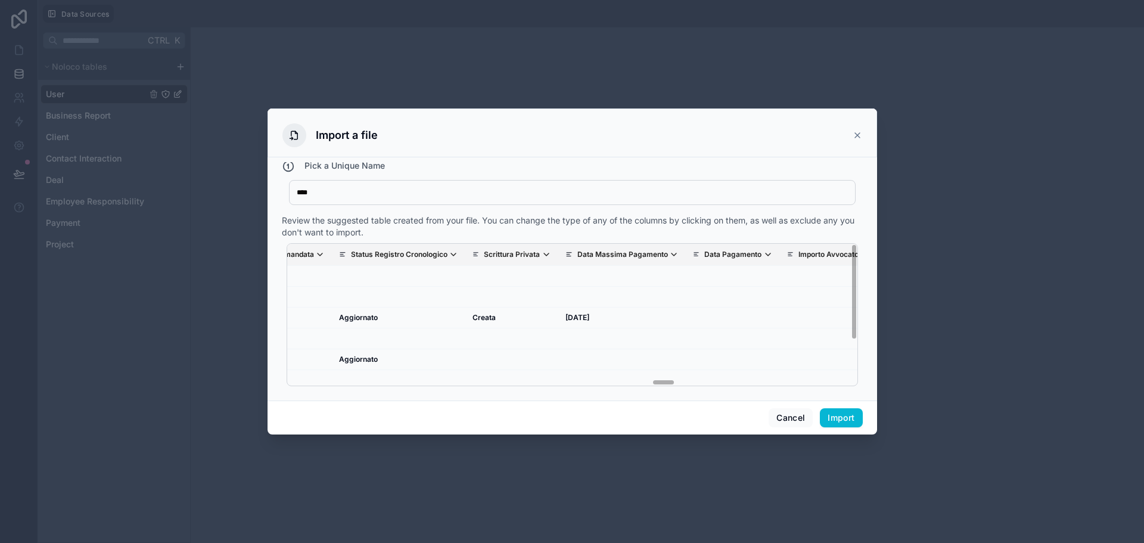
scroll to position [0, 8726]
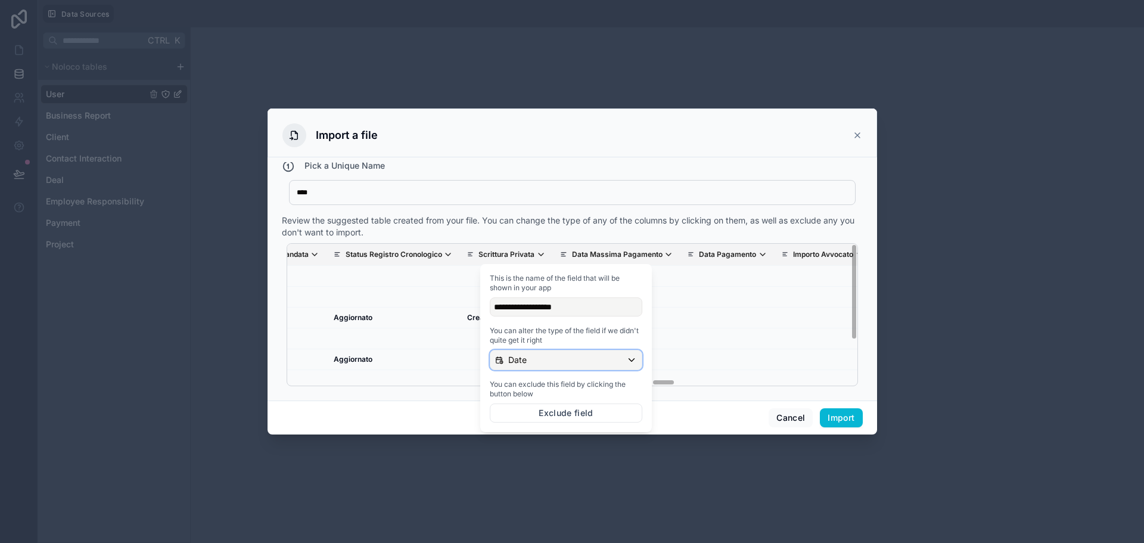
click at [571, 366] on div "Date" at bounding box center [565, 359] width 151 height 19
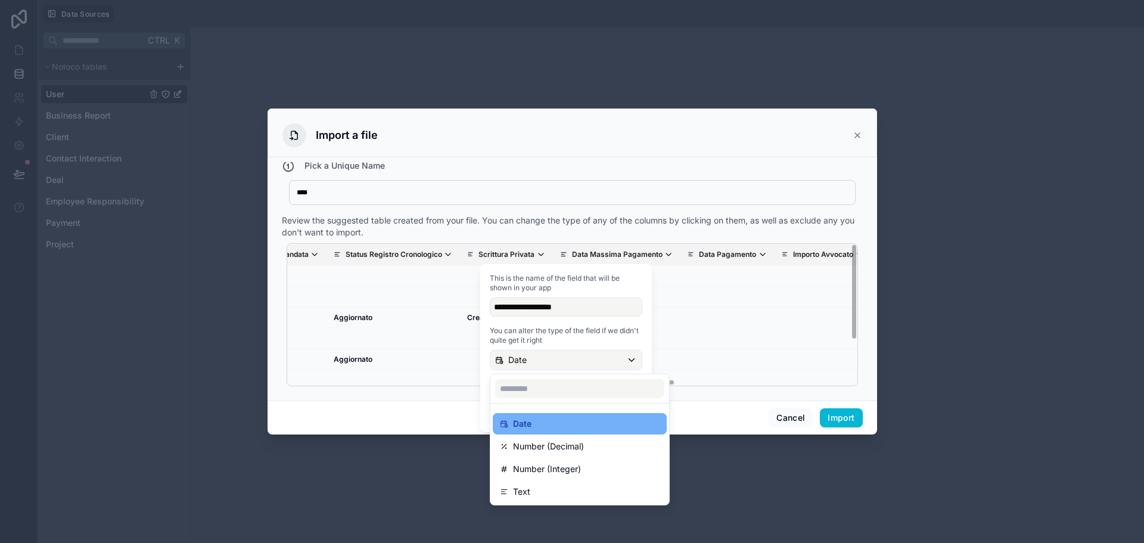
click at [569, 428] on div "Date" at bounding box center [580, 423] width 160 height 14
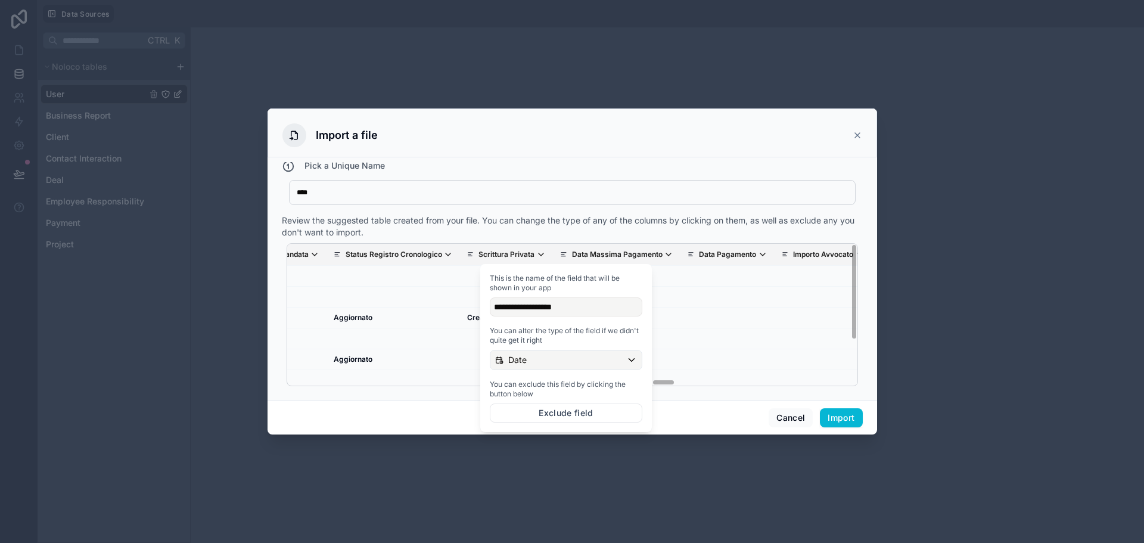
click at [687, 233] on div "Review the suggested table created from your file. You can change the type of a…" at bounding box center [572, 226] width 581 height 24
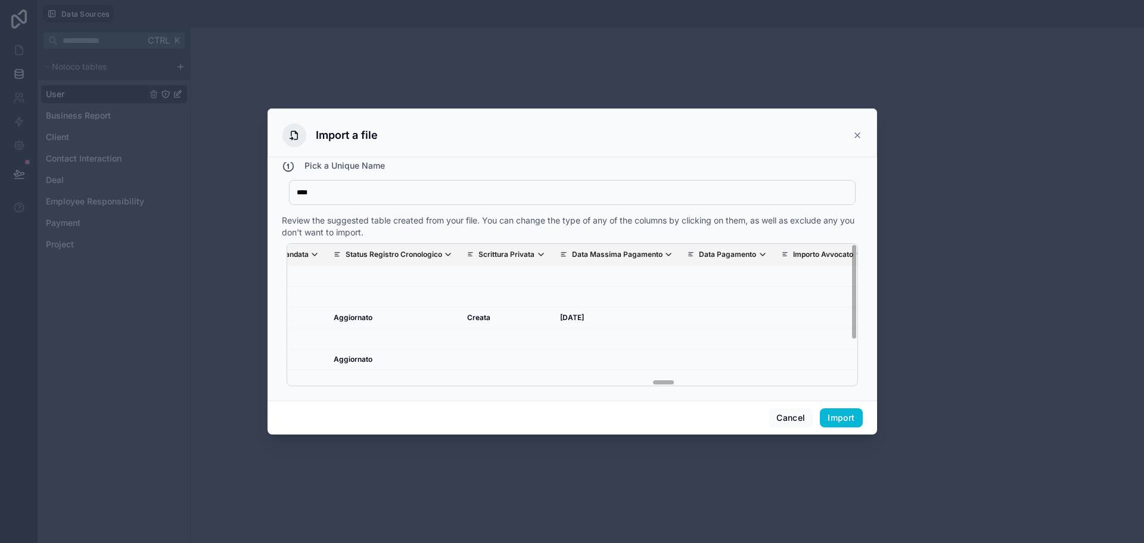
drag, startPoint x: 366, startPoint y: 274, endPoint x: 580, endPoint y: 279, distance: 213.9
copy td "Foglio1_Images/fHh5gaatr1vXl3v7yT3FVR.ELA.095525.png"
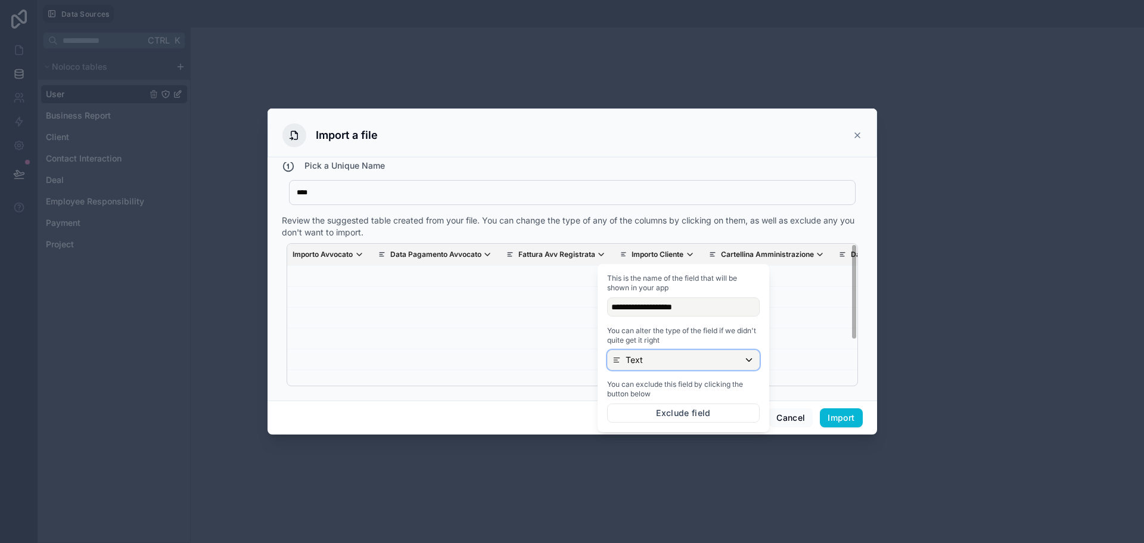
click at [675, 367] on div "Text" at bounding box center [683, 359] width 151 height 19
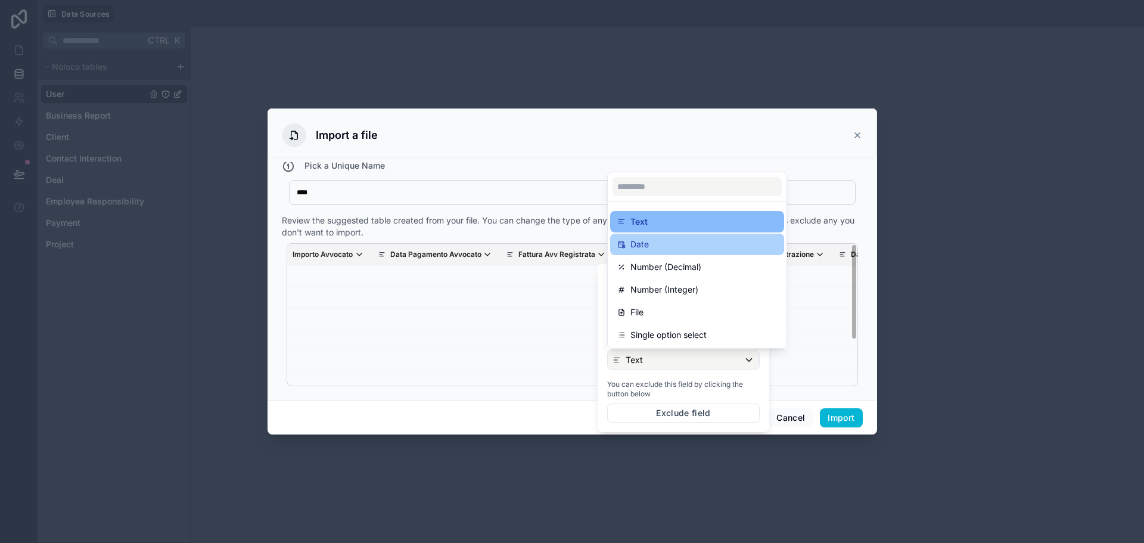
click at [675, 253] on div "Date" at bounding box center [697, 243] width 174 height 21
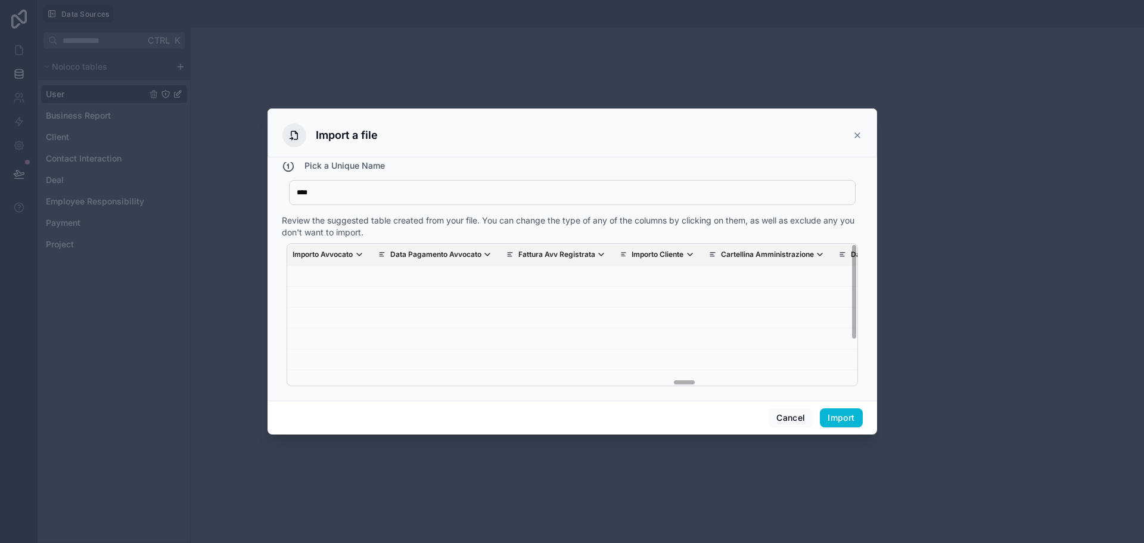
click at [568, 240] on div "Legacy Id Id Univoco Avvocato Assegnato Status Avvocato Cliente Nickname Nome H…" at bounding box center [572, 314] width 581 height 152
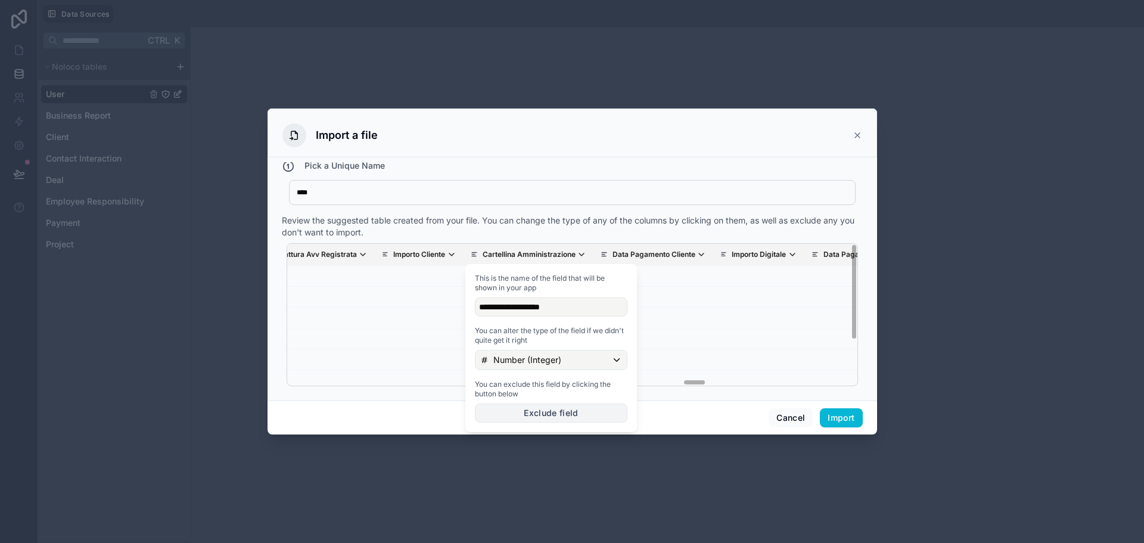
click at [579, 415] on button "Exclude field" at bounding box center [551, 412] width 152 height 19
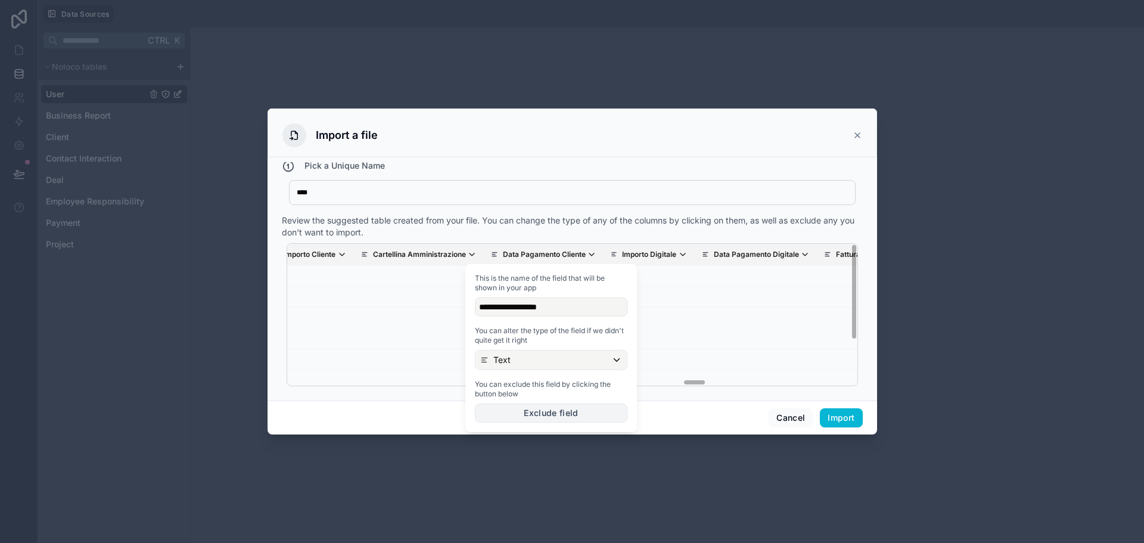
click at [551, 412] on button "Exclude field" at bounding box center [551, 412] width 152 height 19
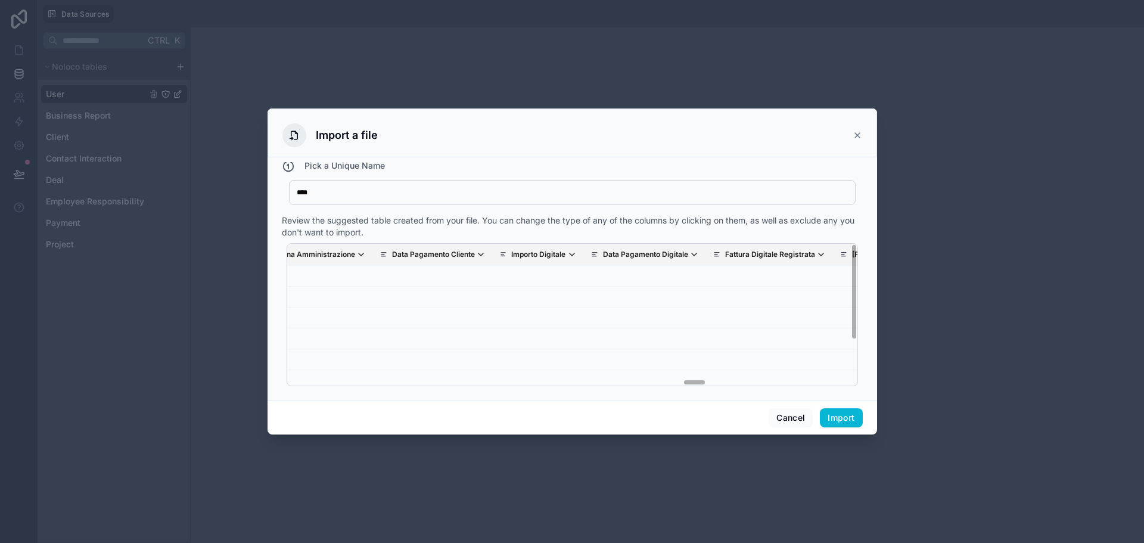
click at [606, 233] on div "Review the suggested table created from your file. You can change the type of a…" at bounding box center [572, 226] width 581 height 24
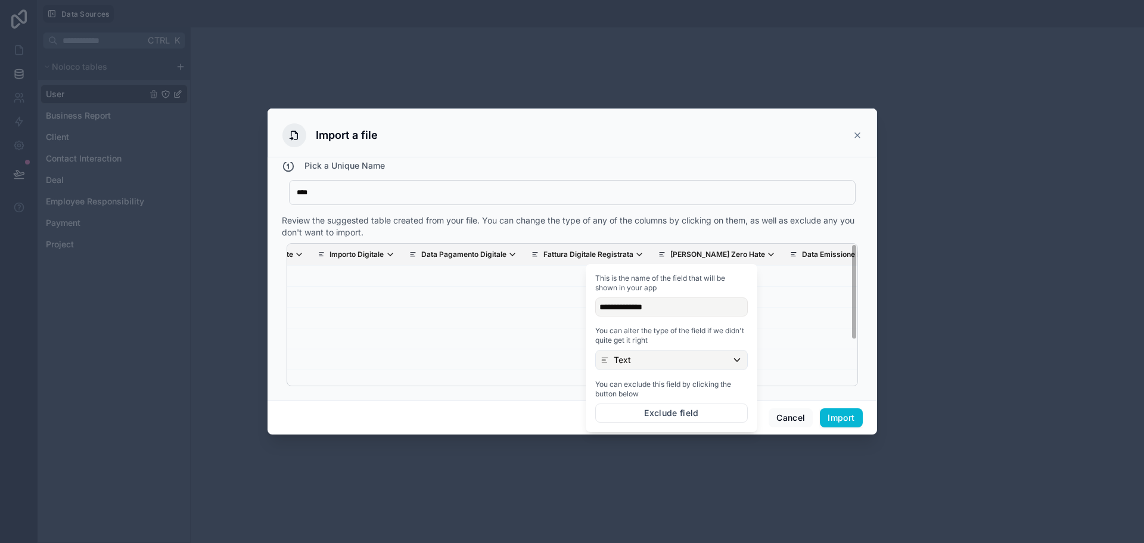
scroll to position [0, 9751]
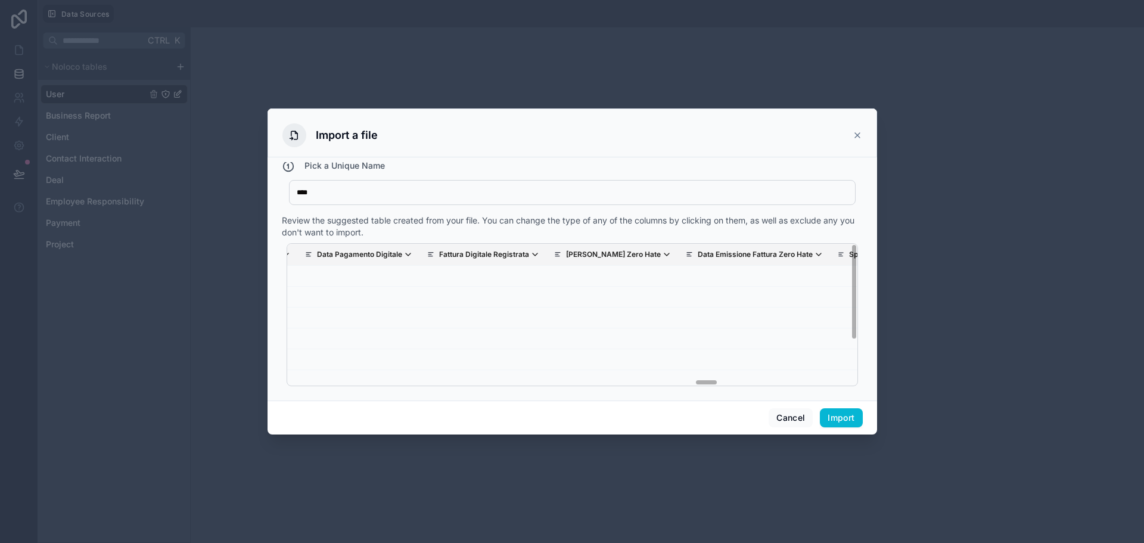
click at [690, 240] on div "Legacy Id Id Univoco Avvocato Assegnato Status Avvocato Cliente Nickname Nome H…" at bounding box center [572, 314] width 581 height 152
click at [541, 234] on div "Review the suggested table created from your file. You can change the type of a…" at bounding box center [572, 226] width 581 height 24
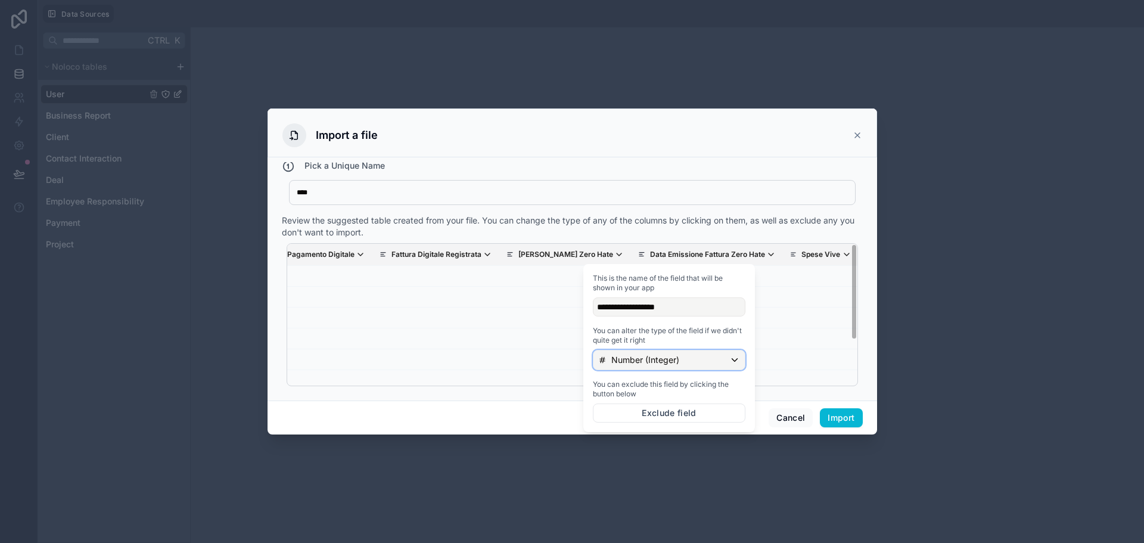
click at [679, 361] on div "Number (Integer)" at bounding box center [668, 359] width 151 height 19
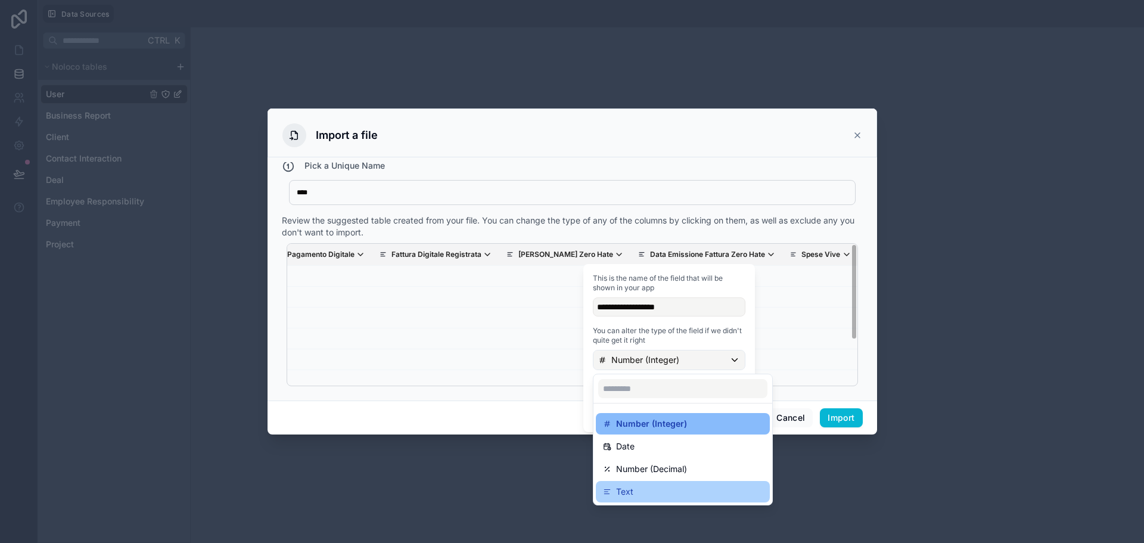
click at [650, 485] on div "Text" at bounding box center [683, 491] width 160 height 14
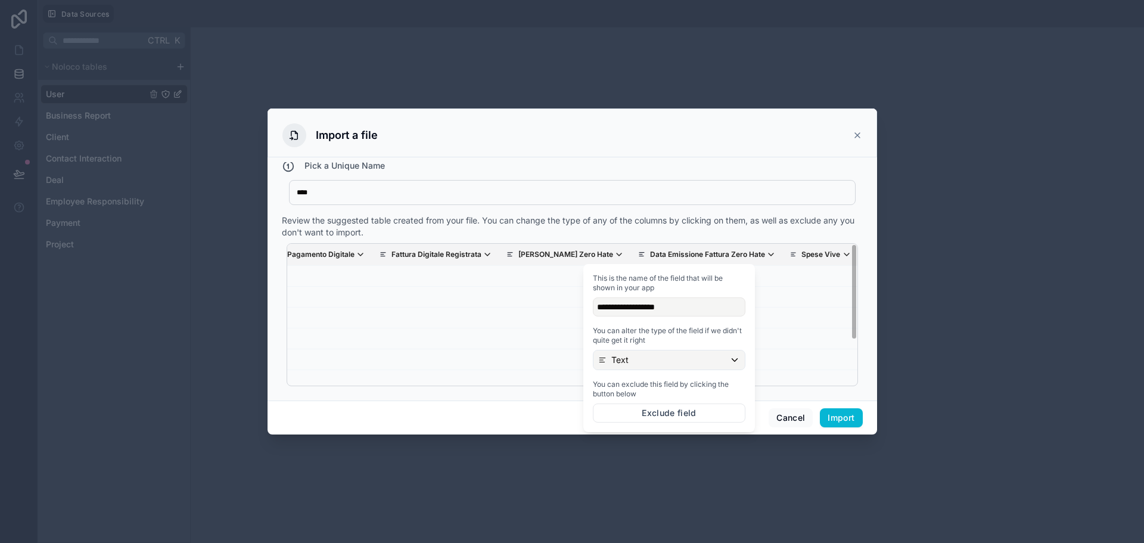
click at [685, 228] on div "Review the suggested table created from your file. You can change the type of a…" at bounding box center [572, 226] width 581 height 24
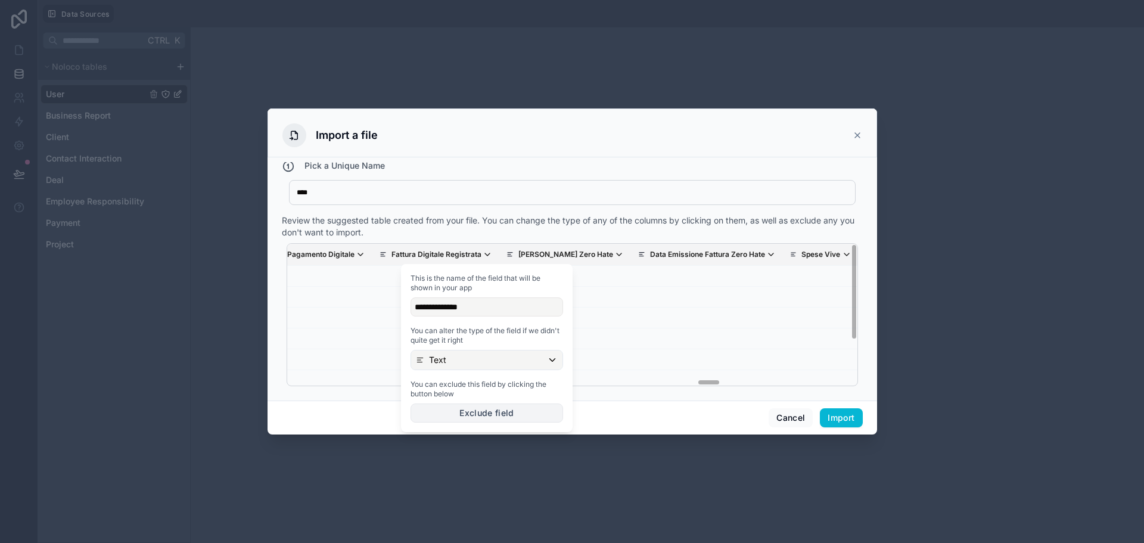
click at [487, 410] on button "Exclude field" at bounding box center [486, 412] width 152 height 19
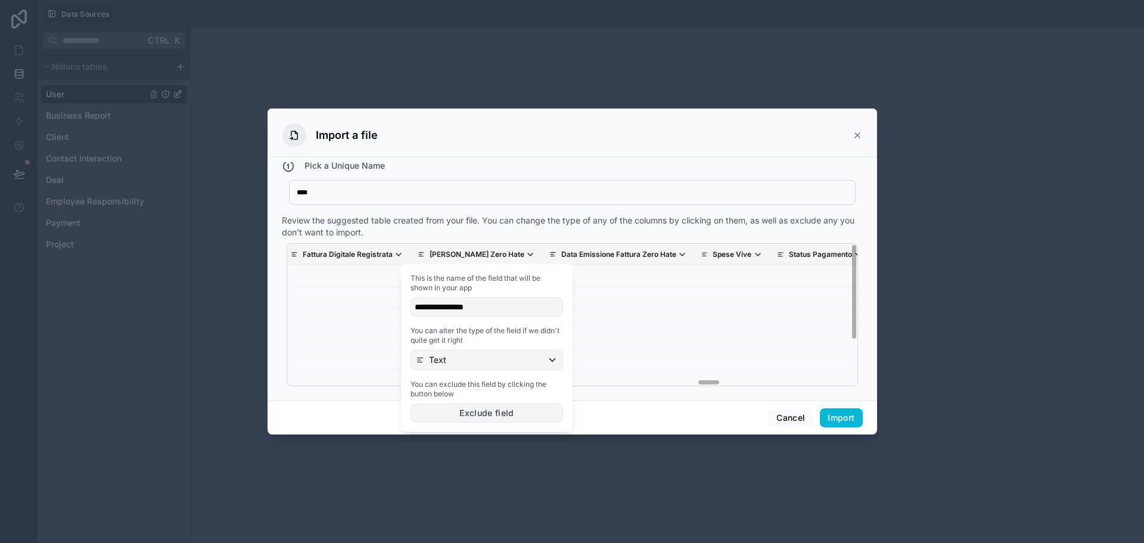
click at [464, 411] on button "Exclude field" at bounding box center [486, 412] width 152 height 19
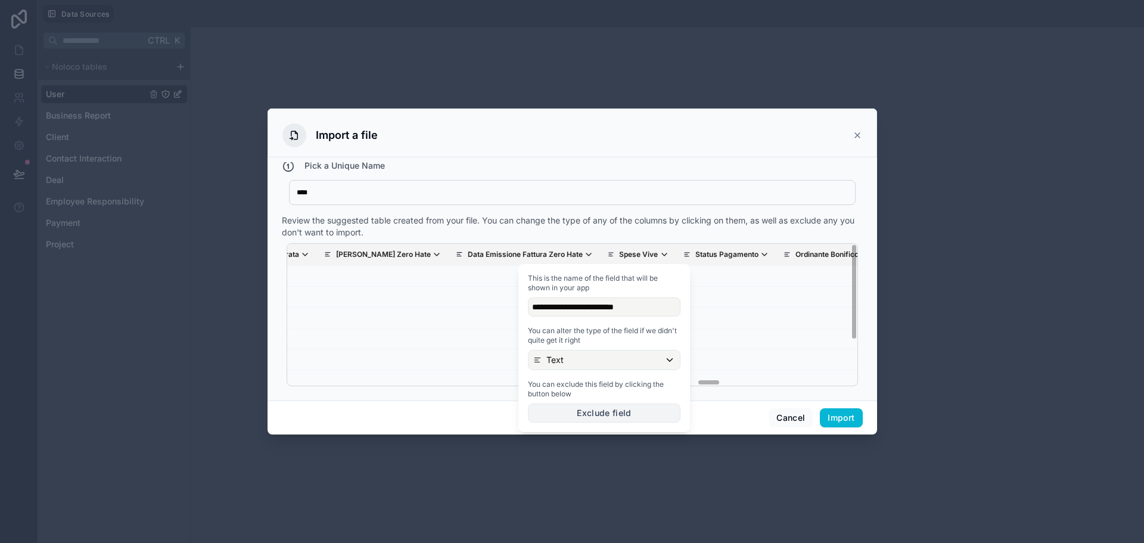
click at [594, 413] on button "Exclude field" at bounding box center [604, 412] width 152 height 19
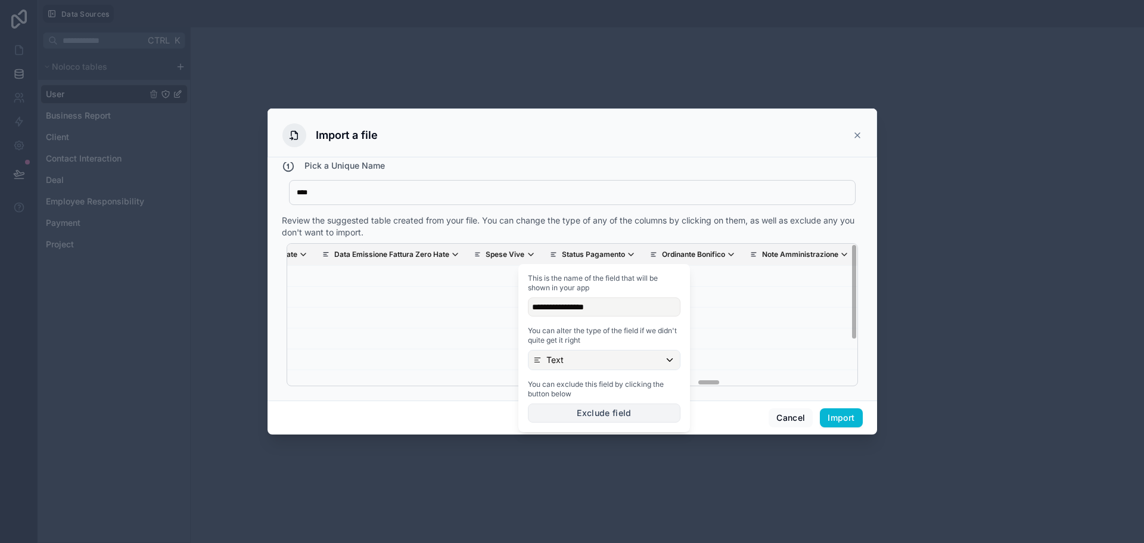
click at [574, 407] on button "Exclude field" at bounding box center [604, 412] width 152 height 19
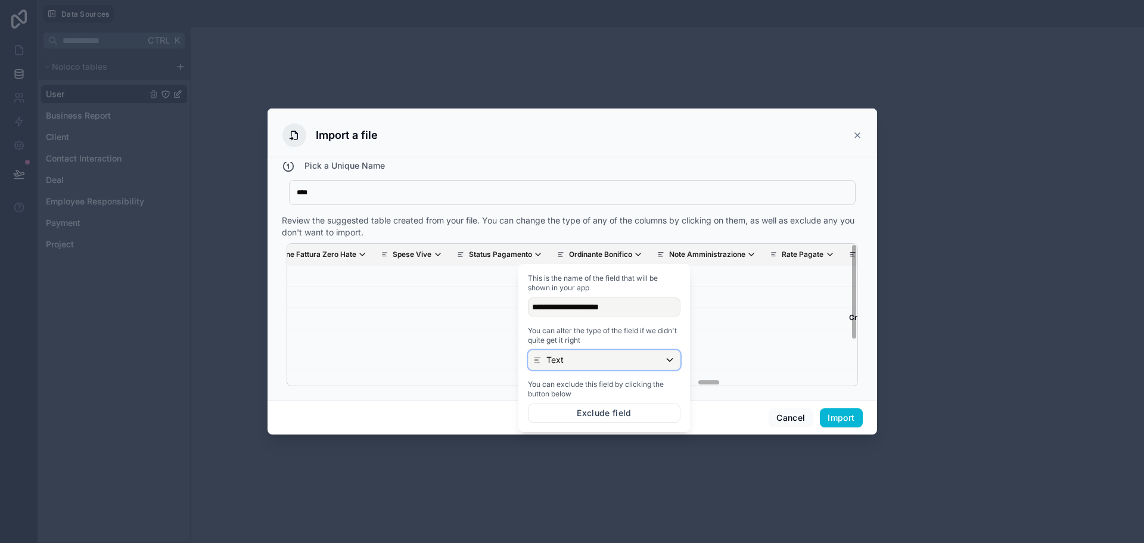
click at [591, 360] on div "Text" at bounding box center [603, 359] width 151 height 19
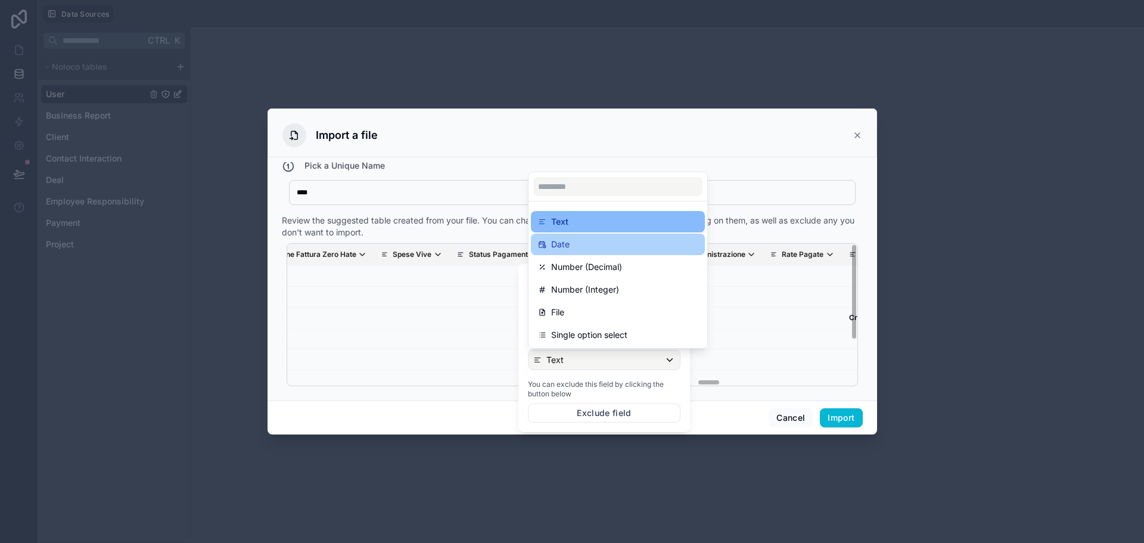
click at [596, 251] on div "Date" at bounding box center [618, 243] width 174 height 21
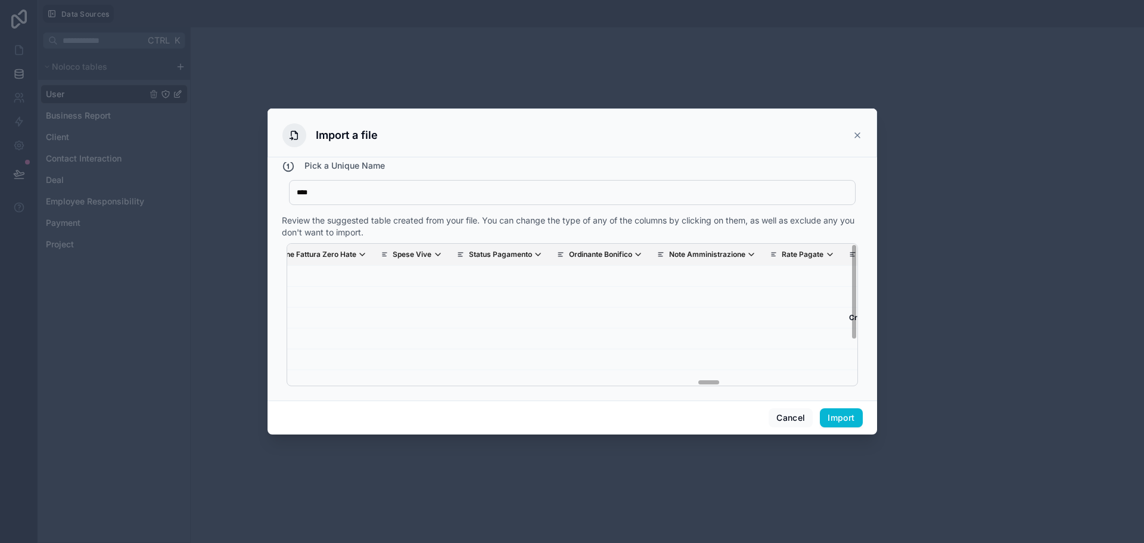
click at [650, 238] on div "Legacy Id Id Univoco Avvocato Assegnato Status Avvocato Cliente Nickname Nome H…" at bounding box center [572, 314] width 581 height 152
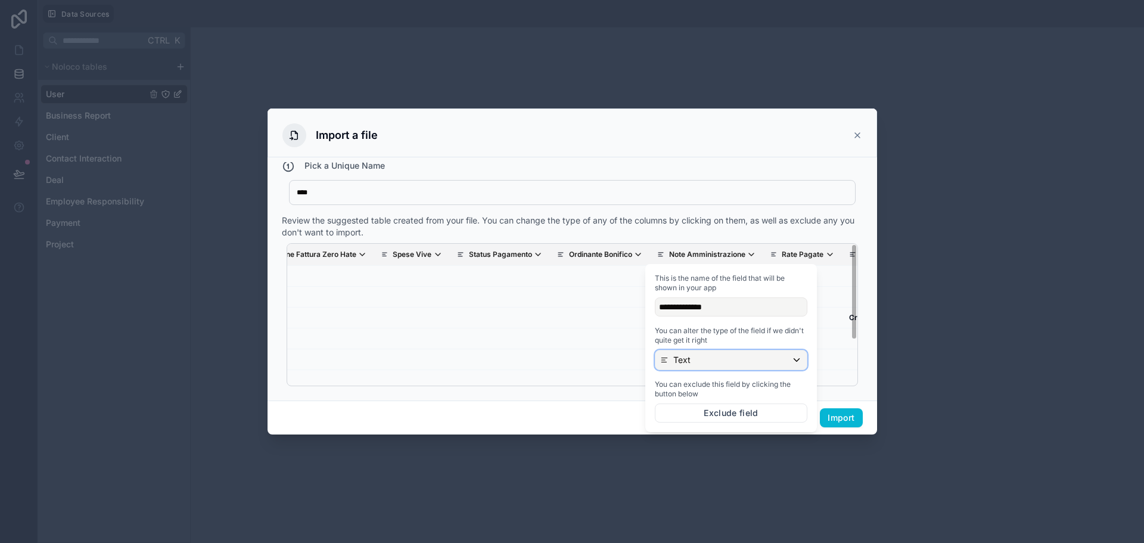
click at [699, 360] on div "Text" at bounding box center [730, 359] width 151 height 19
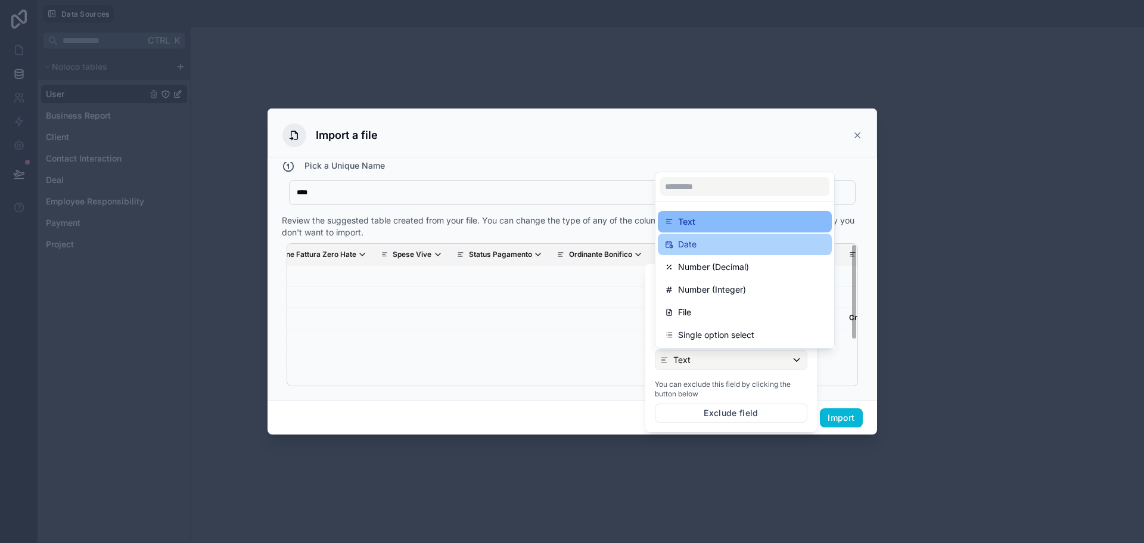
click at [710, 250] on div "Date" at bounding box center [745, 244] width 160 height 14
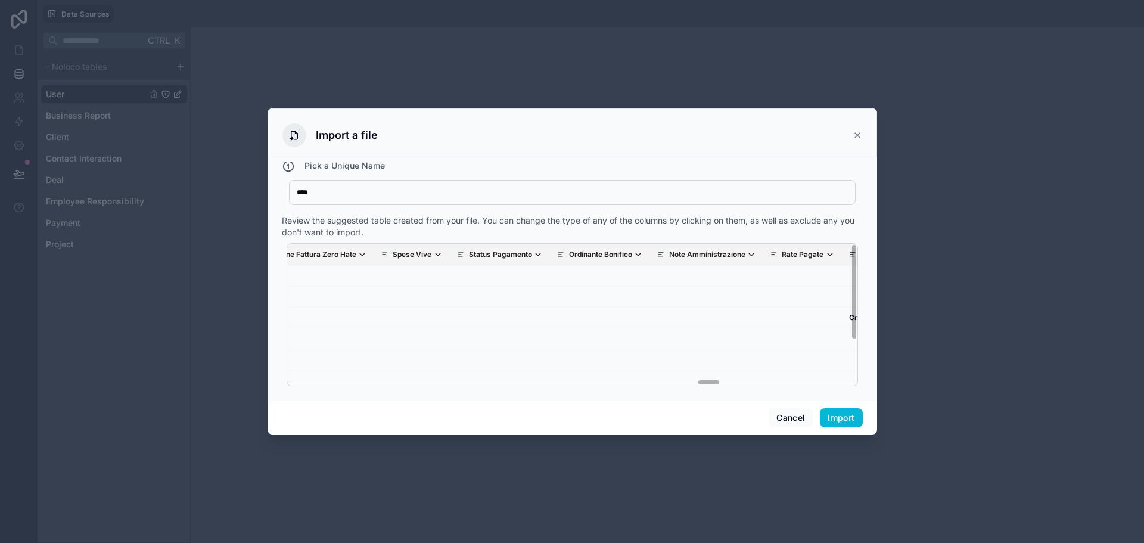
click at [695, 222] on div "Review the suggested table created from your file. You can change the type of a…" at bounding box center [572, 226] width 581 height 24
click at [702, 381] on div "Legacy Id Id Univoco Avvocato Assegnato Status Avvocato Cliente Nickname Nome H…" at bounding box center [572, 314] width 571 height 143
drag, startPoint x: 702, startPoint y: 381, endPoint x: 720, endPoint y: 384, distance: 17.5
click at [720, 384] on div "Legacy Id Id Univoco Avvocato Assegnato Status Avvocato Cliente Nickname Nome H…" at bounding box center [572, 314] width 571 height 143
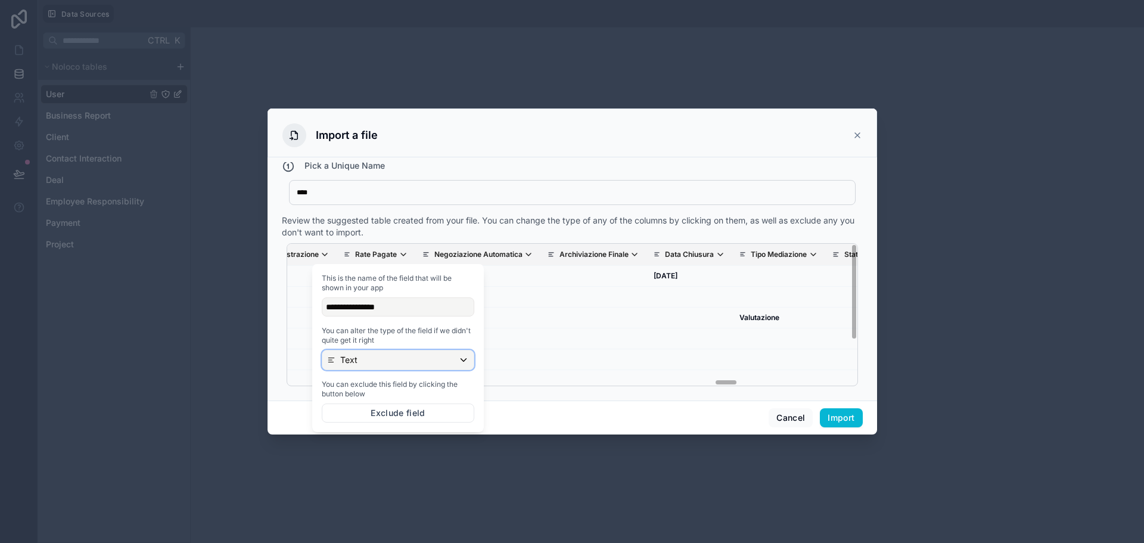
click at [398, 356] on div "Text" at bounding box center [397, 359] width 151 height 19
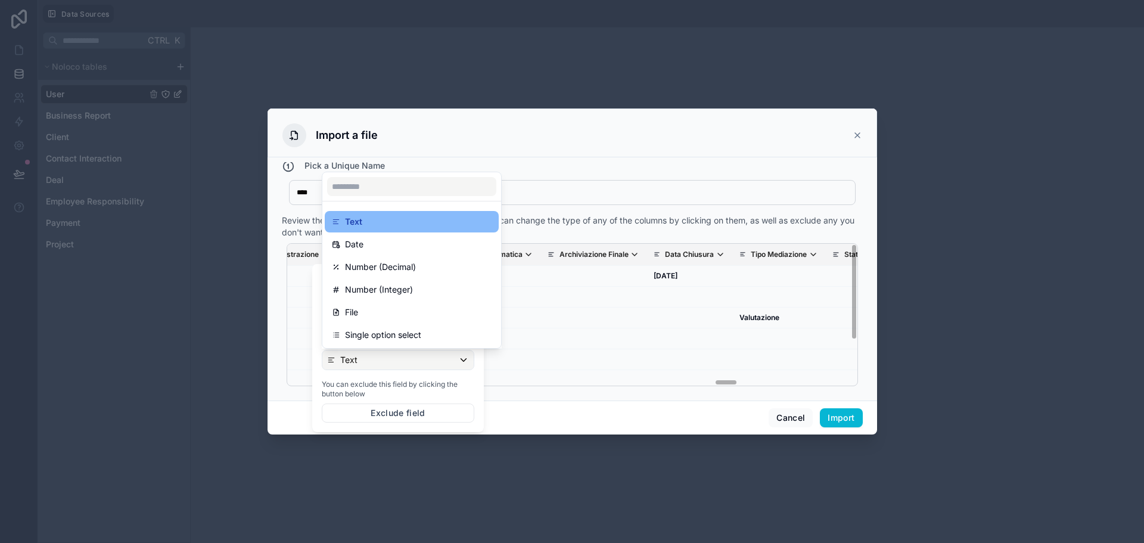
click at [446, 272] on div "Number (Decimal)" at bounding box center [412, 267] width 160 height 14
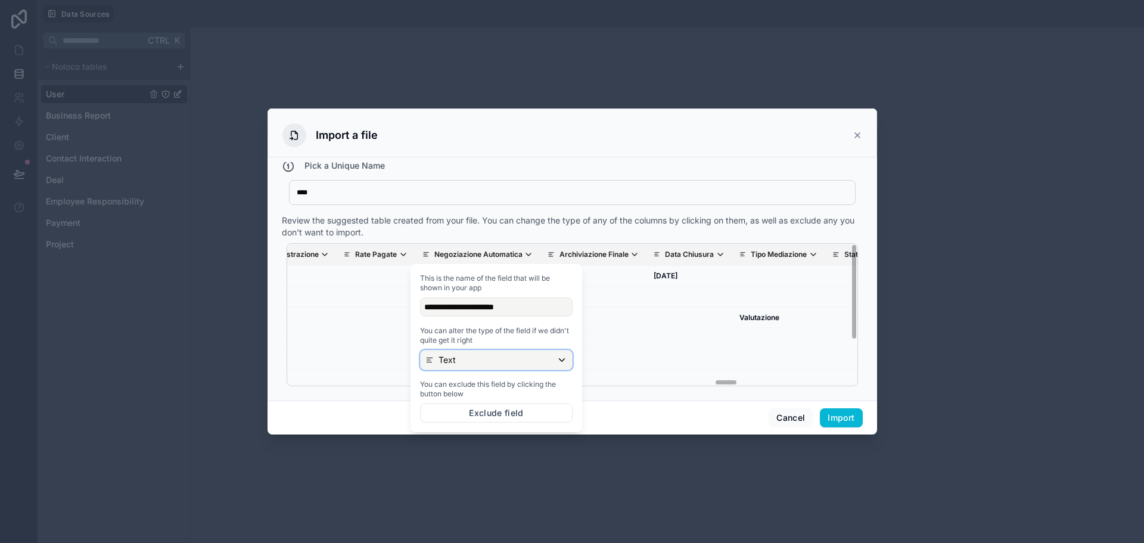
click at [481, 352] on div "Text" at bounding box center [496, 359] width 151 height 19
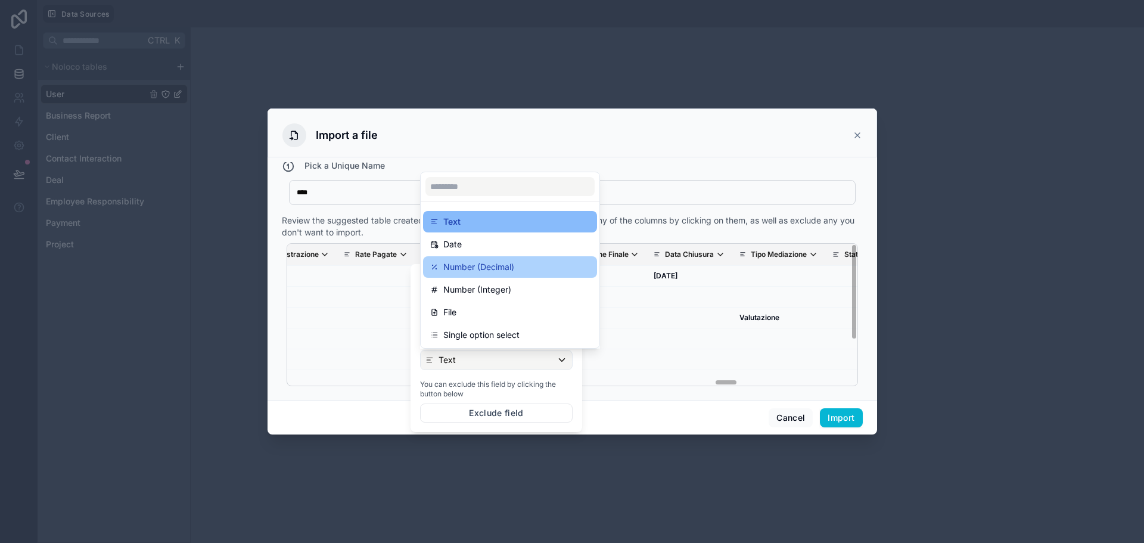
click at [488, 266] on p "Number (Decimal)" at bounding box center [478, 267] width 71 height 14
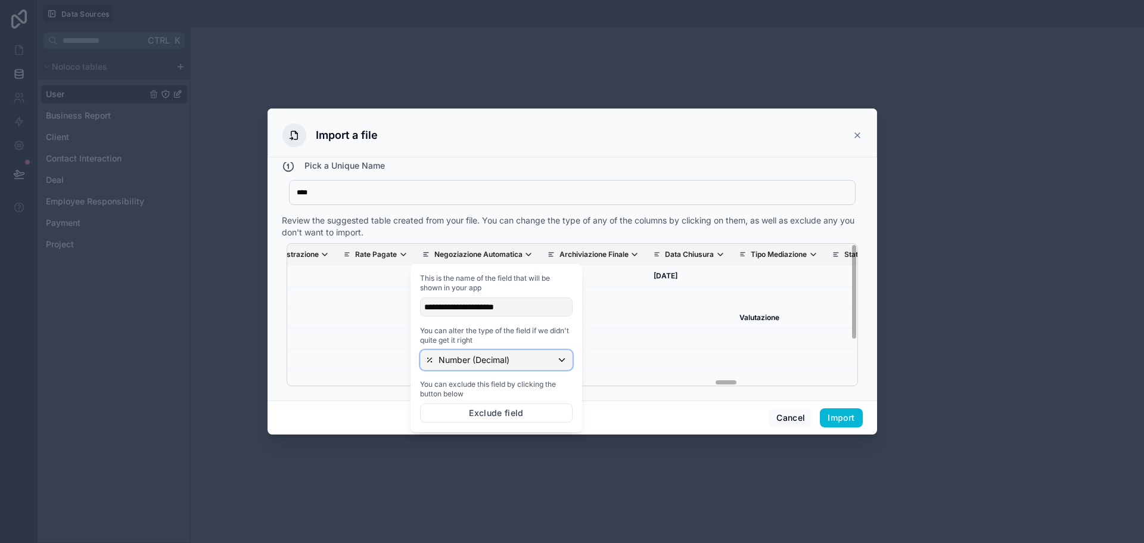
click at [508, 355] on p "Number (Decimal)" at bounding box center [473, 360] width 71 height 12
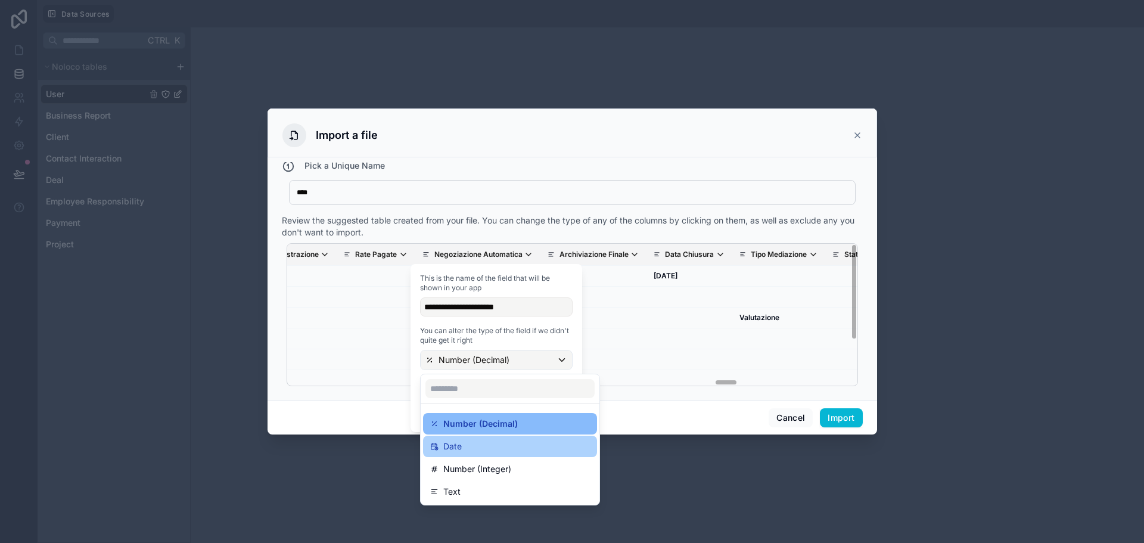
click at [487, 452] on div "Date" at bounding box center [510, 446] width 160 height 14
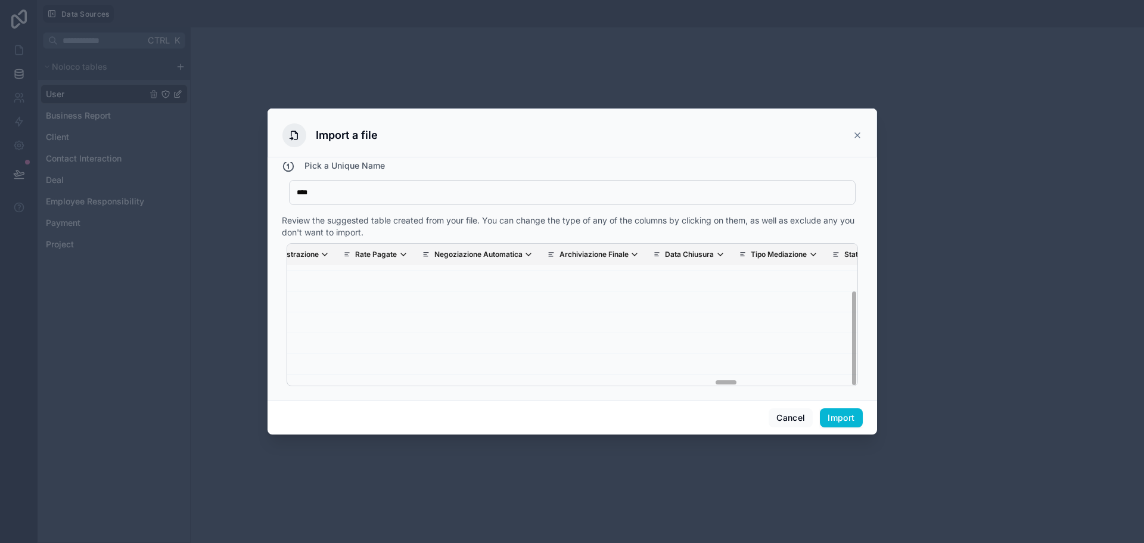
scroll to position [67, 10225]
drag, startPoint x: 843, startPoint y: 293, endPoint x: 831, endPoint y: 369, distance: 77.2
click at [831, 369] on div "Legacy Id Id Univoco Avvocato Assegnato Status Avvocato Cliente Nickname Nome H…" at bounding box center [572, 315] width 570 height 142
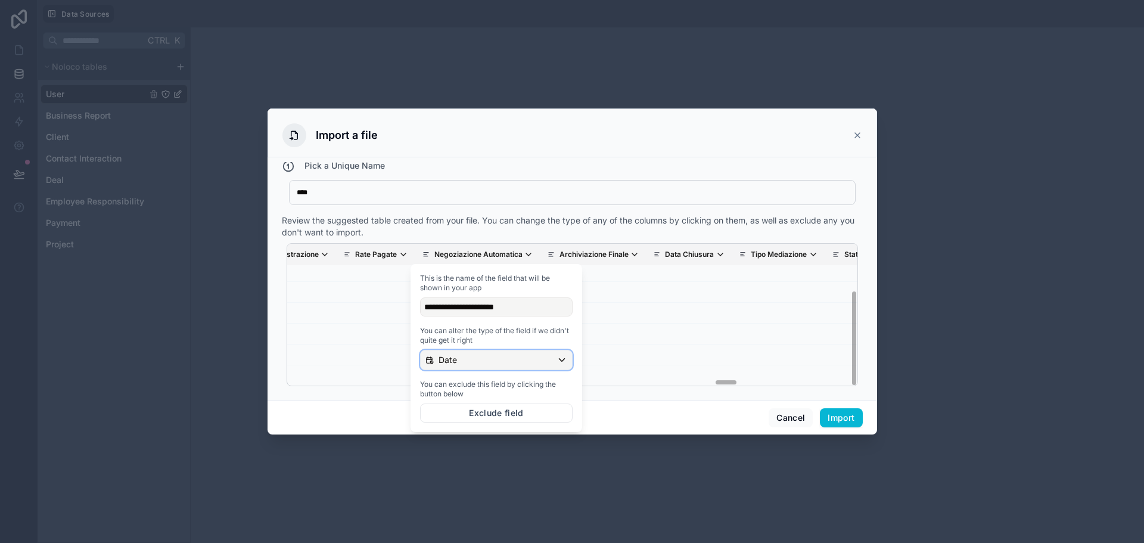
click at [544, 362] on div "Date" at bounding box center [496, 359] width 151 height 19
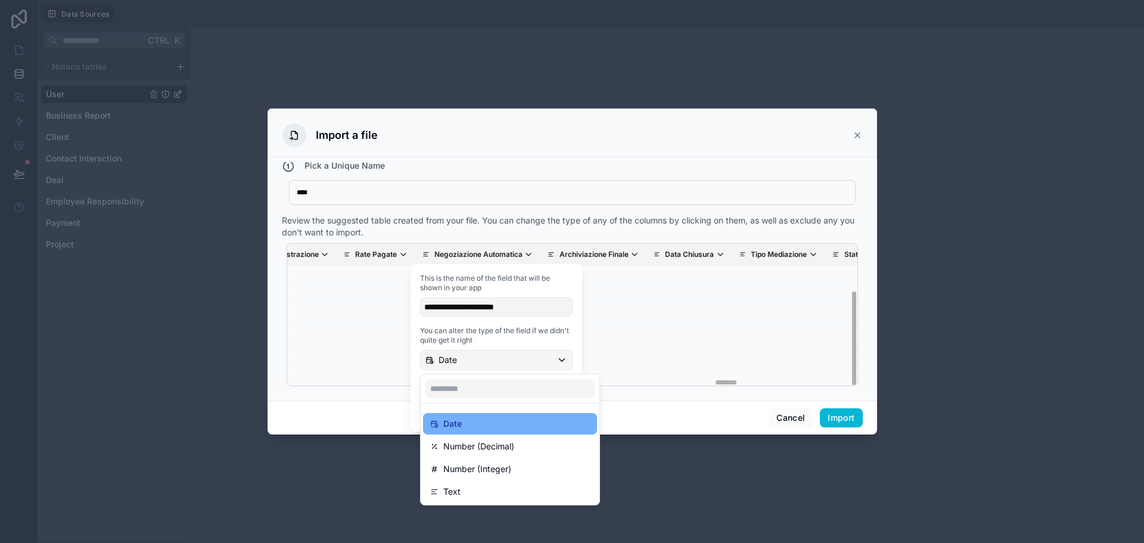
click at [497, 422] on div "Date" at bounding box center [510, 423] width 160 height 14
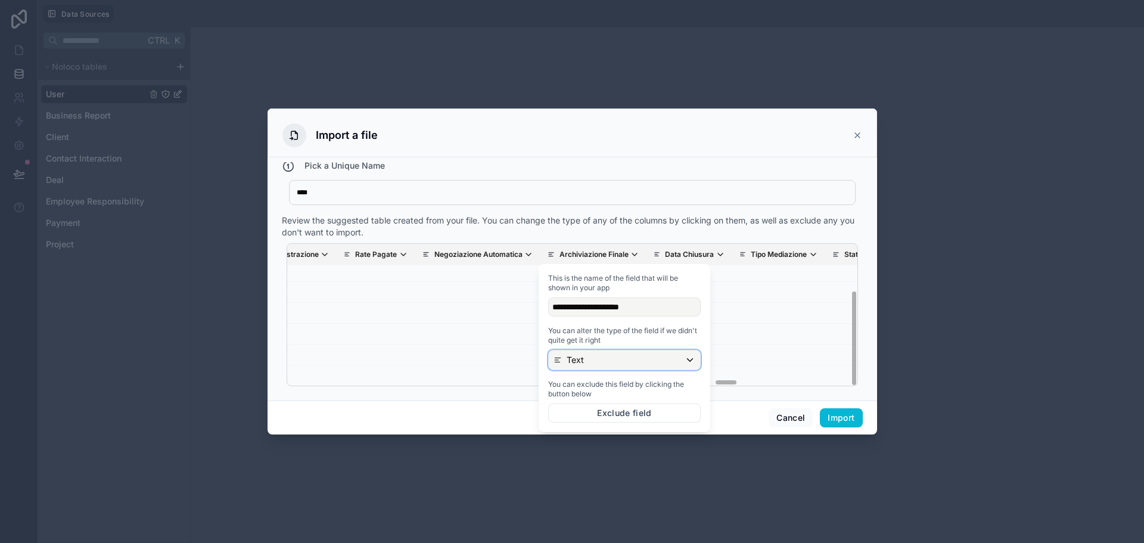
click at [691, 356] on div "Text" at bounding box center [624, 359] width 151 height 19
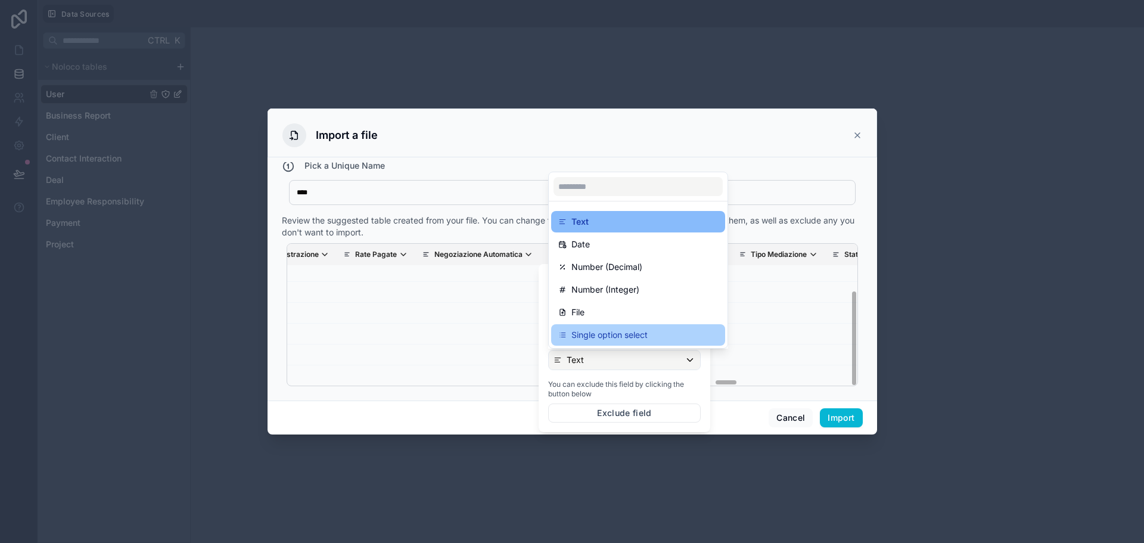
click at [659, 343] on div "Single option select" at bounding box center [638, 334] width 174 height 21
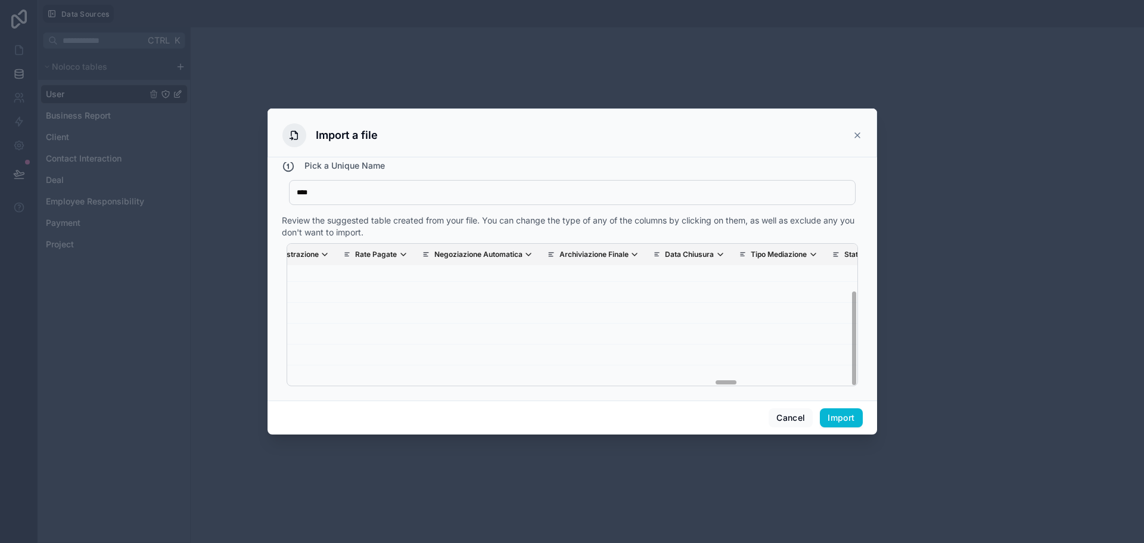
click at [736, 391] on div "How do I import a table from a CSV file? Pick a Unique Name **** Case Review th…" at bounding box center [571, 278] width 609 height 243
drag, startPoint x: 727, startPoint y: 382, endPoint x: 736, endPoint y: 384, distance: 9.7
click at [736, 384] on div "Legacy Id Id Univoco Avvocato Assegnato Status Avvocato Cliente Nickname Nome H…" at bounding box center [572, 314] width 571 height 143
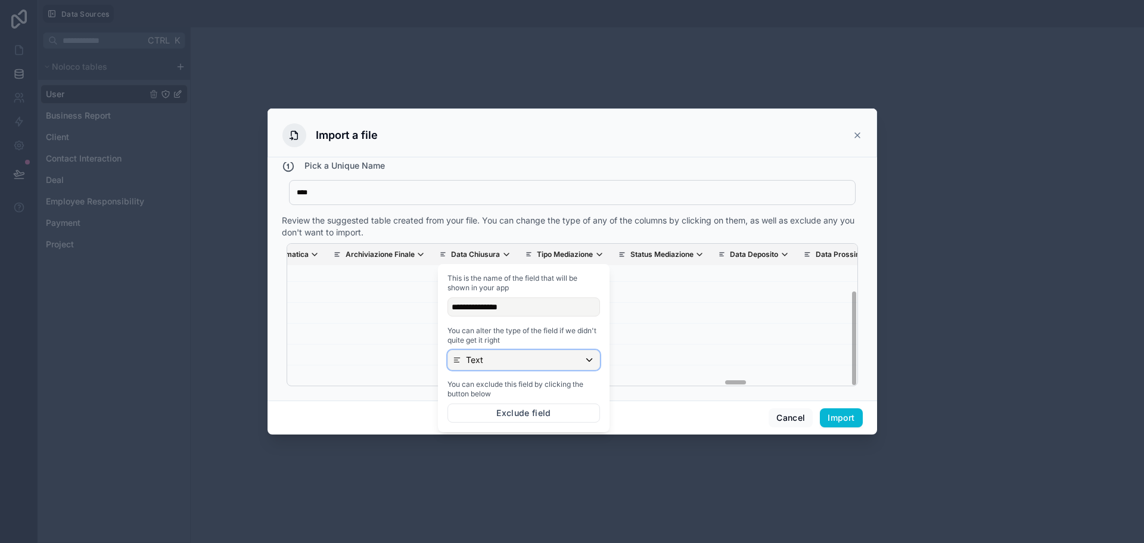
click at [528, 356] on div "Text" at bounding box center [523, 359] width 151 height 19
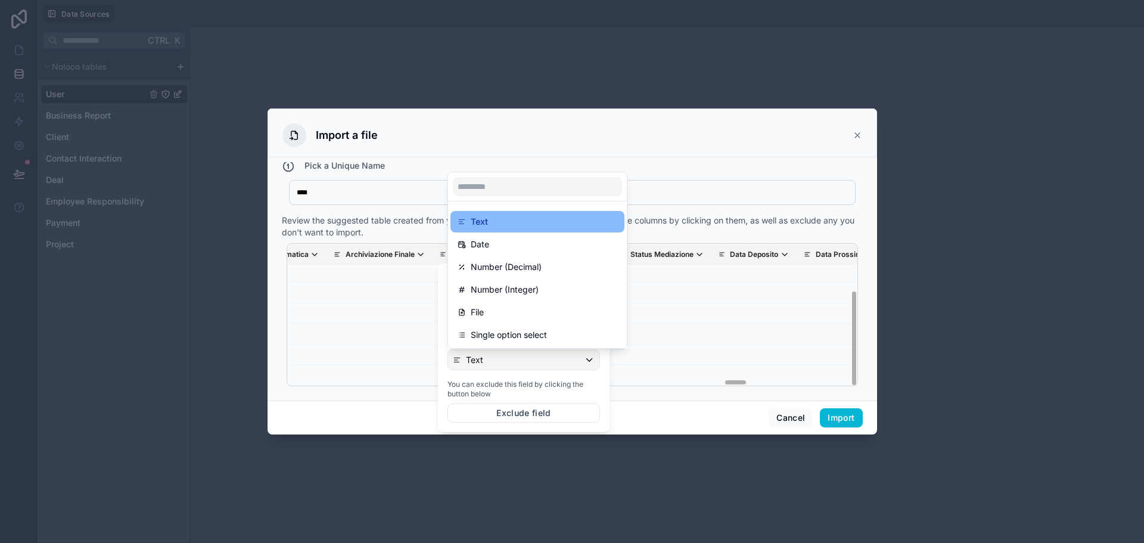
click at [543, 270] on div "Number (Decimal)" at bounding box center [537, 267] width 160 height 14
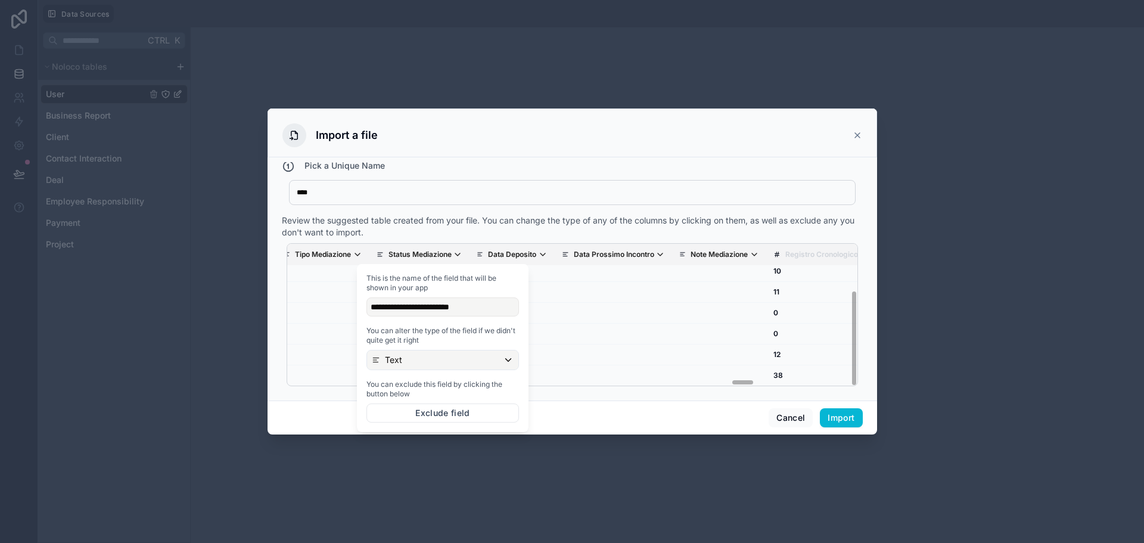
scroll to position [67, 10724]
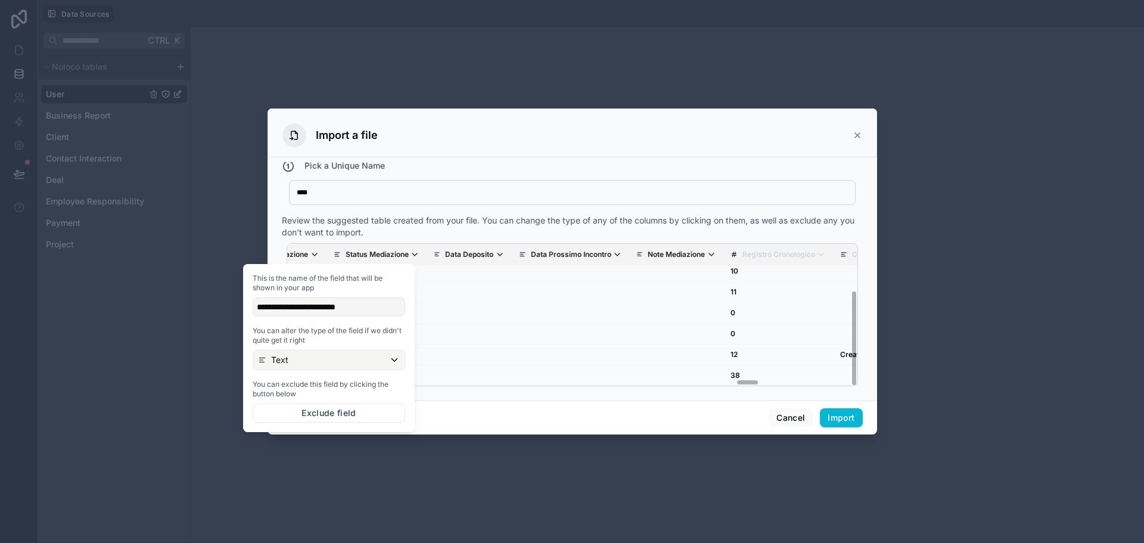
drag, startPoint x: 740, startPoint y: 383, endPoint x: 752, endPoint y: 382, distance: 11.9
click at [752, 382] on div "Legacy Id Id Univoco Avvocato Assegnato Status Avvocato Cliente Nickname Nome H…" at bounding box center [572, 314] width 571 height 143
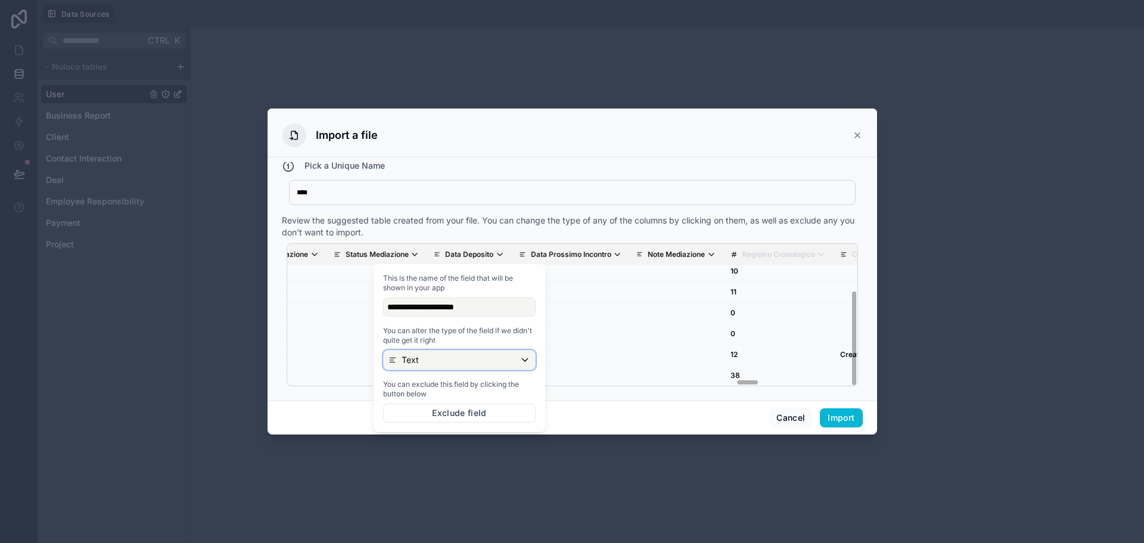
click at [488, 351] on div "Text" at bounding box center [459, 359] width 151 height 19
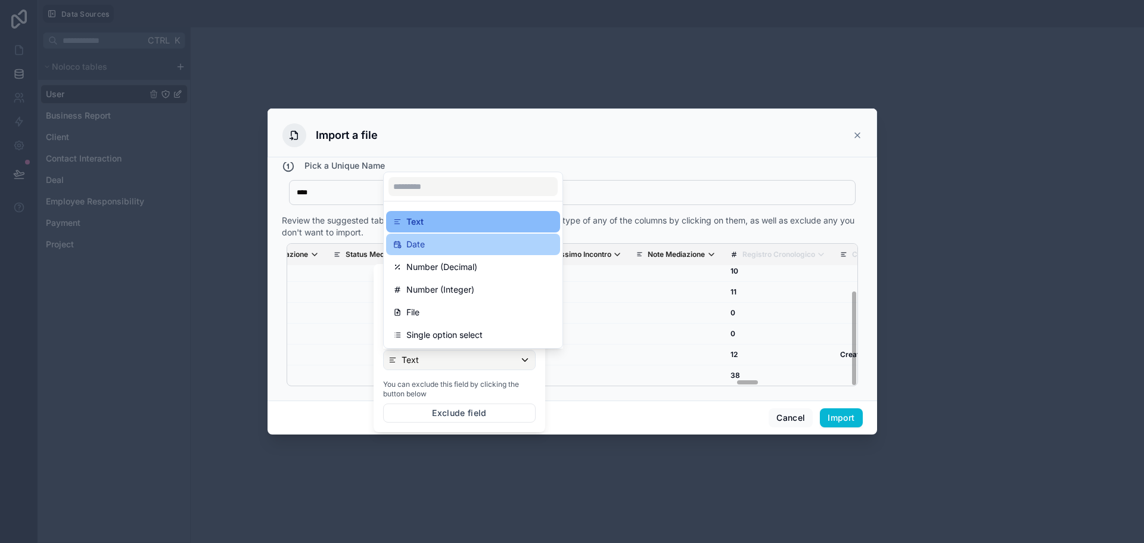
click at [460, 245] on div "Date" at bounding box center [473, 244] width 160 height 14
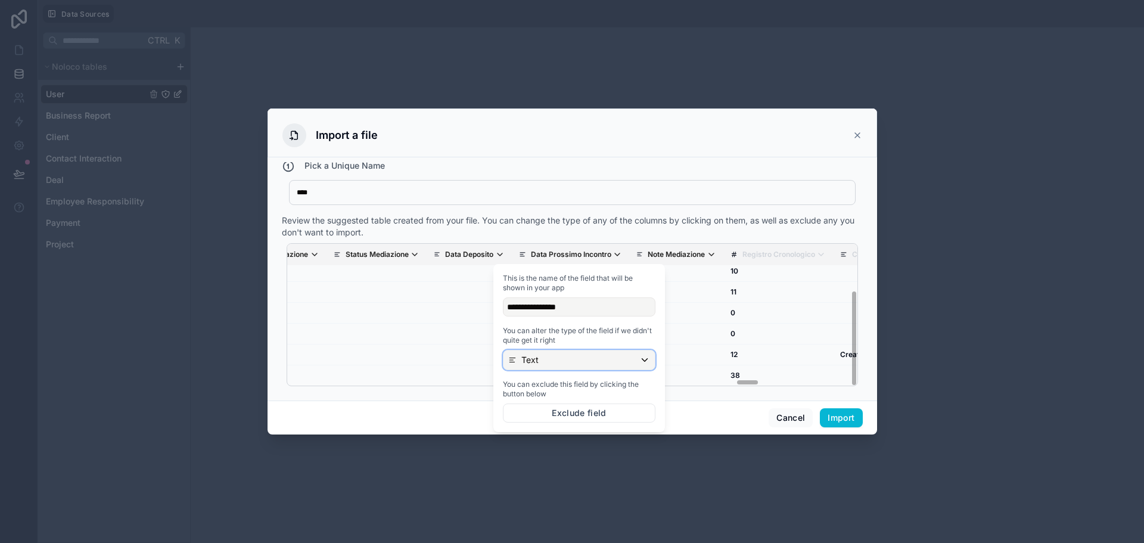
click at [622, 368] on div "Text" at bounding box center [578, 359] width 151 height 19
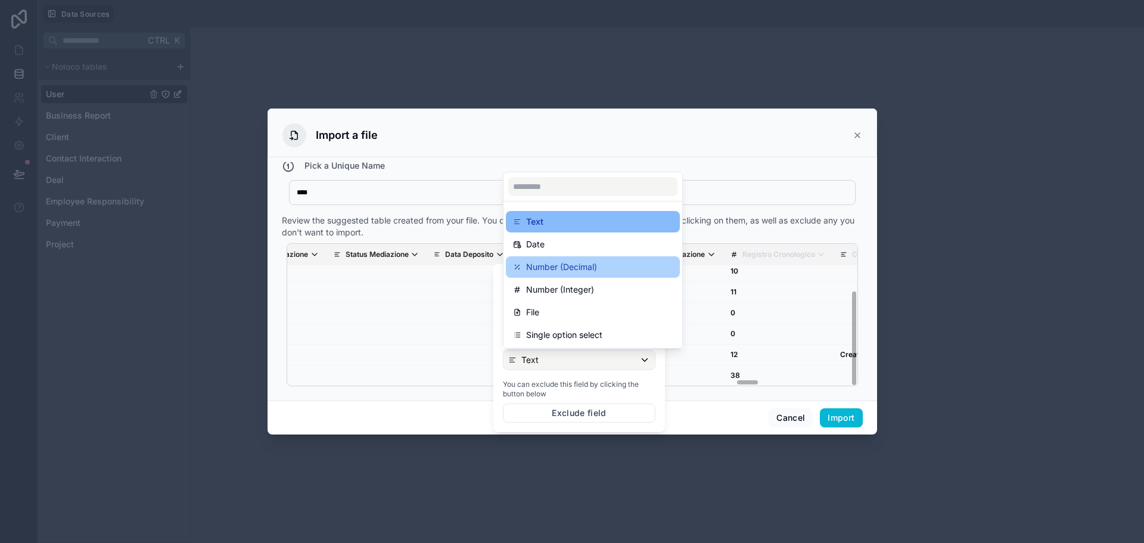
click at [598, 269] on div "Number (Decimal)" at bounding box center [593, 267] width 160 height 14
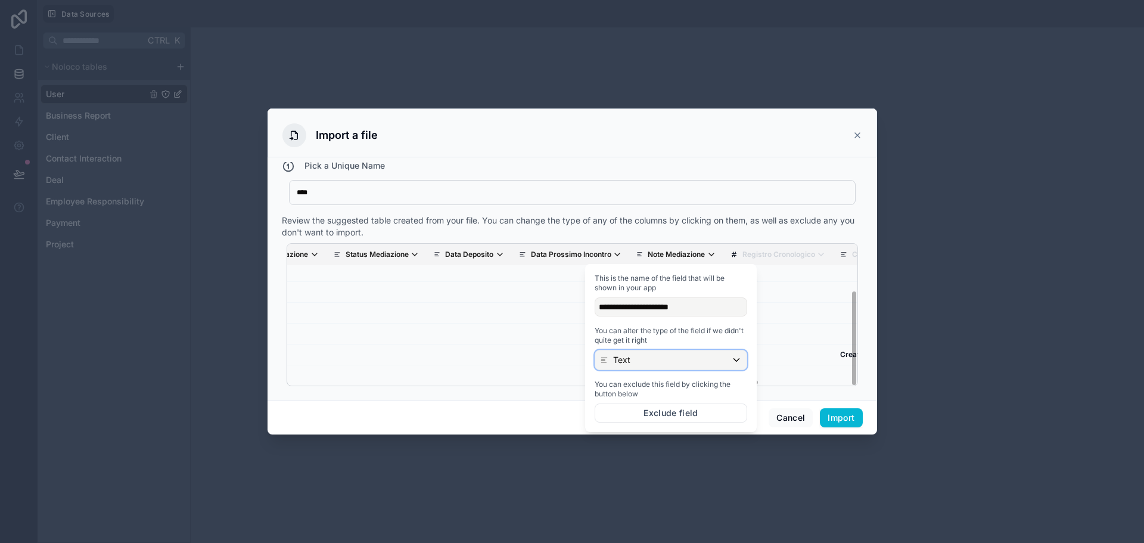
click at [678, 361] on div "Text" at bounding box center [670, 359] width 151 height 19
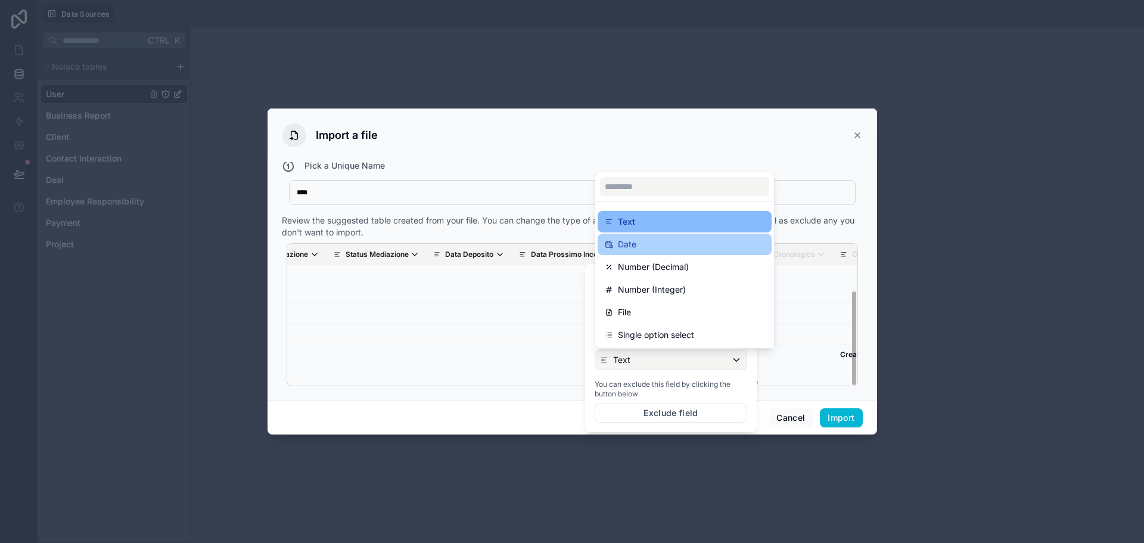
click at [659, 250] on div "Date" at bounding box center [685, 244] width 160 height 14
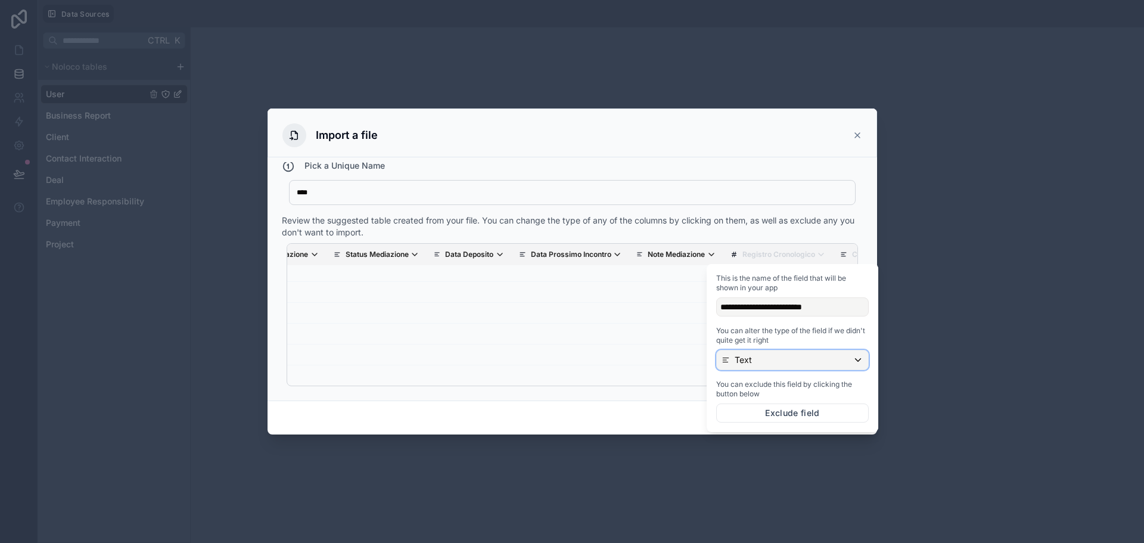
click at [764, 363] on div "Text" at bounding box center [792, 359] width 151 height 19
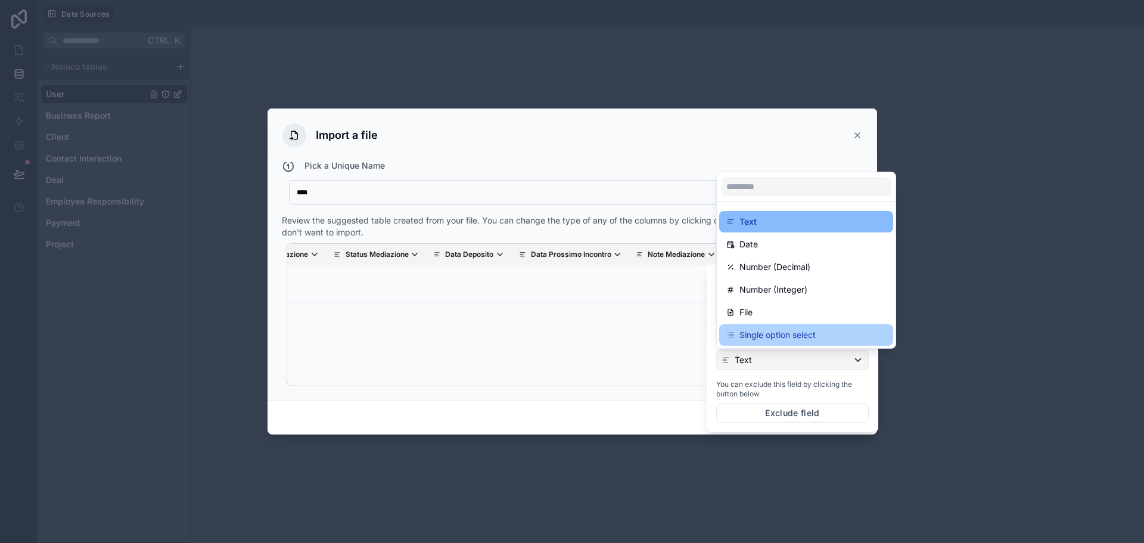
click at [777, 341] on p "Single option select" at bounding box center [777, 335] width 76 height 14
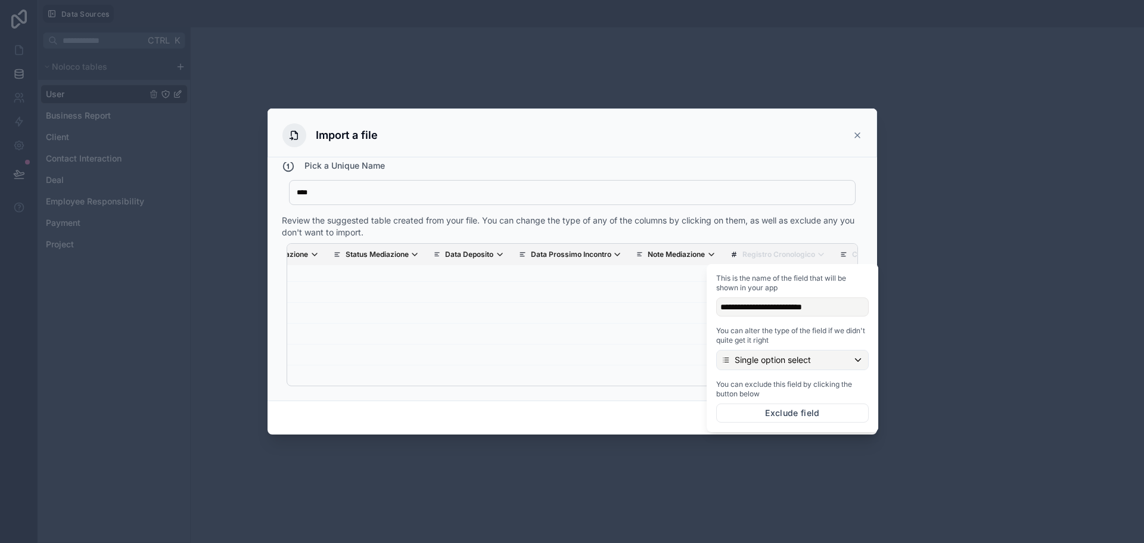
click at [661, 396] on div "How do I import a table from a CSV file? Pick a Unique Name **** Case Review th…" at bounding box center [571, 278] width 609 height 243
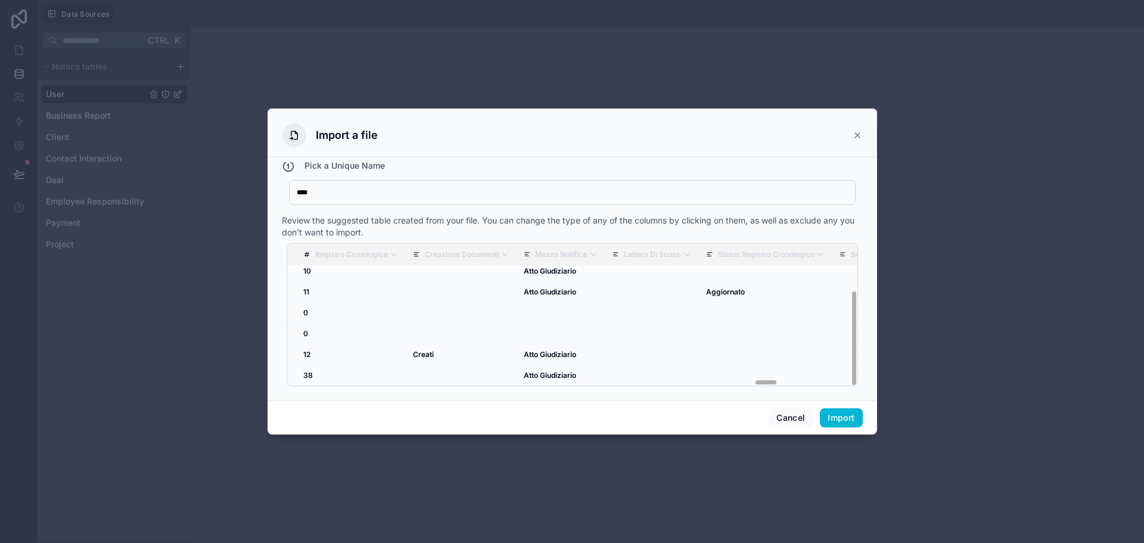
scroll to position [67, 11165]
drag, startPoint x: 739, startPoint y: 382, endPoint x: 756, endPoint y: 382, distance: 17.9
click at [756, 382] on div "Legacy Id Id Univoco Avvocato Assegnato Status Avvocato Cliente Nickname Nome H…" at bounding box center [572, 314] width 571 height 143
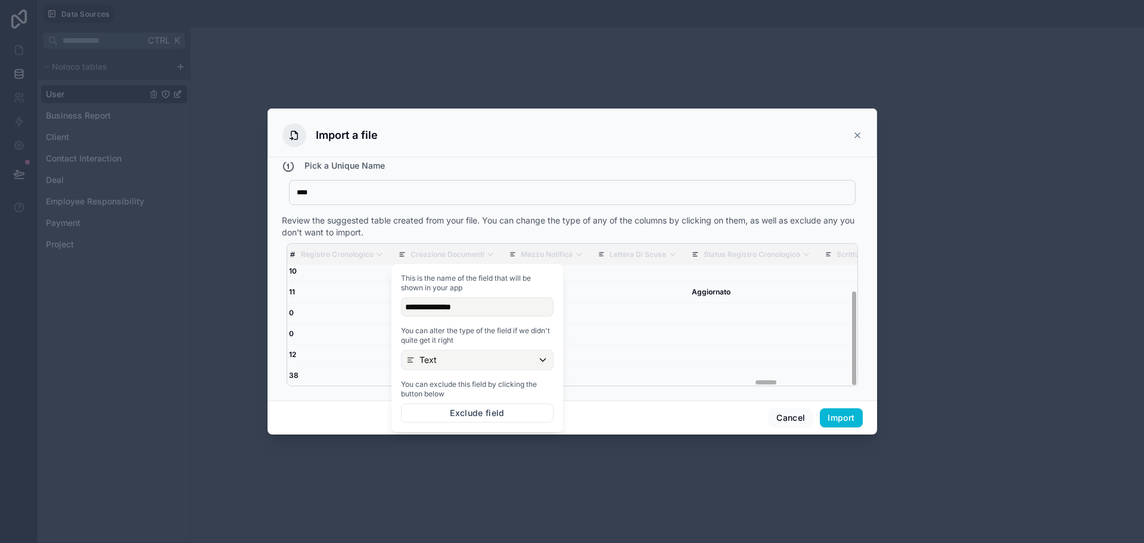
click at [476, 348] on div "You can alter the type of the field if we didn't quite get it right Text" at bounding box center [477, 348] width 152 height 44
click at [478, 364] on div "Text" at bounding box center [476, 359] width 151 height 19
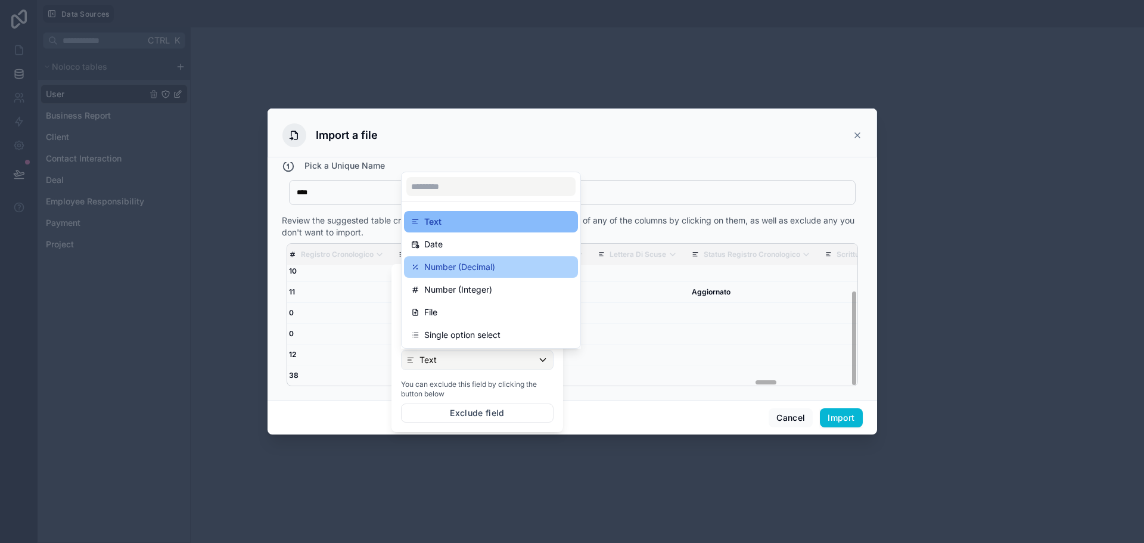
click at [476, 262] on p "Number (Decimal)" at bounding box center [459, 267] width 71 height 14
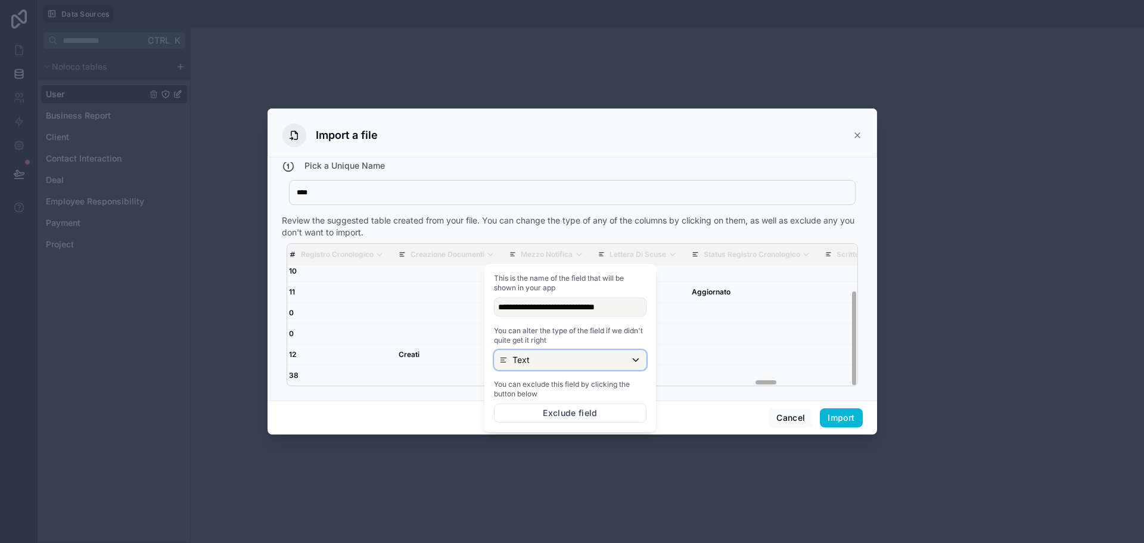
click at [599, 363] on div "Text" at bounding box center [569, 359] width 151 height 19
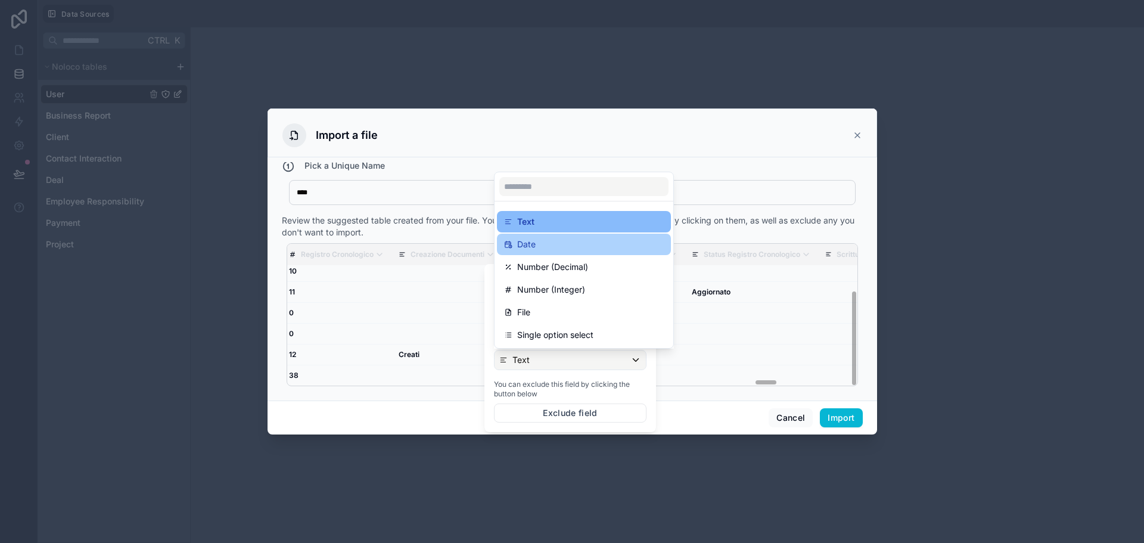
click at [562, 249] on div "Date" at bounding box center [584, 244] width 160 height 14
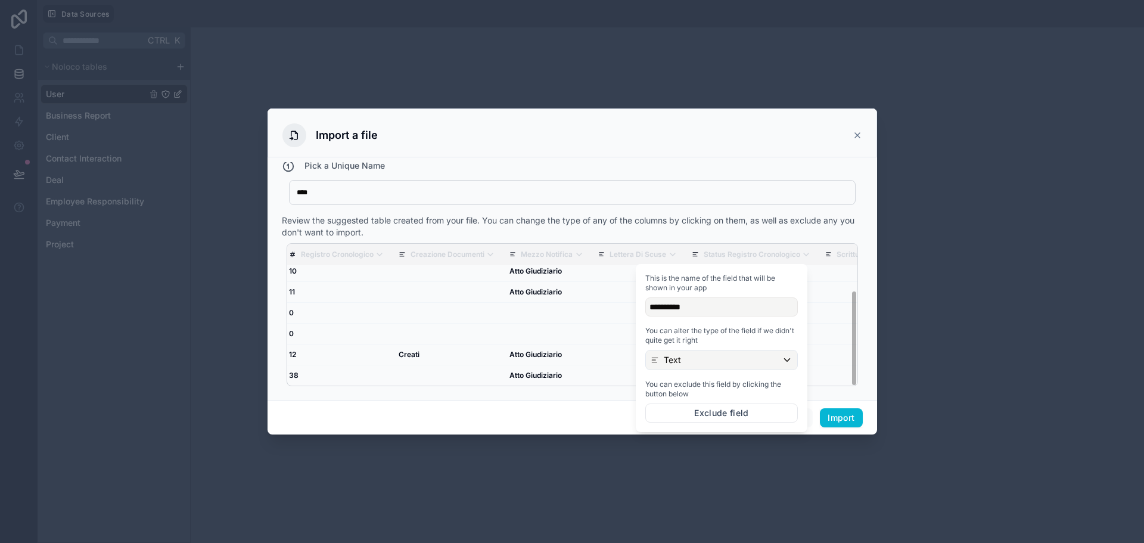
click at [716, 362] on div "Text" at bounding box center [721, 359] width 151 height 19
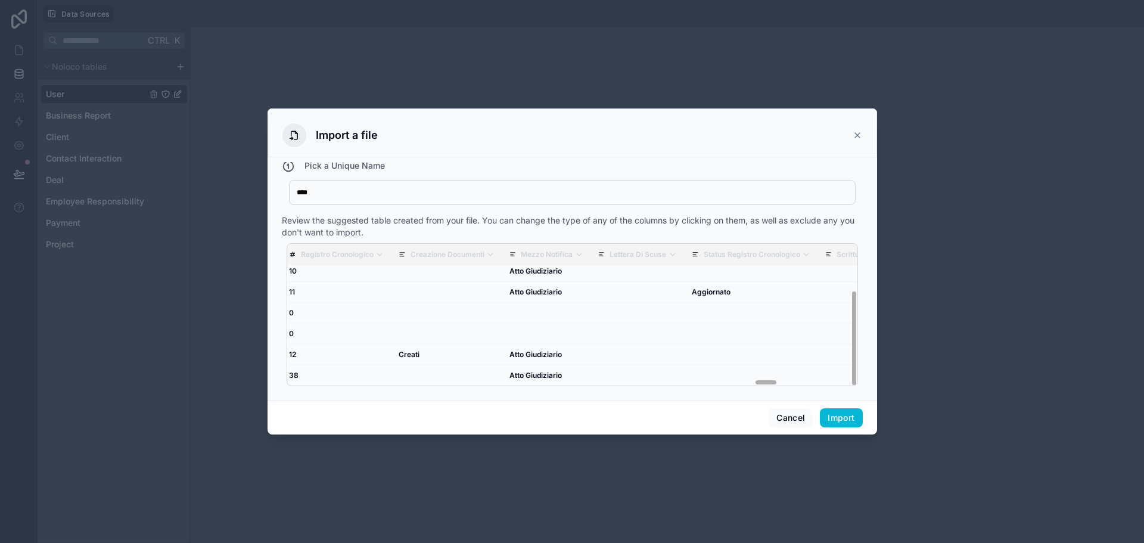
click at [643, 158] on div "How do I import a table from a CSV file? Pick a Unique Name **** Case Review th…" at bounding box center [571, 278] width 609 height 243
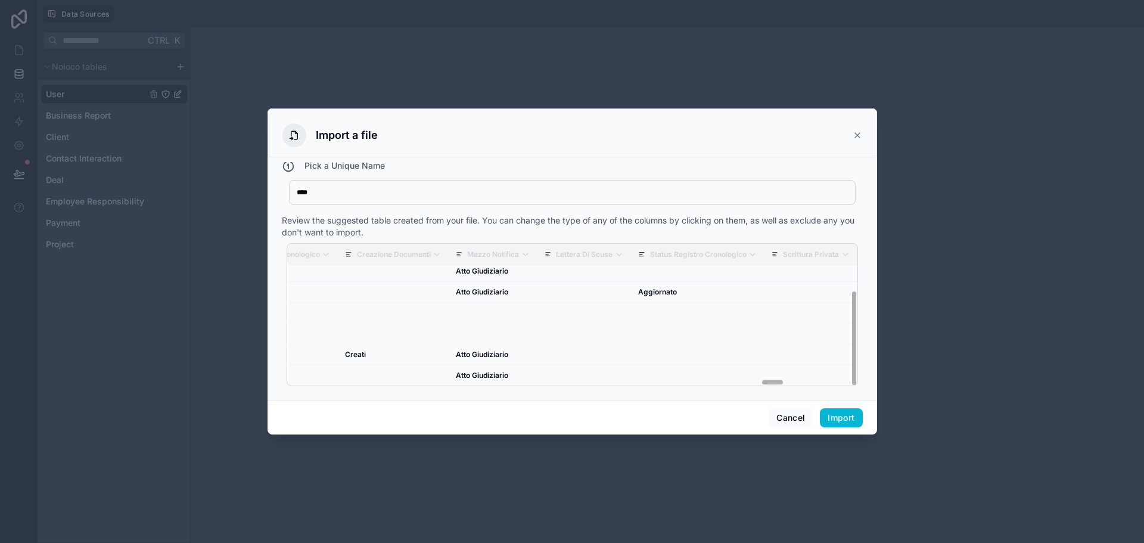
scroll to position [67, 11336]
drag, startPoint x: 758, startPoint y: 382, endPoint x: 764, endPoint y: 387, distance: 7.8
click at [764, 387] on div "Legacy Id Id Univoco Avvocato Assegnato Status Avvocato Cliente Nickname Nome H…" at bounding box center [572, 314] width 581 height 152
click at [561, 364] on div "Text" at bounding box center [550, 359] width 151 height 19
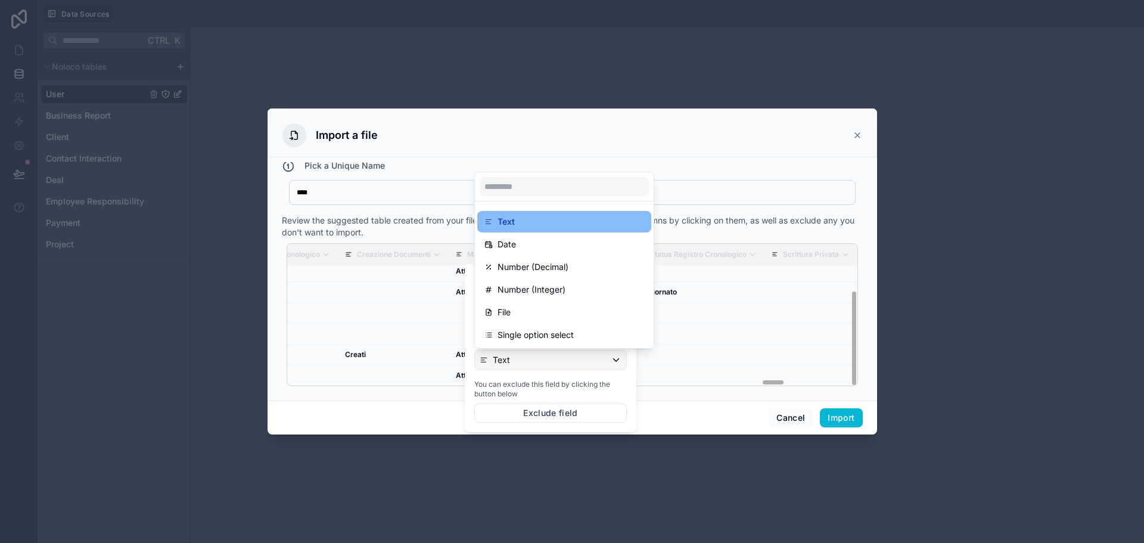
click at [701, 158] on div "How do I import a table from a CSV file? Pick a Unique Name **** Case Review th…" at bounding box center [571, 278] width 609 height 243
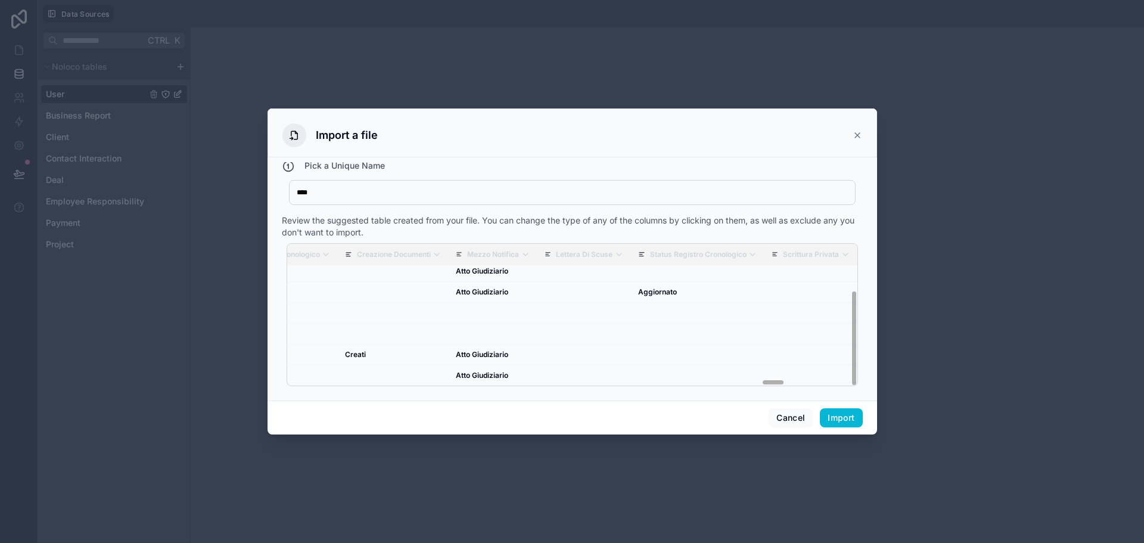
scroll to position [57, 11336]
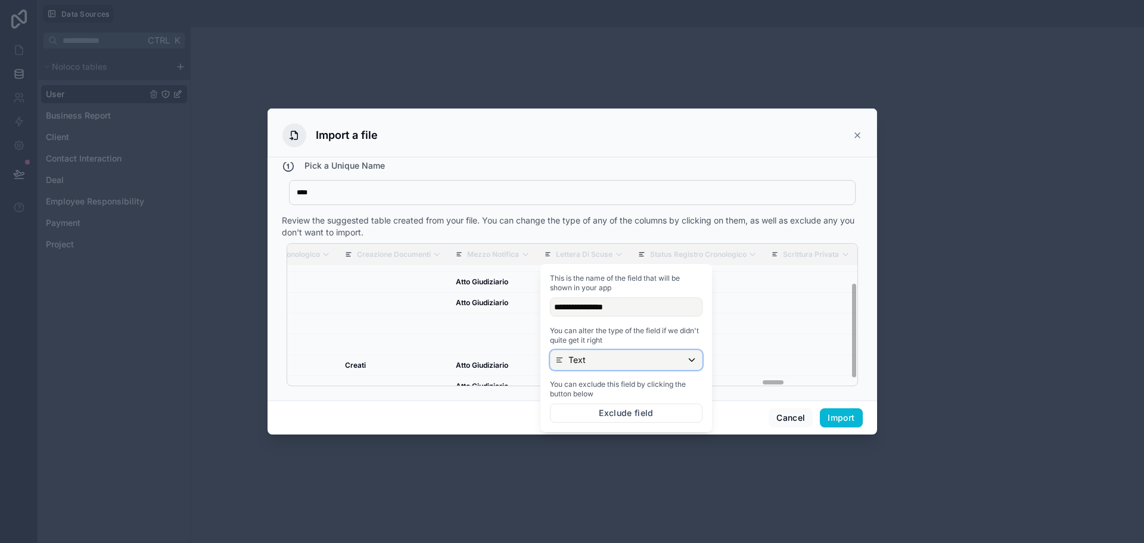
click at [629, 355] on div "Text" at bounding box center [625, 359] width 151 height 19
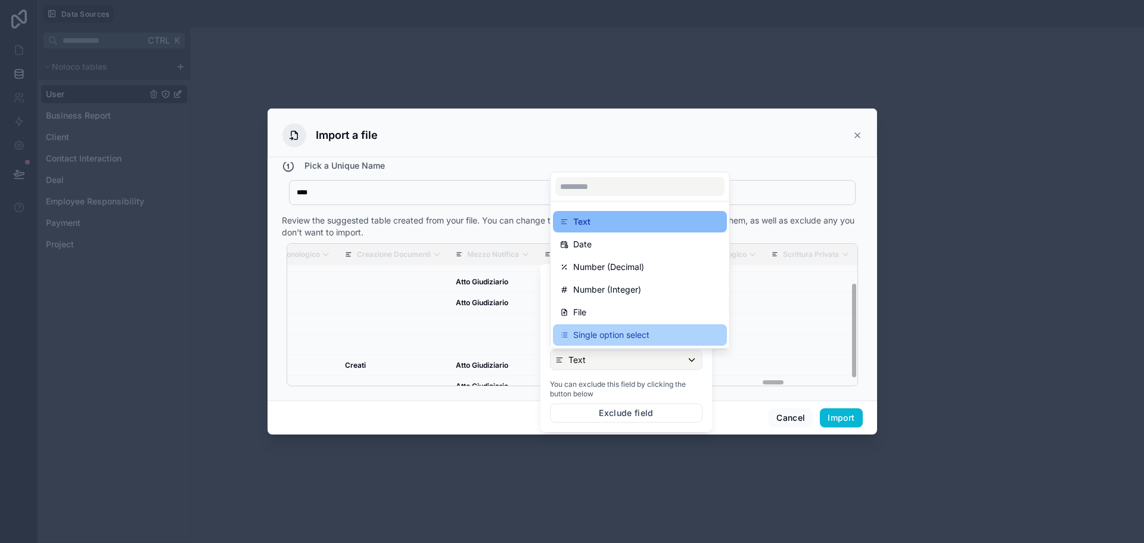
click at [619, 340] on p "Single option select" at bounding box center [611, 335] width 76 height 14
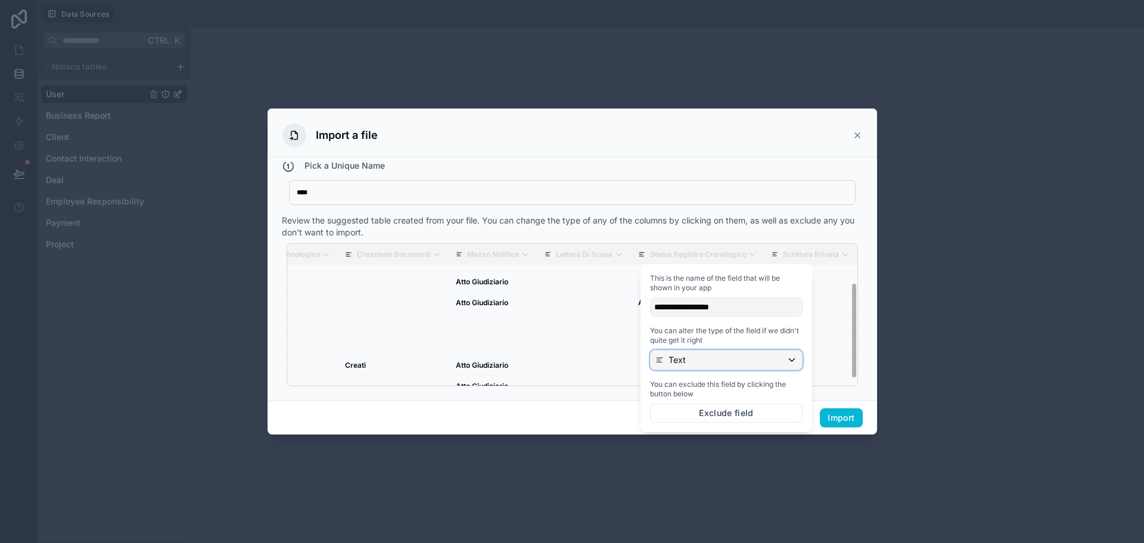
click at [723, 356] on div "Text" at bounding box center [725, 359] width 151 height 19
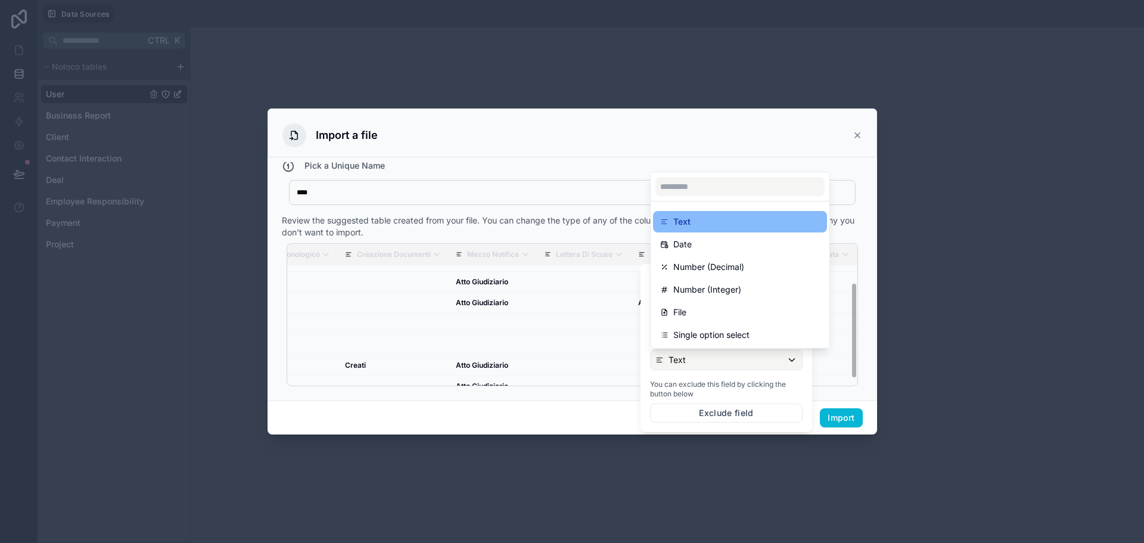
drag, startPoint x: 787, startPoint y: 362, endPoint x: 811, endPoint y: 393, distance: 39.2
click at [787, 362] on div at bounding box center [726, 348] width 172 height 168
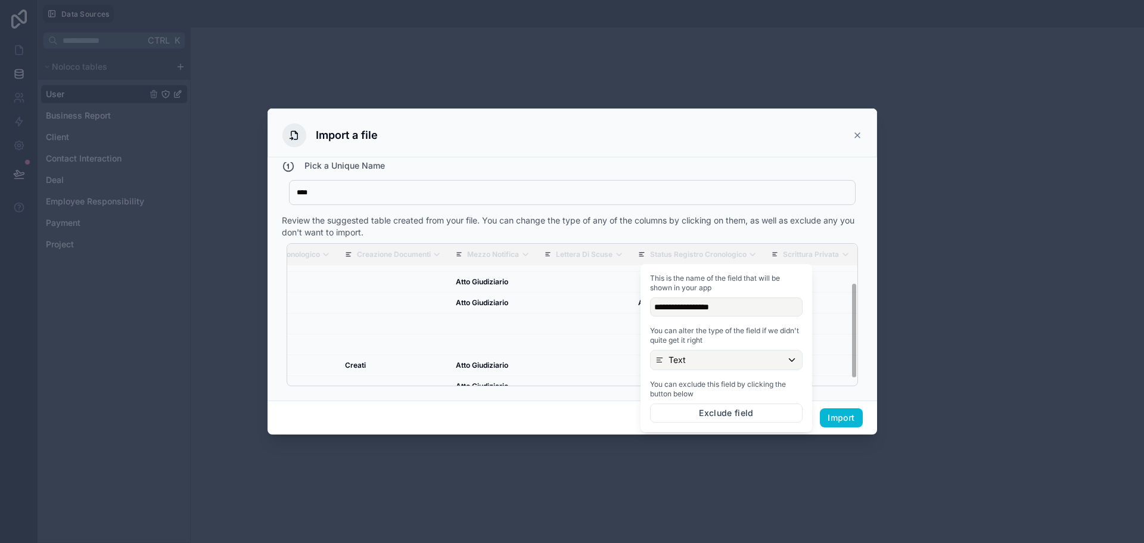
click at [858, 394] on div "How do I import a table from a CSV file? Pick a Unique Name **** Case Review th…" at bounding box center [571, 278] width 609 height 243
drag, startPoint x: 771, startPoint y: 382, endPoint x: 787, endPoint y: 384, distance: 16.3
click at [788, 385] on div "Legacy Id Id Univoco Avvocato Assegnato Status Avvocato Cliente Nickname Nome H…" at bounding box center [572, 314] width 571 height 143
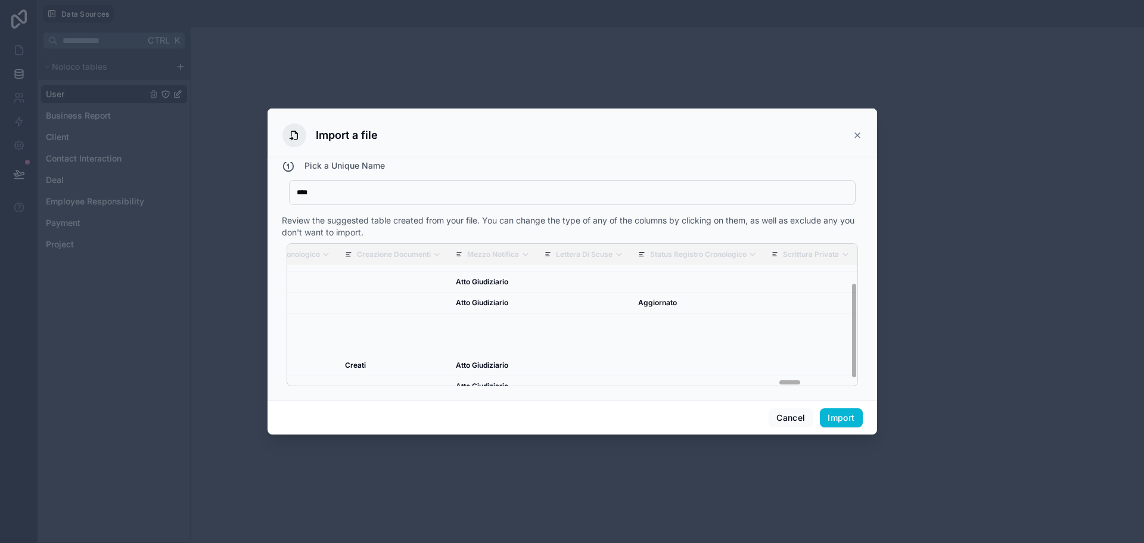
click at [512, 361] on div "Text" at bounding box center [528, 359] width 151 height 19
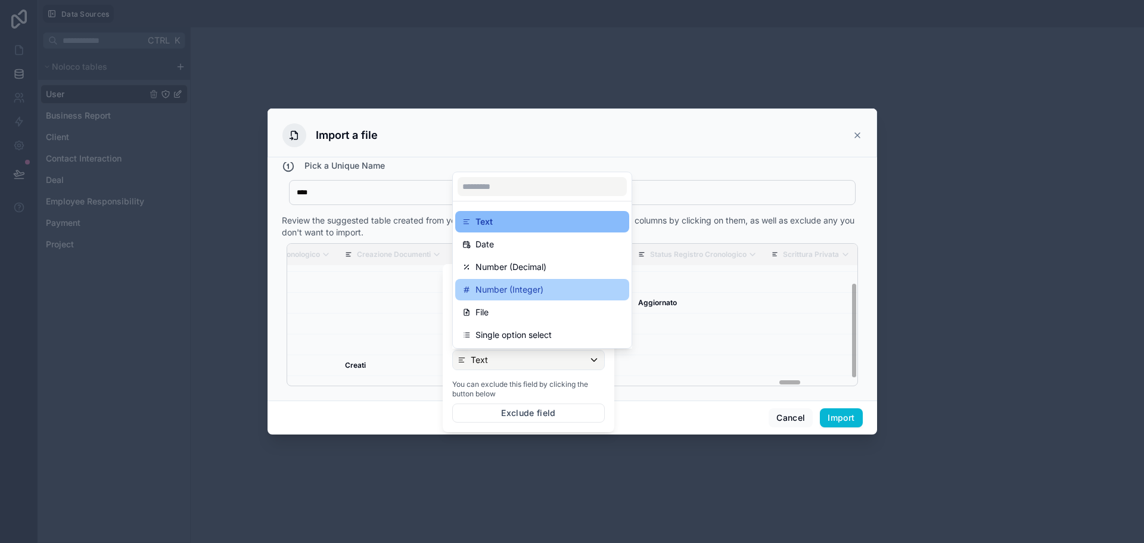
click at [544, 292] on div "Number (Integer)" at bounding box center [542, 289] width 160 height 14
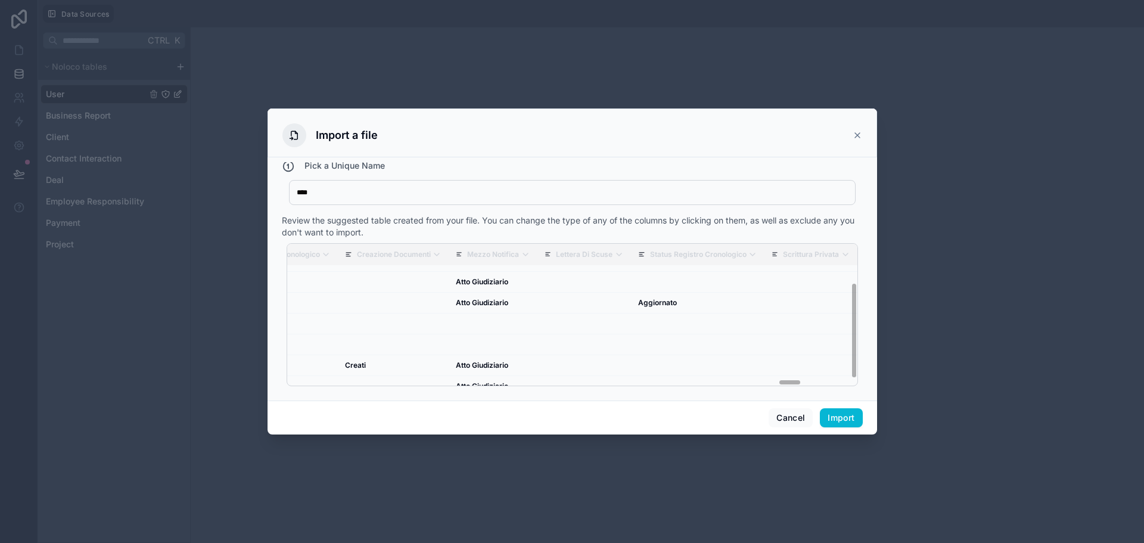
click at [616, 222] on div "Review the suggested table created from your file. You can change the type of a…" at bounding box center [572, 226] width 581 height 24
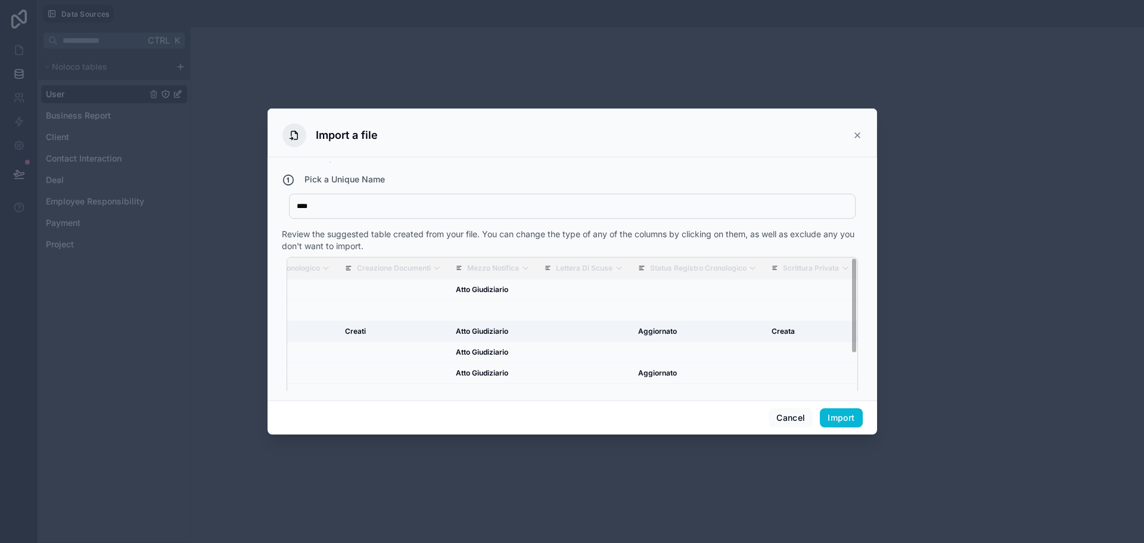
scroll to position [0, 0]
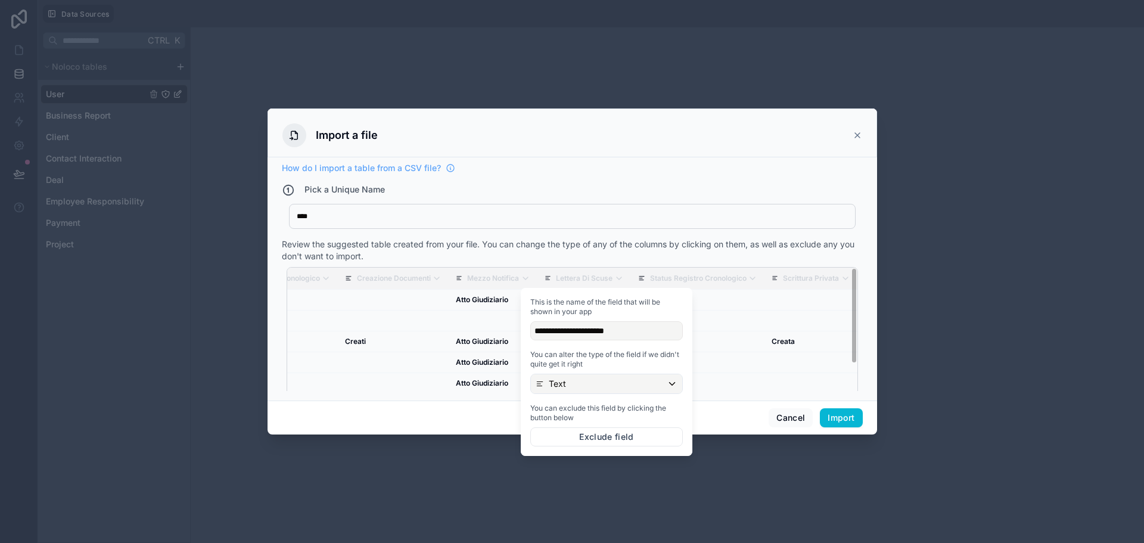
click at [656, 373] on div "You can alter the type of the field if we didn't quite get it right Text" at bounding box center [606, 372] width 152 height 44
click at [659, 383] on div "Text" at bounding box center [606, 383] width 151 height 19
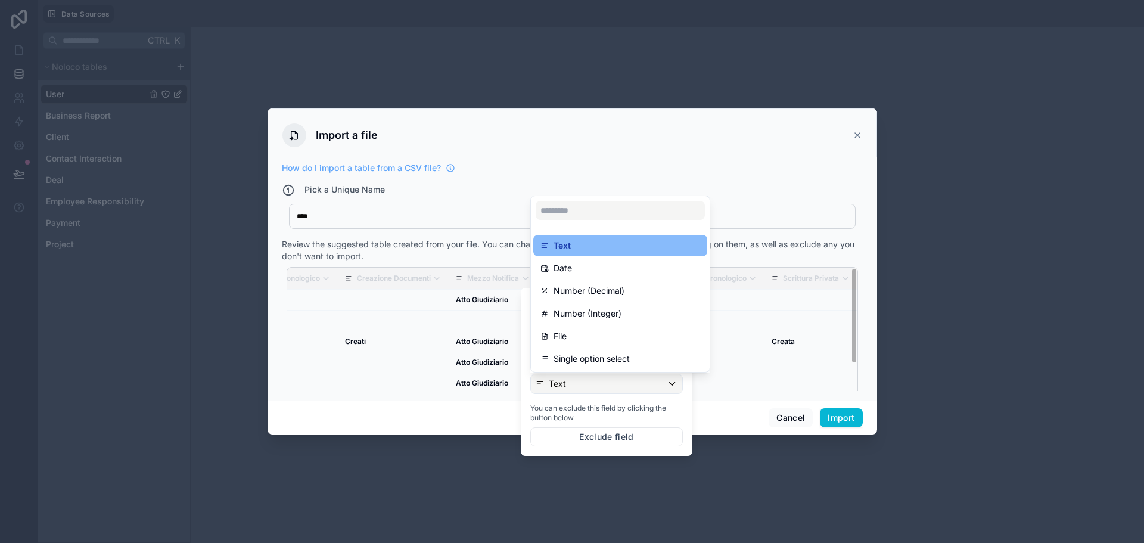
click at [762, 241] on div "Review the suggested table created from your file. You can change the type of a…" at bounding box center [572, 250] width 581 height 24
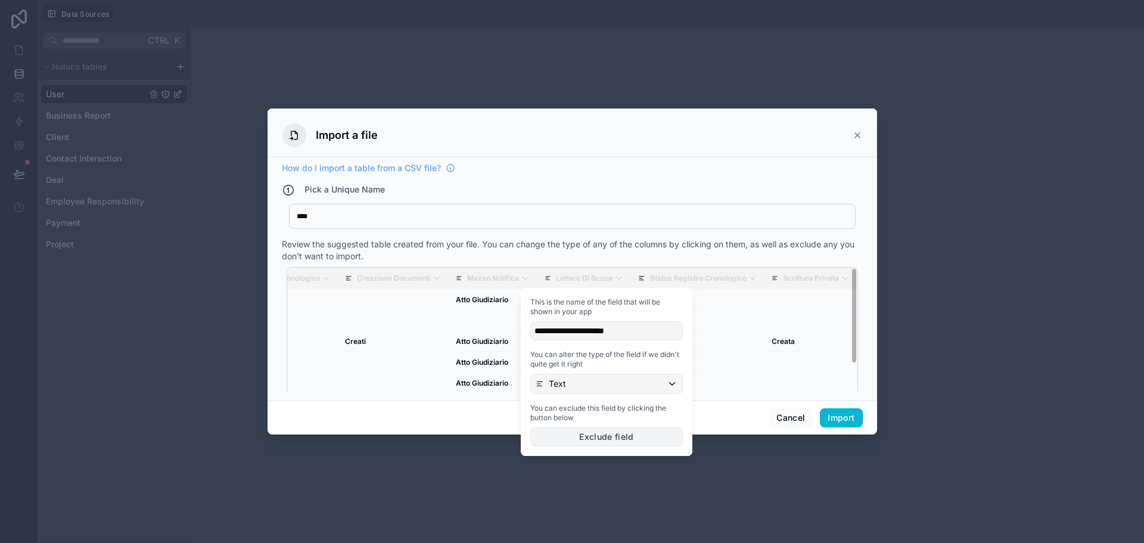
click at [643, 437] on button "Exclude field" at bounding box center [606, 436] width 152 height 19
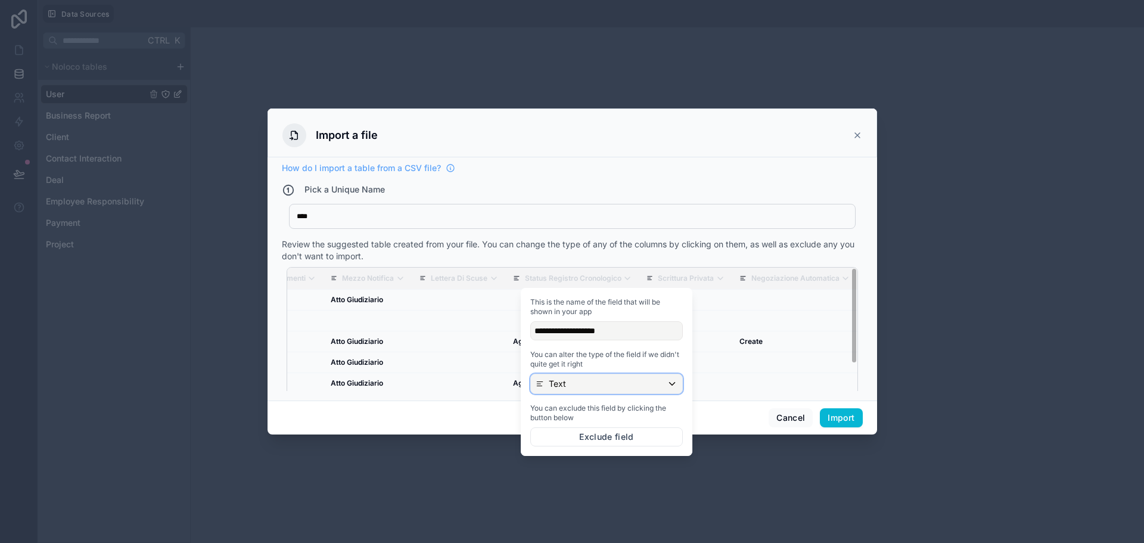
click at [600, 383] on div "Text" at bounding box center [606, 383] width 151 height 19
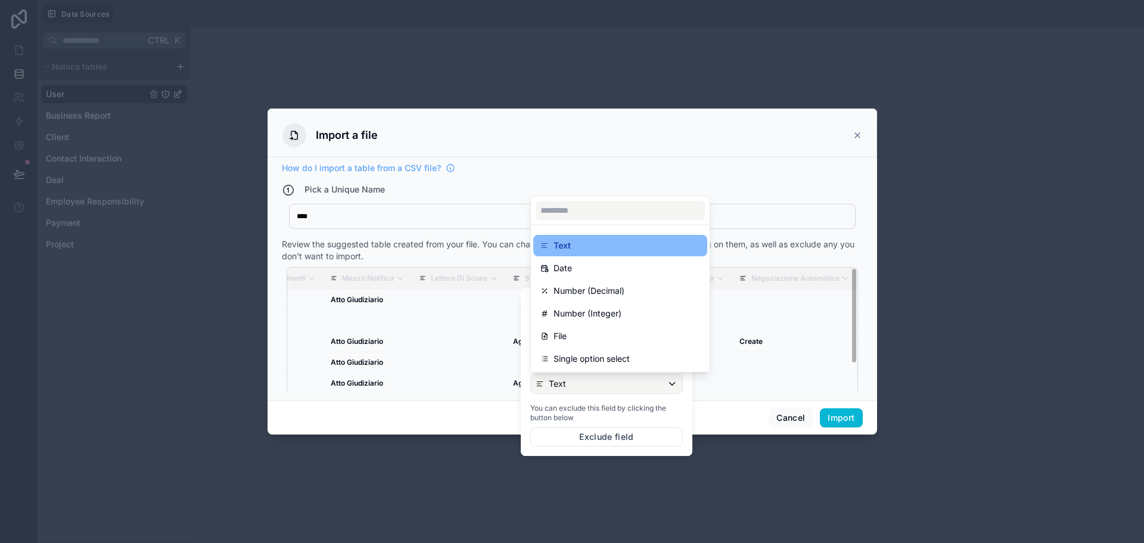
click at [602, 363] on p "Single option select" at bounding box center [591, 358] width 76 height 14
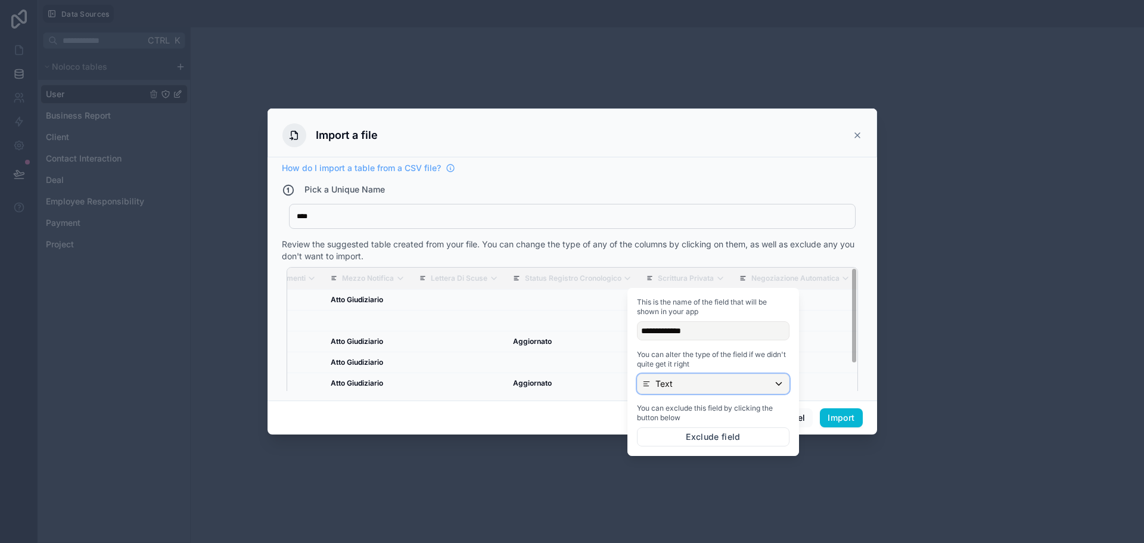
click at [690, 381] on div "Text" at bounding box center [712, 383] width 151 height 19
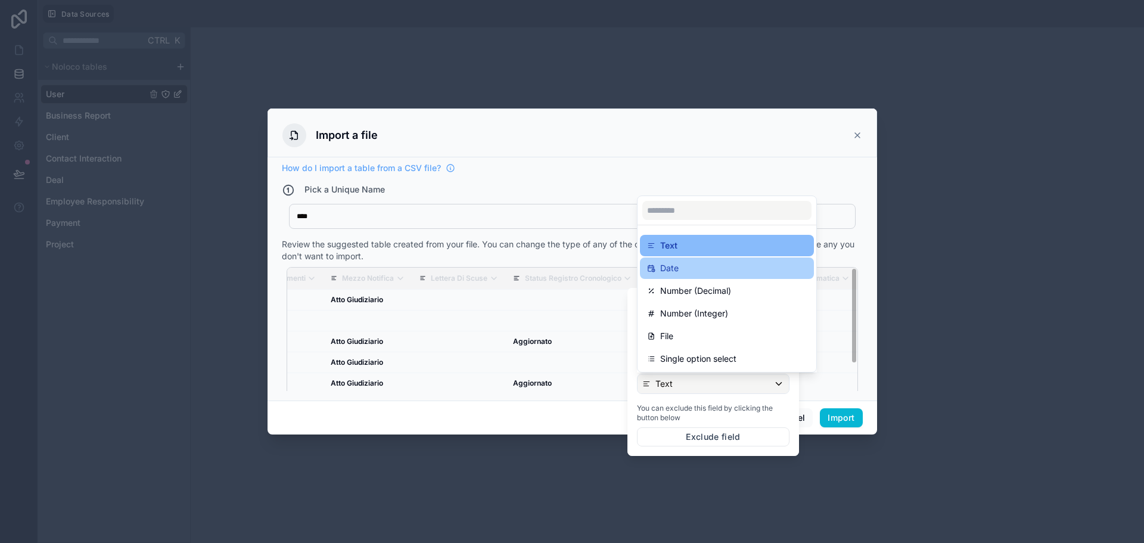
click at [707, 273] on div "Date" at bounding box center [727, 268] width 160 height 14
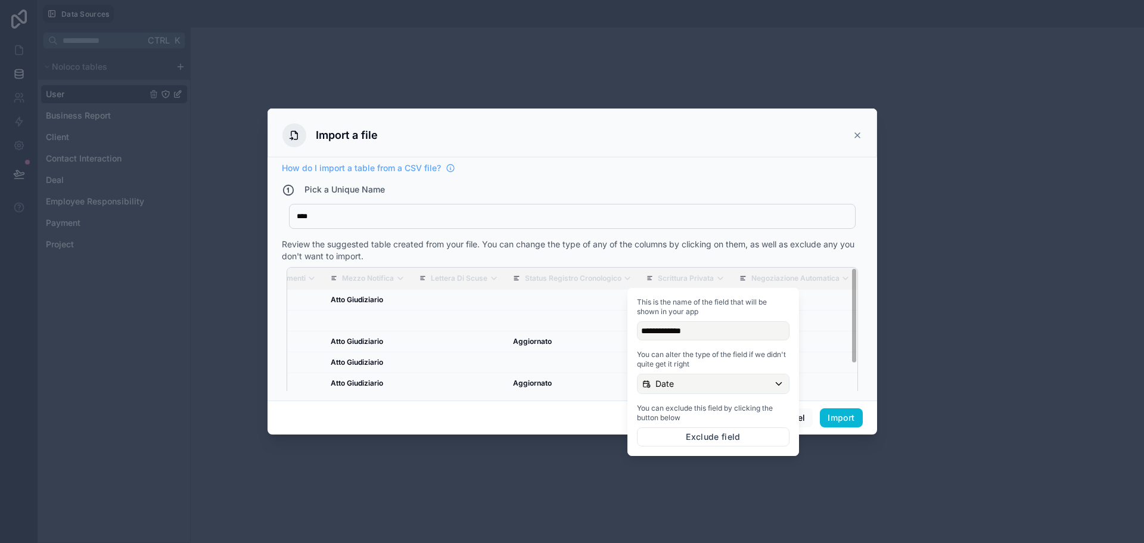
click at [740, 253] on div "Review the suggested table created from your file. You can change the type of a…" at bounding box center [572, 250] width 581 height 24
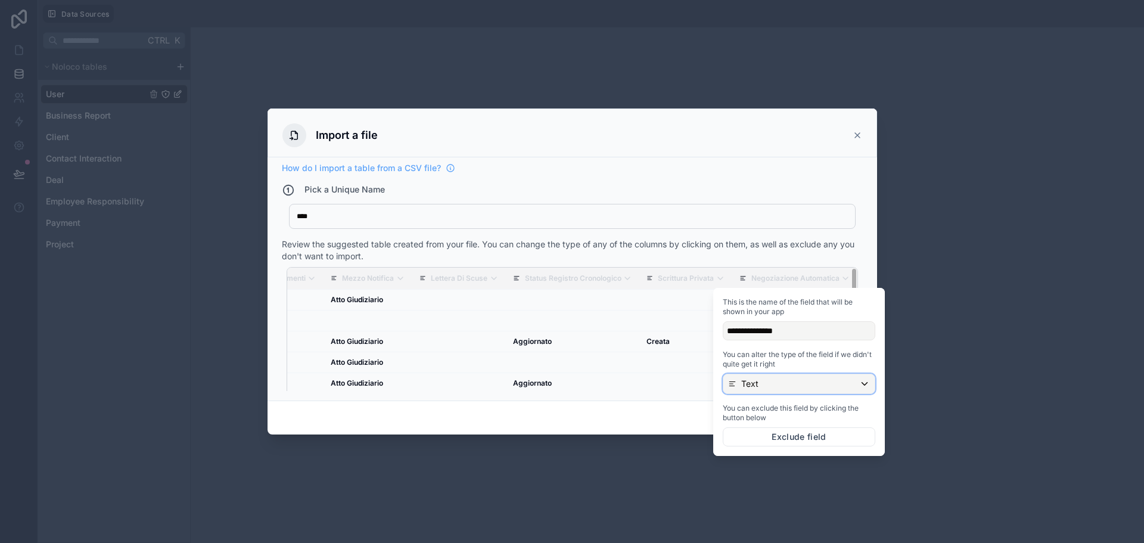
click at [792, 393] on div "Text" at bounding box center [798, 383] width 151 height 19
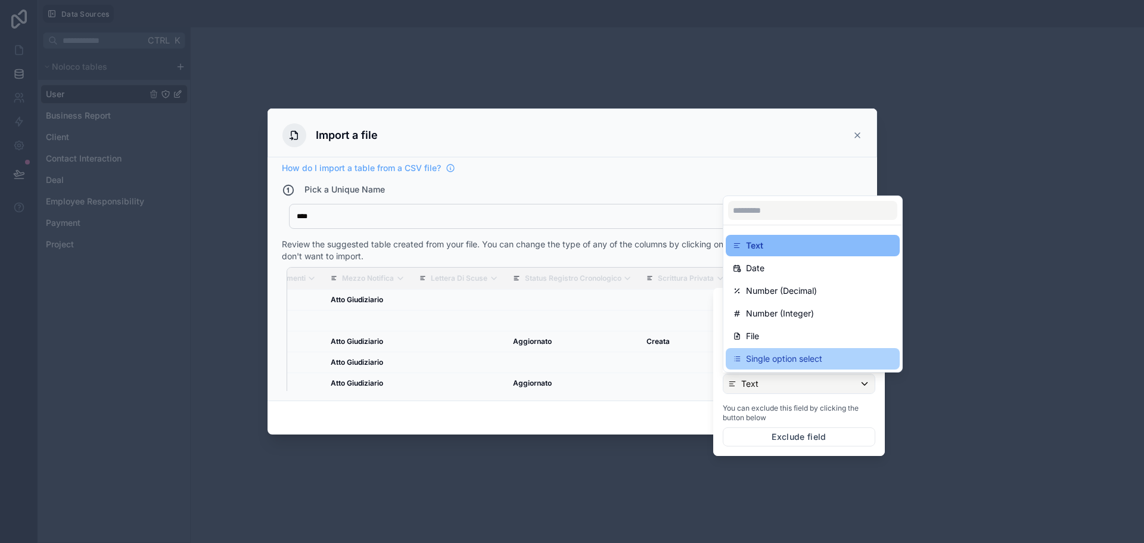
click at [810, 358] on p "Single option select" at bounding box center [784, 358] width 76 height 14
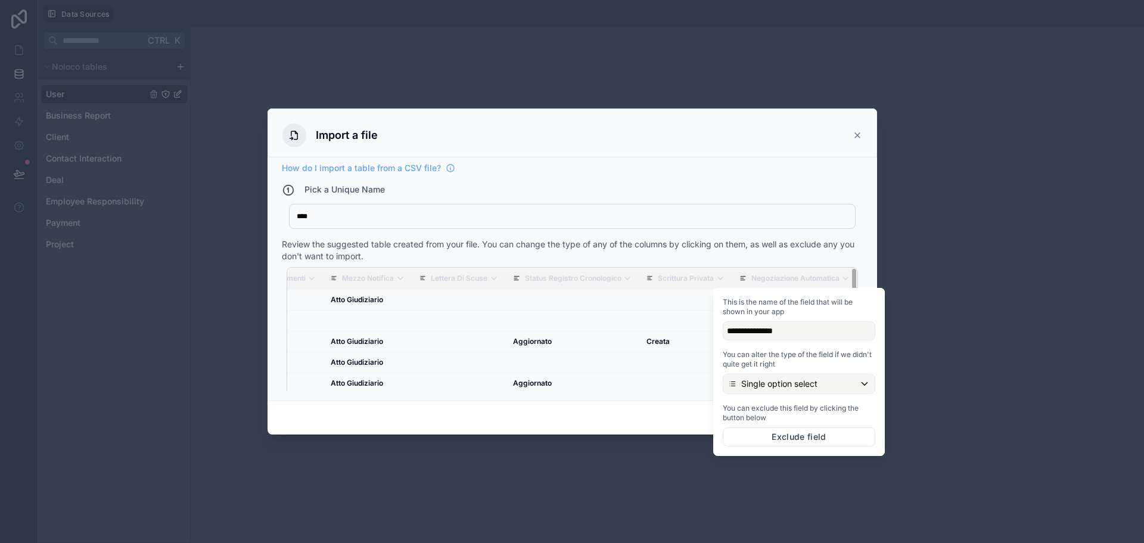
click at [667, 426] on div "Cancel Import" at bounding box center [571, 417] width 609 height 34
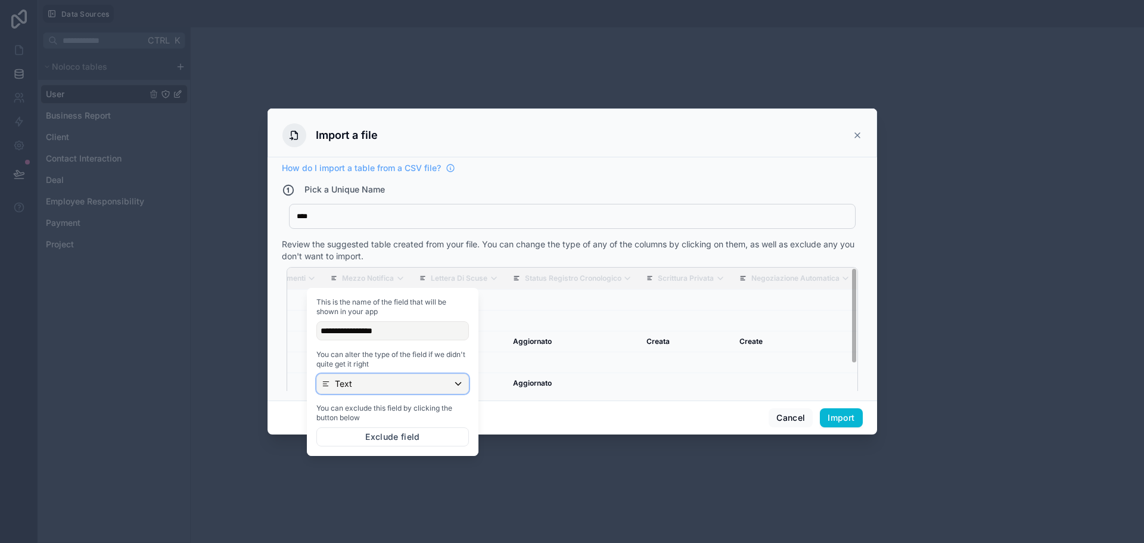
click at [421, 392] on div "Text" at bounding box center [392, 383] width 151 height 19
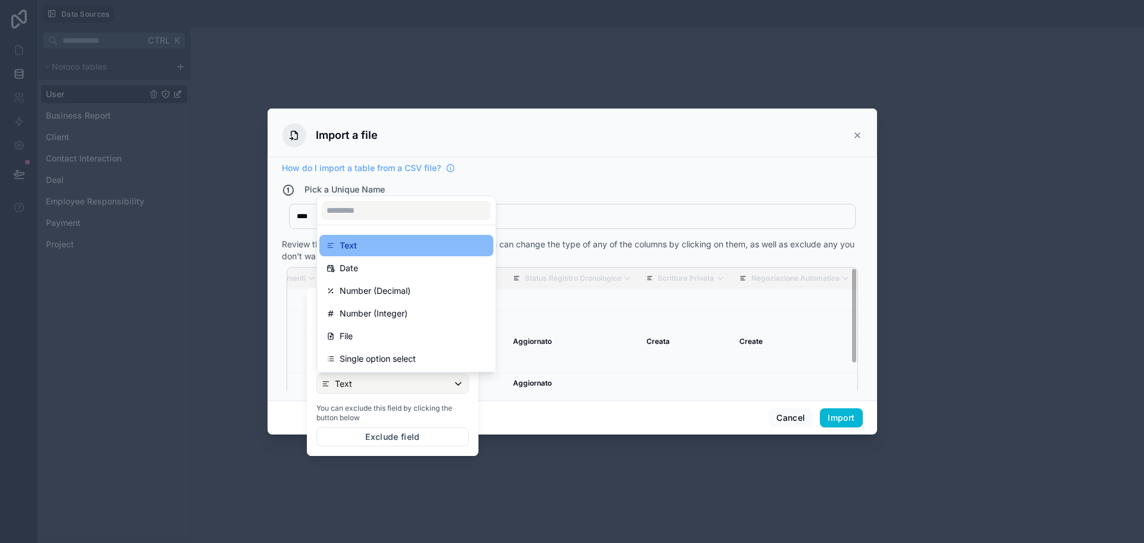
drag, startPoint x: 398, startPoint y: 357, endPoint x: 409, endPoint y: 347, distance: 15.2
click at [398, 357] on p "Single option select" at bounding box center [378, 358] width 76 height 14
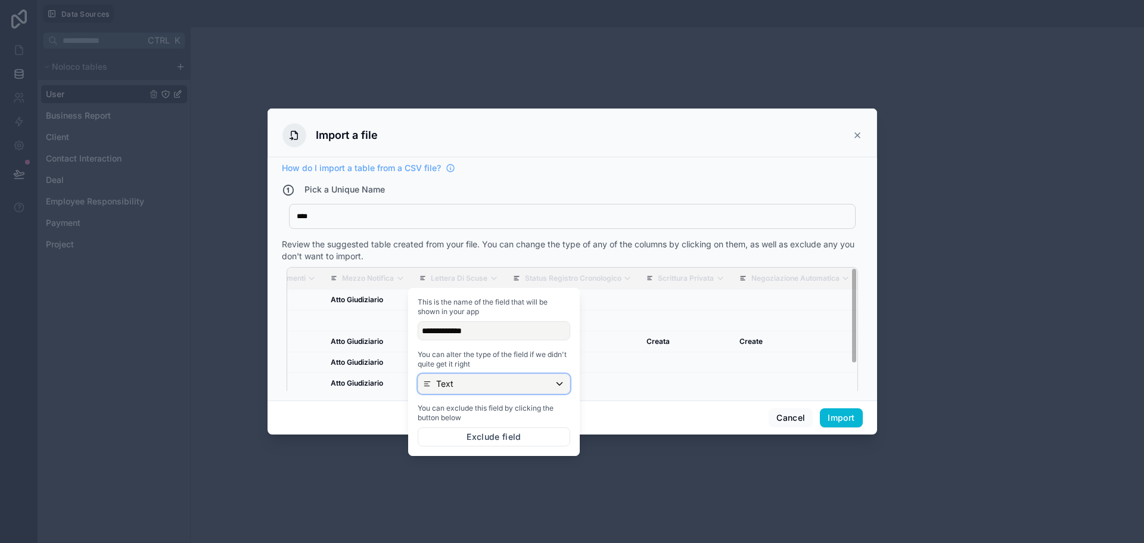
click at [487, 380] on div "Text" at bounding box center [493, 383] width 151 height 19
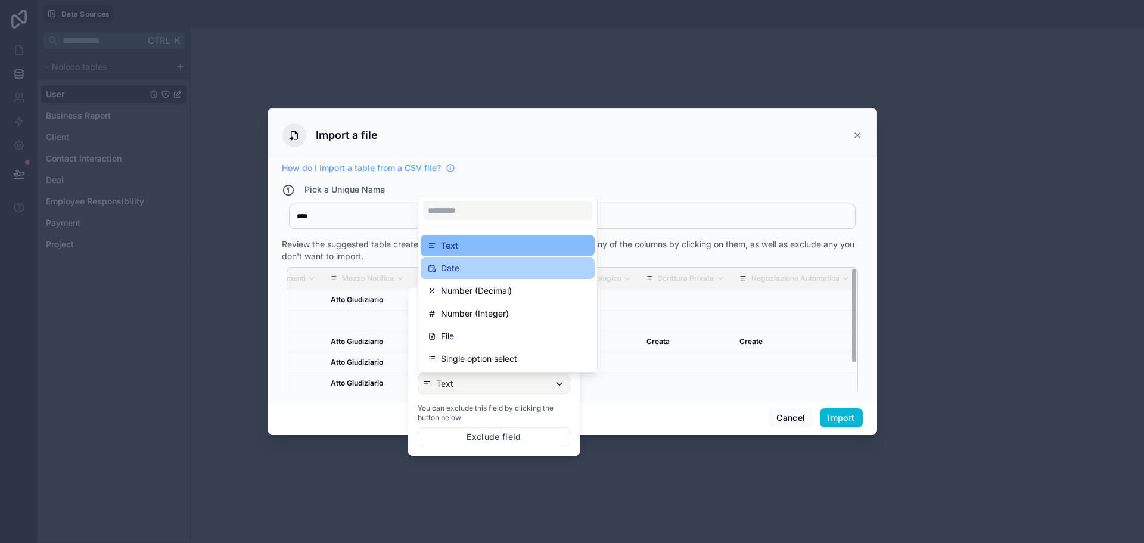
click at [509, 271] on div "Date" at bounding box center [508, 268] width 160 height 14
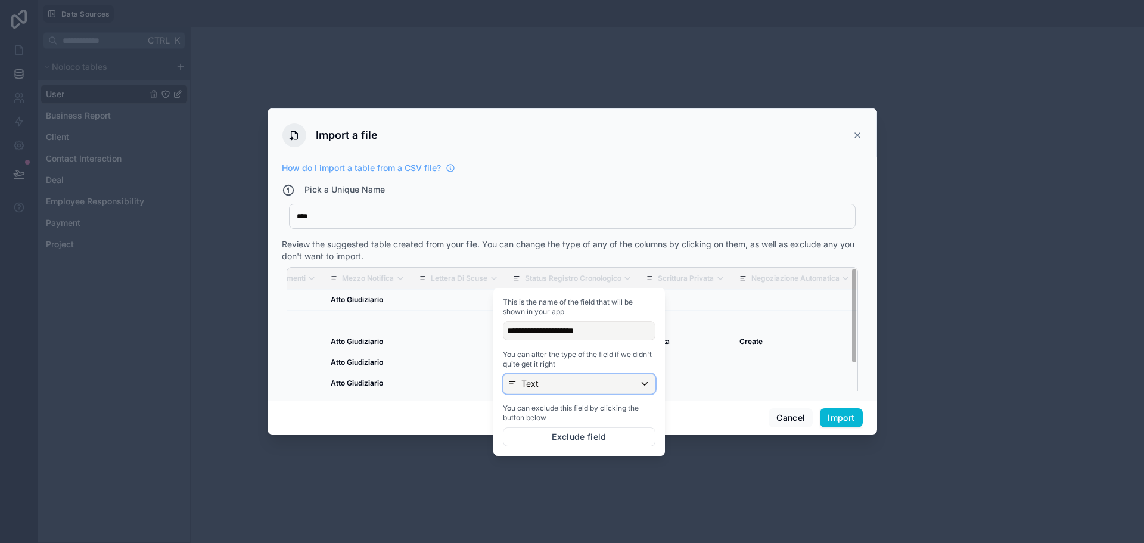
click at [587, 381] on div "Text" at bounding box center [578, 383] width 151 height 19
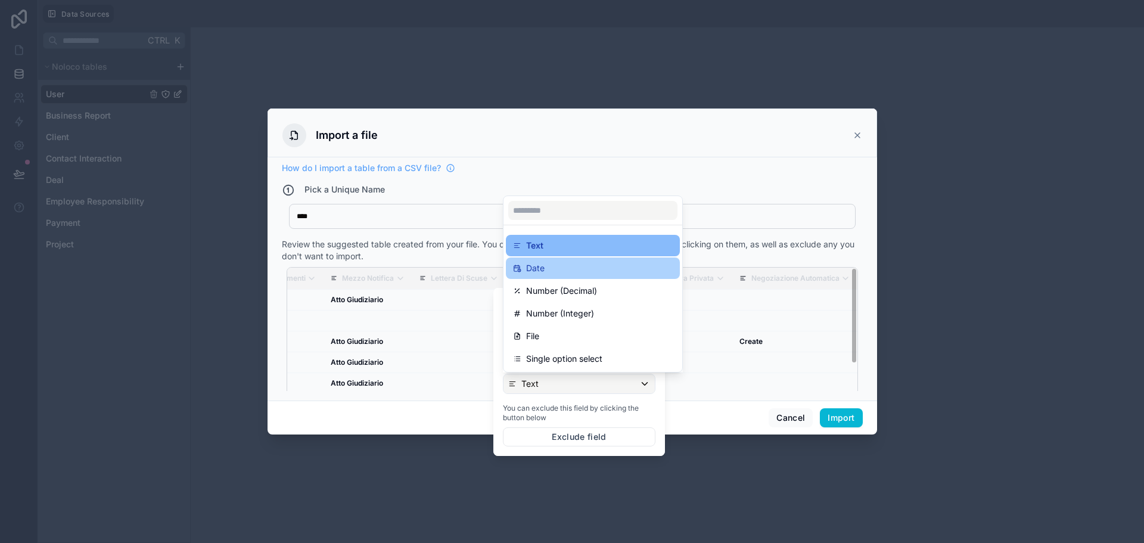
click at [586, 268] on div "Date" at bounding box center [593, 268] width 160 height 14
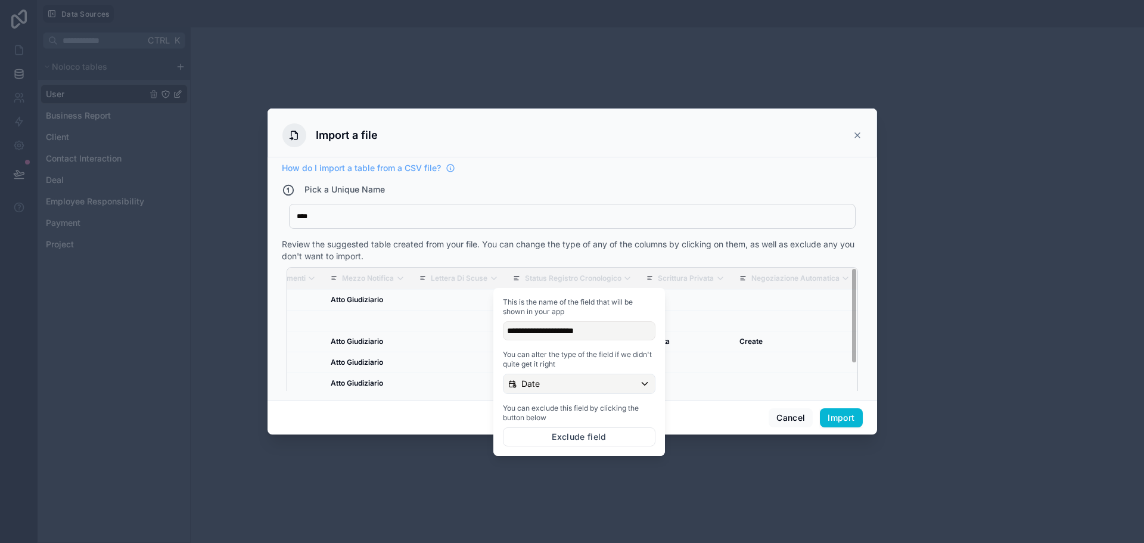
click at [85, 278] on p "Note Mediazione" at bounding box center [55, 278] width 57 height 10
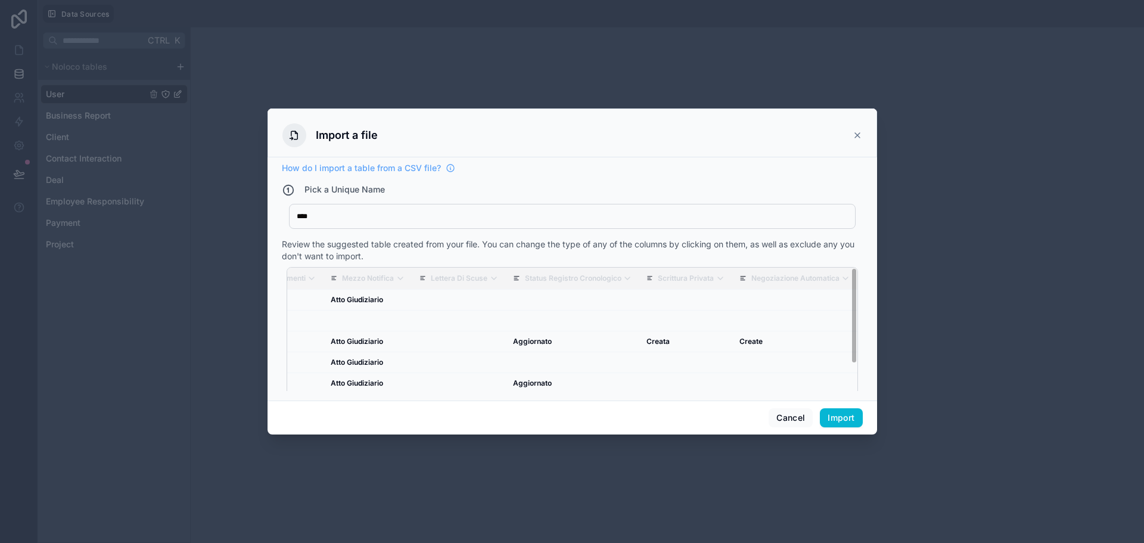
click at [103, 269] on th "Note Mediazione" at bounding box center [56, 278] width 94 height 22
click at [842, 419] on button "Import" at bounding box center [841, 417] width 42 height 19
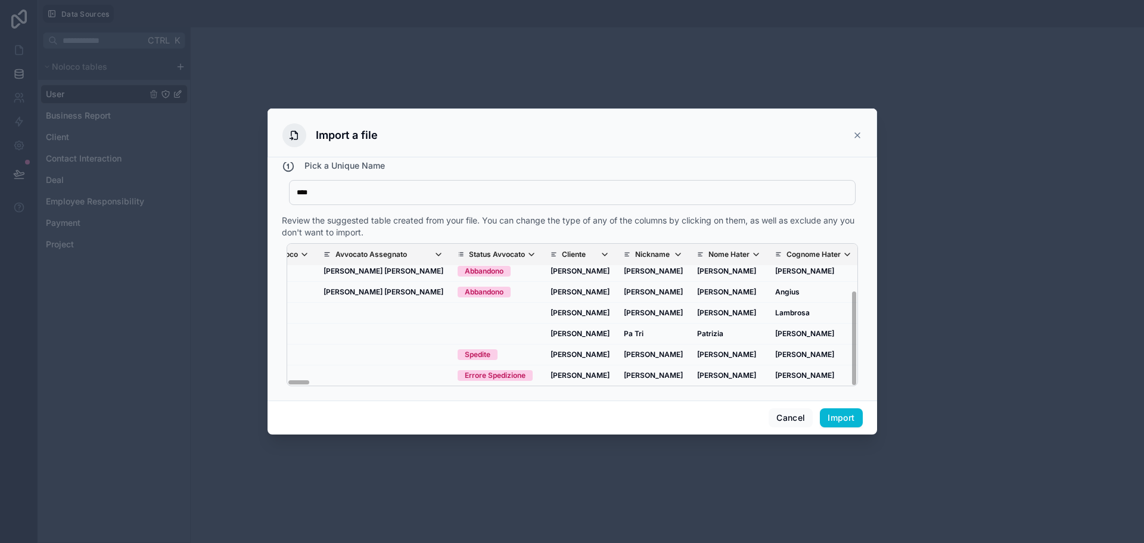
scroll to position [67, 0]
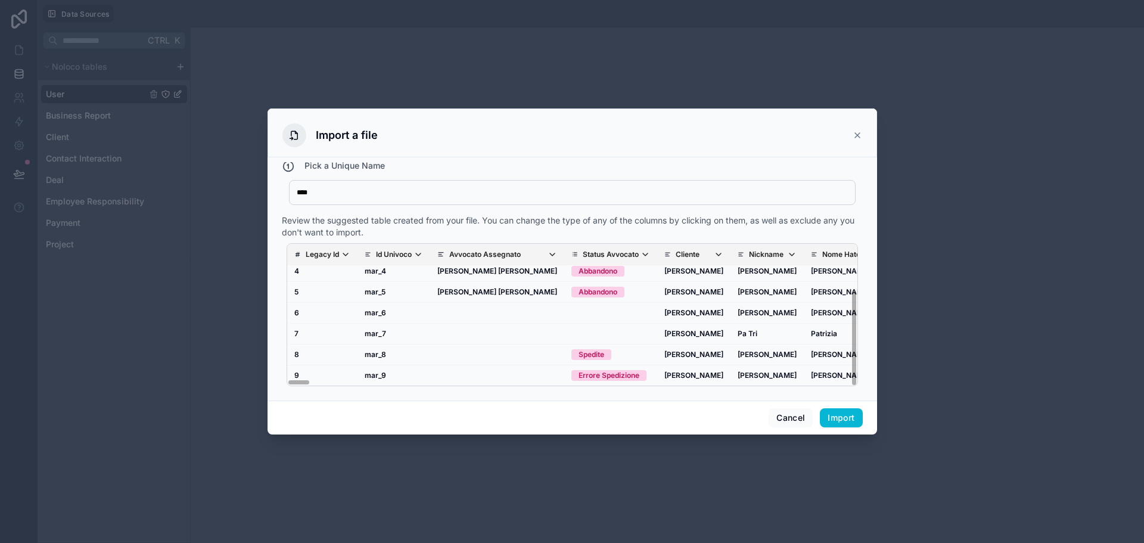
drag, startPoint x: 298, startPoint y: 381, endPoint x: 115, endPoint y: 266, distance: 216.2
click at [228, 358] on div "Import a file How do I import a table from a CSV file? Pick a Unique Name **** …" at bounding box center [572, 271] width 1144 height 543
drag, startPoint x: 860, startPoint y: 429, endPoint x: 854, endPoint y: 422, distance: 9.3
click at [860, 429] on div "Cancel Import" at bounding box center [571, 417] width 609 height 34
click at [843, 413] on button "Import" at bounding box center [841, 417] width 42 height 19
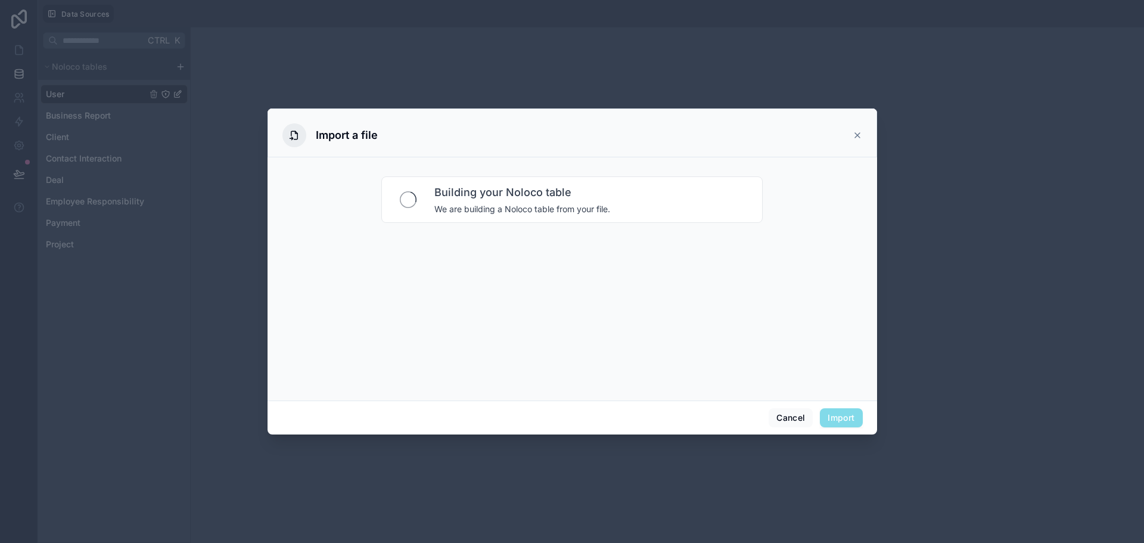
scroll to position [0, 0]
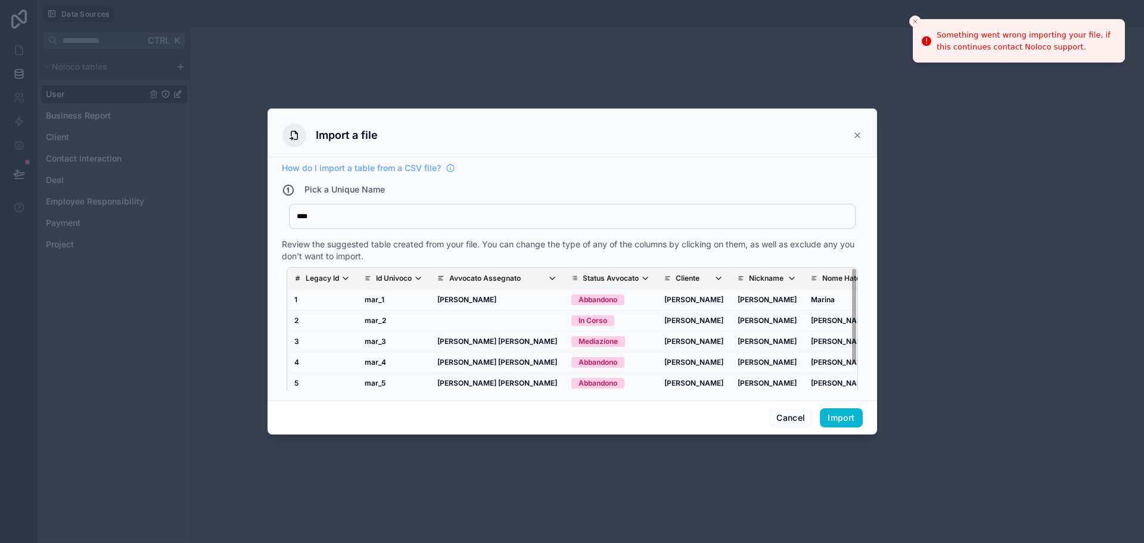
drag, startPoint x: 528, startPoint y: 255, endPoint x: 684, endPoint y: 249, distance: 155.6
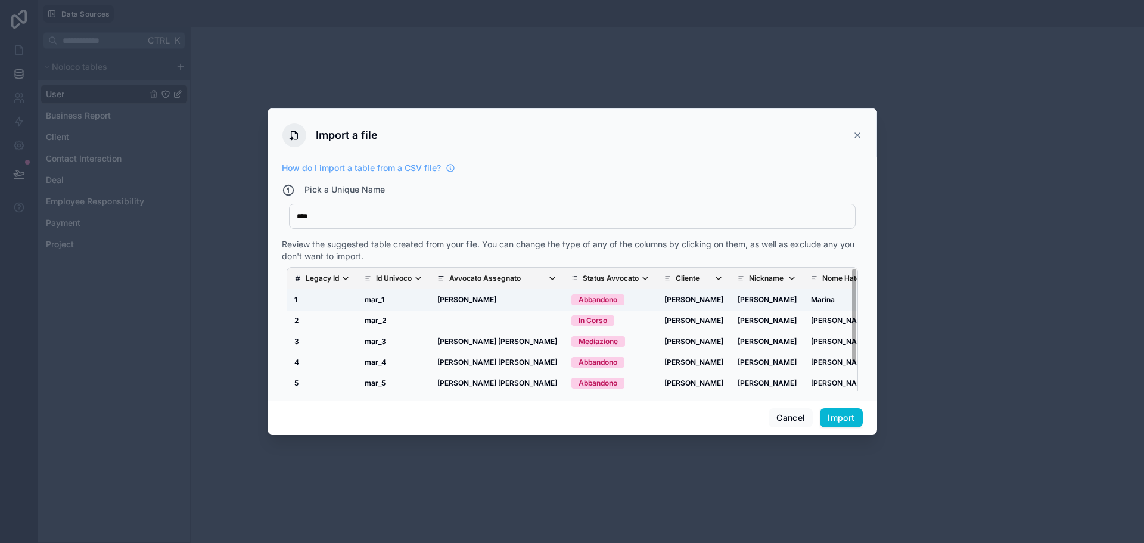
click at [301, 292] on td "1" at bounding box center [322, 299] width 70 height 21
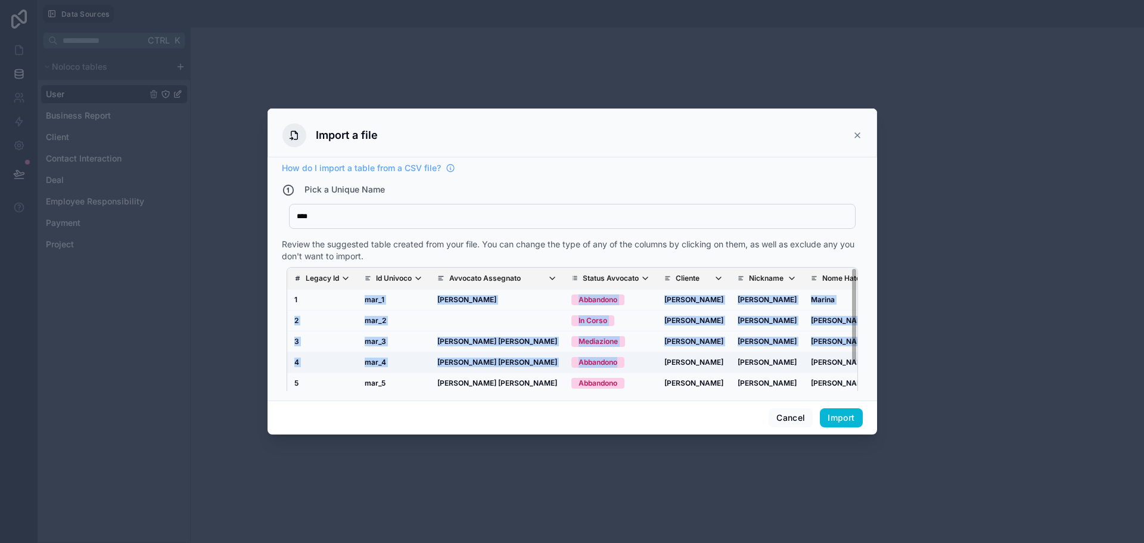
drag, startPoint x: 365, startPoint y: 309, endPoint x: 534, endPoint y: 357, distance: 176.7
click at [313, 330] on td "2" at bounding box center [322, 320] width 70 height 21
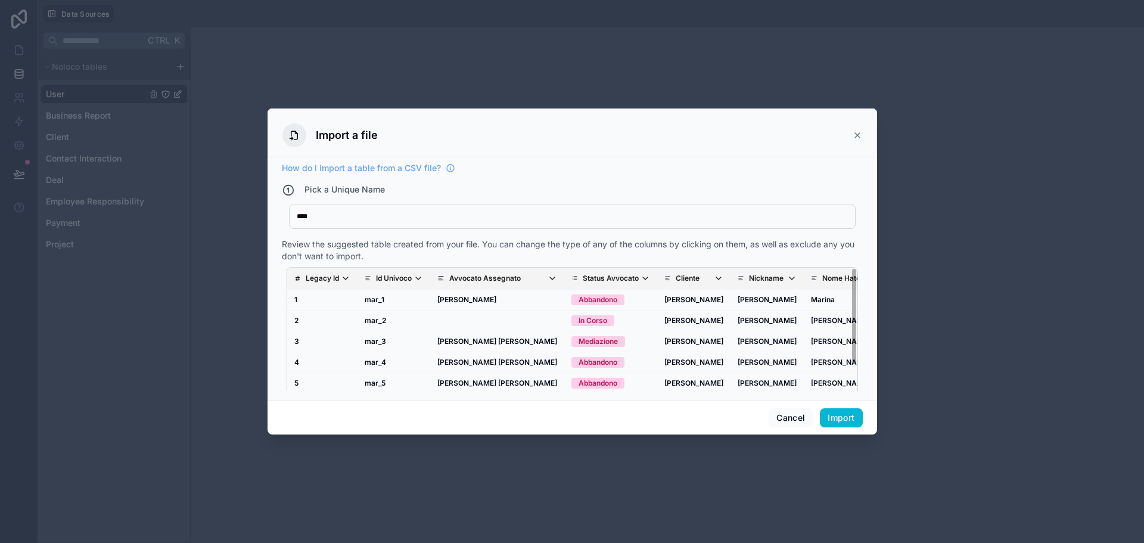
click at [669, 245] on div "Review the suggested table created from your file. You can change the type of a…" at bounding box center [572, 250] width 581 height 24
click at [851, 418] on button "Import" at bounding box center [841, 417] width 42 height 19
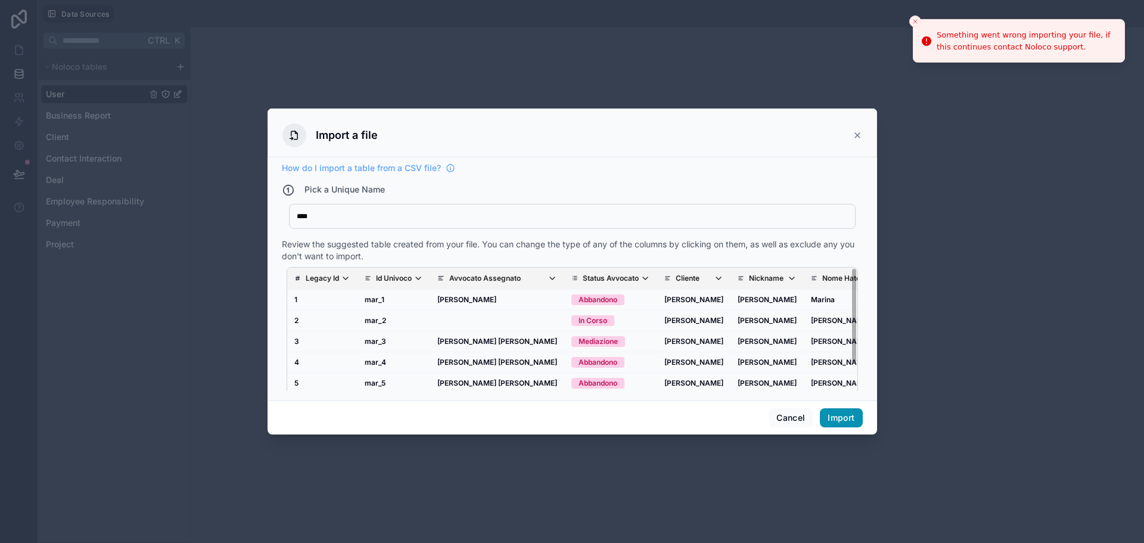
click at [851, 418] on button "Import" at bounding box center [841, 417] width 42 height 19
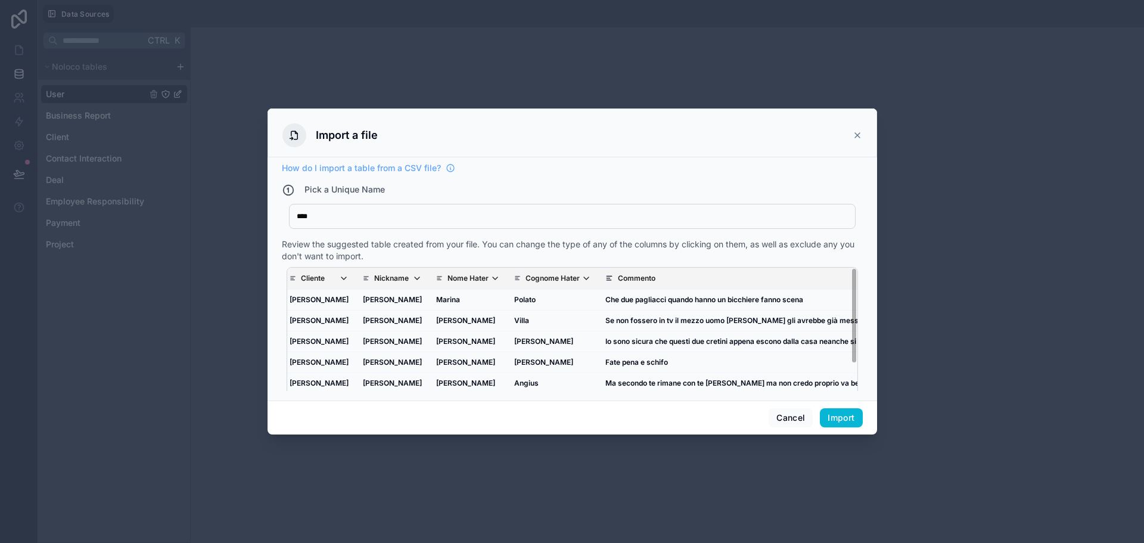
scroll to position [0, 1574]
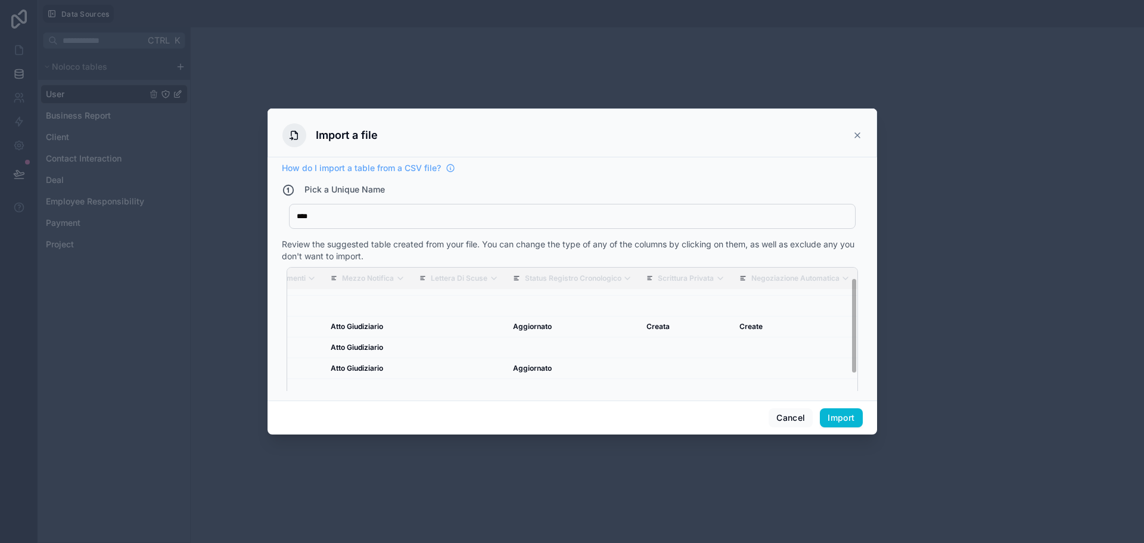
drag, startPoint x: 529, startPoint y: 312, endPoint x: 923, endPoint y: 328, distance: 394.0
drag, startPoint x: 382, startPoint y: 289, endPoint x: 335, endPoint y: 288, distance: 47.1
drag, startPoint x: 326, startPoint y: 288, endPoint x: 272, endPoint y: 288, distance: 53.6
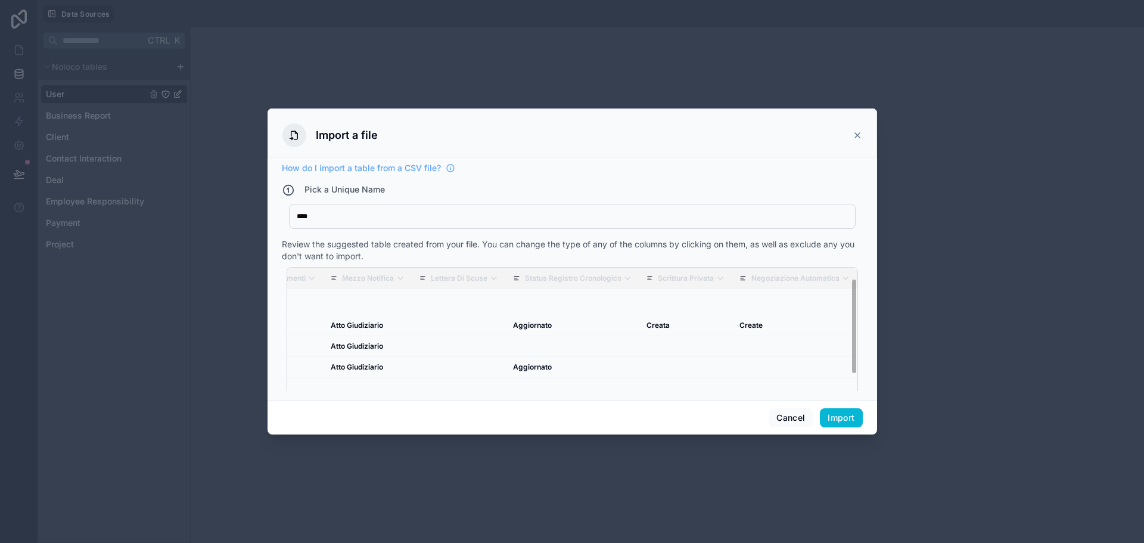
click at [213, 273] on th "Registro Cronologico" at bounding box center [158, 278] width 110 height 22
click at [206, 273] on icon "scrollable content" at bounding box center [201, 278] width 10 height 10
click at [412, 332] on td "Atto Giudiziario" at bounding box center [367, 325] width 89 height 21
drag, startPoint x: 751, startPoint y: 312, endPoint x: 518, endPoint y: 303, distance: 233.1
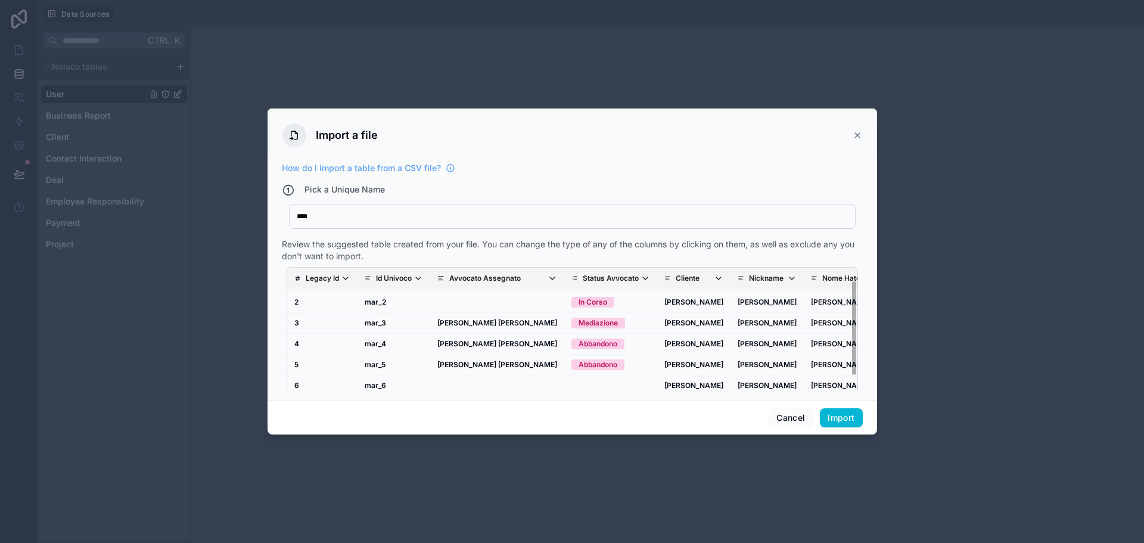
scroll to position [20, 0]
drag, startPoint x: 574, startPoint y: 308, endPoint x: 393, endPoint y: 335, distance: 183.1
click at [836, 409] on button "Import" at bounding box center [841, 417] width 42 height 19
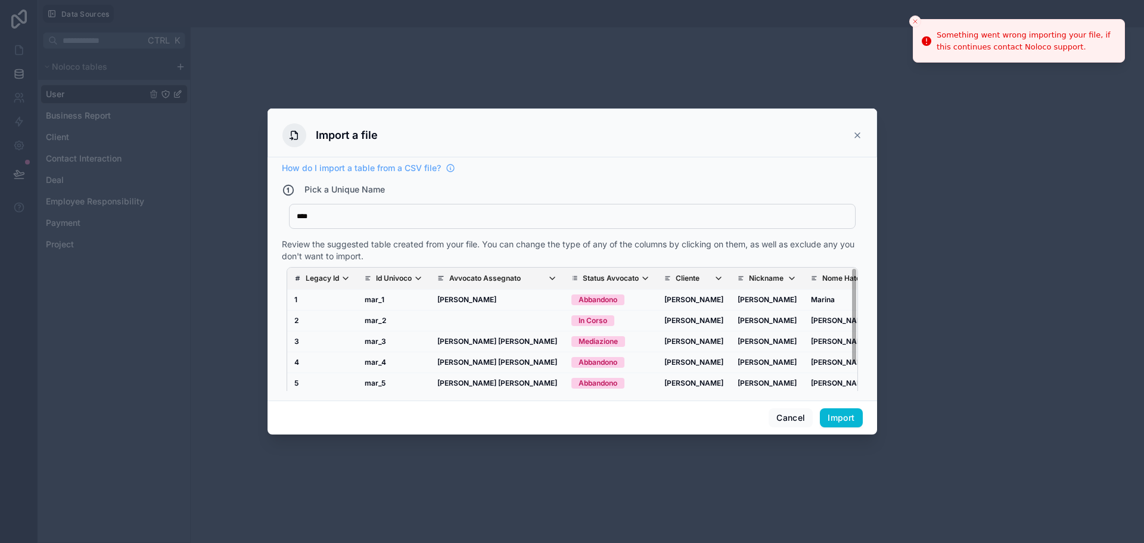
drag, startPoint x: 1060, startPoint y: 48, endPoint x: 949, endPoint y: 80, distance: 114.8
click at [949, 52] on div "Something went wrong importing your file, if this continues contact Noloco supp…" at bounding box center [1025, 40] width 178 height 23
drag, startPoint x: 950, startPoint y: 30, endPoint x: 1101, endPoint y: 75, distance: 157.2
click at [1101, 52] on div "Something went wrong importing your file, if this continues contact Noloco supp…" at bounding box center [1025, 40] width 178 height 23
click at [587, 216] on div "****" at bounding box center [568, 216] width 542 height 10
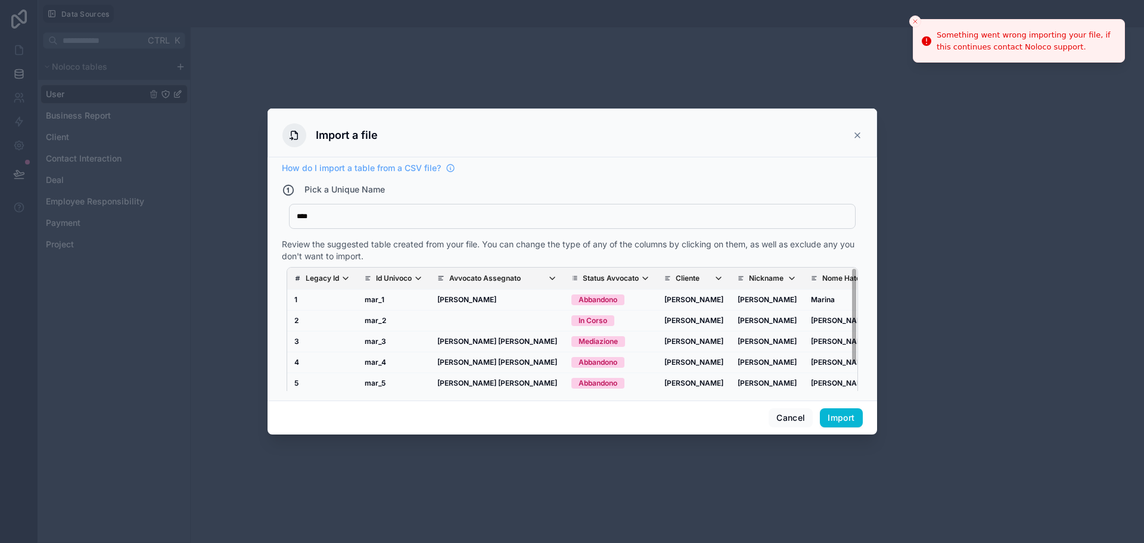
click at [863, 131] on div "Import a file" at bounding box center [571, 132] width 609 height 49
click at [861, 133] on icon at bounding box center [857, 135] width 10 height 10
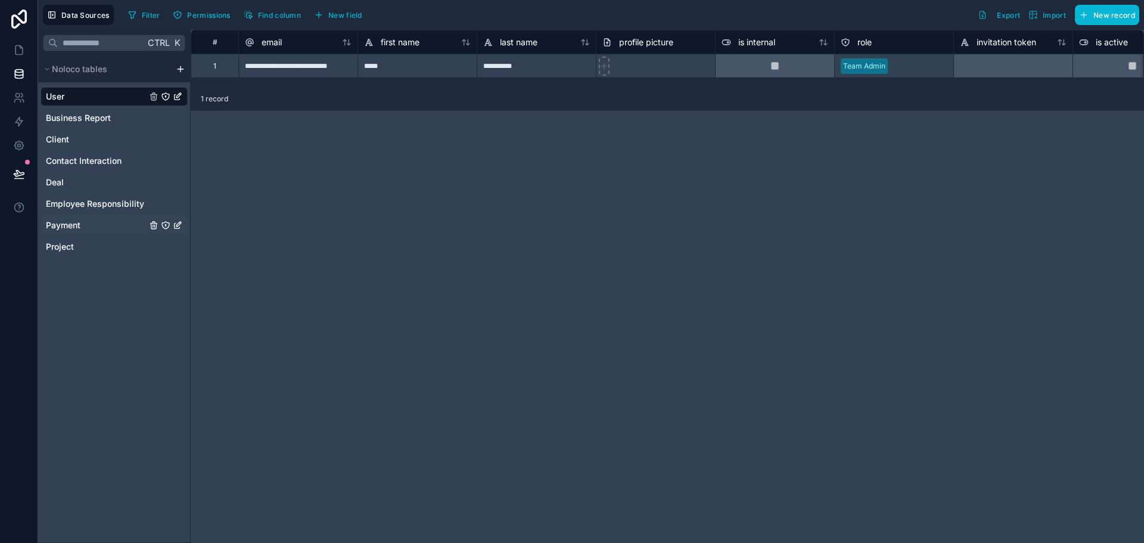
click at [102, 226] on div "Payment" at bounding box center [114, 225] width 147 height 19
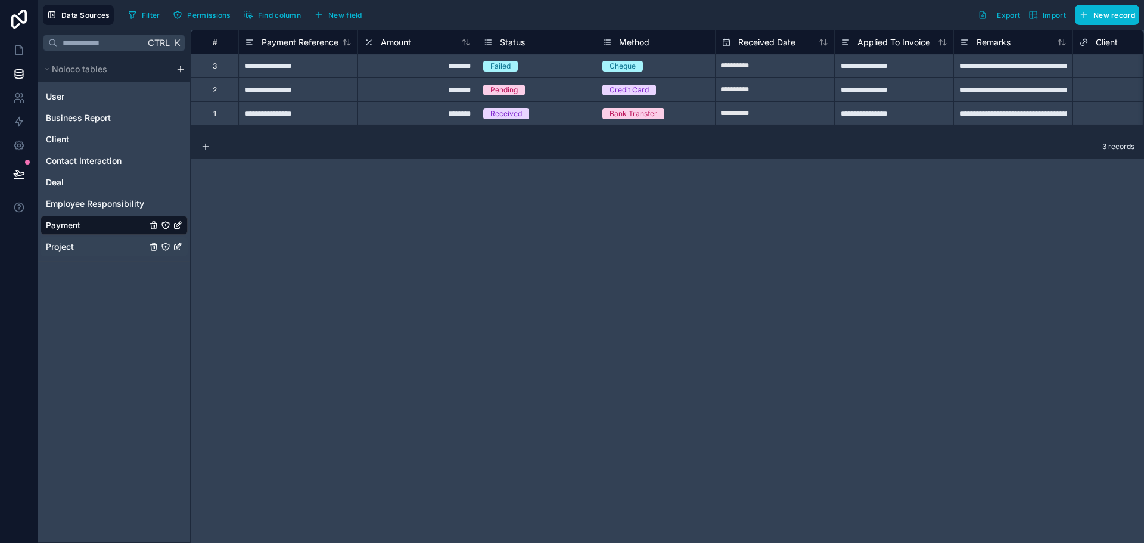
click at [111, 249] on div "Project" at bounding box center [114, 246] width 147 height 19
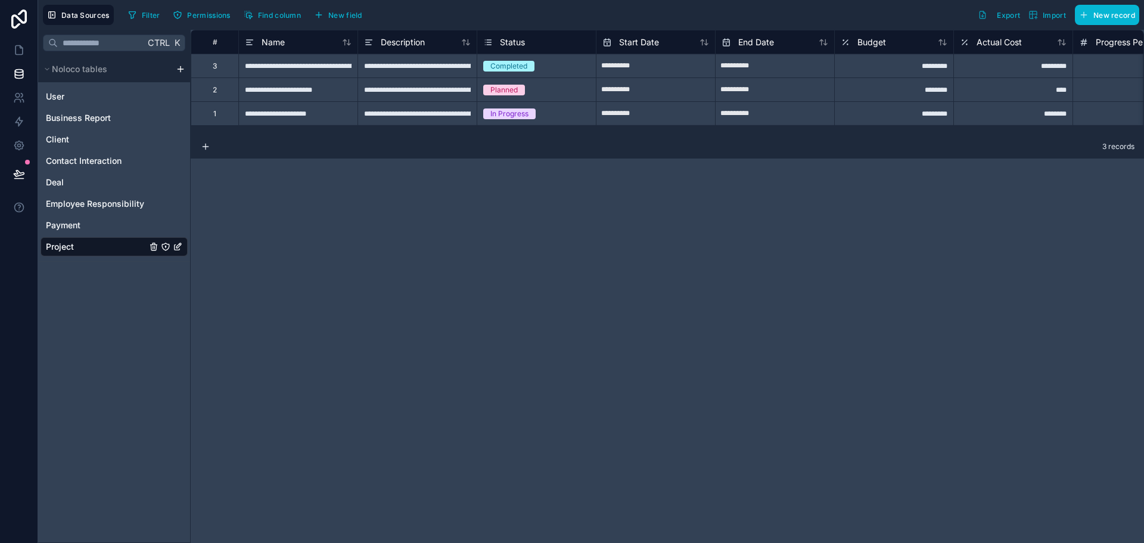
click at [99, 214] on div "User Business Report Client Contact Interaction Deal Employee Responsibility Pa…" at bounding box center [114, 169] width 147 height 174
click at [97, 204] on span "Employee Responsibility" at bounding box center [95, 204] width 98 height 12
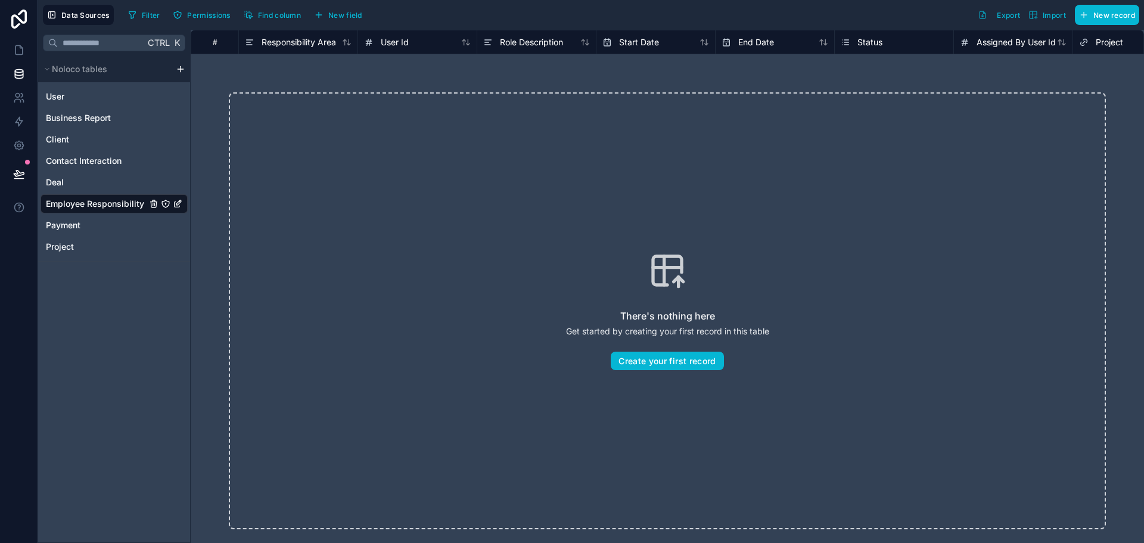
click at [95, 192] on div "User Business Report Client Contact Interaction Deal Employee Responsibility Pa…" at bounding box center [114, 169] width 147 height 174
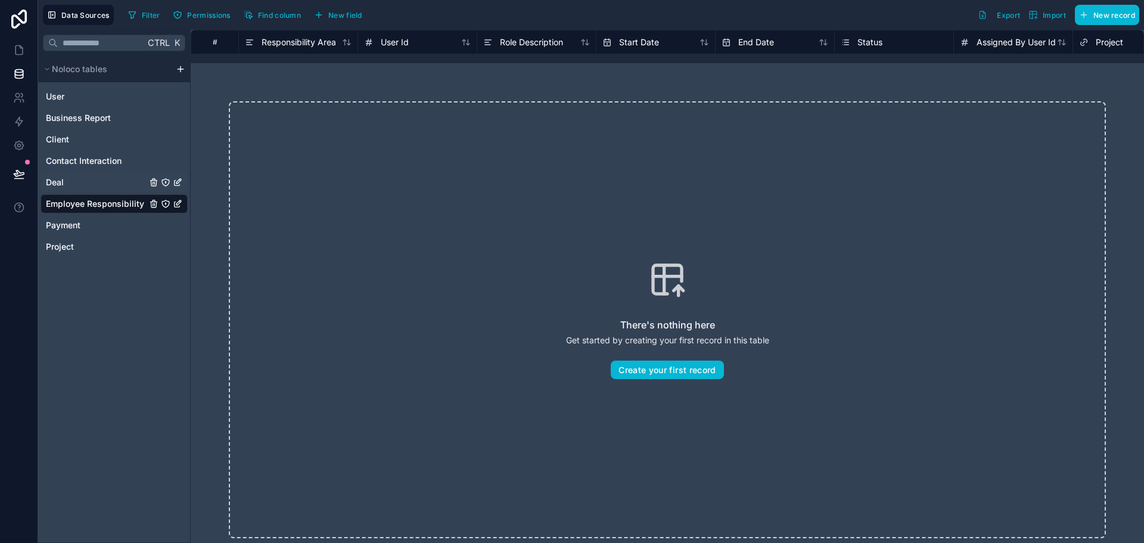
click at [94, 183] on div "Deal" at bounding box center [114, 182] width 147 height 19
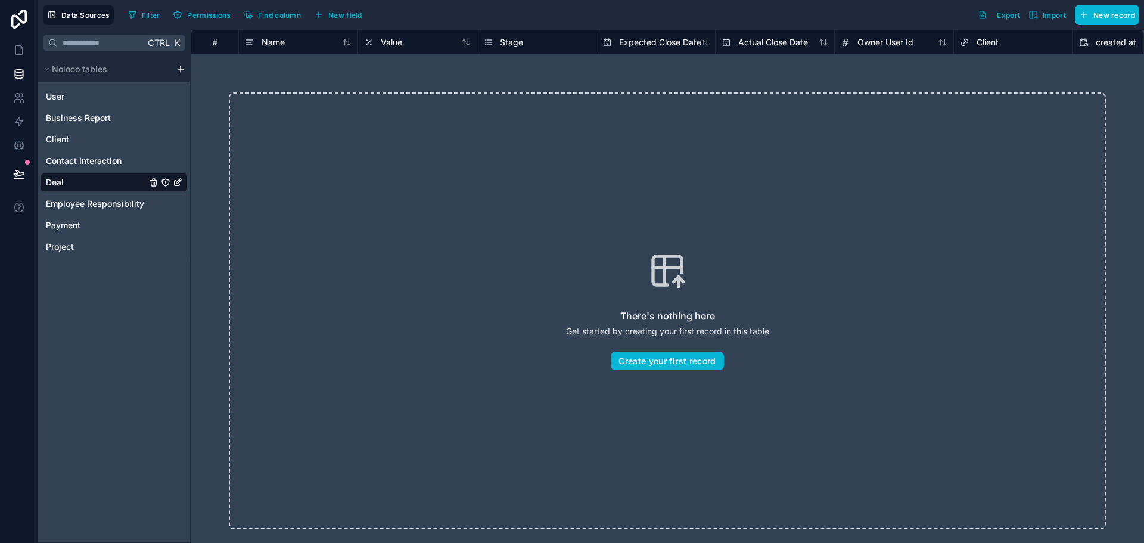
click at [93, 172] on div "User Business Report Client Contact Interaction Deal Employee Responsibility Pa…" at bounding box center [114, 169] width 147 height 174
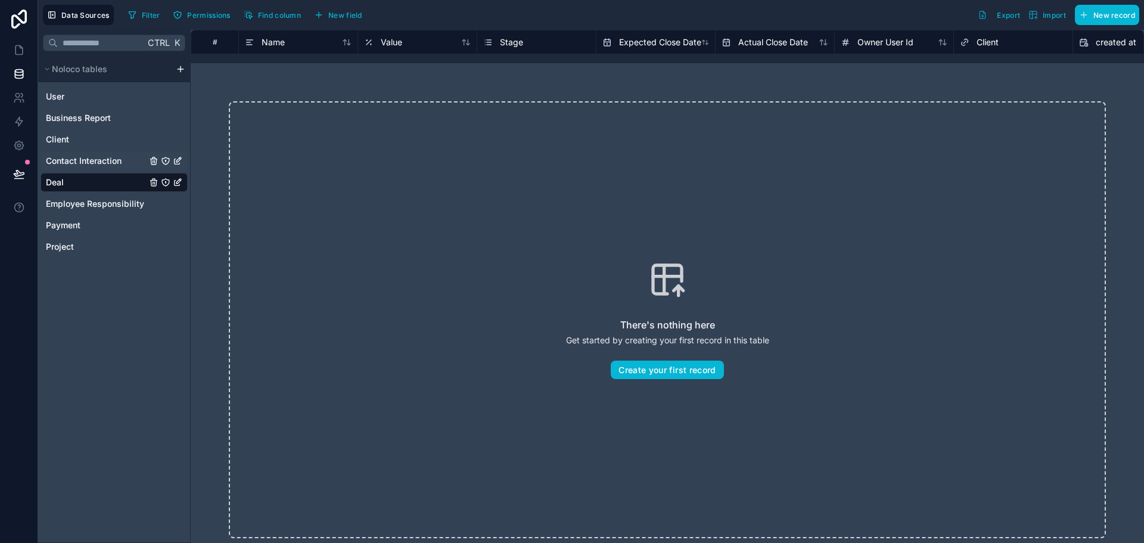
click at [92, 166] on span "Contact Interaction" at bounding box center [84, 161] width 76 height 12
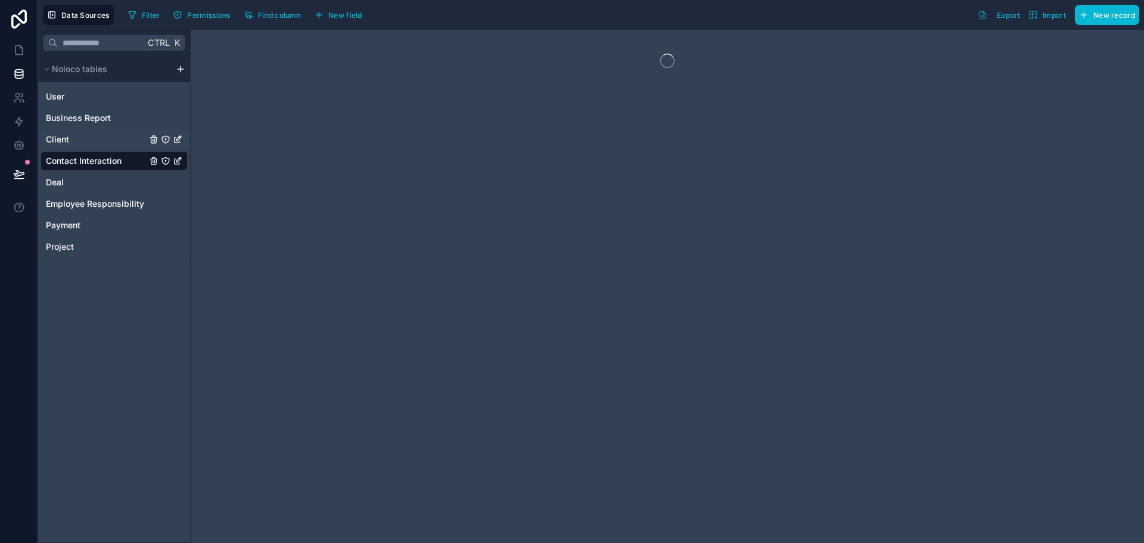
click at [91, 144] on div "Client" at bounding box center [114, 139] width 147 height 19
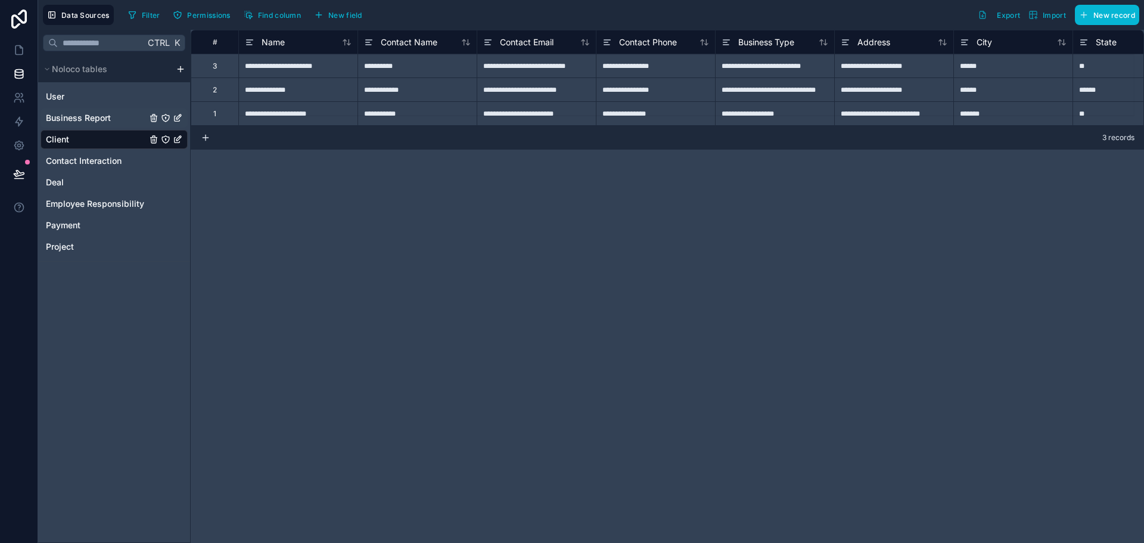
click at [88, 123] on span "Business Report" at bounding box center [78, 118] width 65 height 12
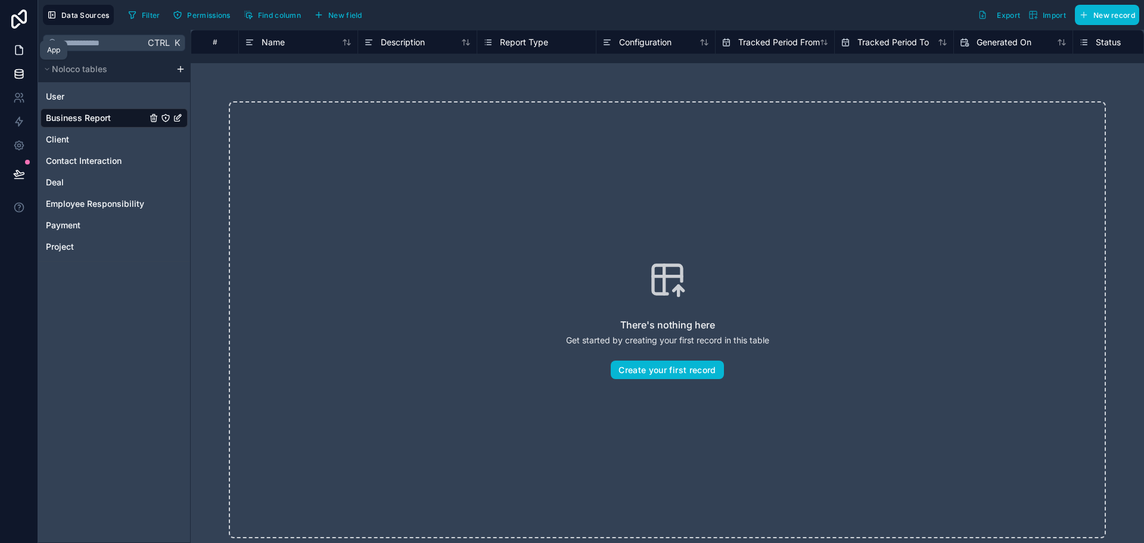
click at [14, 47] on icon at bounding box center [19, 50] width 12 height 12
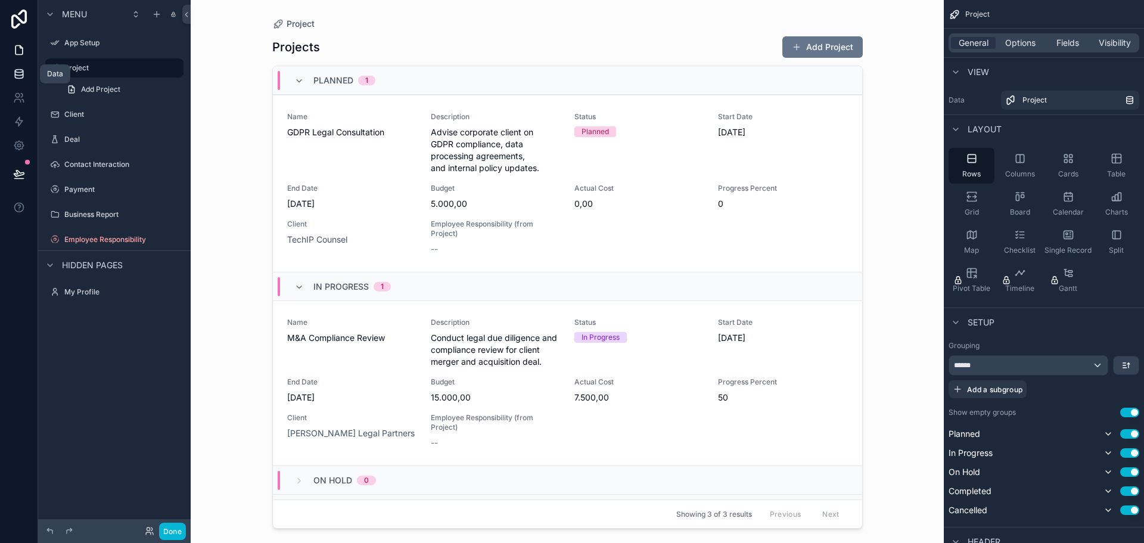
click at [17, 69] on icon at bounding box center [19, 74] width 12 height 12
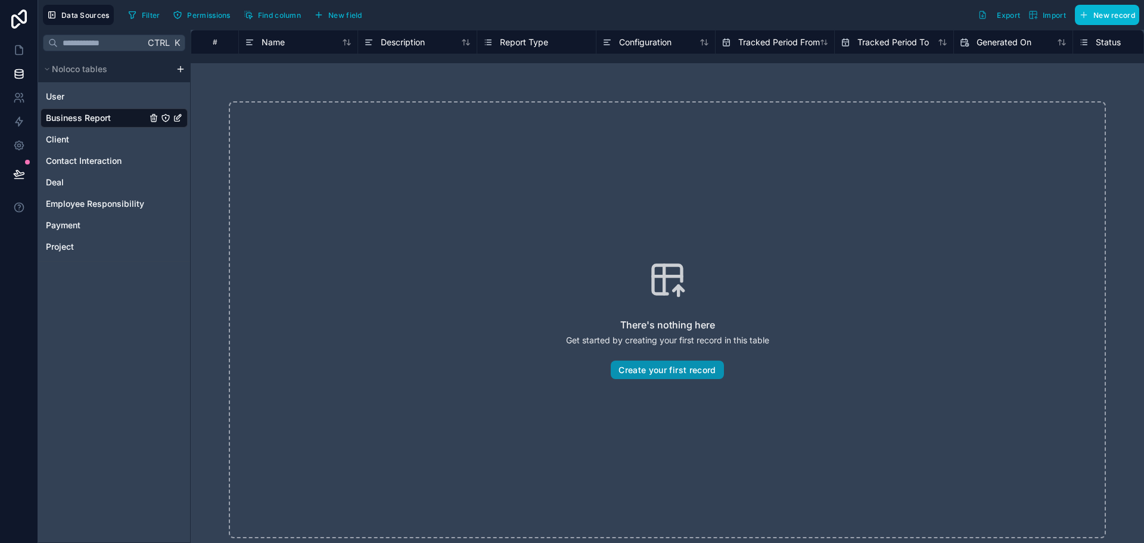
click at [687, 369] on button "Create your first record" at bounding box center [667, 369] width 113 height 19
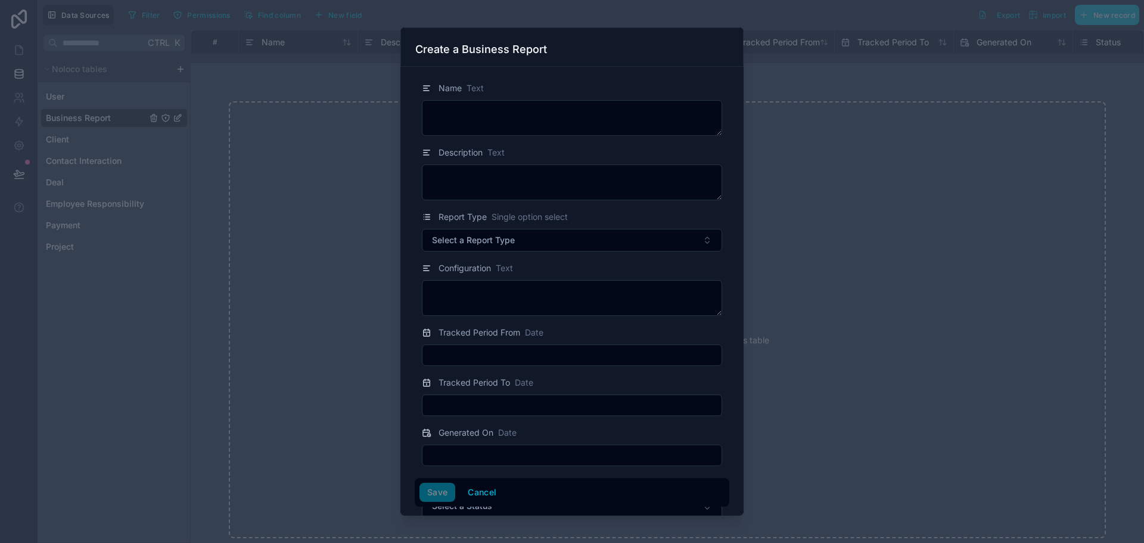
click at [914, 264] on div at bounding box center [572, 271] width 1144 height 543
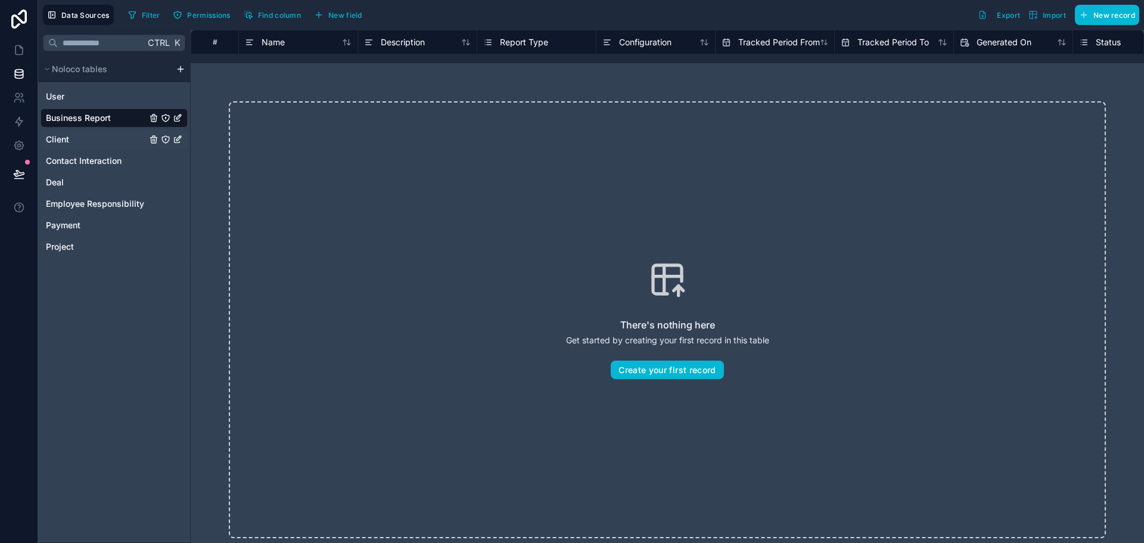
click at [86, 133] on div "Client" at bounding box center [114, 139] width 147 height 19
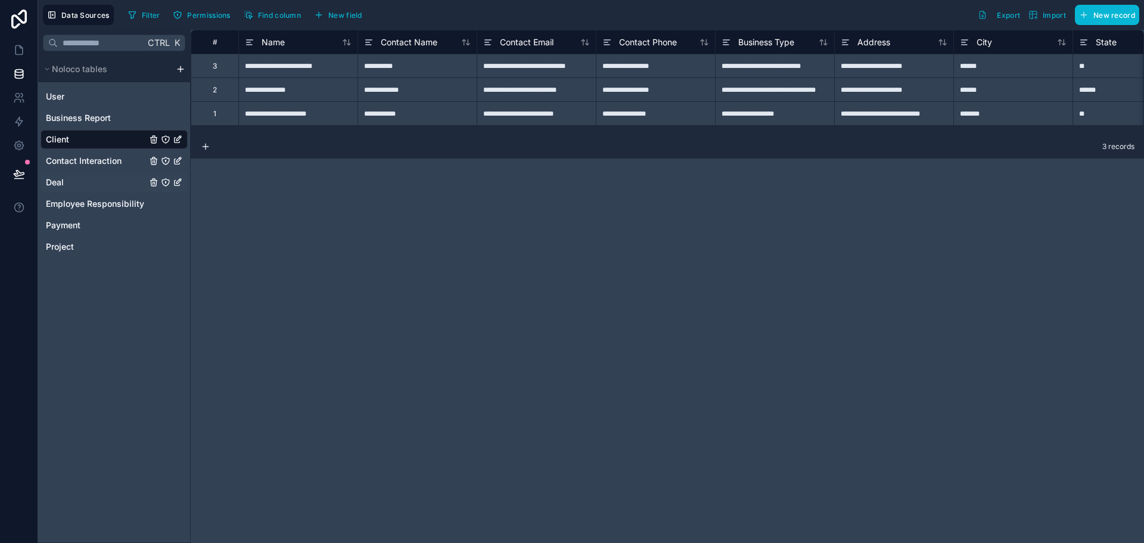
drag, startPoint x: 116, startPoint y: 166, endPoint x: 122, endPoint y: 176, distance: 11.2
click at [116, 167] on div "Contact Interaction" at bounding box center [114, 160] width 147 height 19
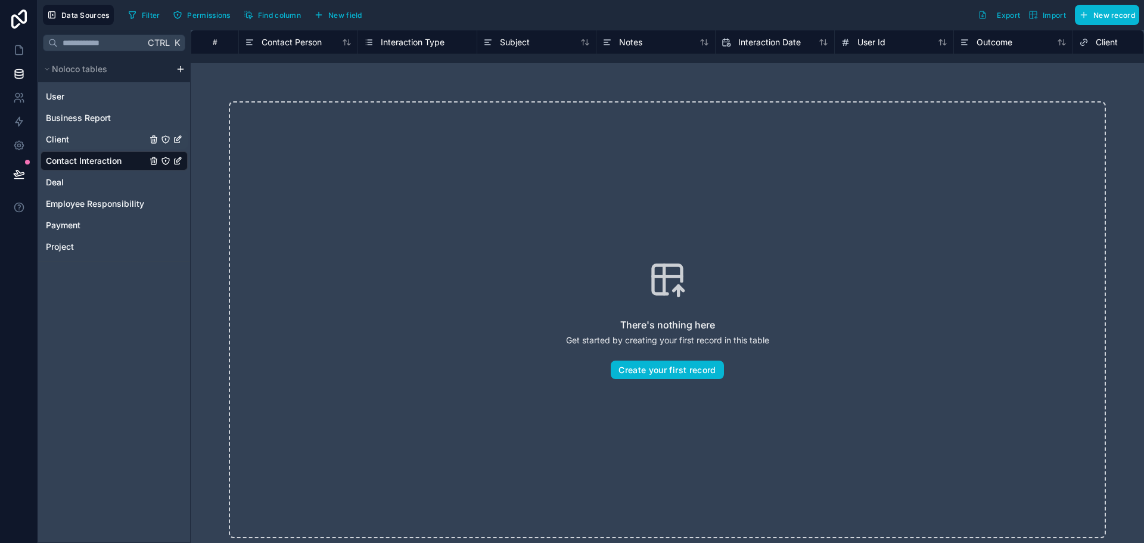
click at [99, 137] on div "Client" at bounding box center [114, 139] width 147 height 19
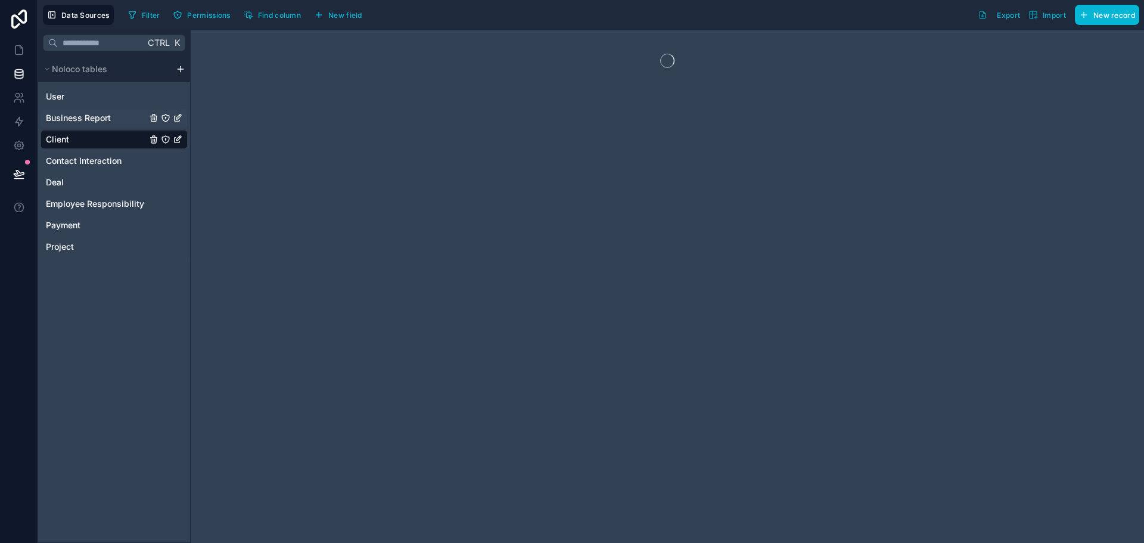
click at [95, 117] on span "Business Report" at bounding box center [78, 118] width 65 height 12
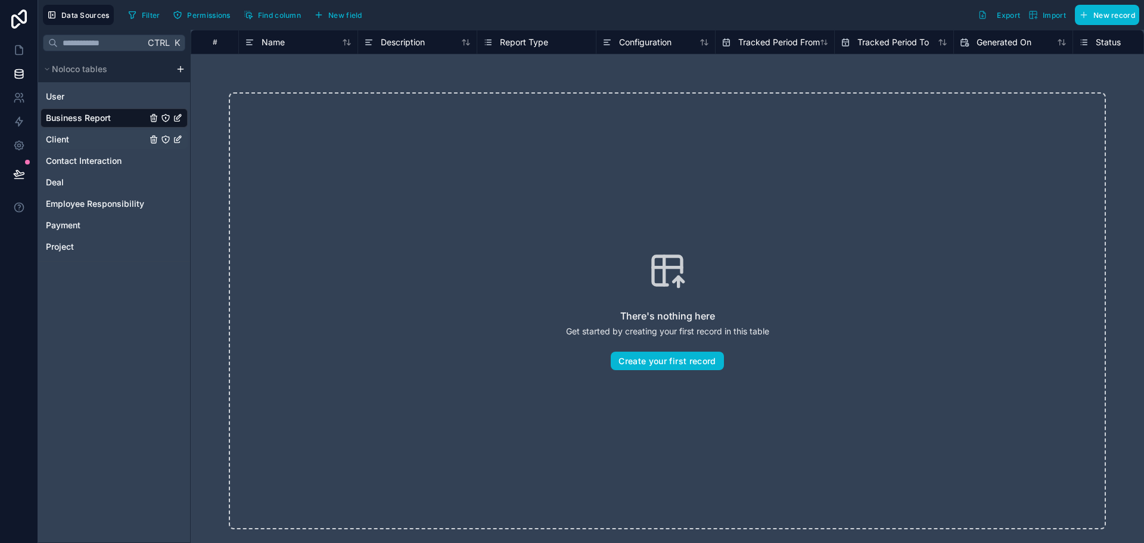
click at [105, 141] on div "Client" at bounding box center [114, 139] width 147 height 19
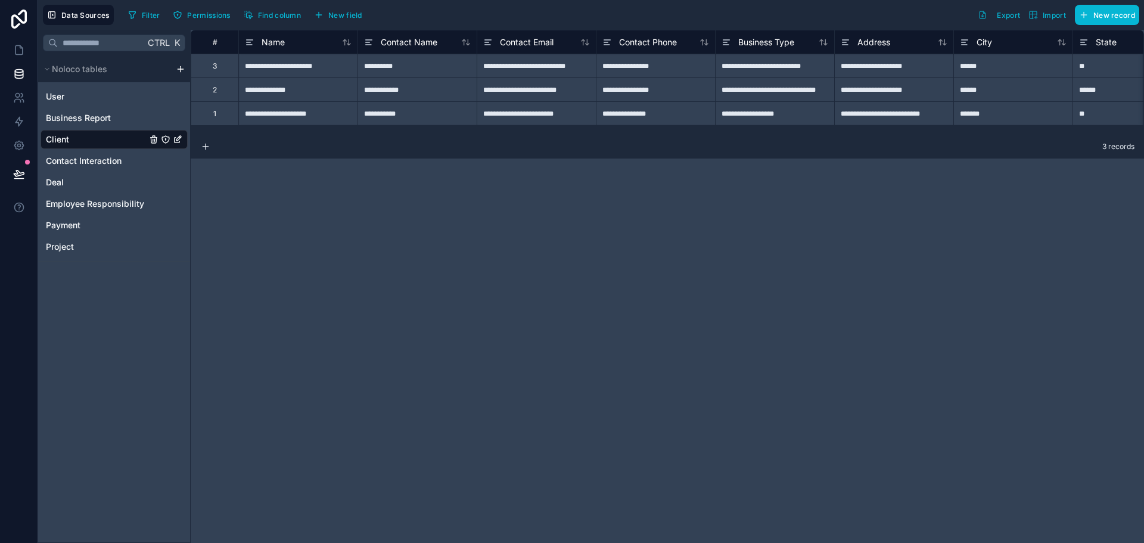
click at [177, 138] on icon "Client" at bounding box center [178, 140] width 10 height 10
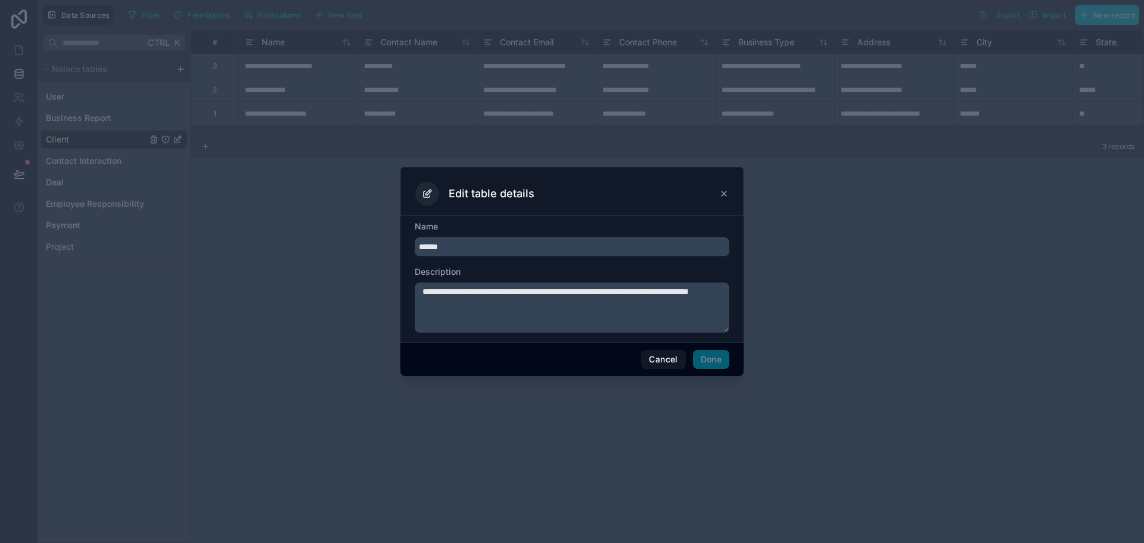
click at [724, 196] on icon at bounding box center [724, 194] width 10 height 10
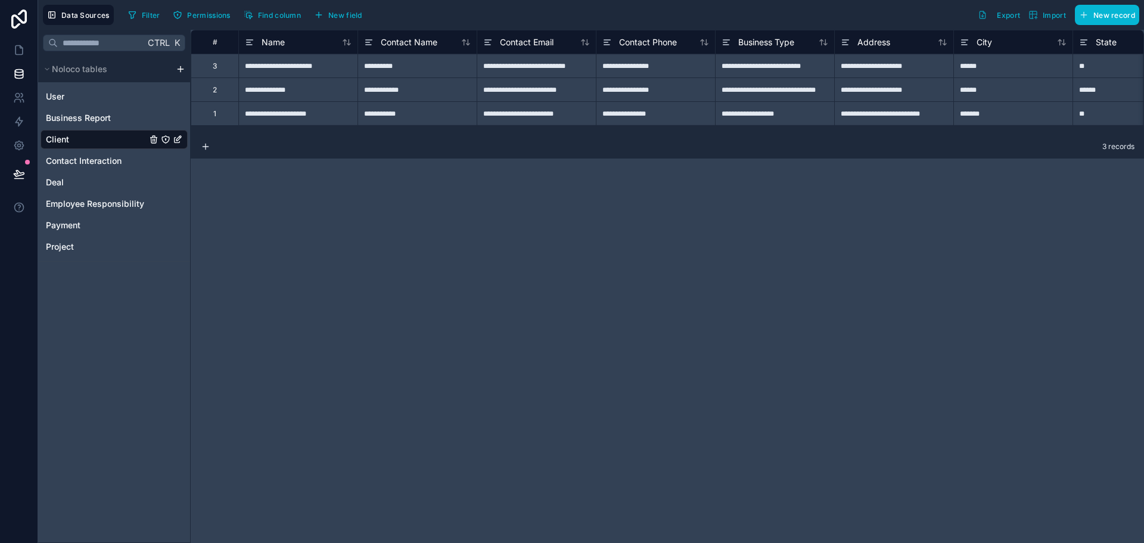
click at [165, 138] on icon "Client" at bounding box center [166, 140] width 10 height 10
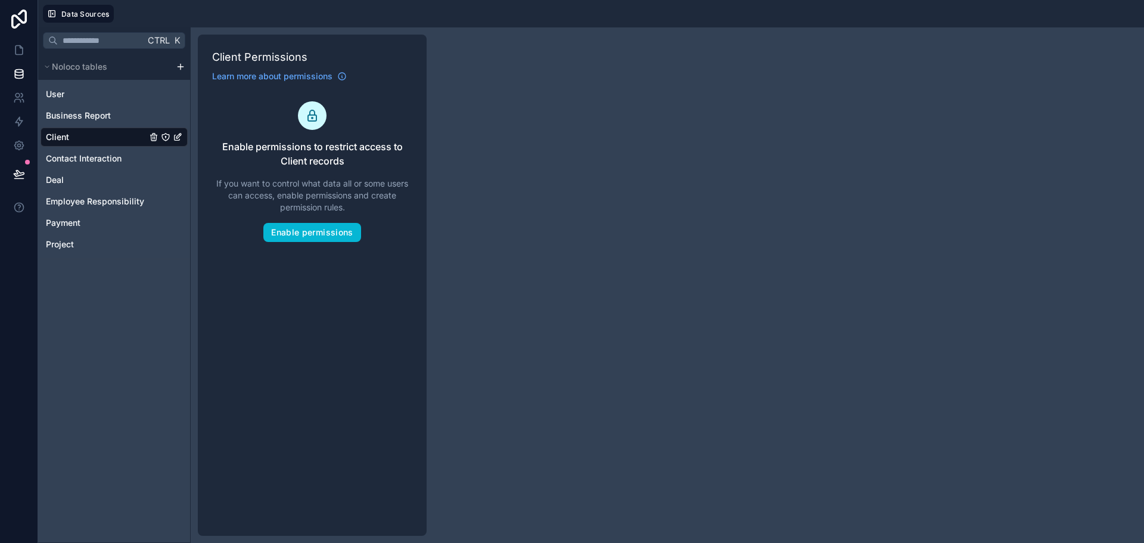
click at [577, 183] on div "Ctrl K Noloco tables User Business Report Client Contact Interaction Deal Emplo…" at bounding box center [591, 284] width 1106 height 515
click at [114, 145] on div "Client" at bounding box center [114, 136] width 147 height 19
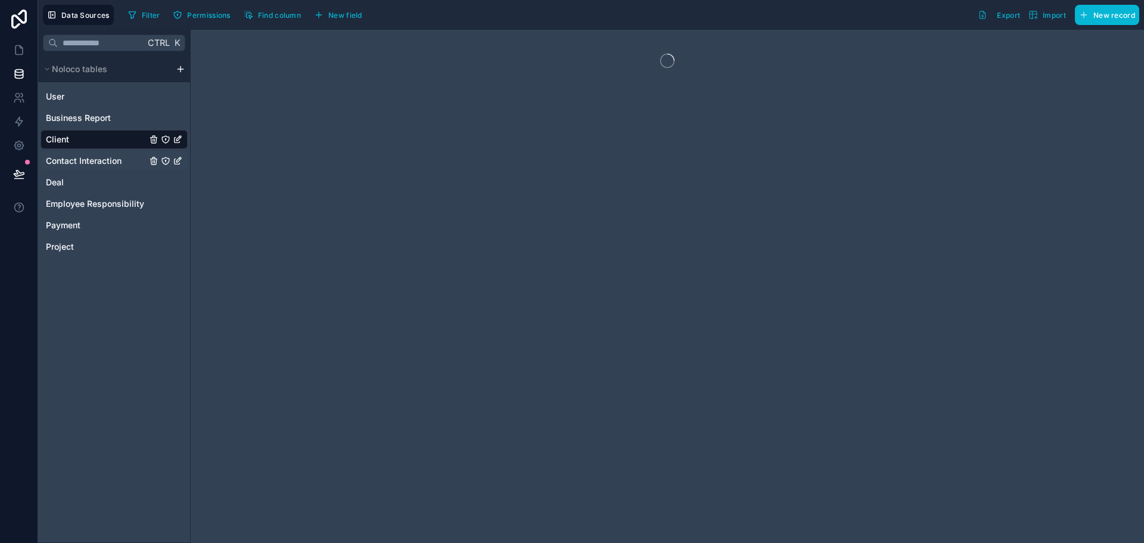
click at [114, 157] on span "Contact Interaction" at bounding box center [84, 161] width 76 height 12
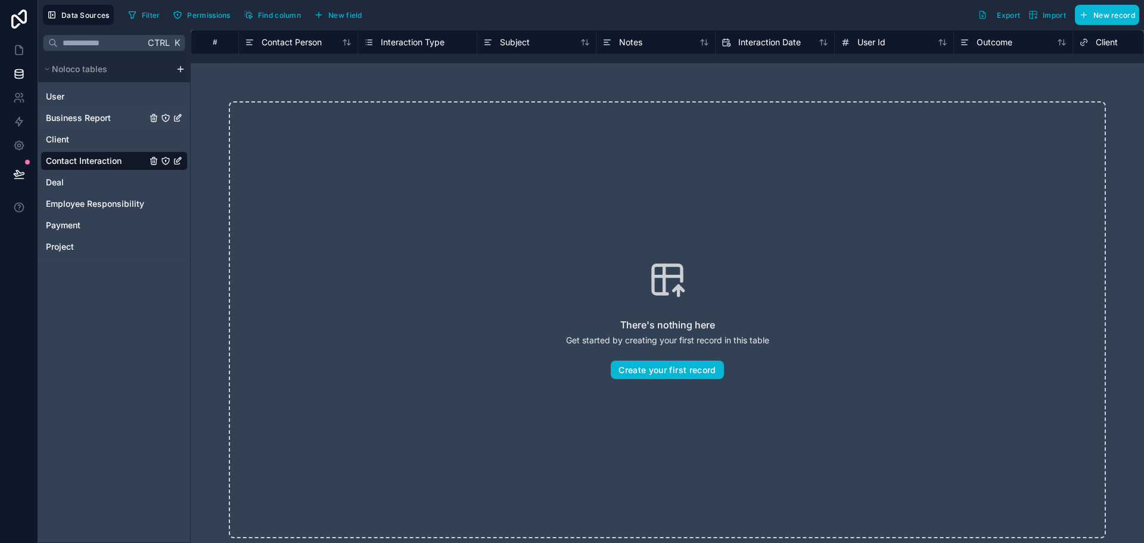
click at [101, 121] on span "Business Report" at bounding box center [78, 118] width 65 height 12
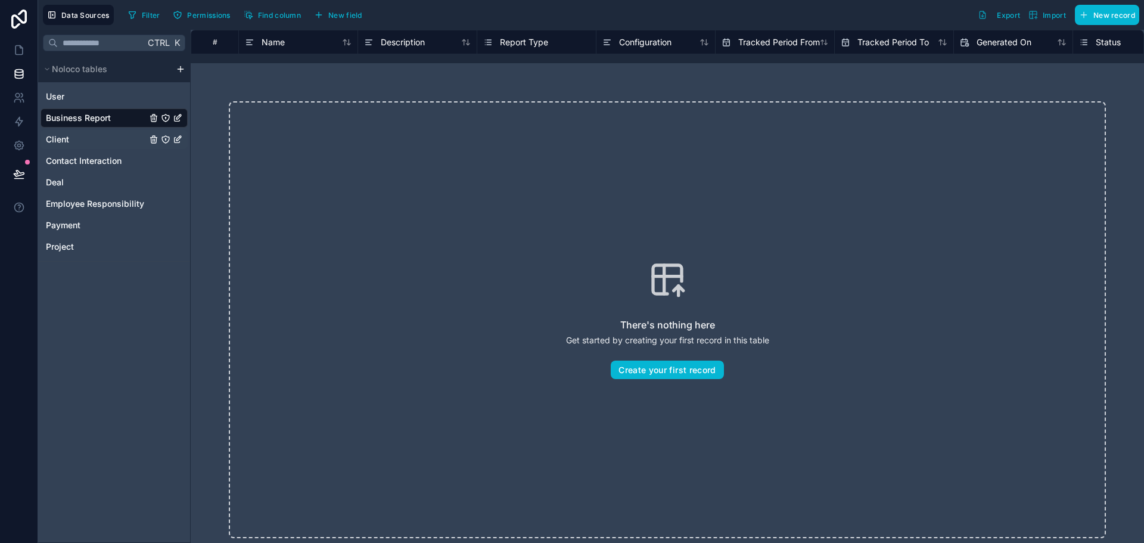
click at [104, 138] on div "Client" at bounding box center [114, 139] width 147 height 19
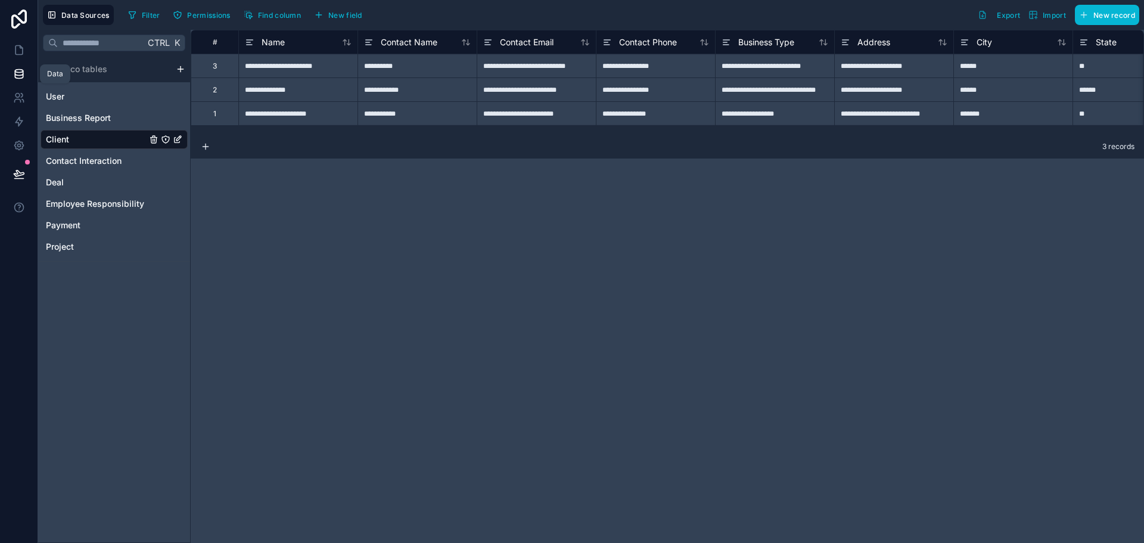
click at [10, 69] on link at bounding box center [19, 74] width 38 height 24
click at [85, 161] on span "Contact Interaction" at bounding box center [84, 161] width 76 height 12
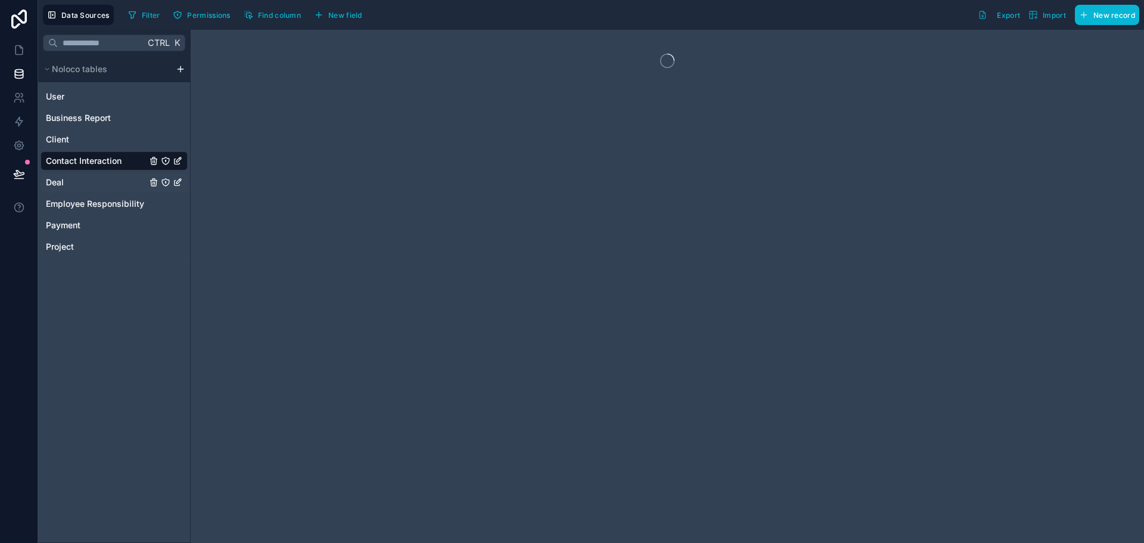
click at [85, 185] on div "Deal" at bounding box center [114, 182] width 147 height 19
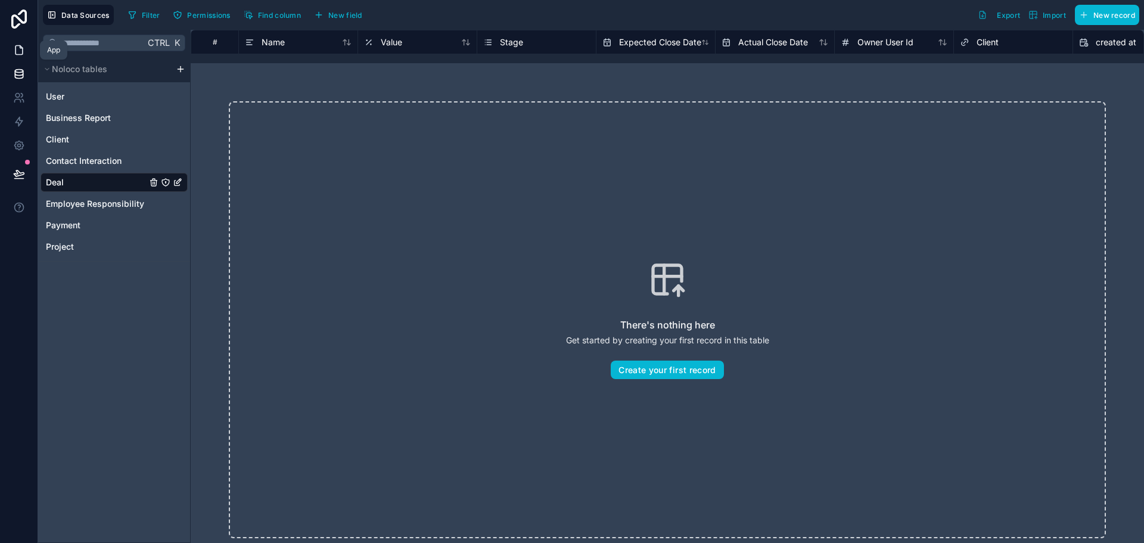
click at [22, 39] on link at bounding box center [19, 50] width 38 height 24
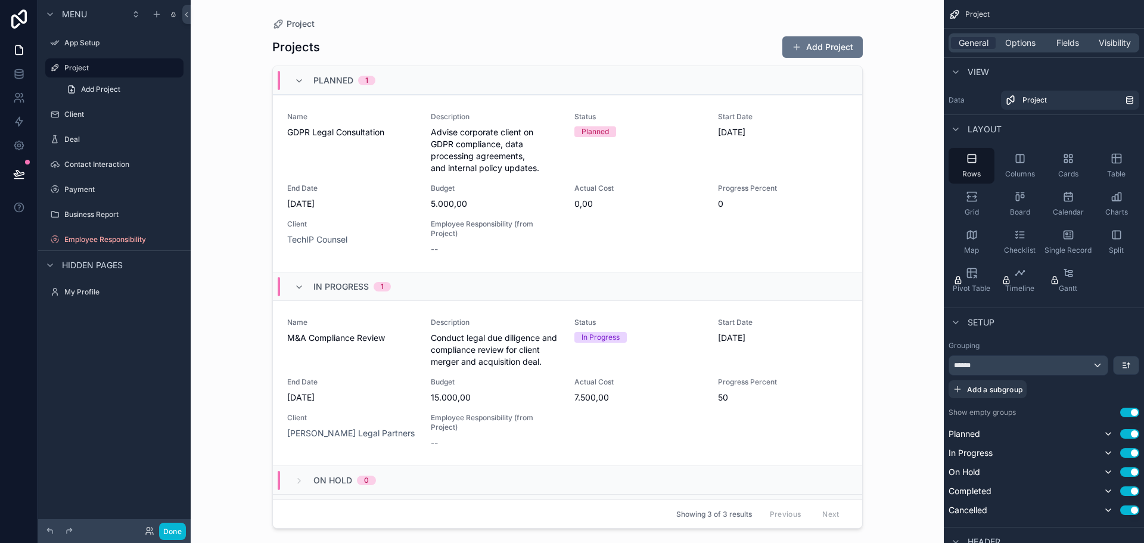
click at [123, 104] on div "Client" at bounding box center [114, 114] width 152 height 21
click at [124, 92] on link "Add Project" at bounding box center [122, 89] width 124 height 19
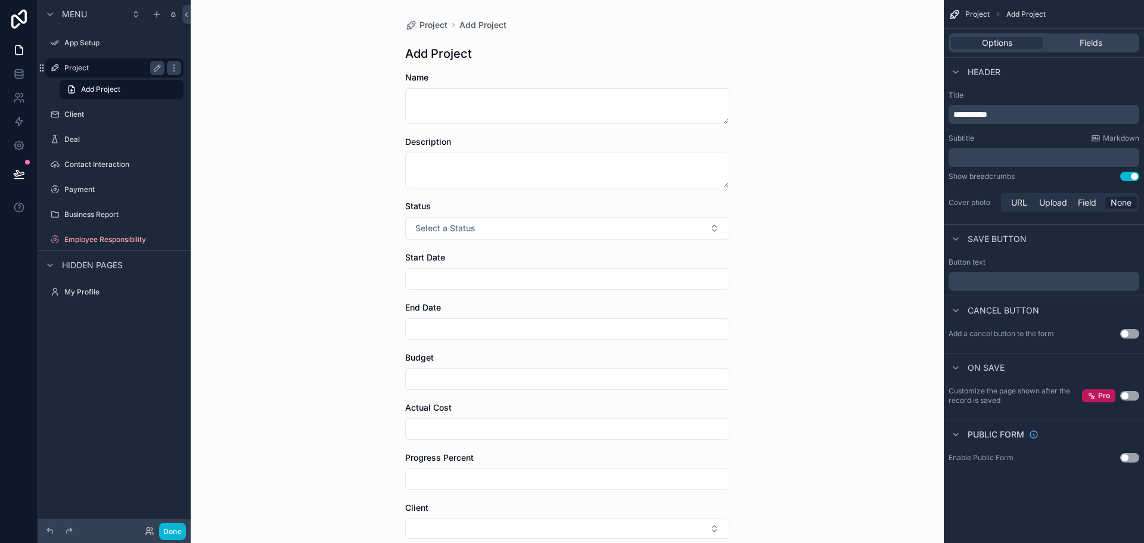
click at [108, 67] on label "Project" at bounding box center [111, 68] width 95 height 10
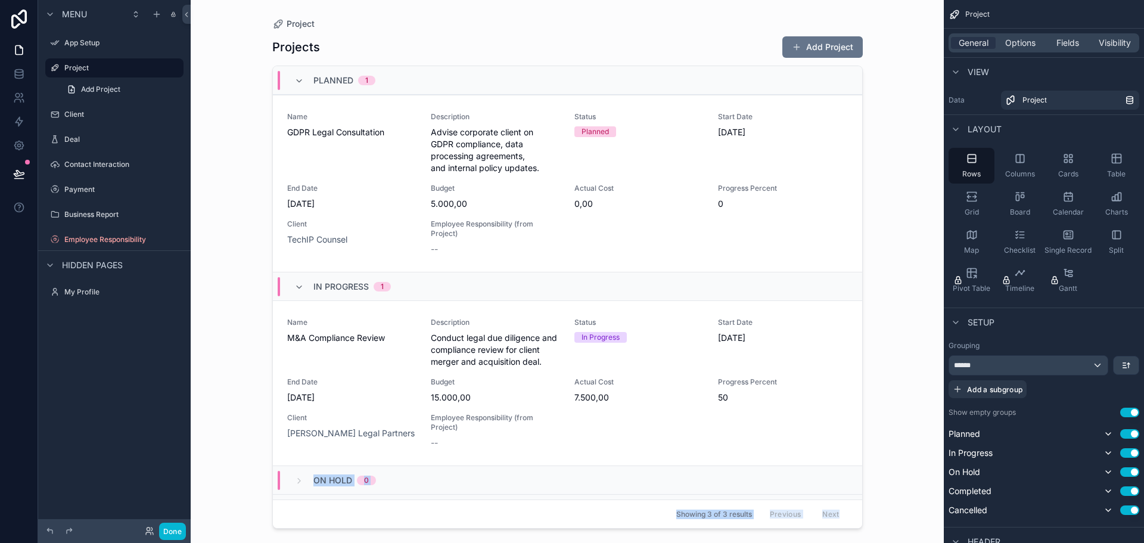
drag, startPoint x: 857, startPoint y: 331, endPoint x: 885, endPoint y: 407, distance: 81.4
click at [874, 397] on div "Project Projects Add Project Planned 1 Name GDPR Legal Consultation Description…" at bounding box center [567, 271] width 753 height 543
click at [778, 487] on div "On Hold 0" at bounding box center [567, 479] width 589 height 29
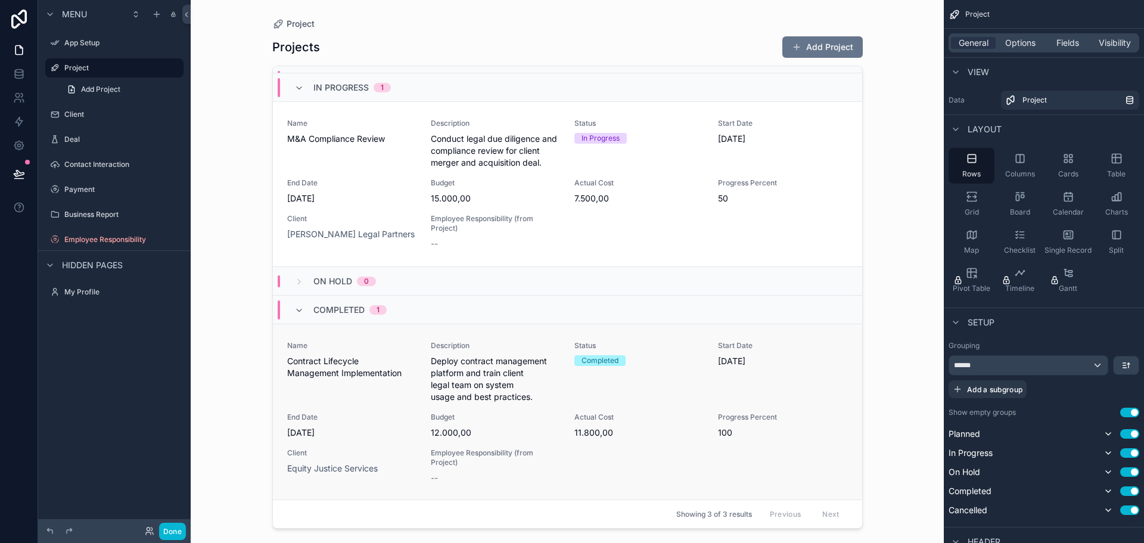
scroll to position [169, 0]
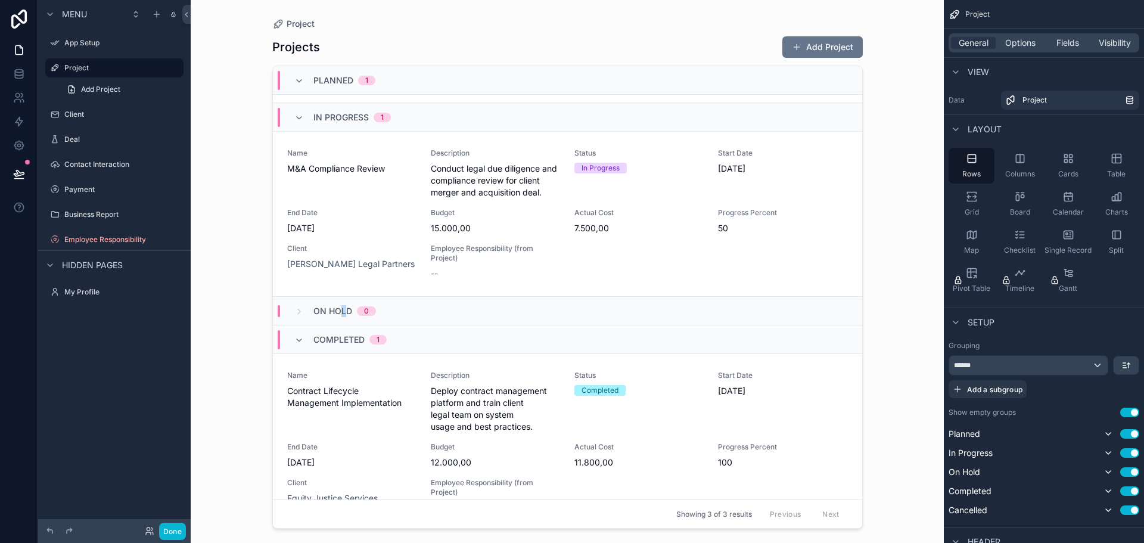
click at [343, 300] on div "On Hold 0" at bounding box center [567, 310] width 589 height 29
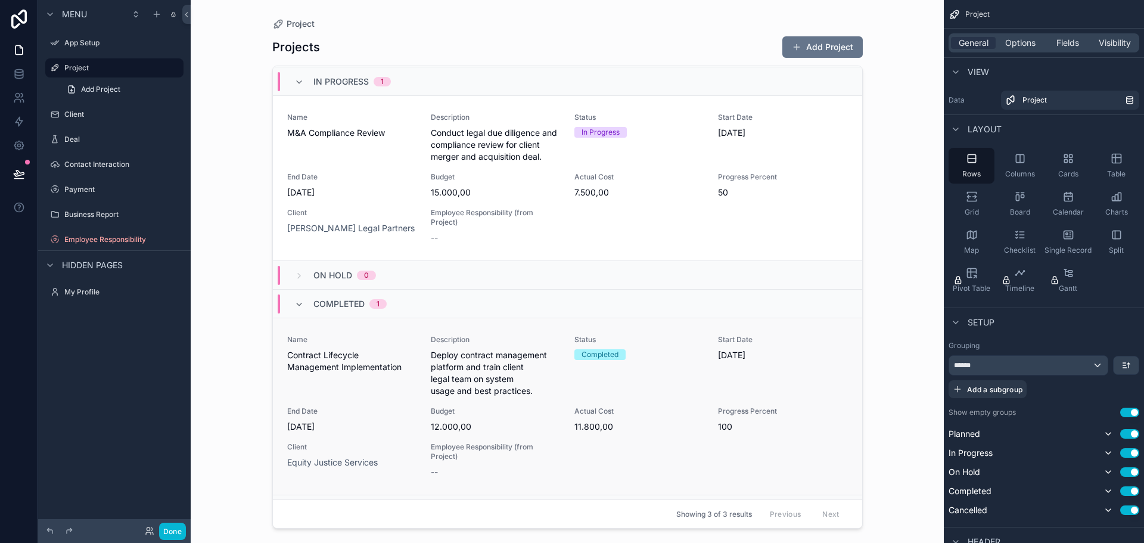
scroll to position [229, 0]
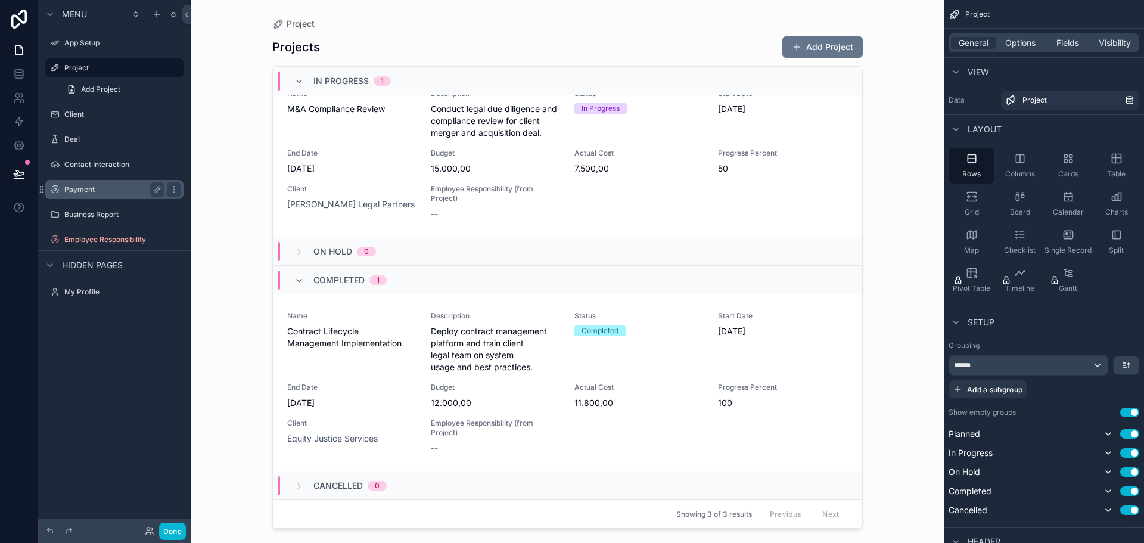
click at [139, 190] on label "Payment" at bounding box center [111, 190] width 95 height 10
